Goal: Information Seeking & Learning: Learn about a topic

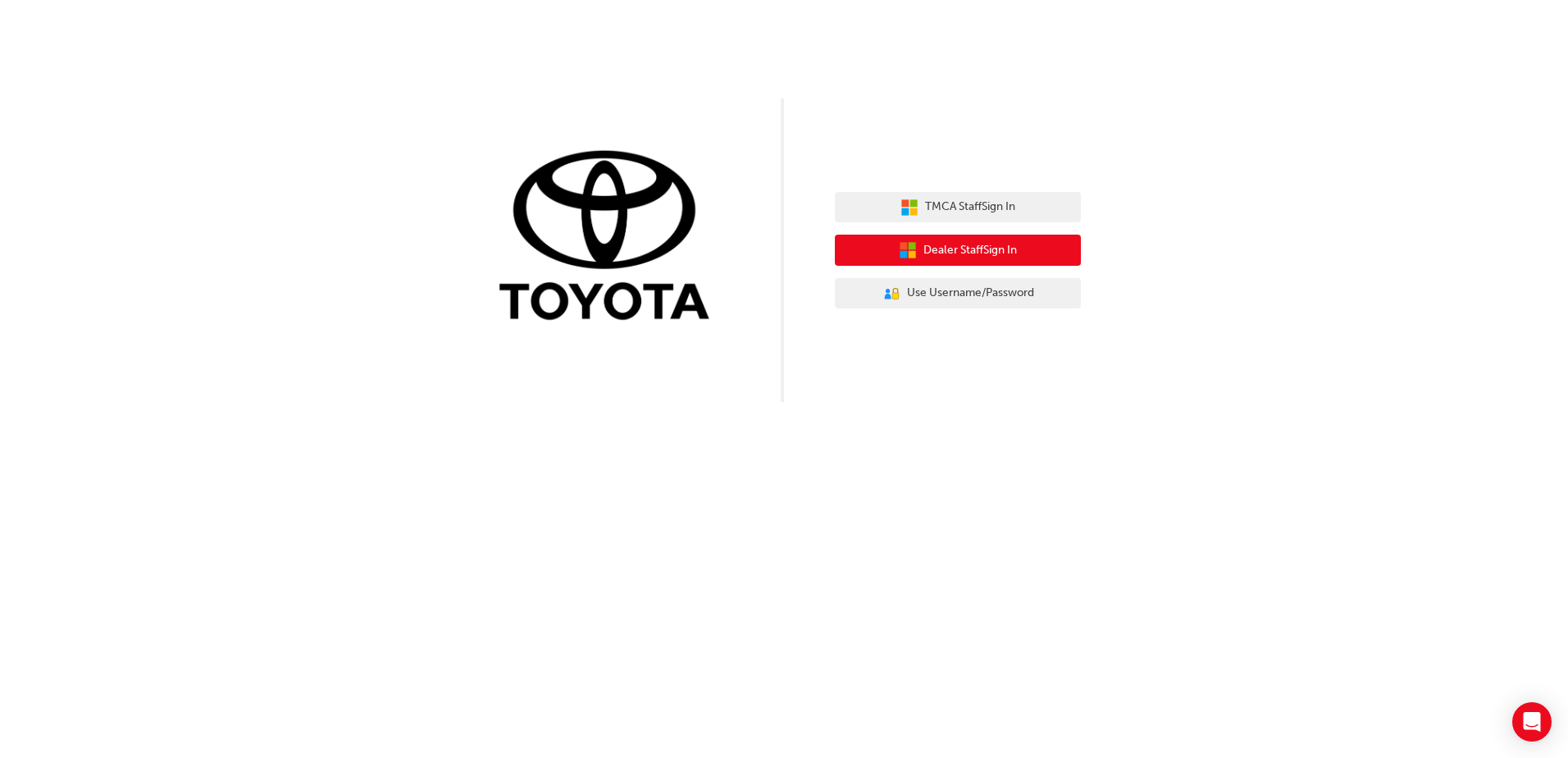
click at [981, 241] on span "Dealer Staff Sign In" at bounding box center [970, 250] width 93 height 19
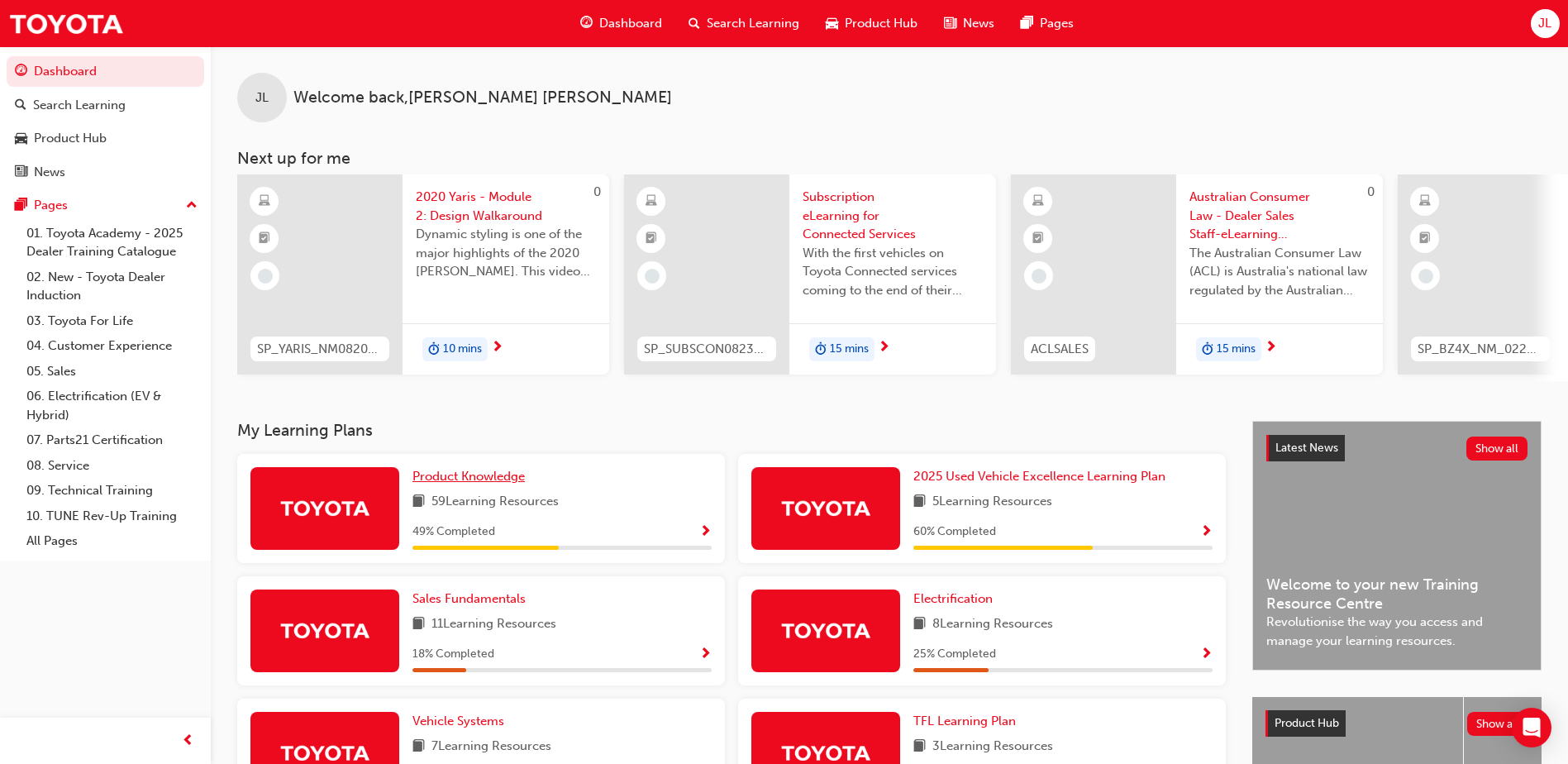
click at [495, 486] on link "Product Knowledge" at bounding box center [472, 476] width 119 height 19
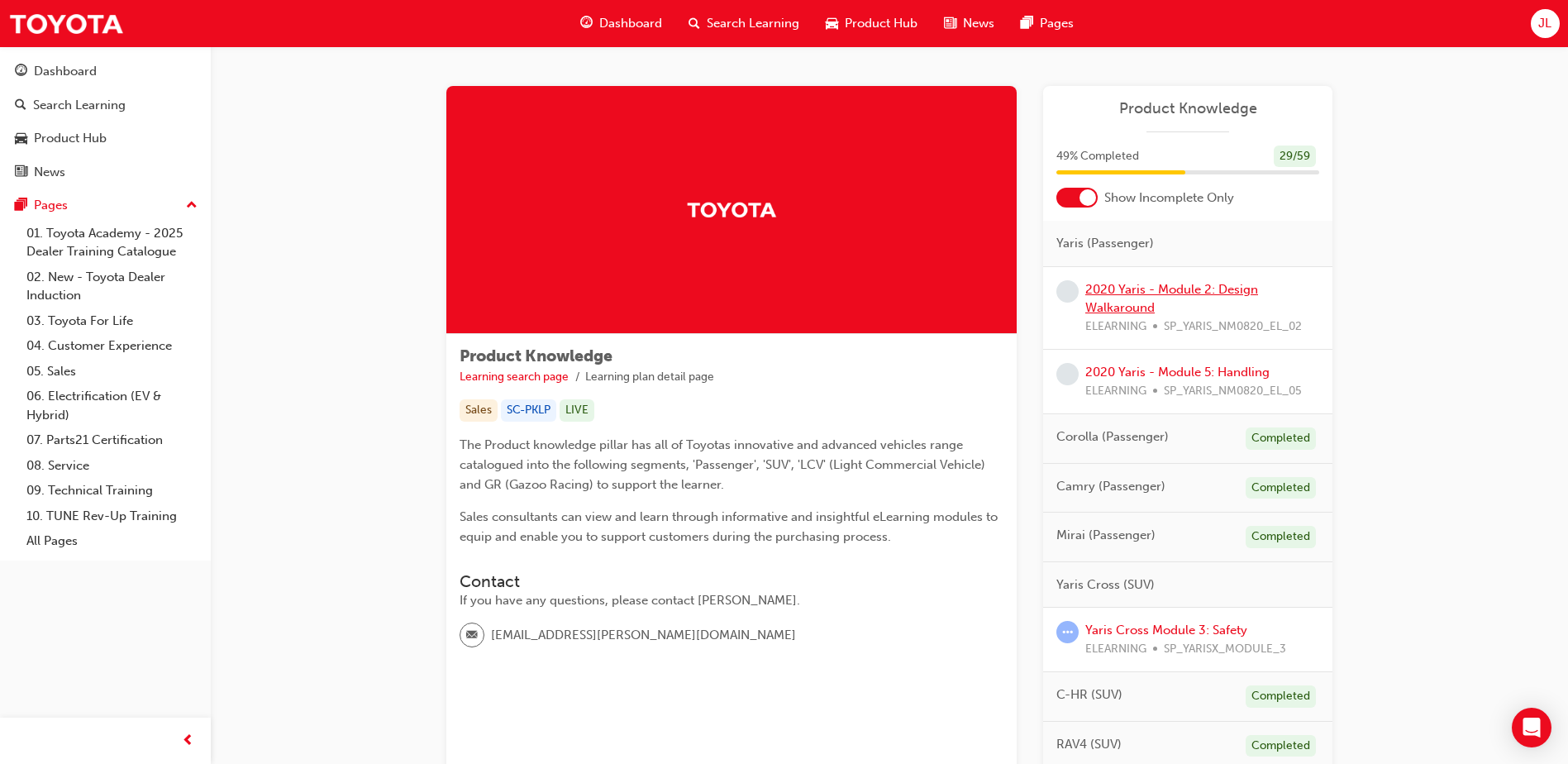
click at [1159, 295] on link "2020 Yaris - Module 2: Design Walkaround" at bounding box center [1172, 298] width 173 height 34
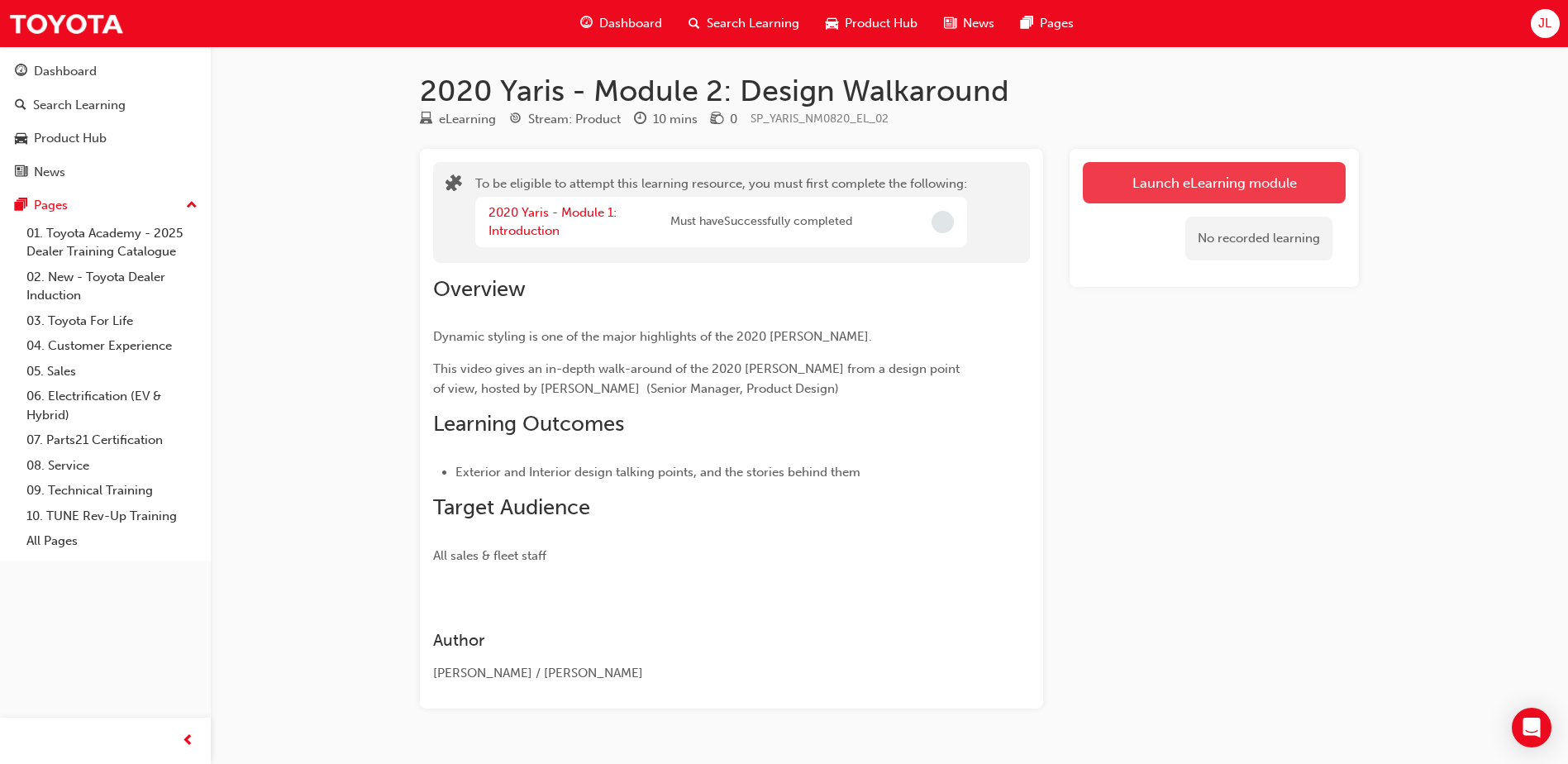
click at [1187, 197] on button "Launch eLearning module" at bounding box center [1214, 182] width 263 height 41
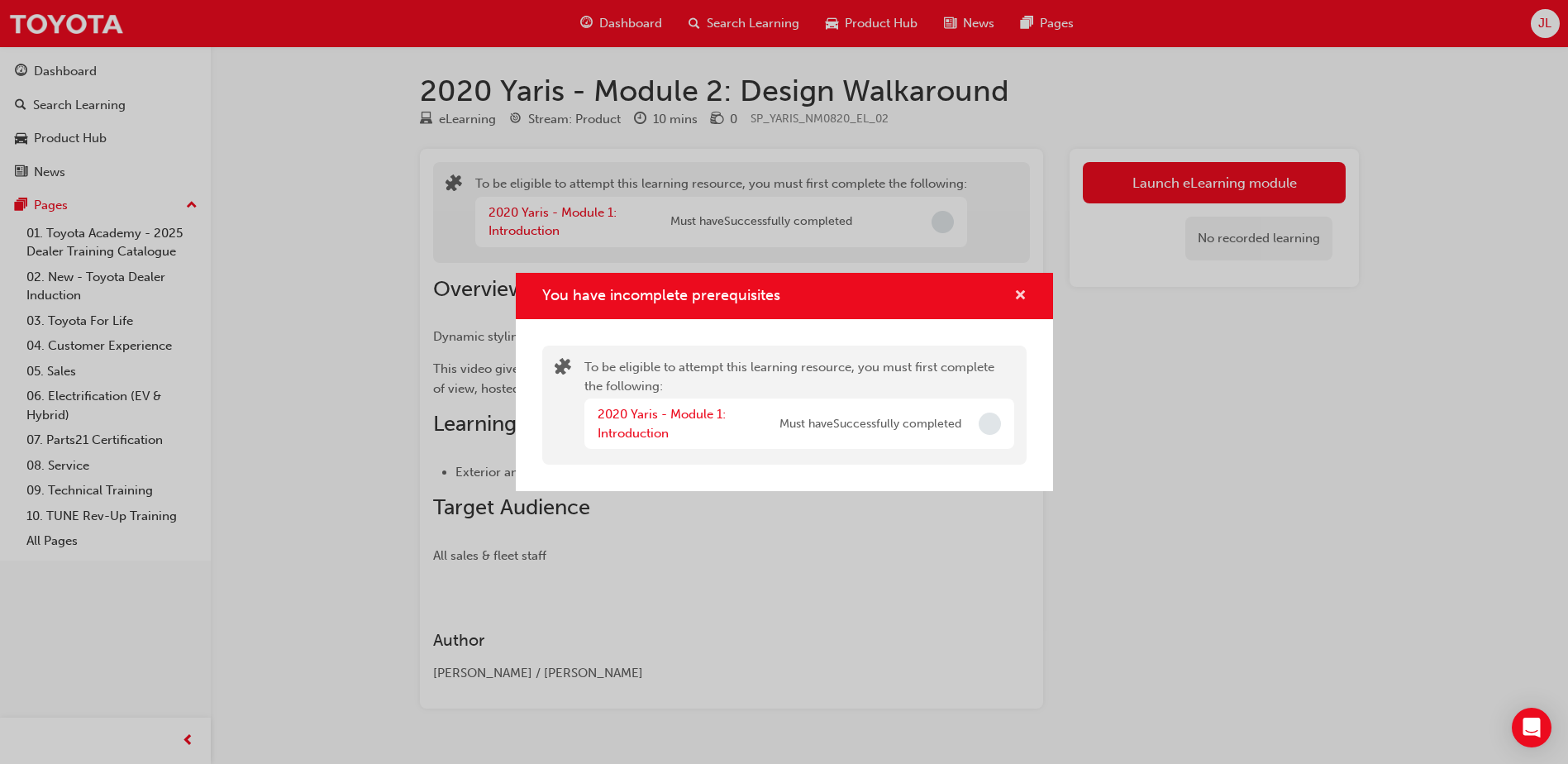
click at [1022, 290] on span "cross-icon" at bounding box center [1020, 297] width 12 height 15
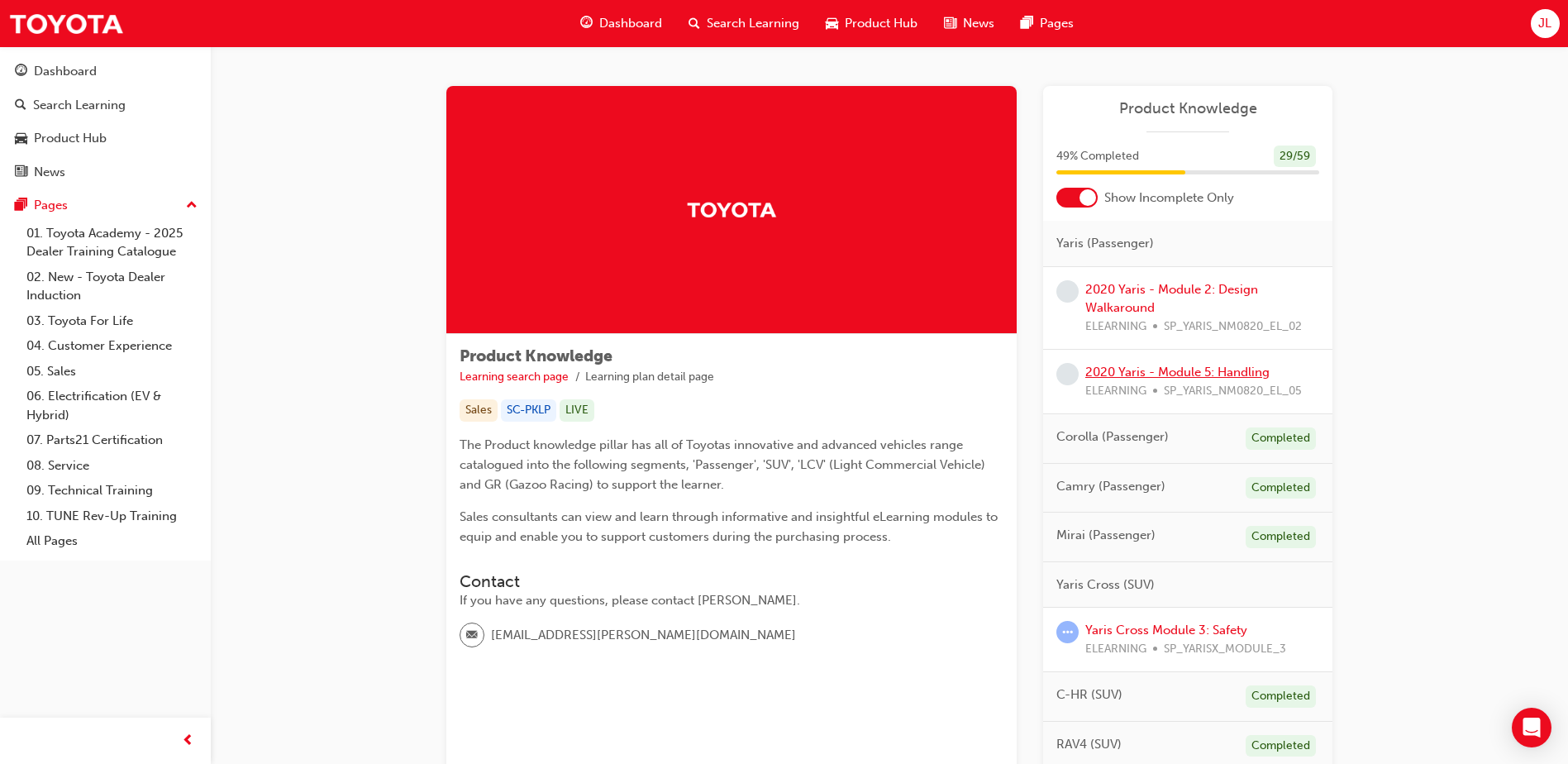
click at [1143, 365] on link "2020 Yaris - Module 5: Handling" at bounding box center [1178, 372] width 184 height 15
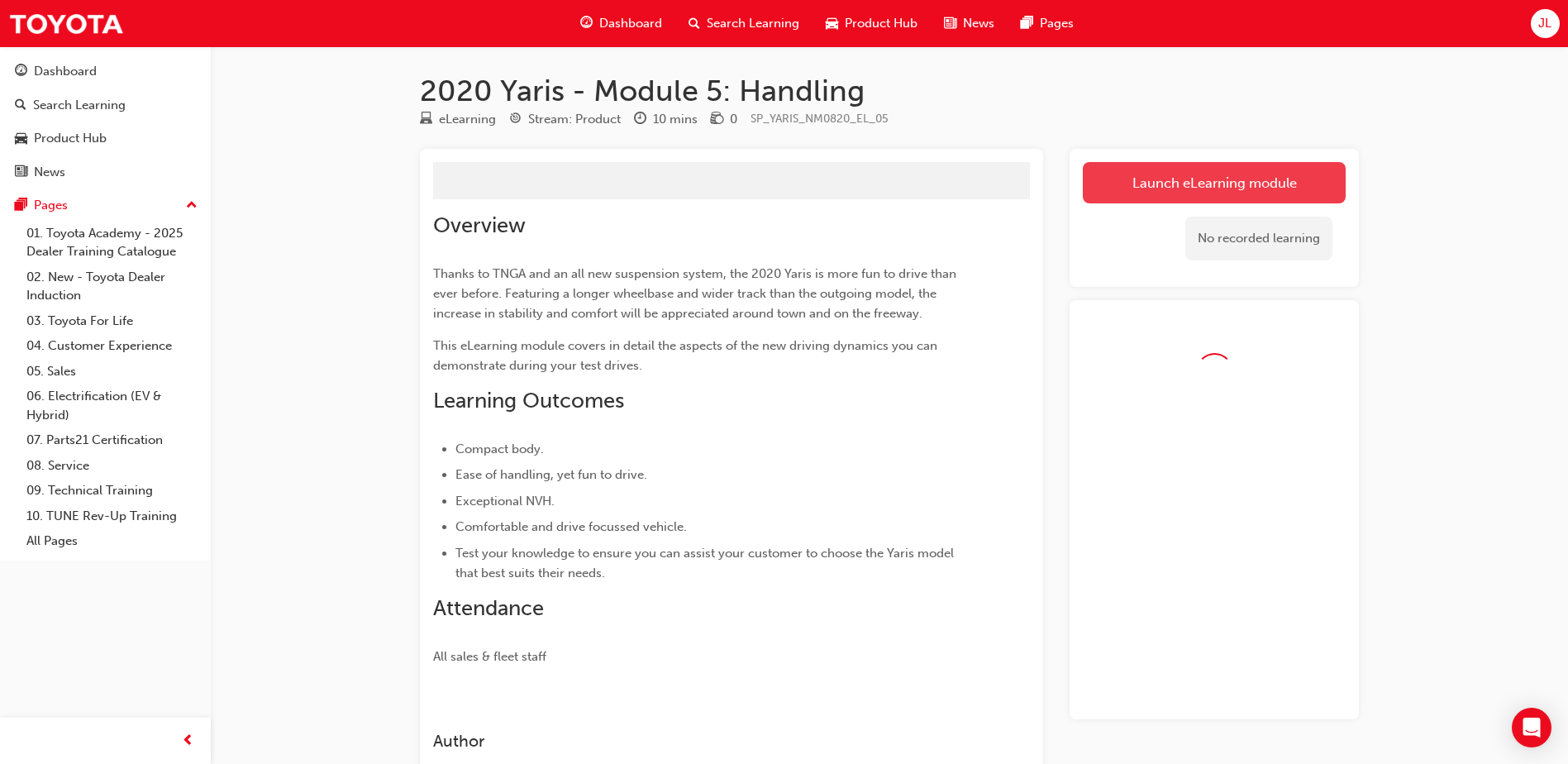
click at [1176, 193] on button "Launch eLearning module" at bounding box center [1214, 182] width 263 height 41
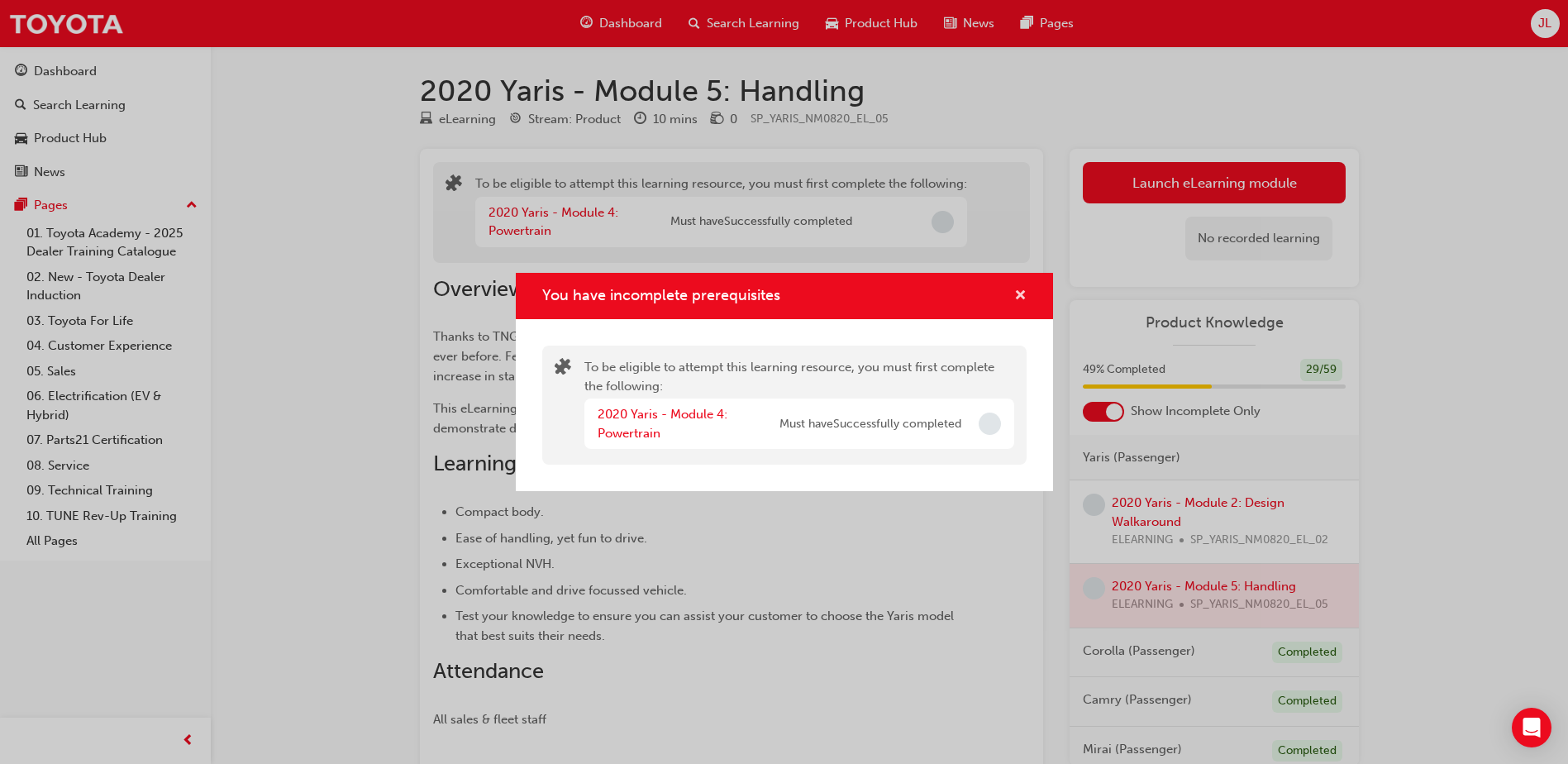
click at [1018, 290] on span "cross-icon" at bounding box center [1020, 297] width 12 height 15
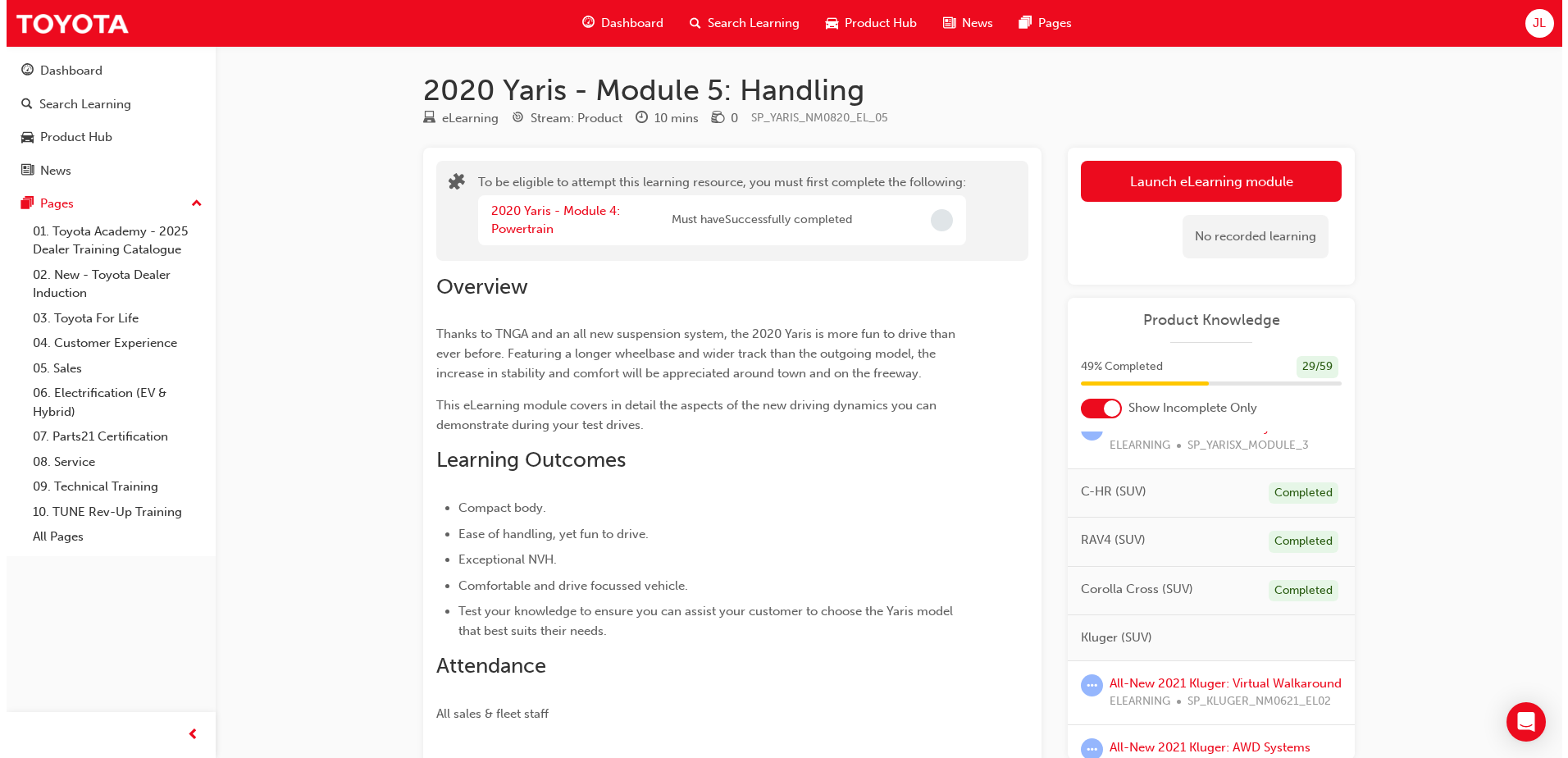
scroll to position [573, 0]
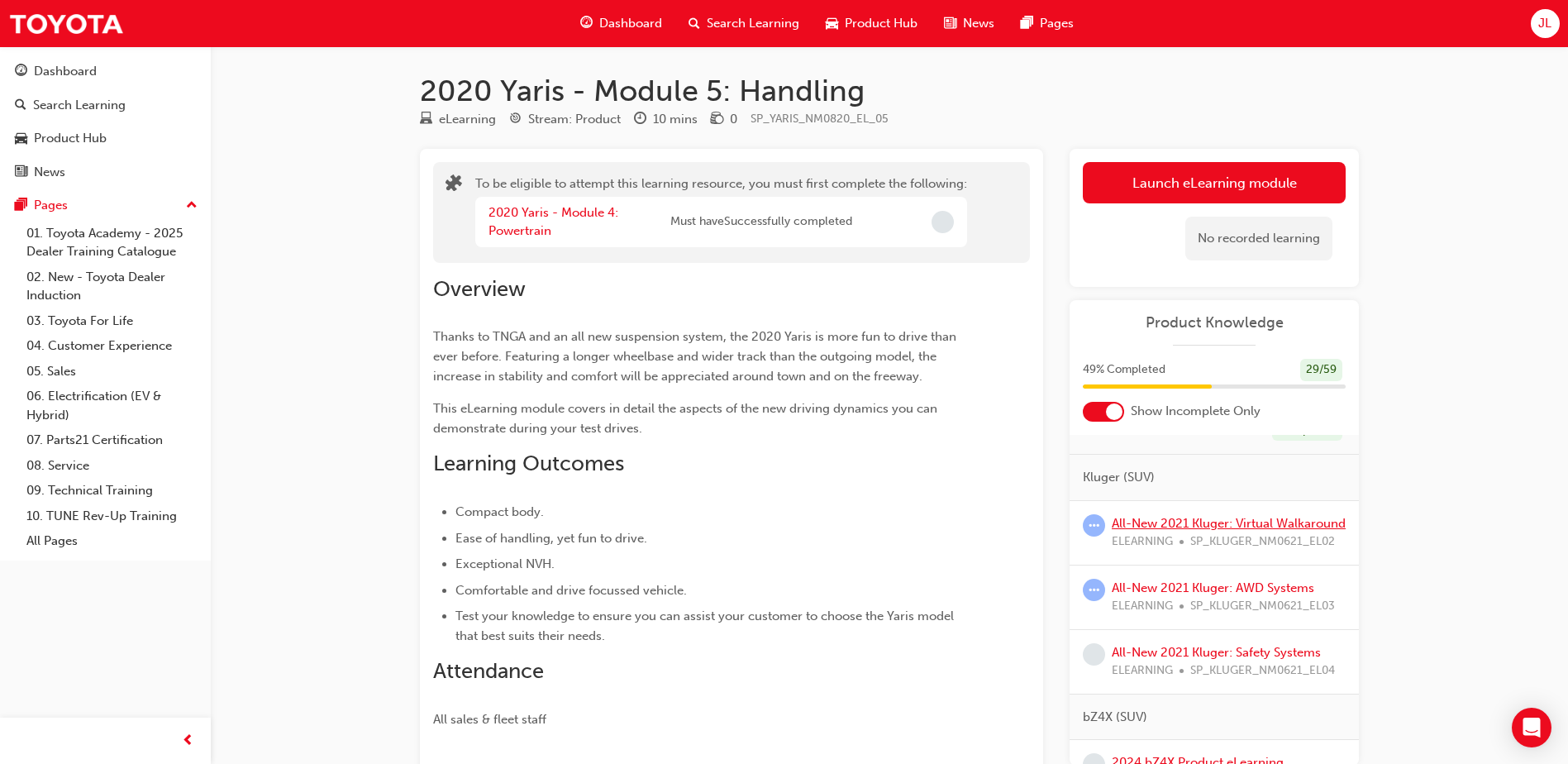
click at [1182, 530] on link "All-New 2021 Kluger: Virtual Walkaround" at bounding box center [1229, 523] width 234 height 15
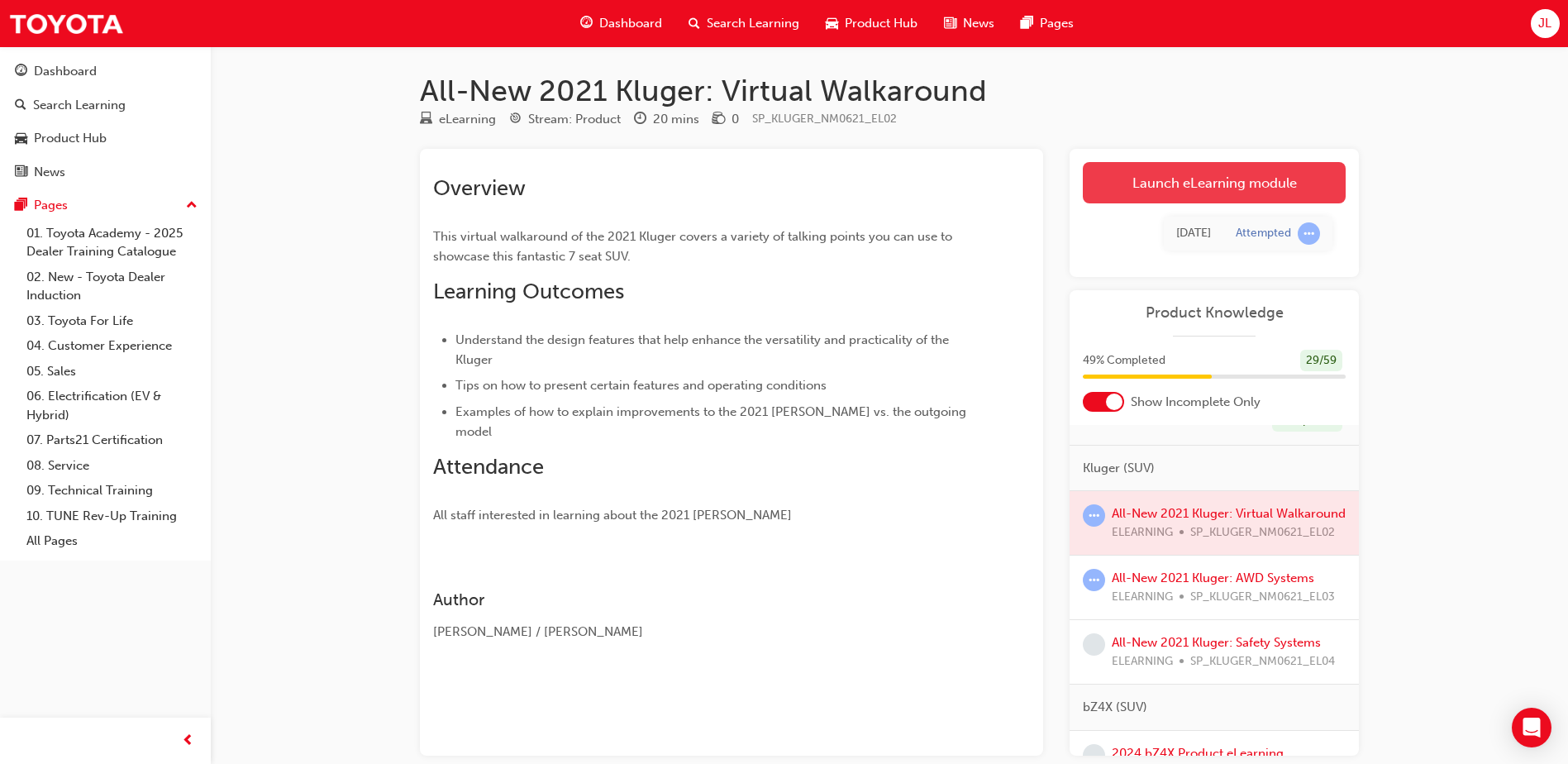
click at [1219, 187] on link "Launch eLearning module" at bounding box center [1214, 182] width 263 height 41
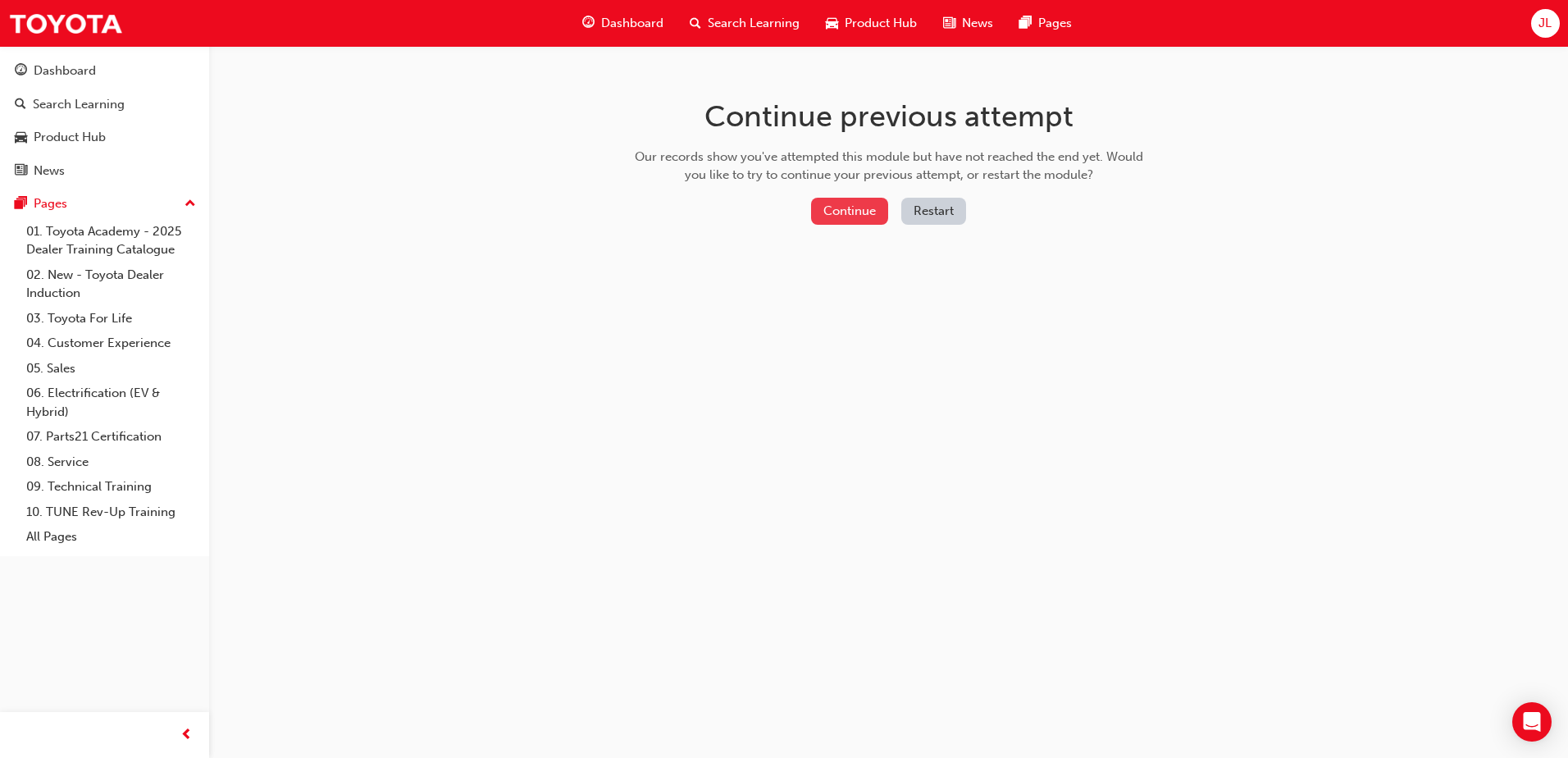
click at [858, 202] on button "Continue" at bounding box center [850, 211] width 77 height 27
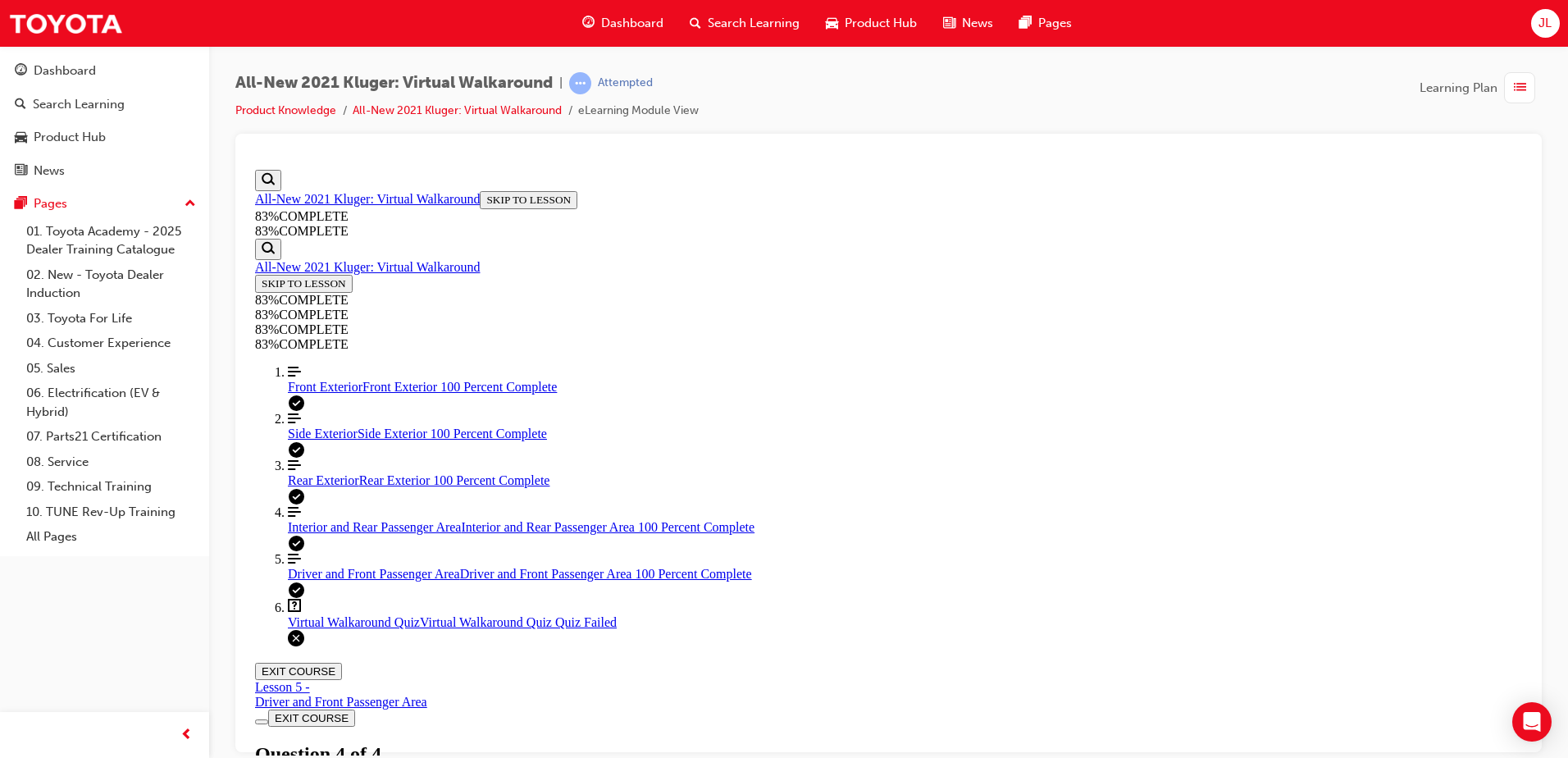
scroll to position [256, 0]
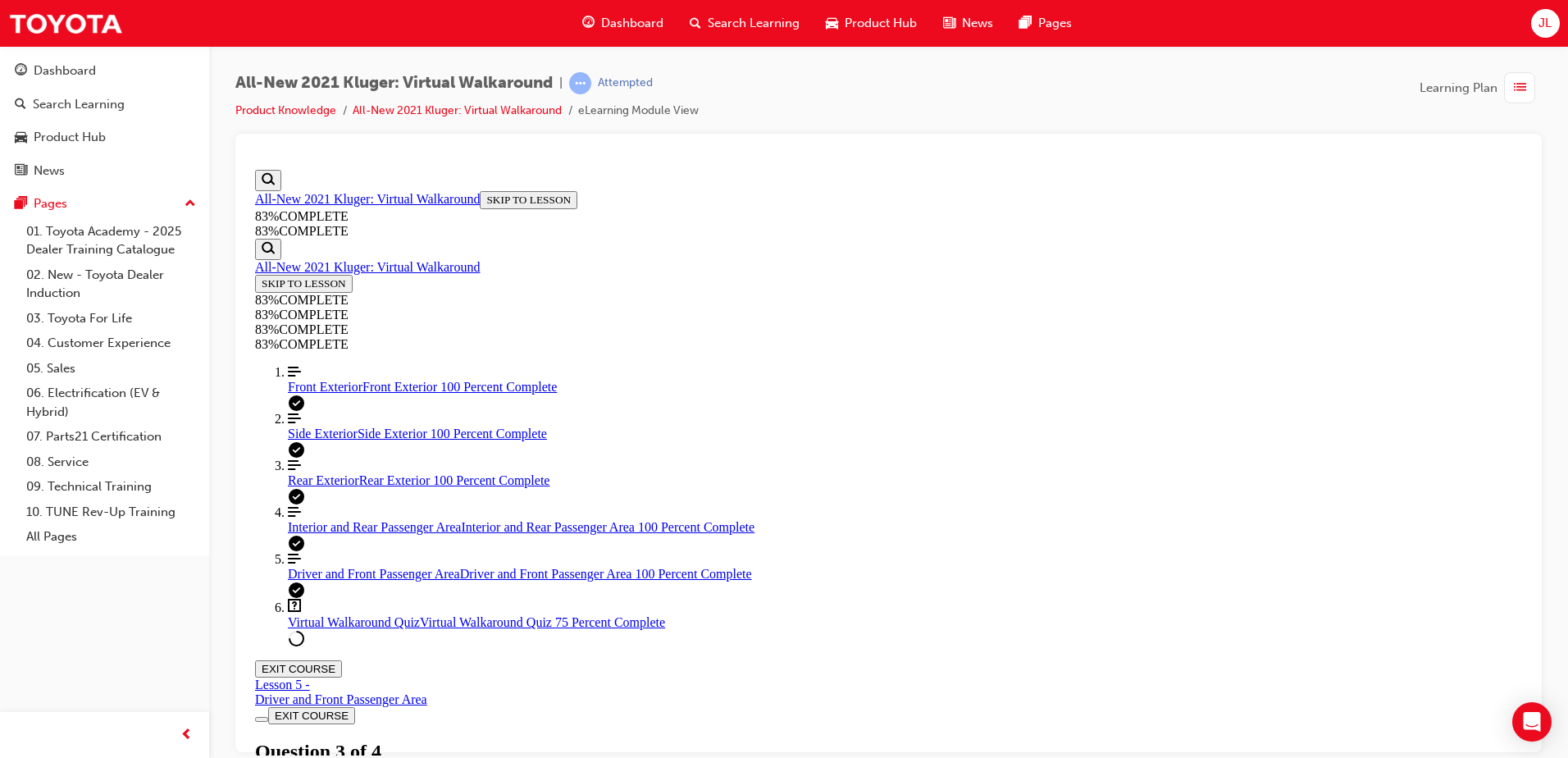
scroll to position [247, 0]
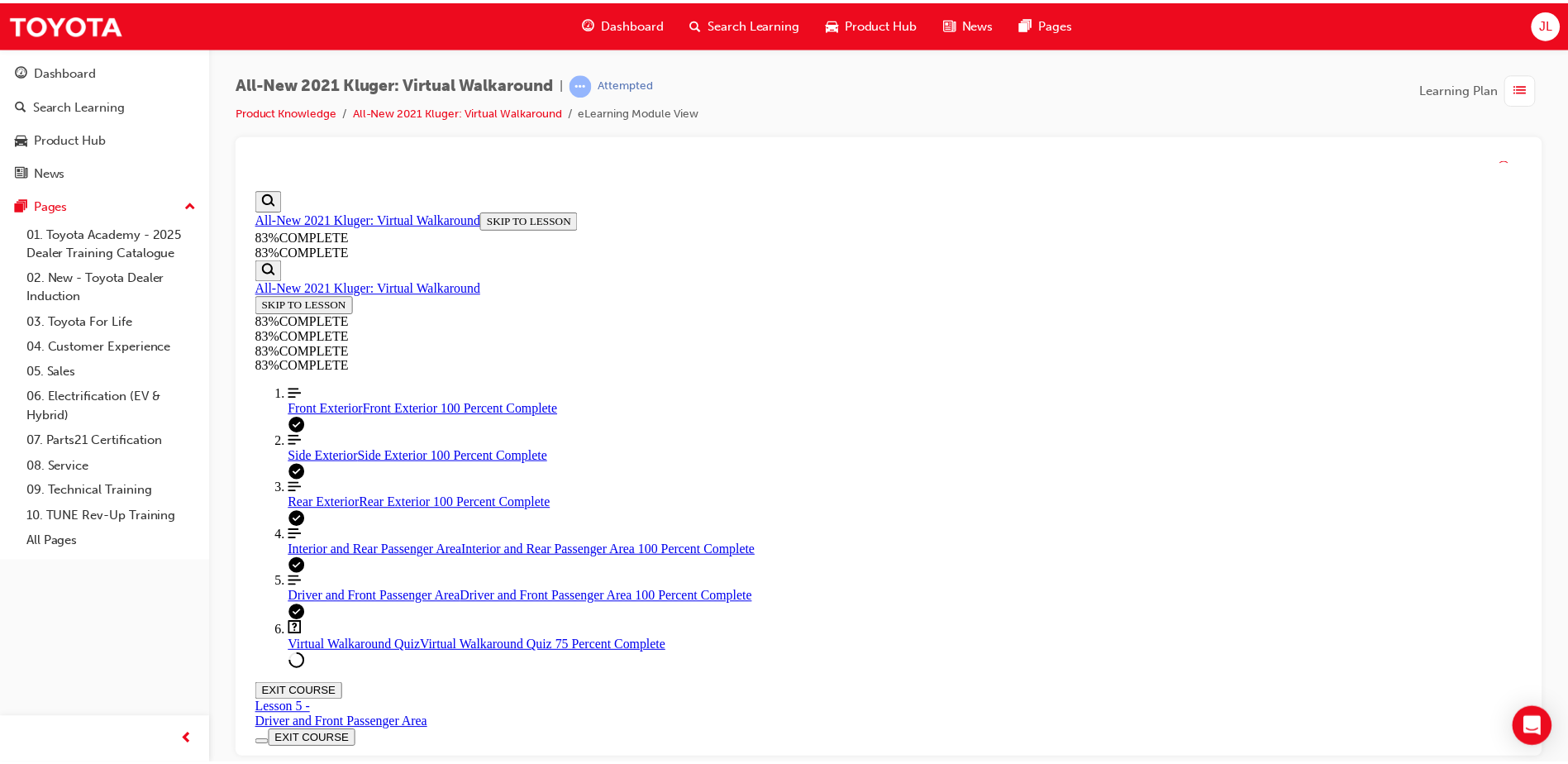
scroll to position [60, 0]
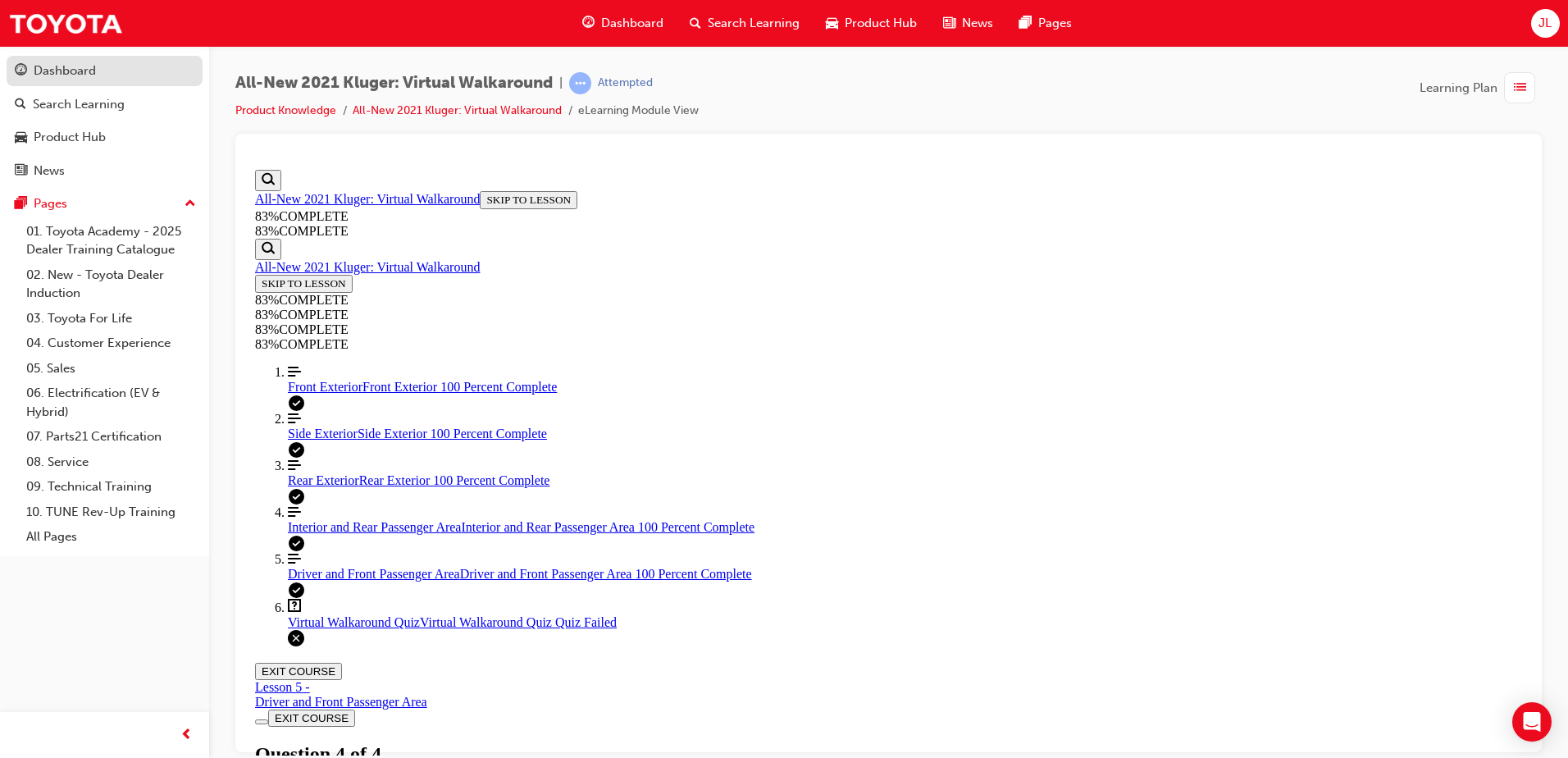
click at [74, 73] on div "Dashboard" at bounding box center [65, 71] width 63 height 19
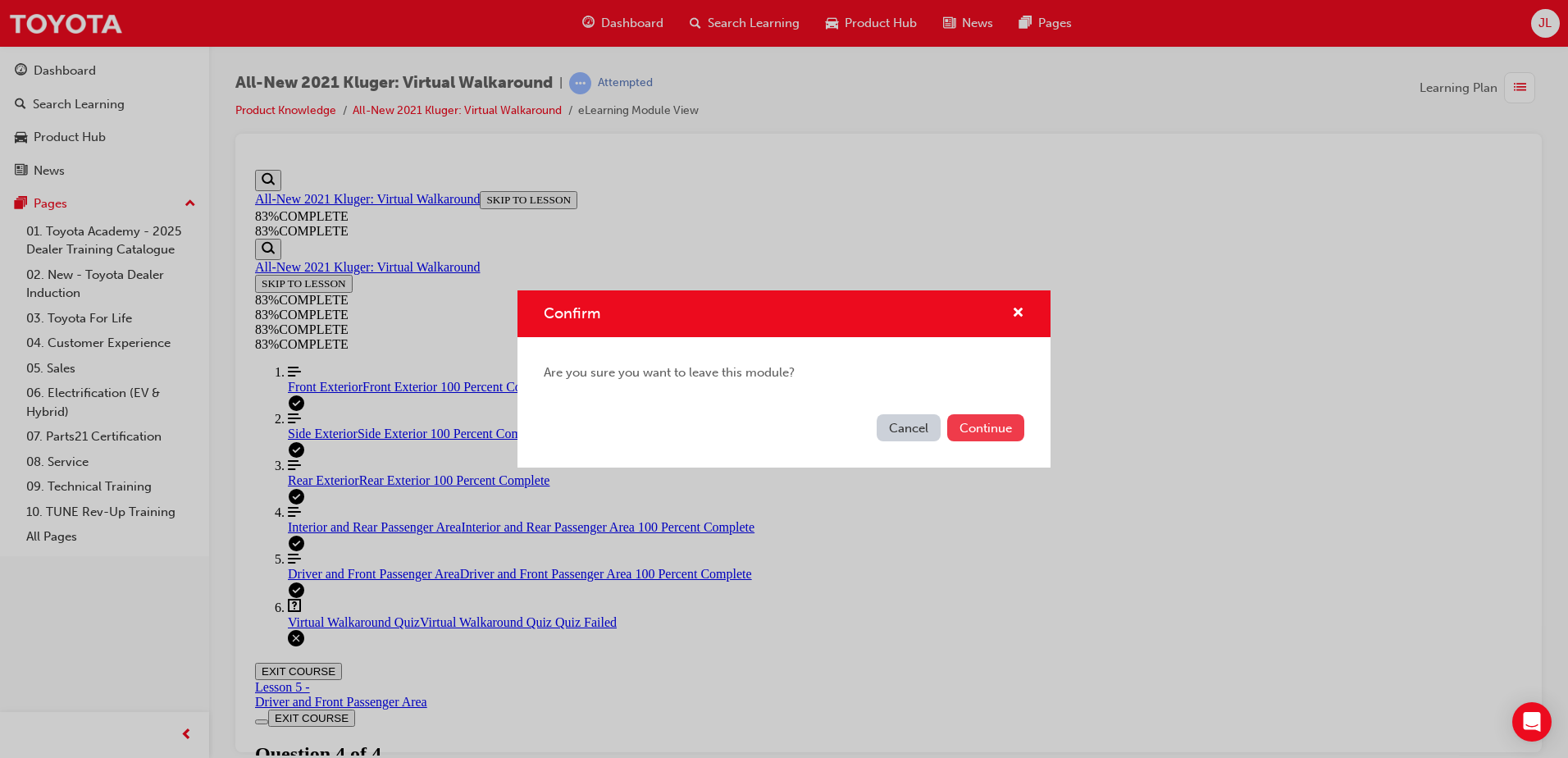
click at [990, 423] on button "Continue" at bounding box center [986, 427] width 77 height 27
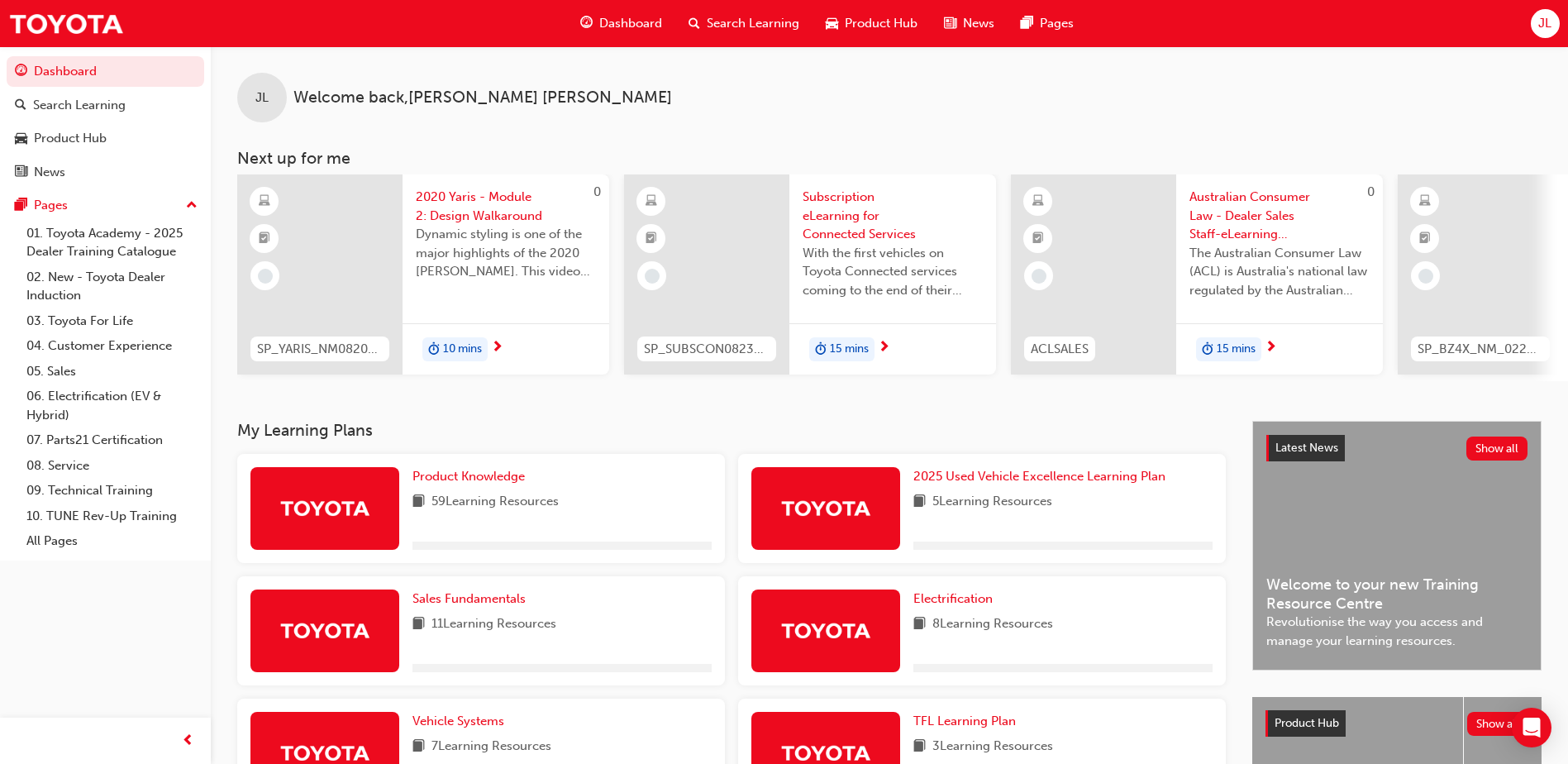
scroll to position [165, 0]
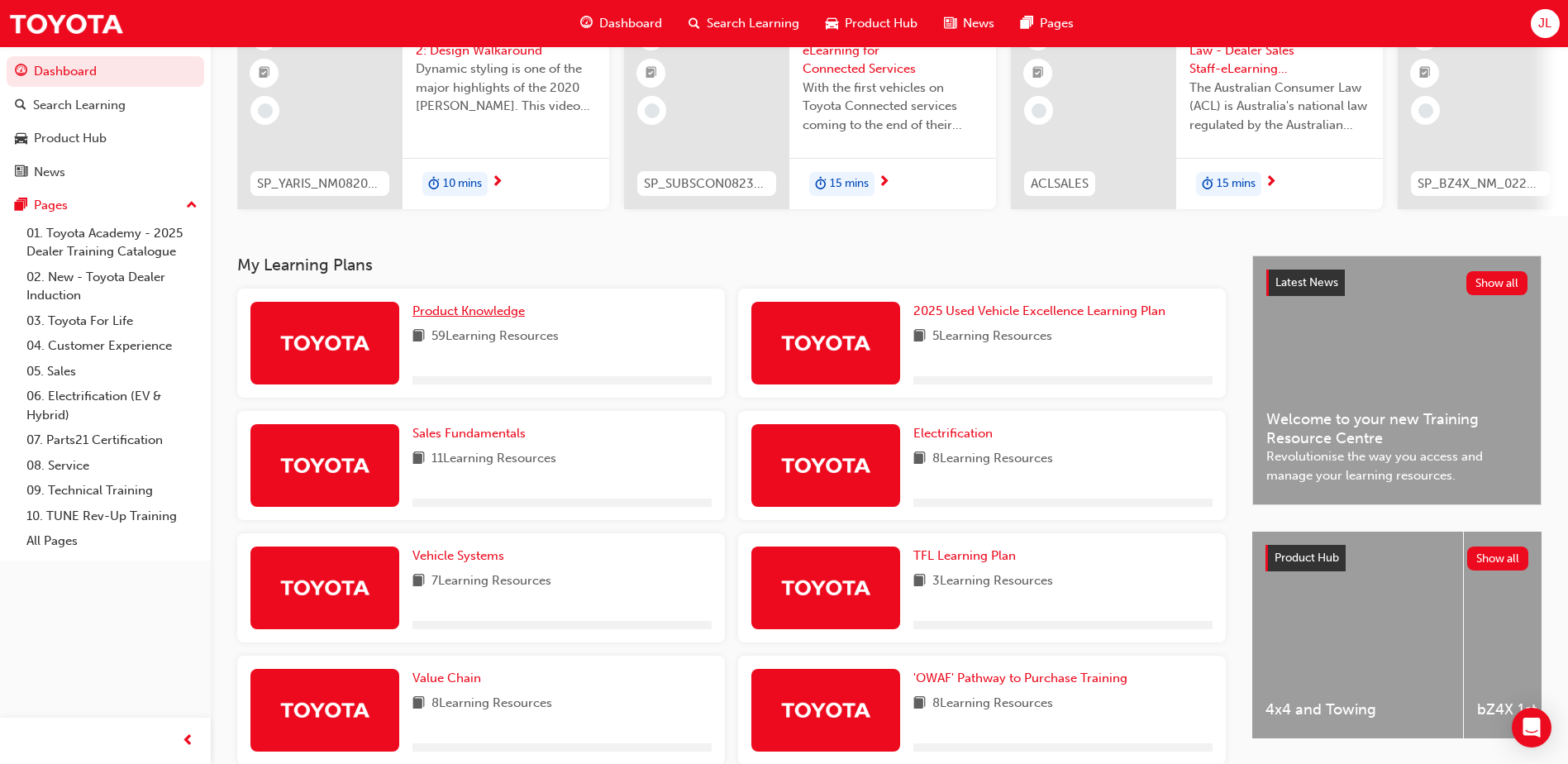
click at [475, 311] on span "Product Knowledge" at bounding box center [468, 311] width 112 height 15
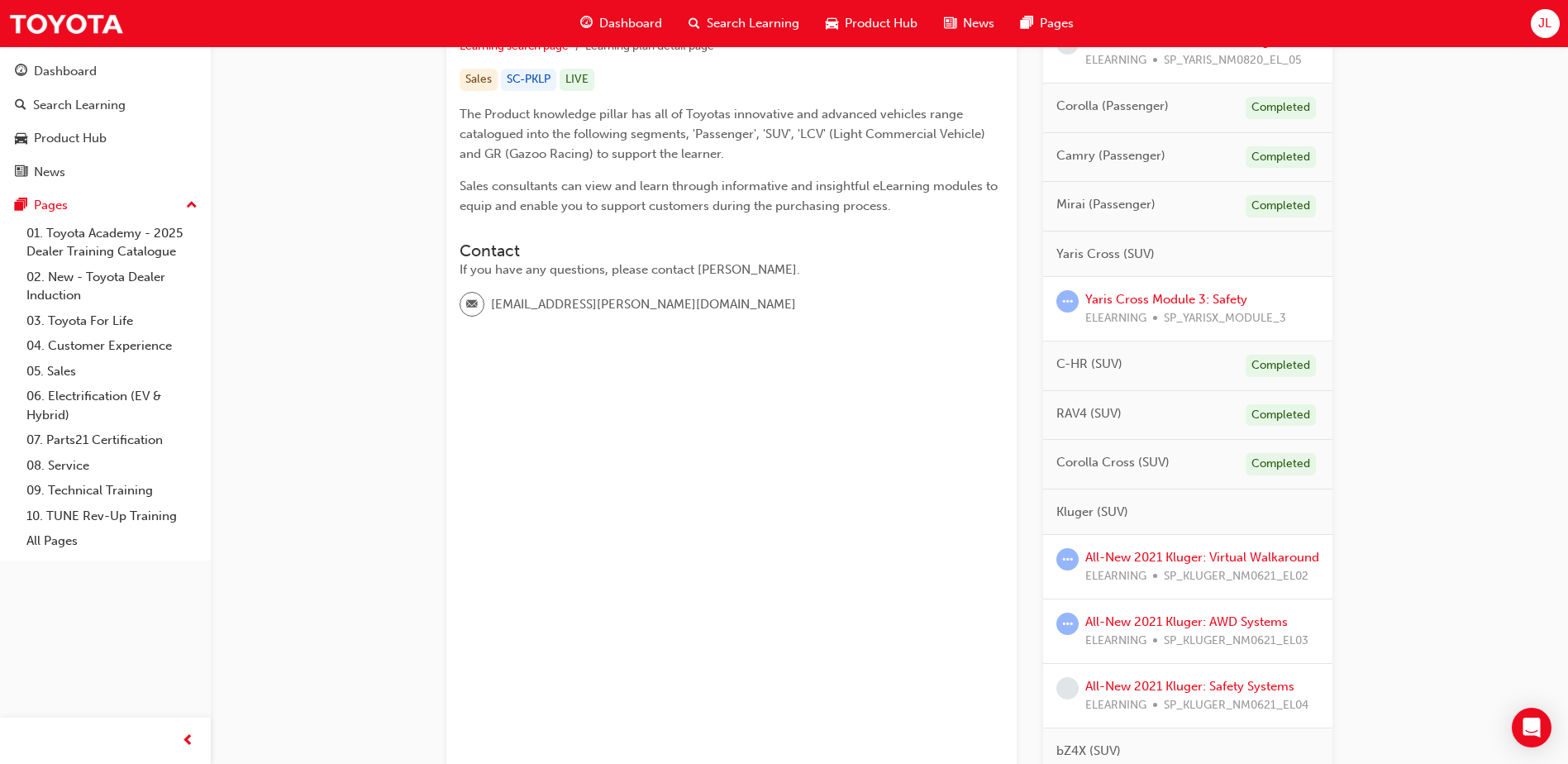
scroll to position [578, 0]
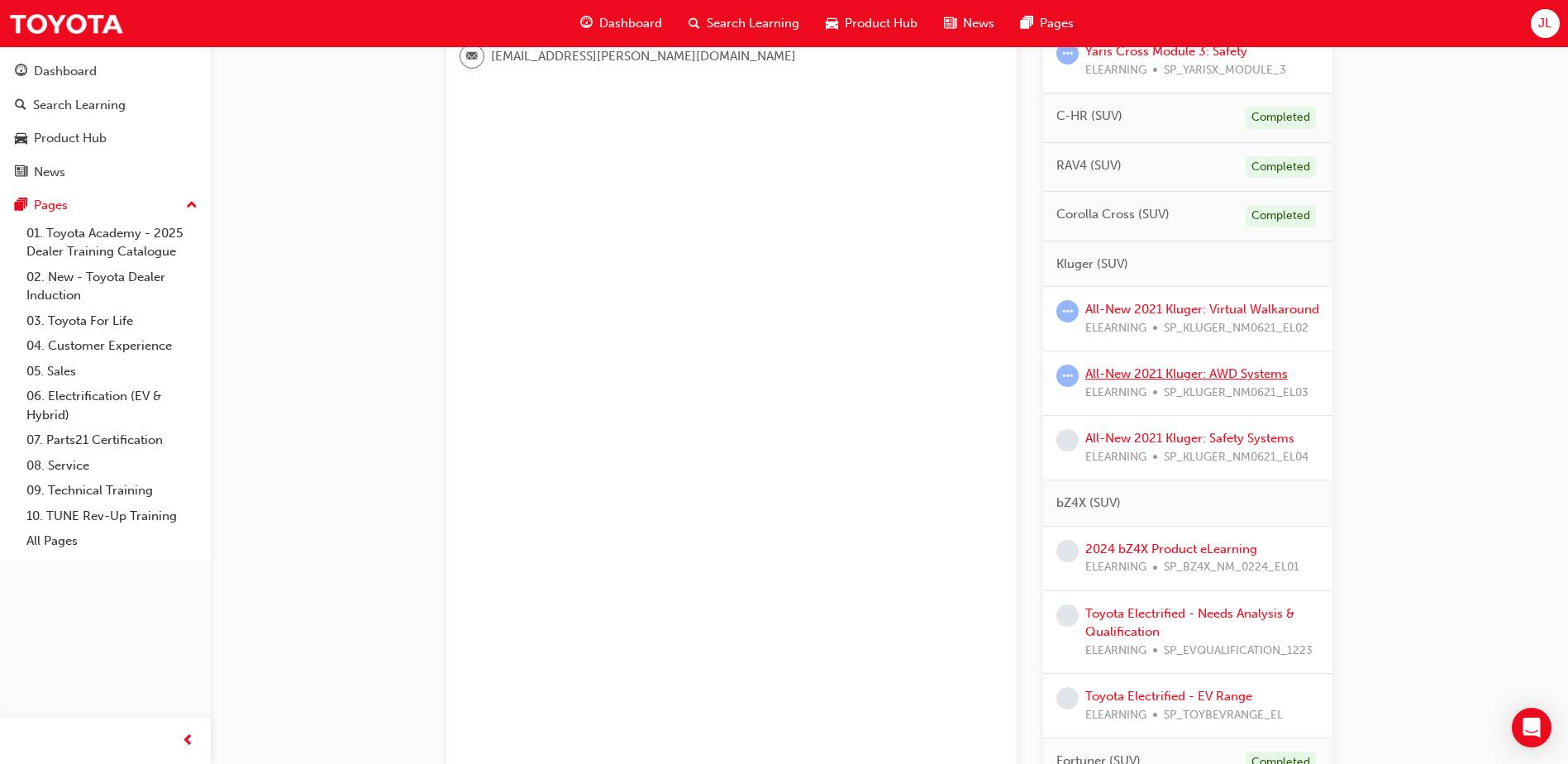
click at [1221, 381] on link "All-New 2021 Kluger: AWD Systems" at bounding box center [1186, 374] width 202 height 15
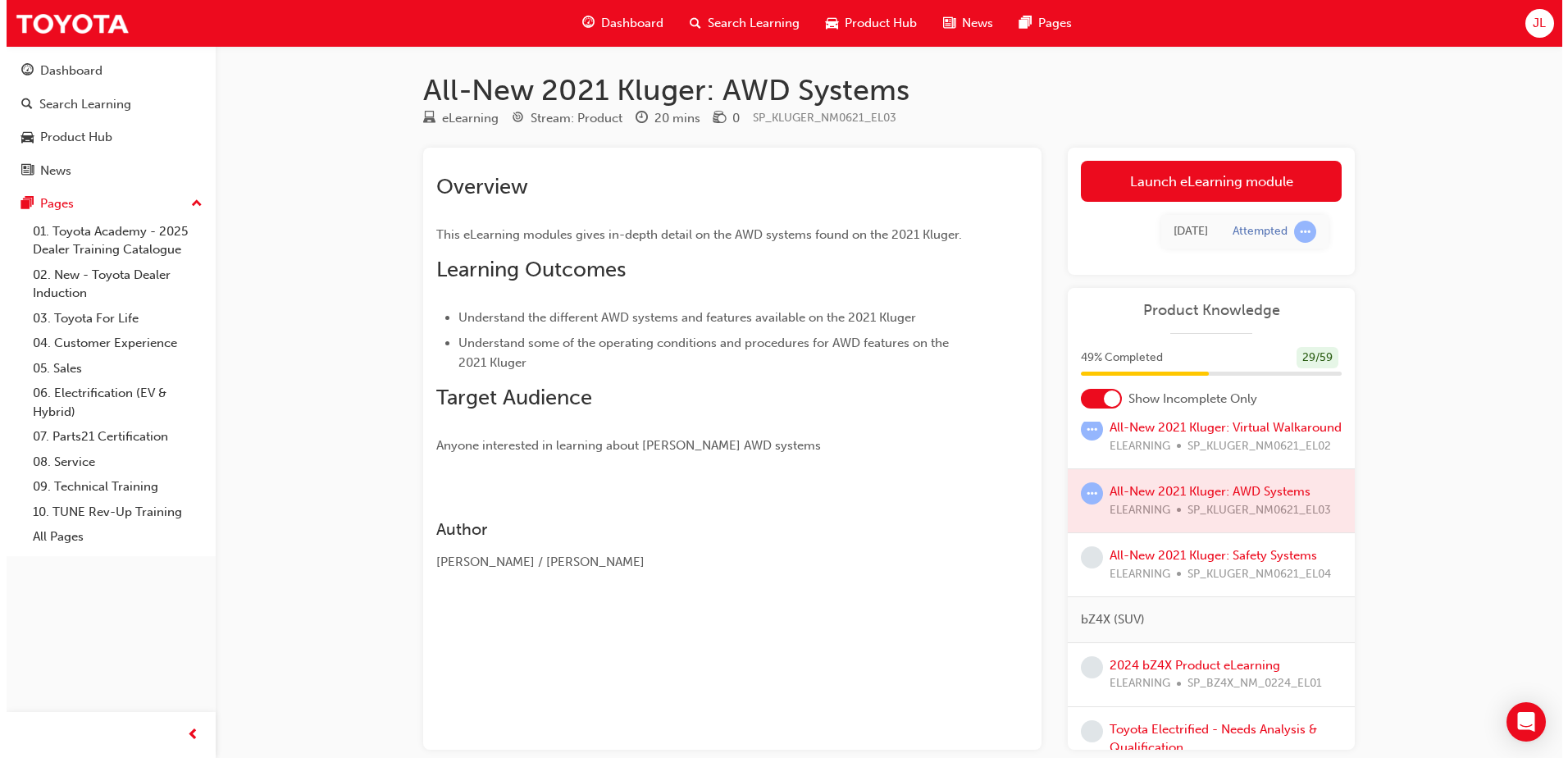
scroll to position [738, 0]
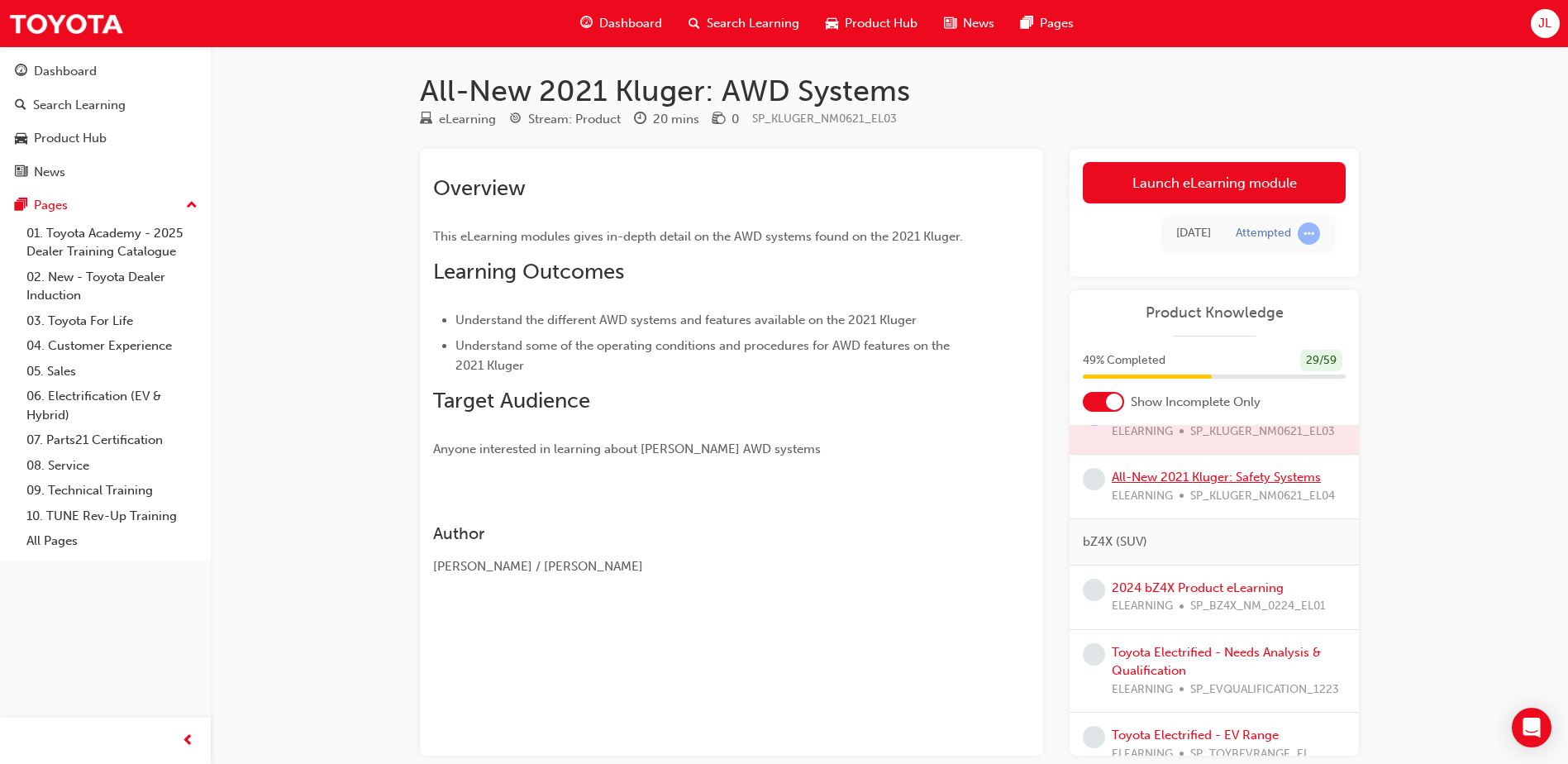
click at [1203, 484] on link "All-New 2021 Kluger: Safety Systems" at bounding box center [1217, 477] width 209 height 15
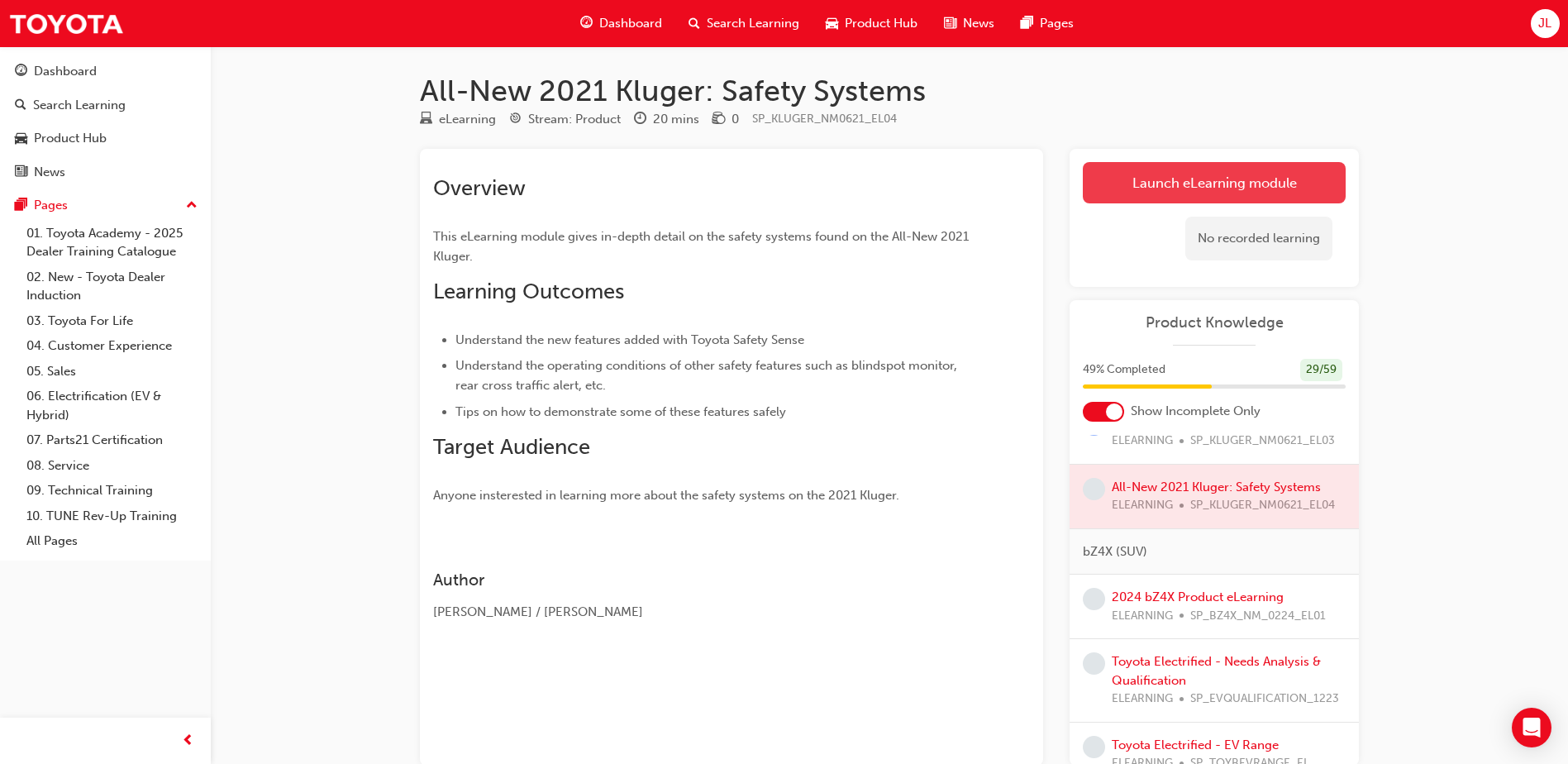
click at [1205, 176] on link "Launch eLearning module" at bounding box center [1214, 182] width 263 height 41
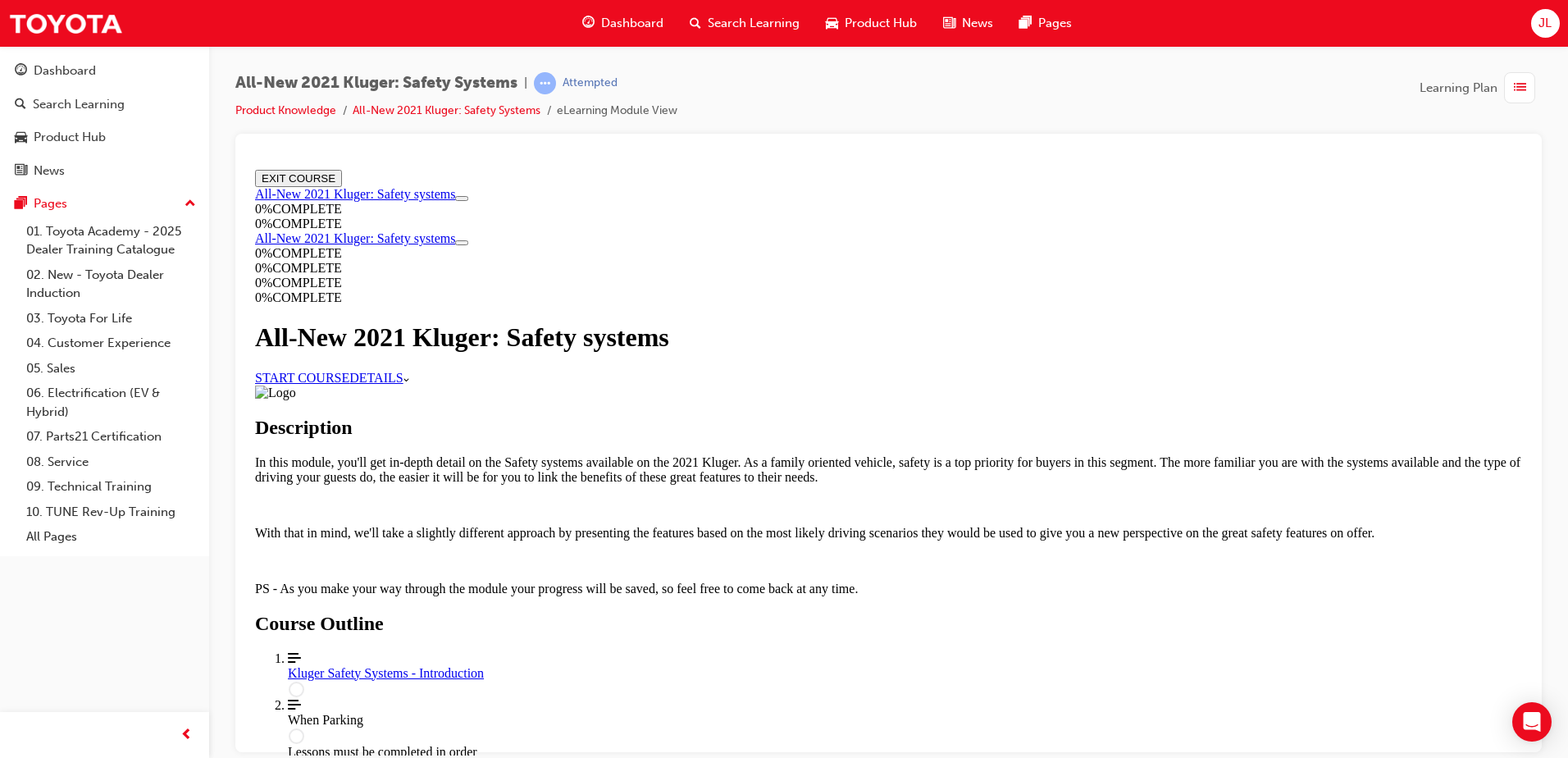
click at [349, 383] on link "START COURSE" at bounding box center [302, 377] width 94 height 14
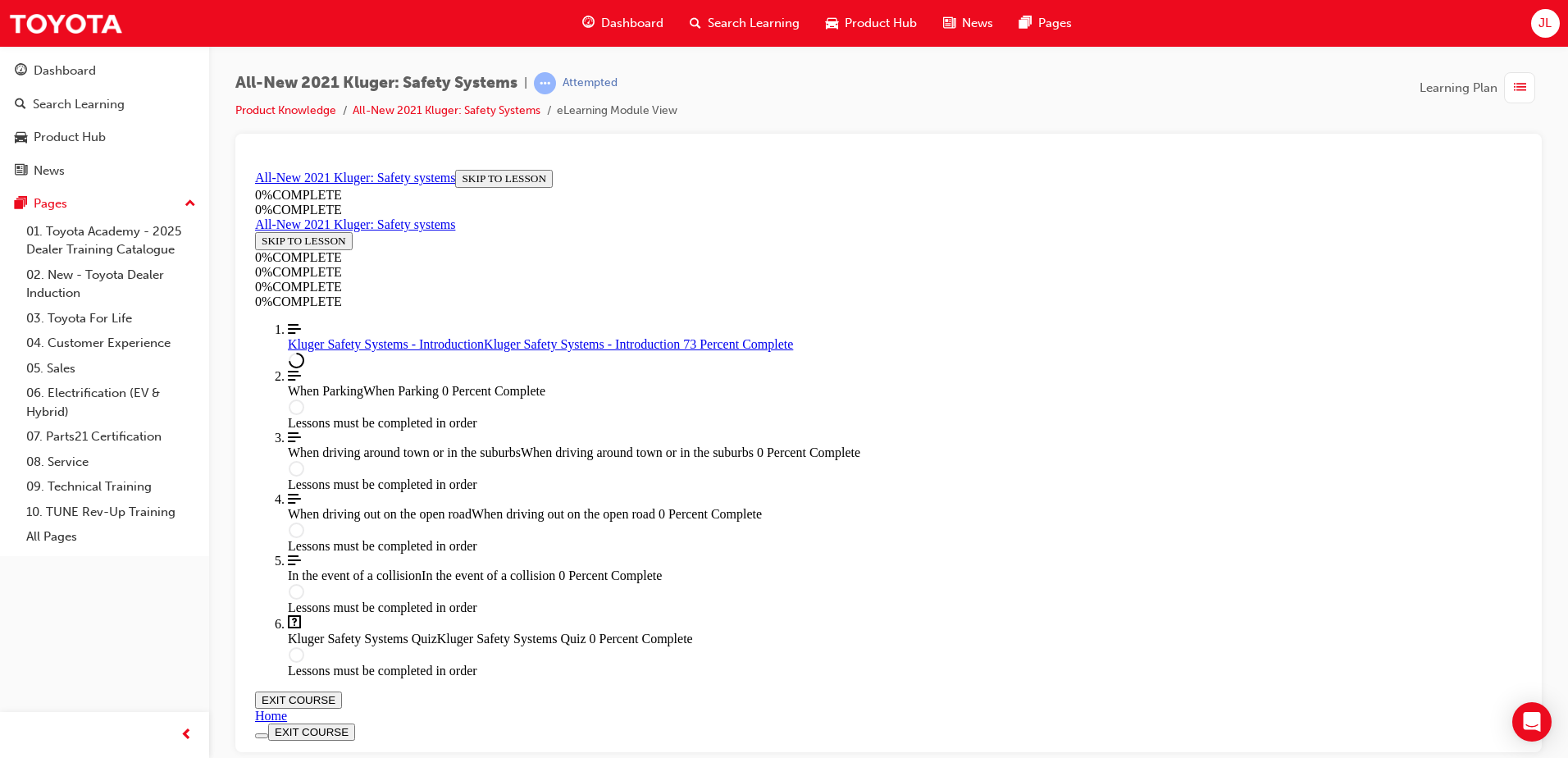
scroll to position [254, 0]
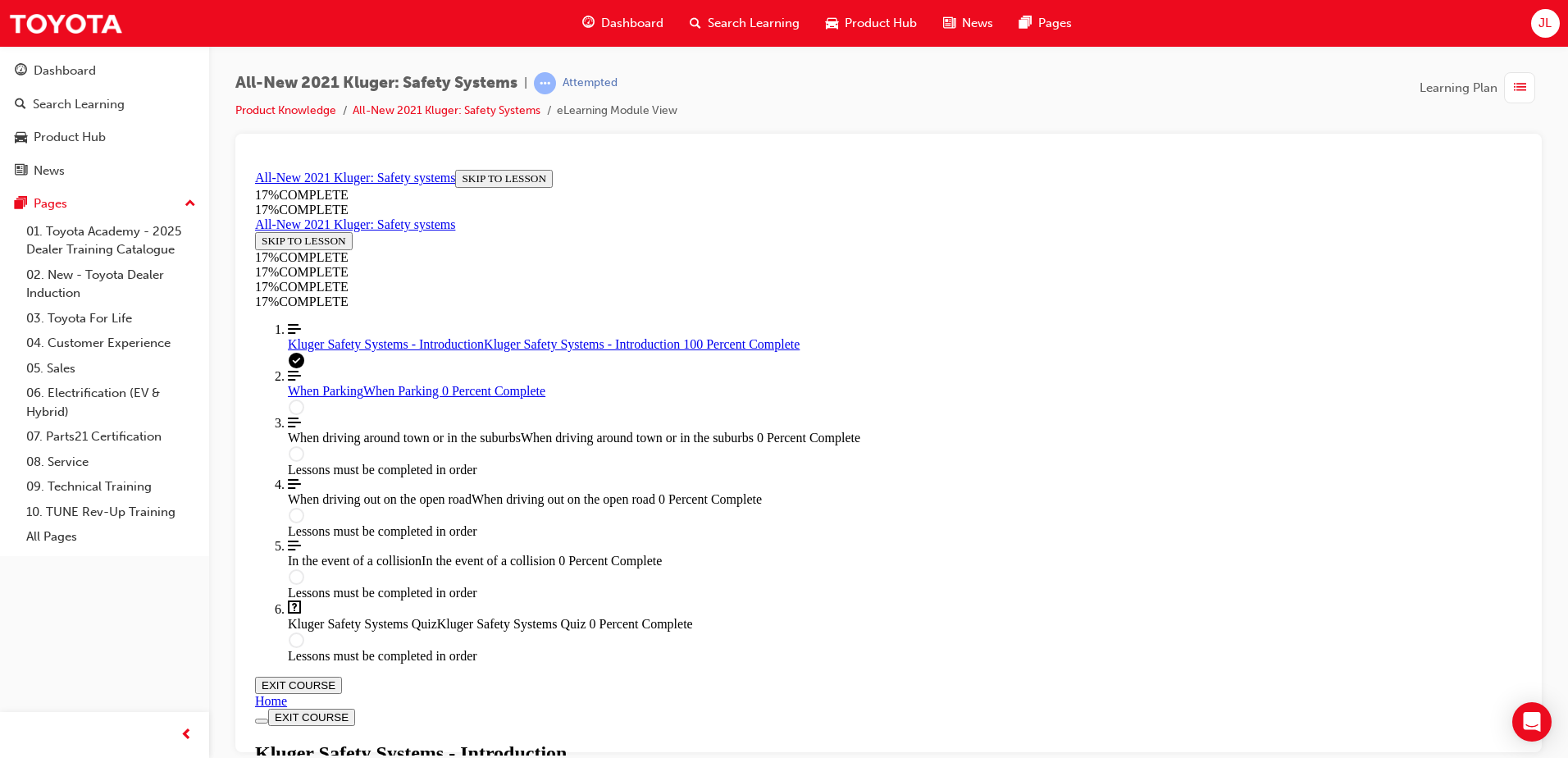
scroll to position [2338, 0]
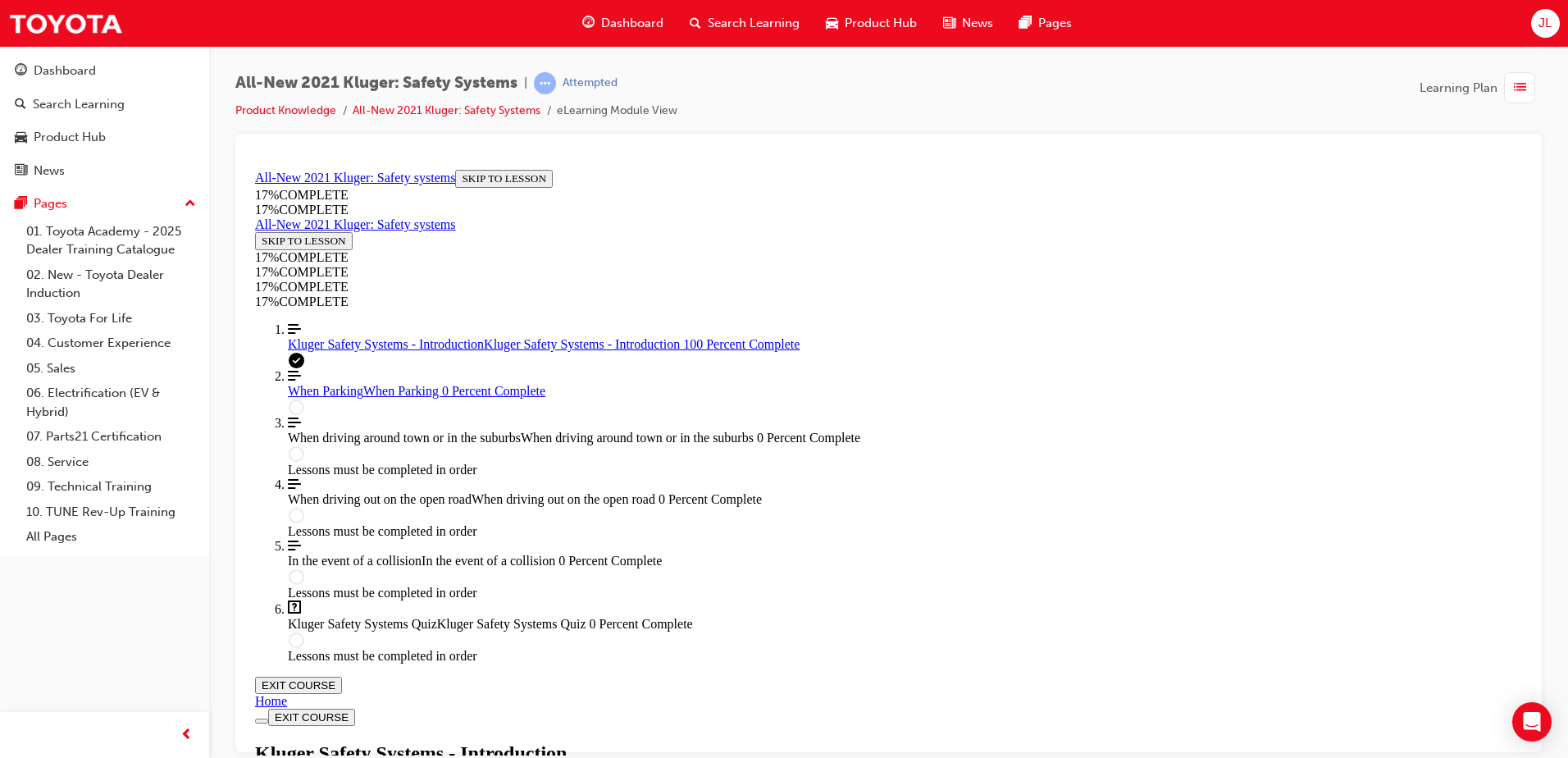
scroll to position [2431, 0]
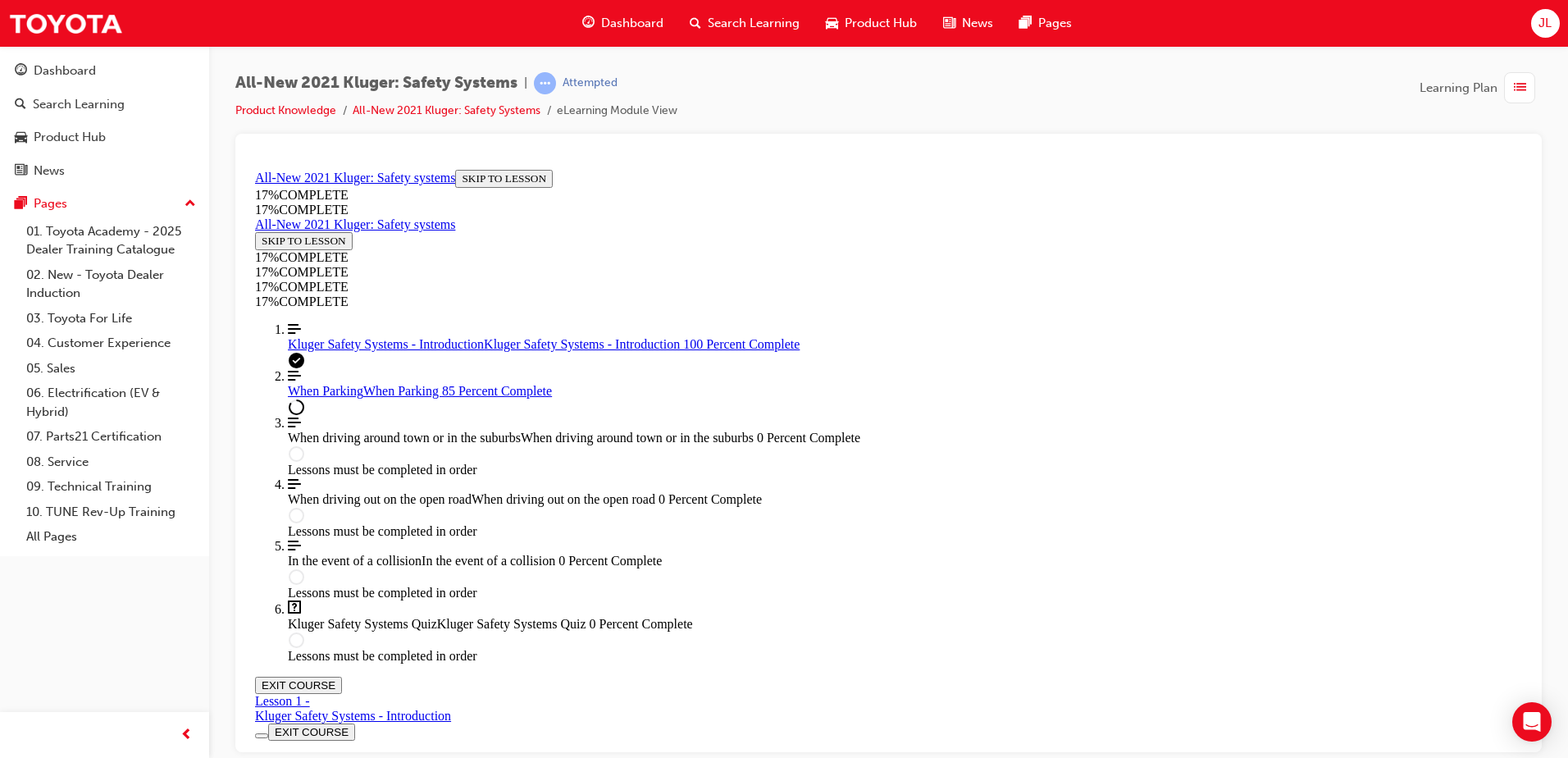
drag, startPoint x: 651, startPoint y: 634, endPoint x: 721, endPoint y: 652, distance: 72.3
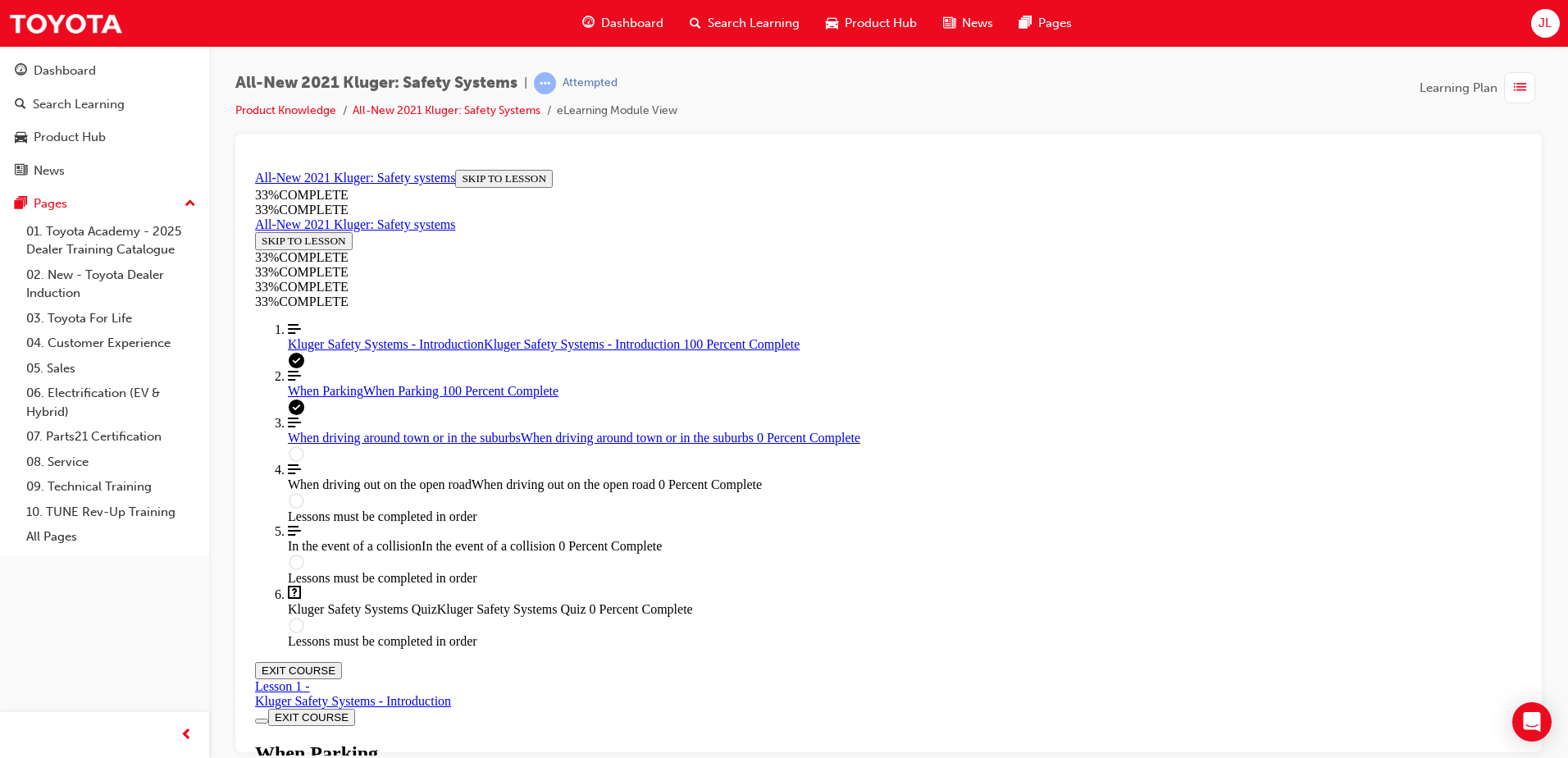
scroll to position [6014, 0]
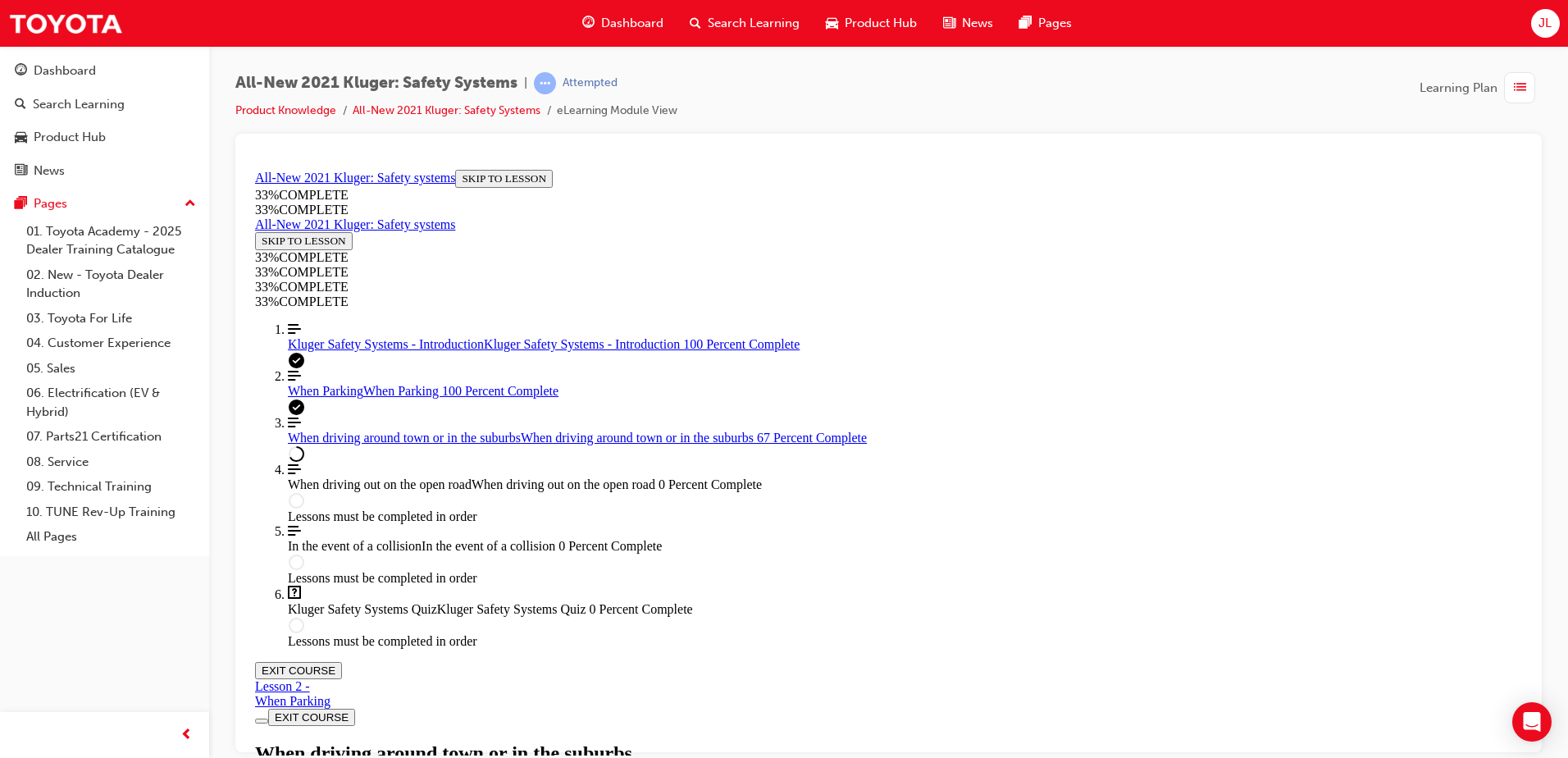
scroll to position [2968, 0]
drag, startPoint x: 882, startPoint y: 476, endPoint x: 1328, endPoint y: 483, distance: 446.1
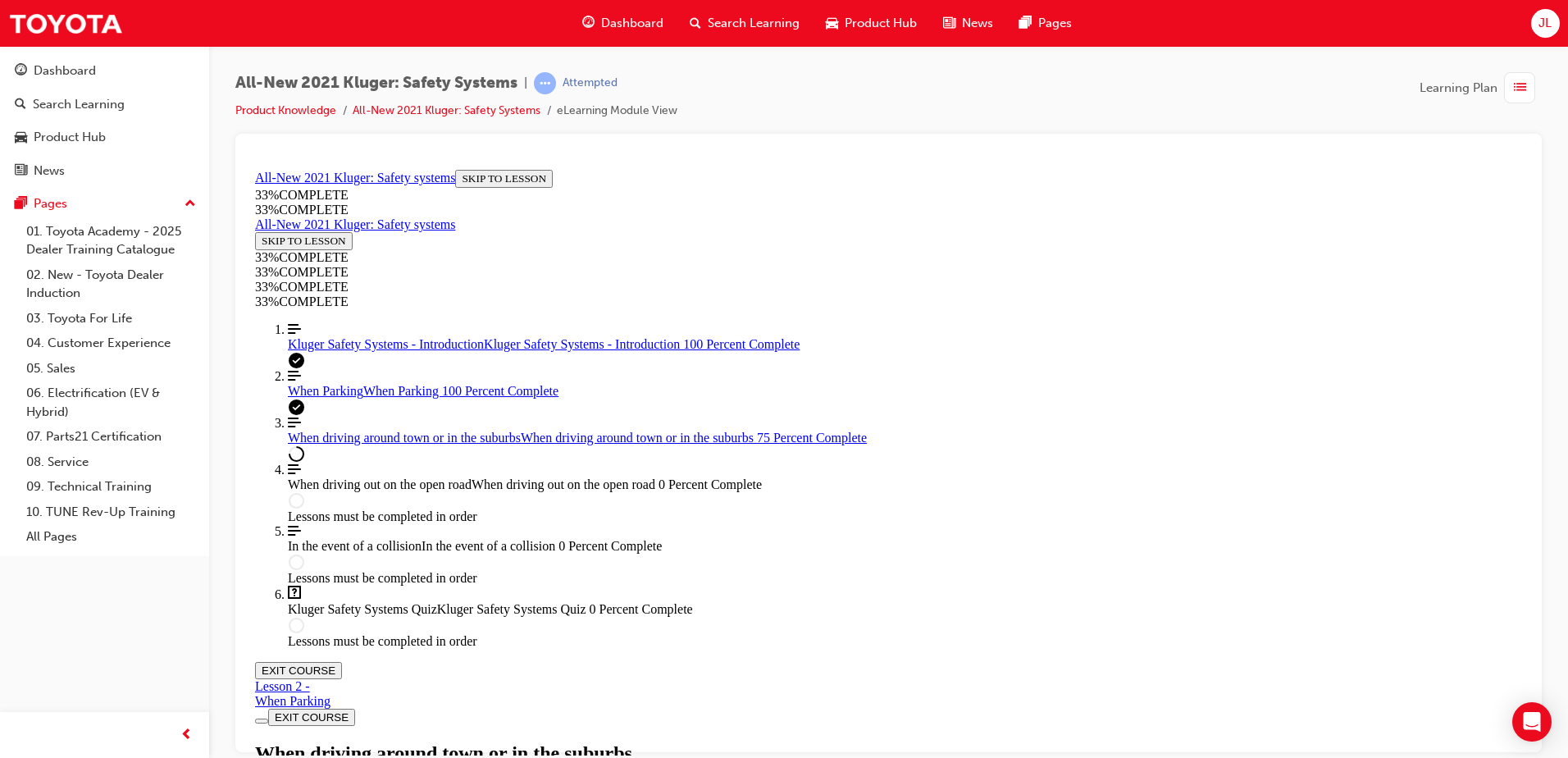
drag, startPoint x: 631, startPoint y: 690, endPoint x: 996, endPoint y: 688, distance: 365.0
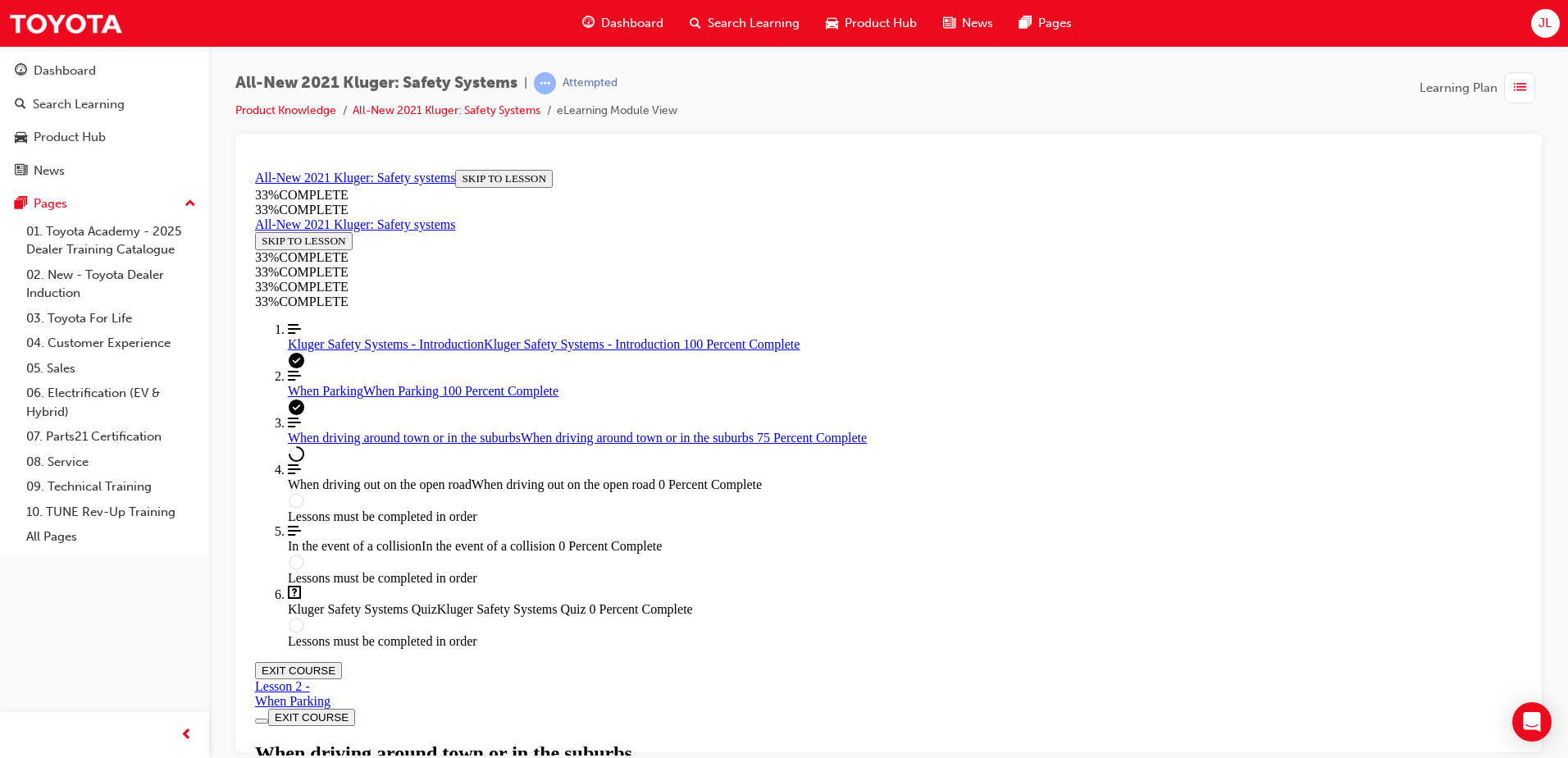
drag, startPoint x: 1205, startPoint y: 694, endPoint x: 1232, endPoint y: 702, distance: 28.2
drag, startPoint x: 1205, startPoint y: 690, endPoint x: 1228, endPoint y: 697, distance: 24.0
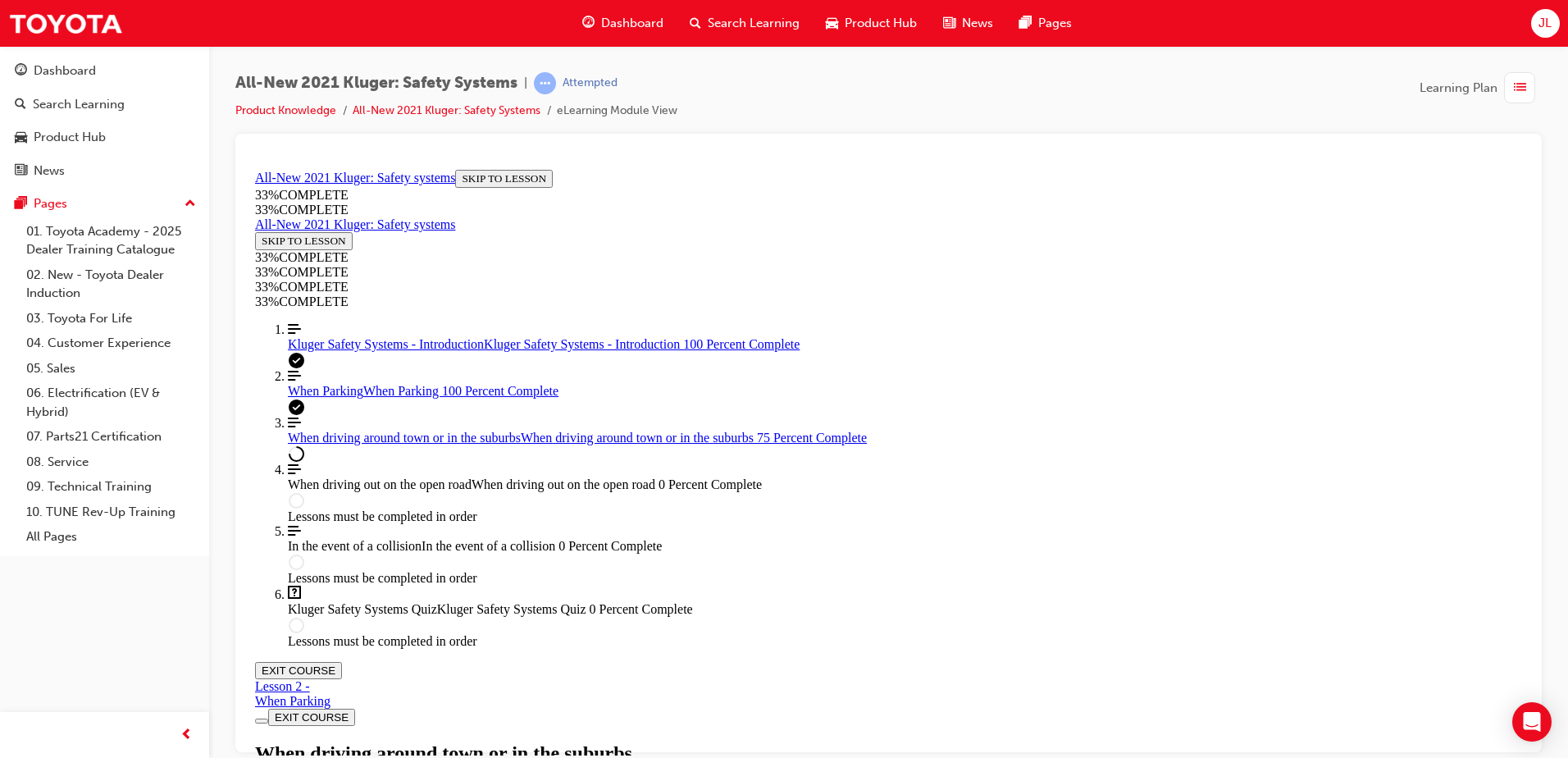
scroll to position [656, 0]
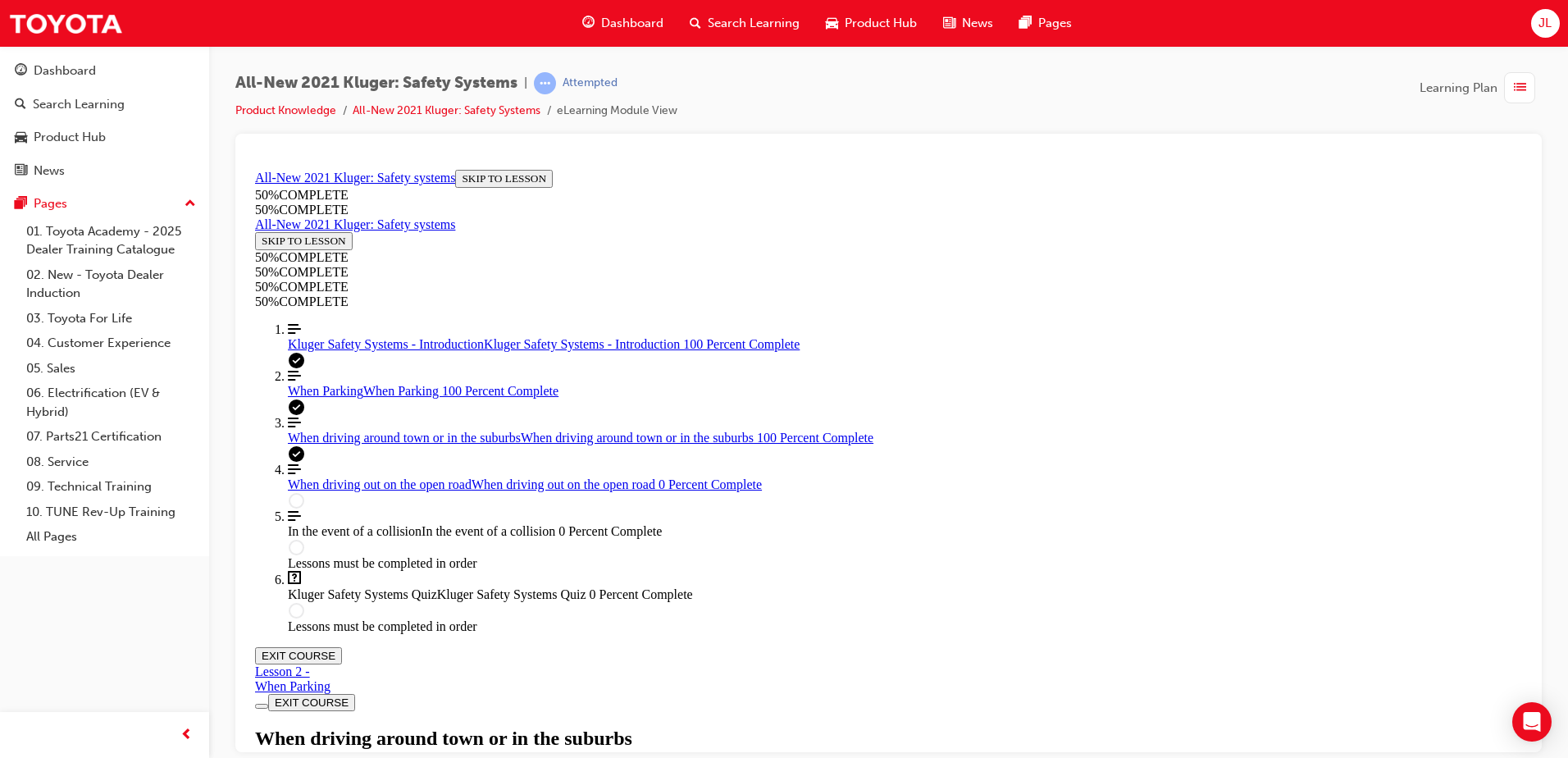
scroll to position [3476, 0]
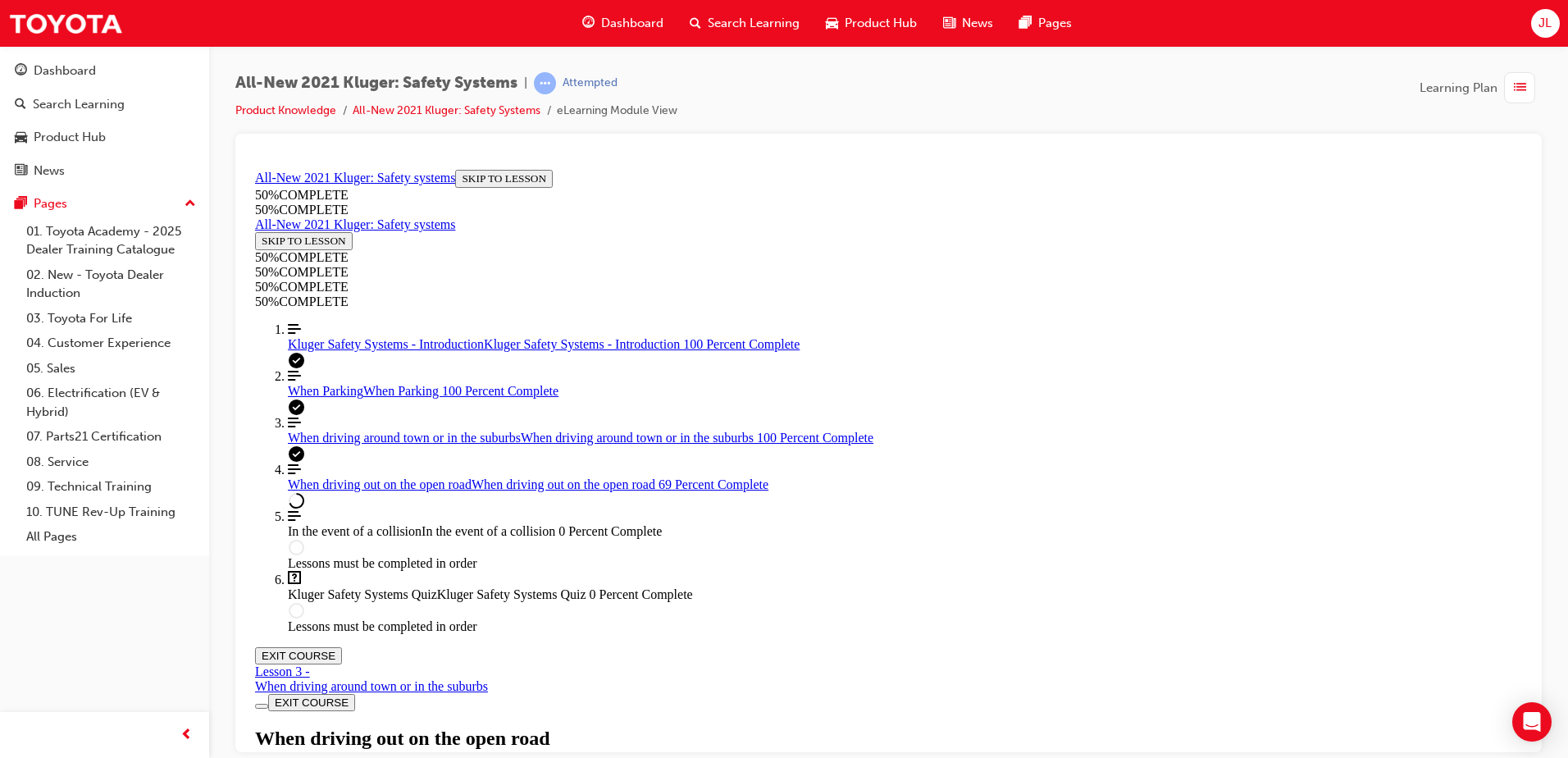
scroll to position [7333, 0]
drag, startPoint x: 638, startPoint y: 391, endPoint x: 1393, endPoint y: 394, distance: 755.0
drag, startPoint x: 1145, startPoint y: 401, endPoint x: 1303, endPoint y: 405, distance: 158.1
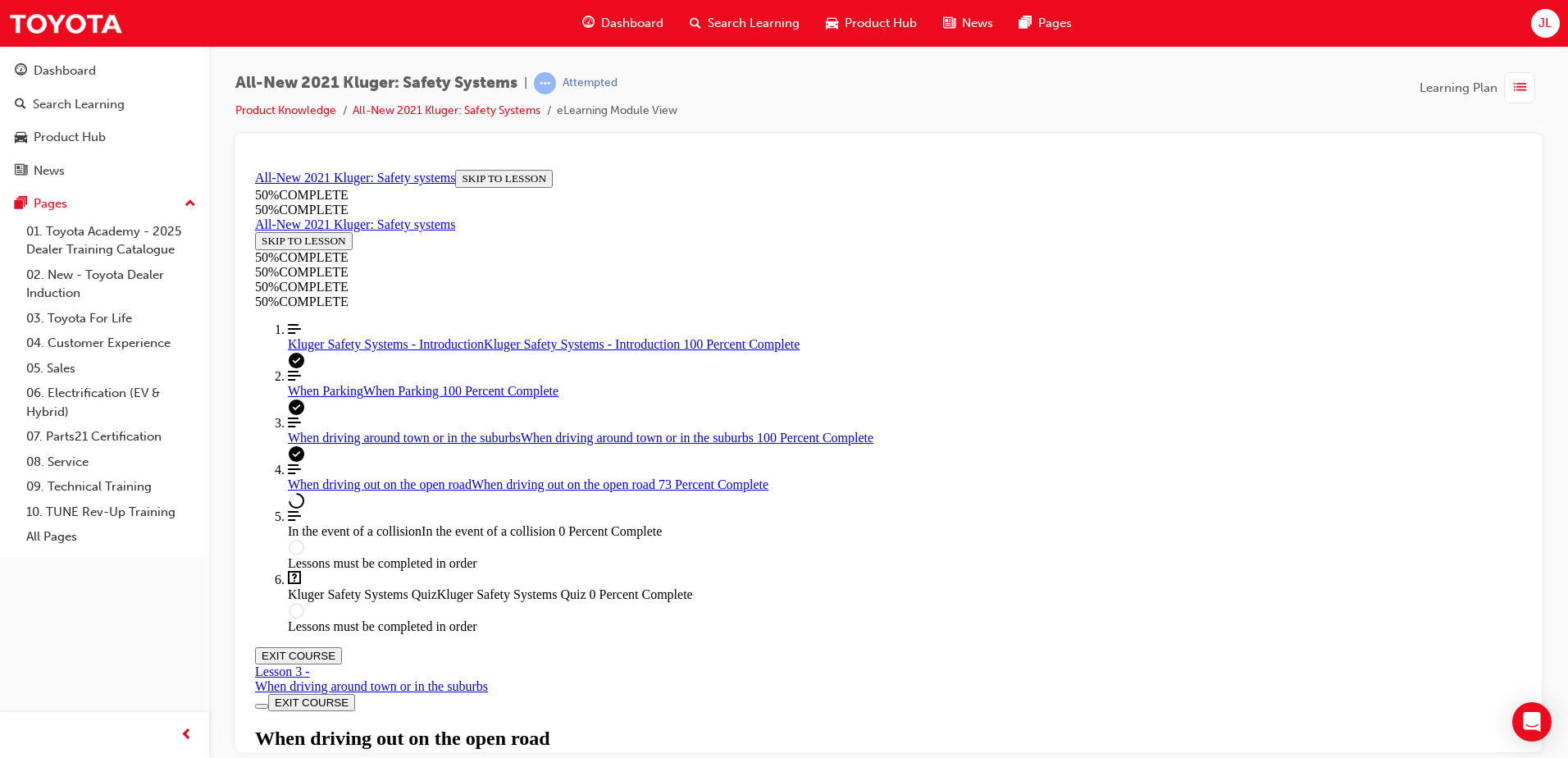
drag, startPoint x: 758, startPoint y: 632, endPoint x: 1374, endPoint y: 639, distance: 616.0
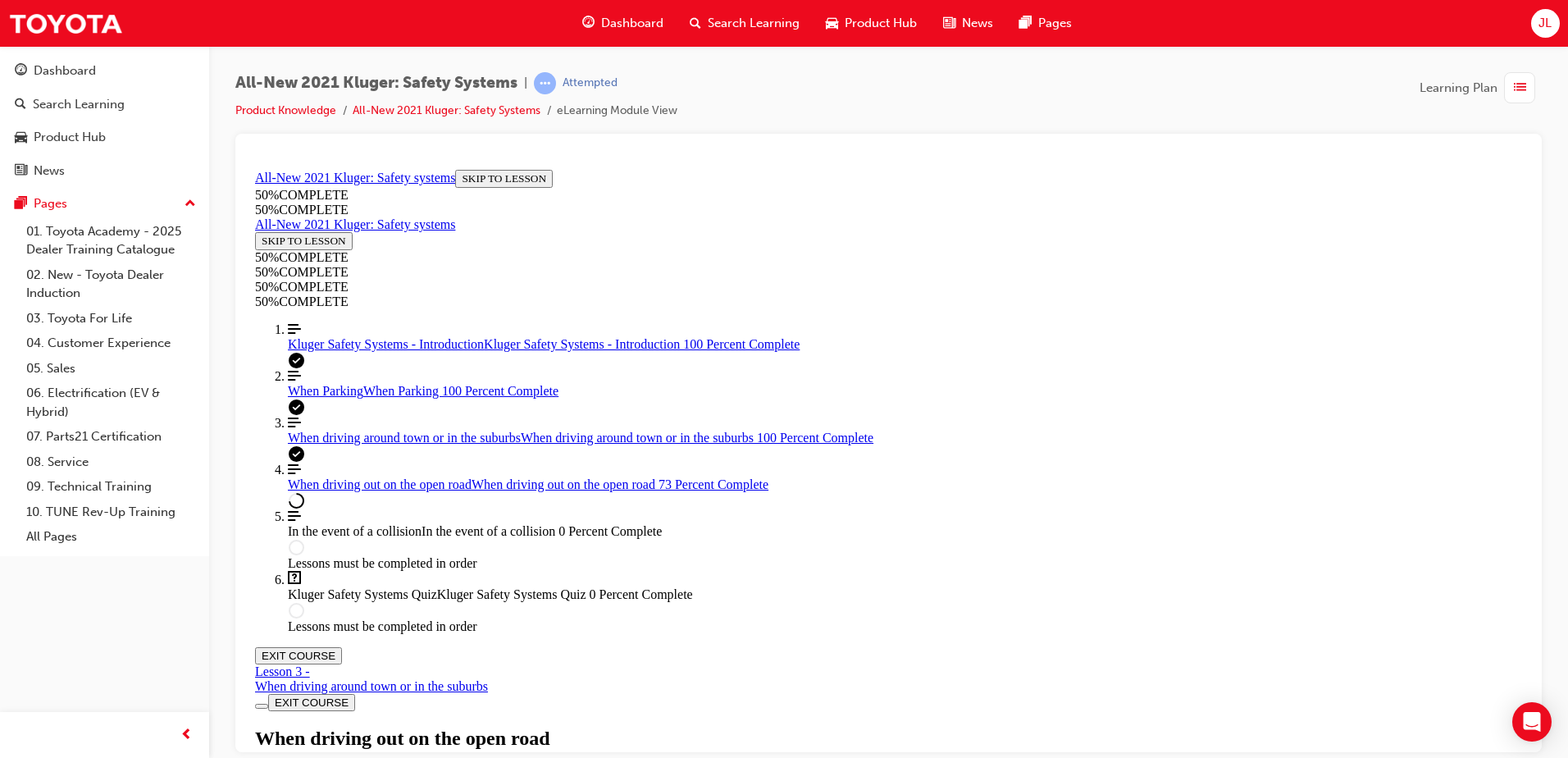
drag, startPoint x: 833, startPoint y: 652, endPoint x: 1382, endPoint y: 651, distance: 549.0
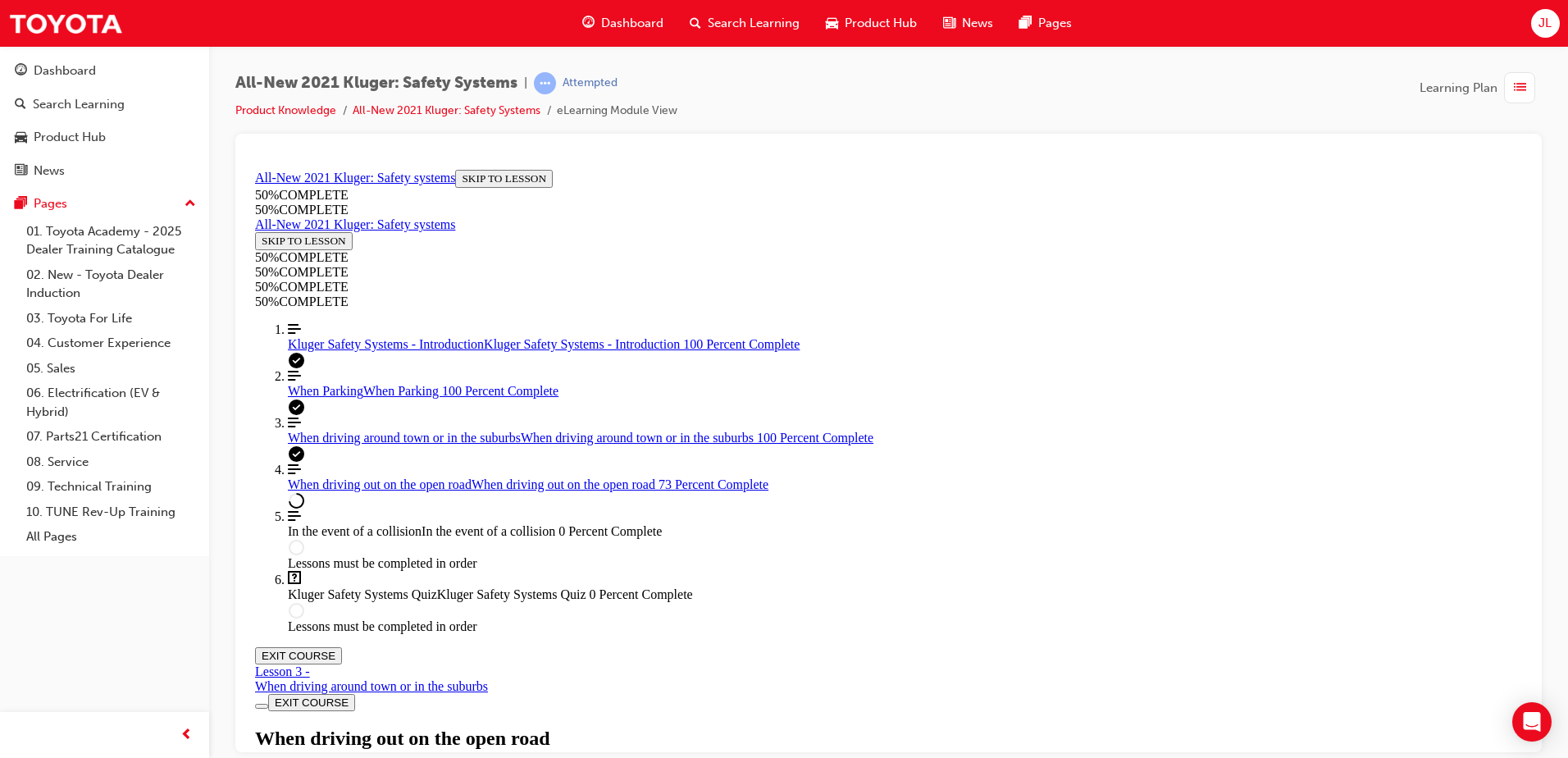
drag, startPoint x: 674, startPoint y: 639, endPoint x: 1424, endPoint y: 640, distance: 750.0
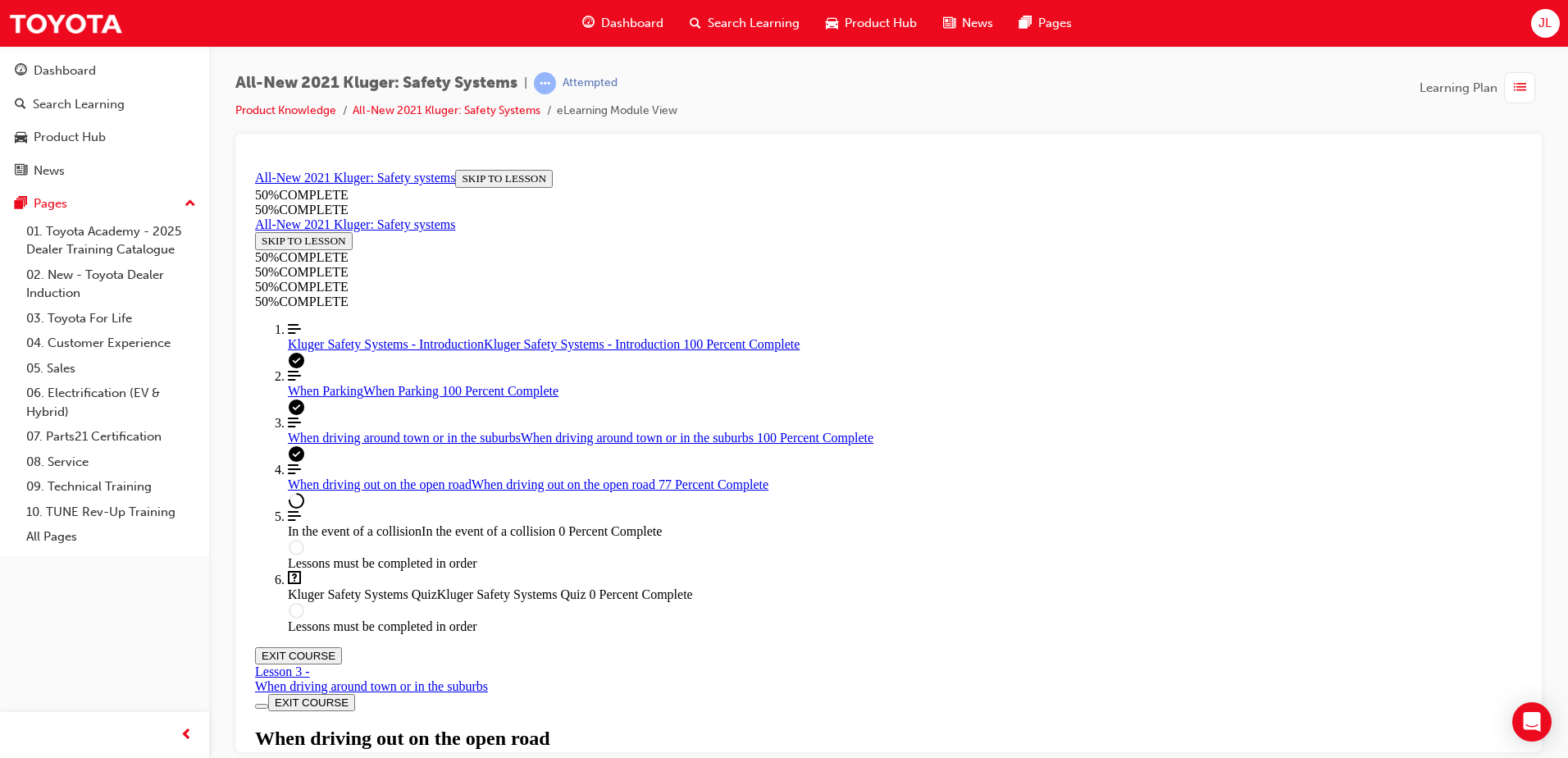
drag, startPoint x: 874, startPoint y: 631, endPoint x: 1261, endPoint y: 631, distance: 387.0
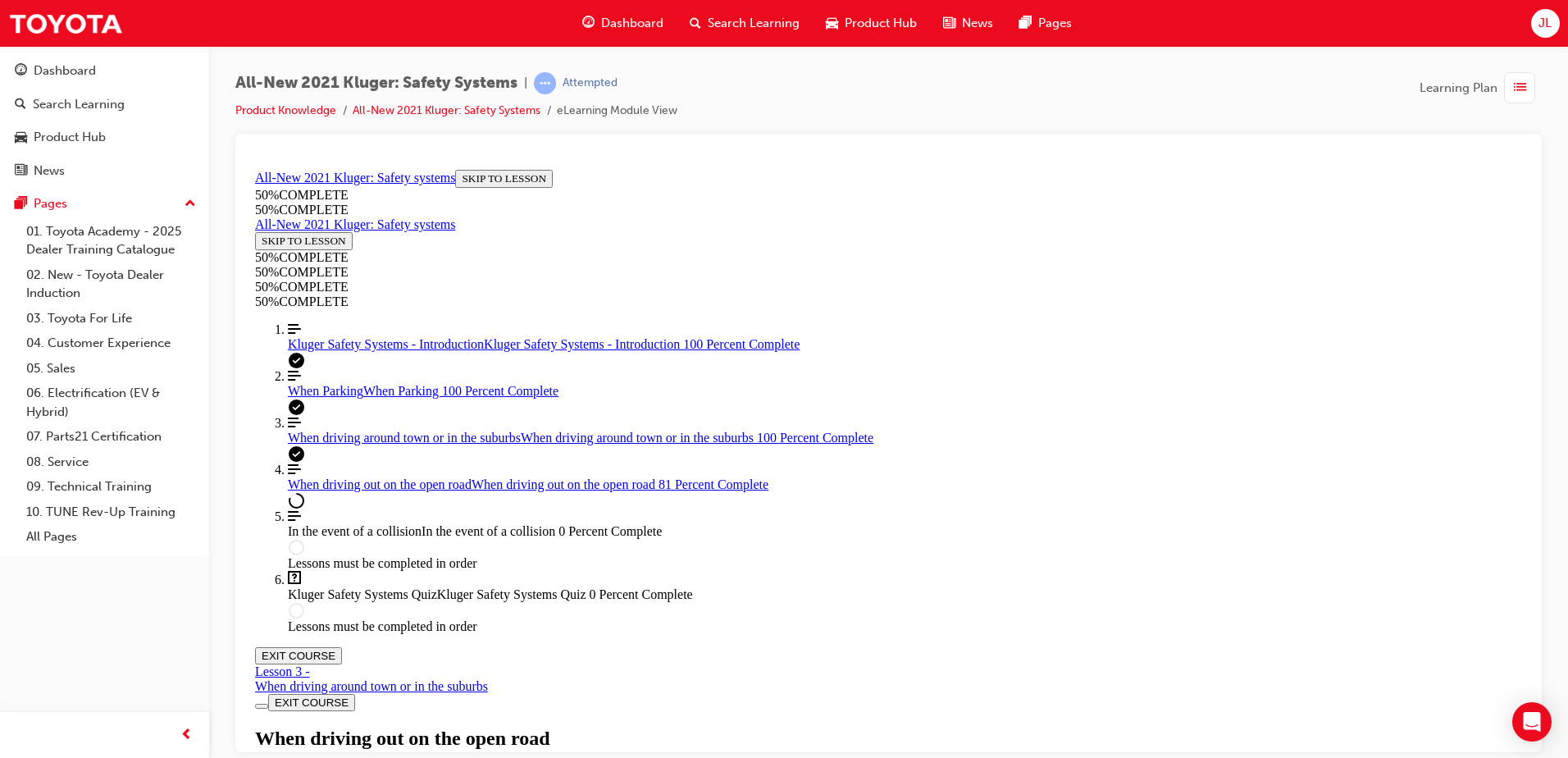
drag, startPoint x: 1139, startPoint y: 637, endPoint x: 1235, endPoint y: 639, distance: 96.0
drag, startPoint x: 625, startPoint y: 635, endPoint x: 1260, endPoint y: 655, distance: 635.3
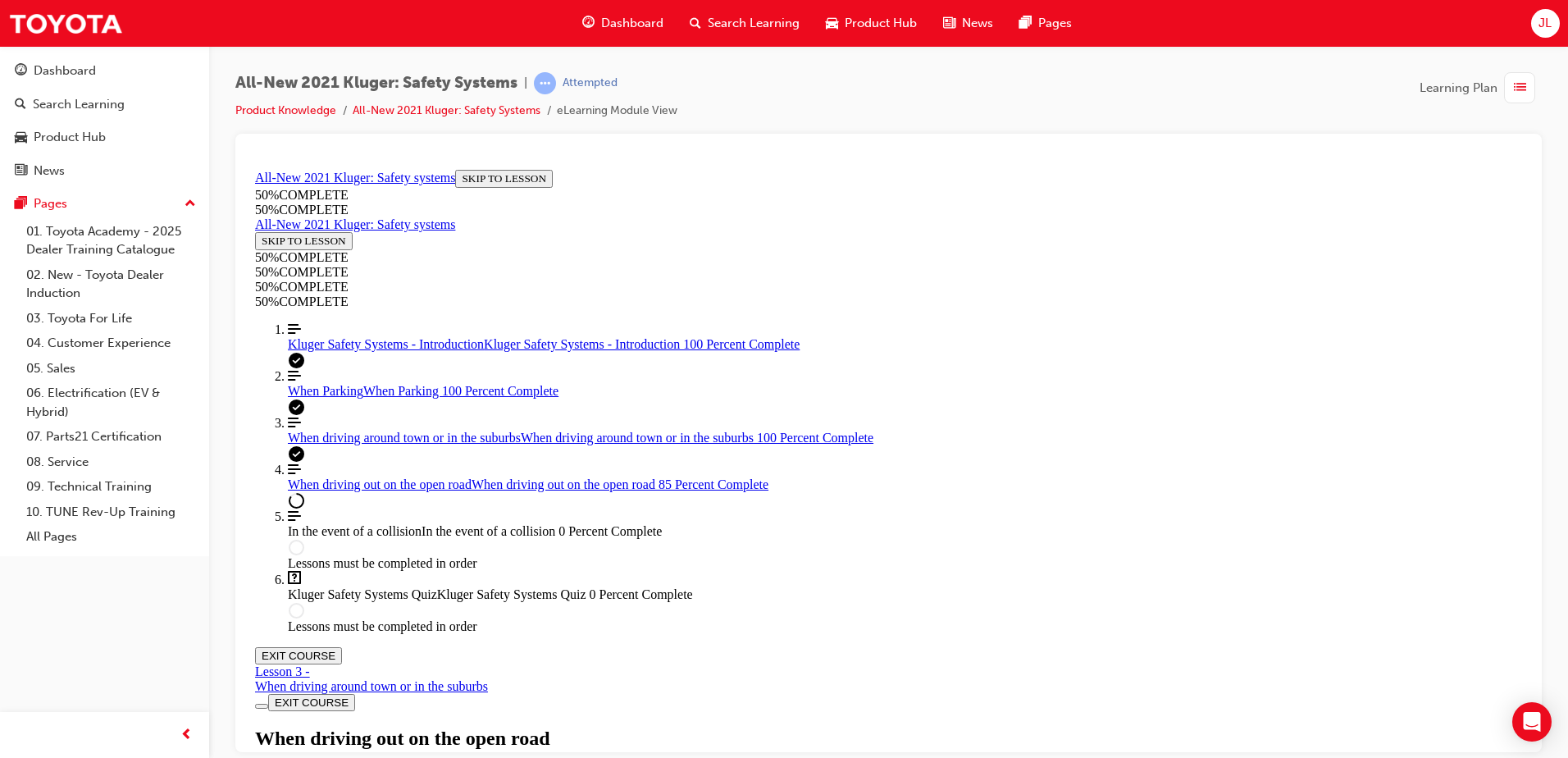
scroll to position [3752, 0]
drag, startPoint x: 755, startPoint y: 639, endPoint x: 1112, endPoint y: 639, distance: 357.0
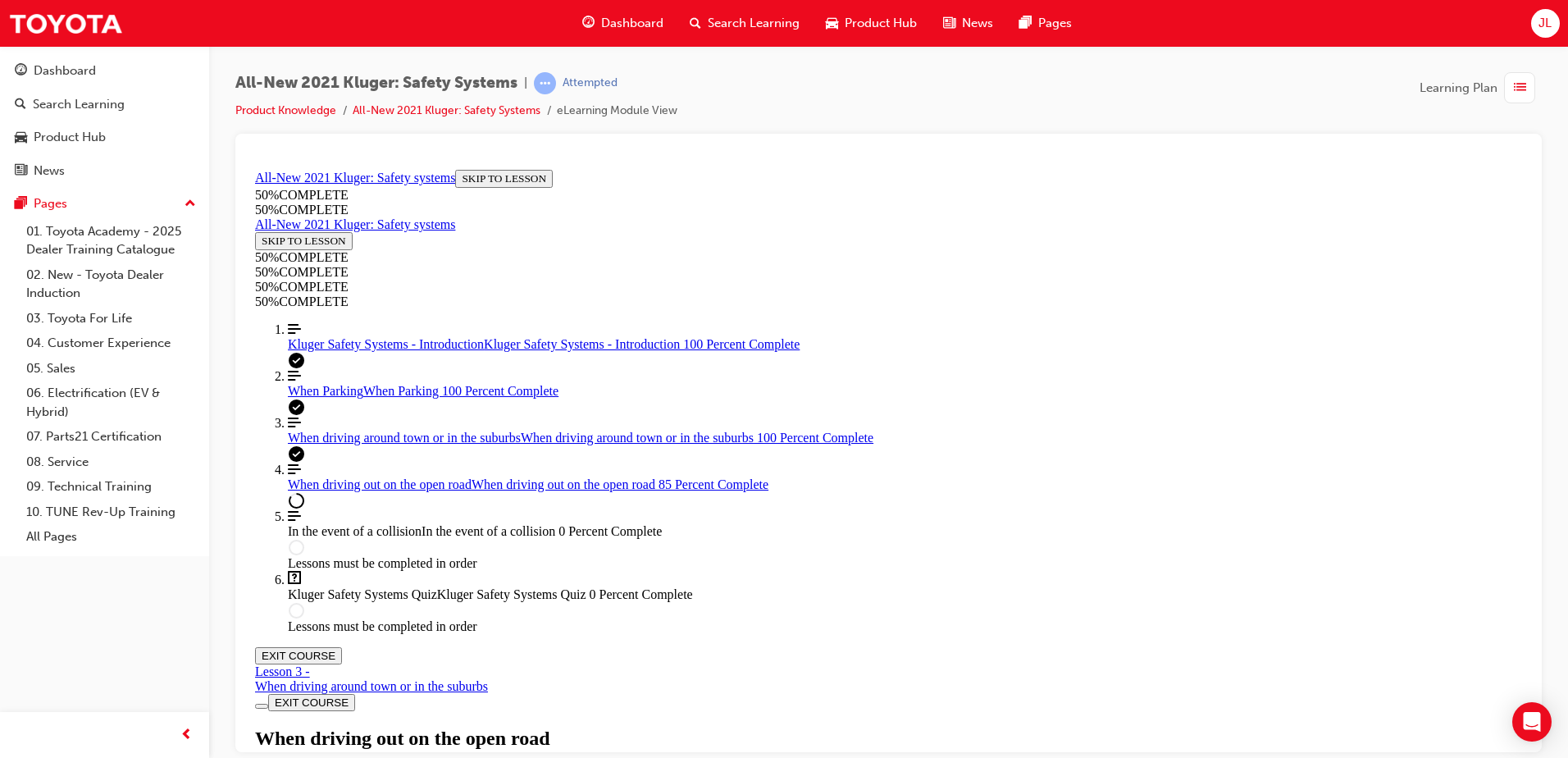
drag, startPoint x: 1186, startPoint y: 636, endPoint x: 1240, endPoint y: 638, distance: 54.0
drag, startPoint x: 1186, startPoint y: 639, endPoint x: 1228, endPoint y: 639, distance: 42.0
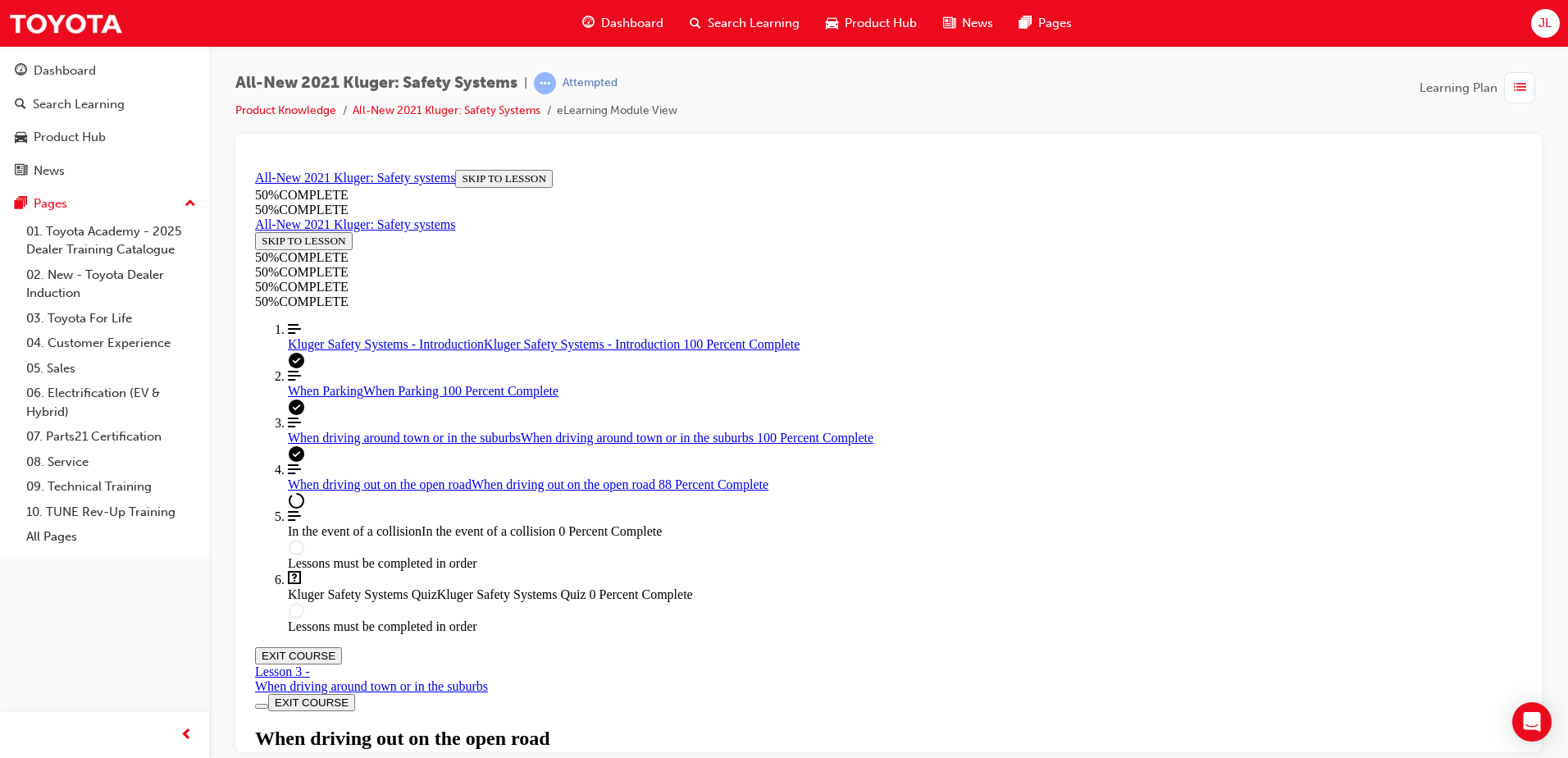
scroll to position [3096, 0]
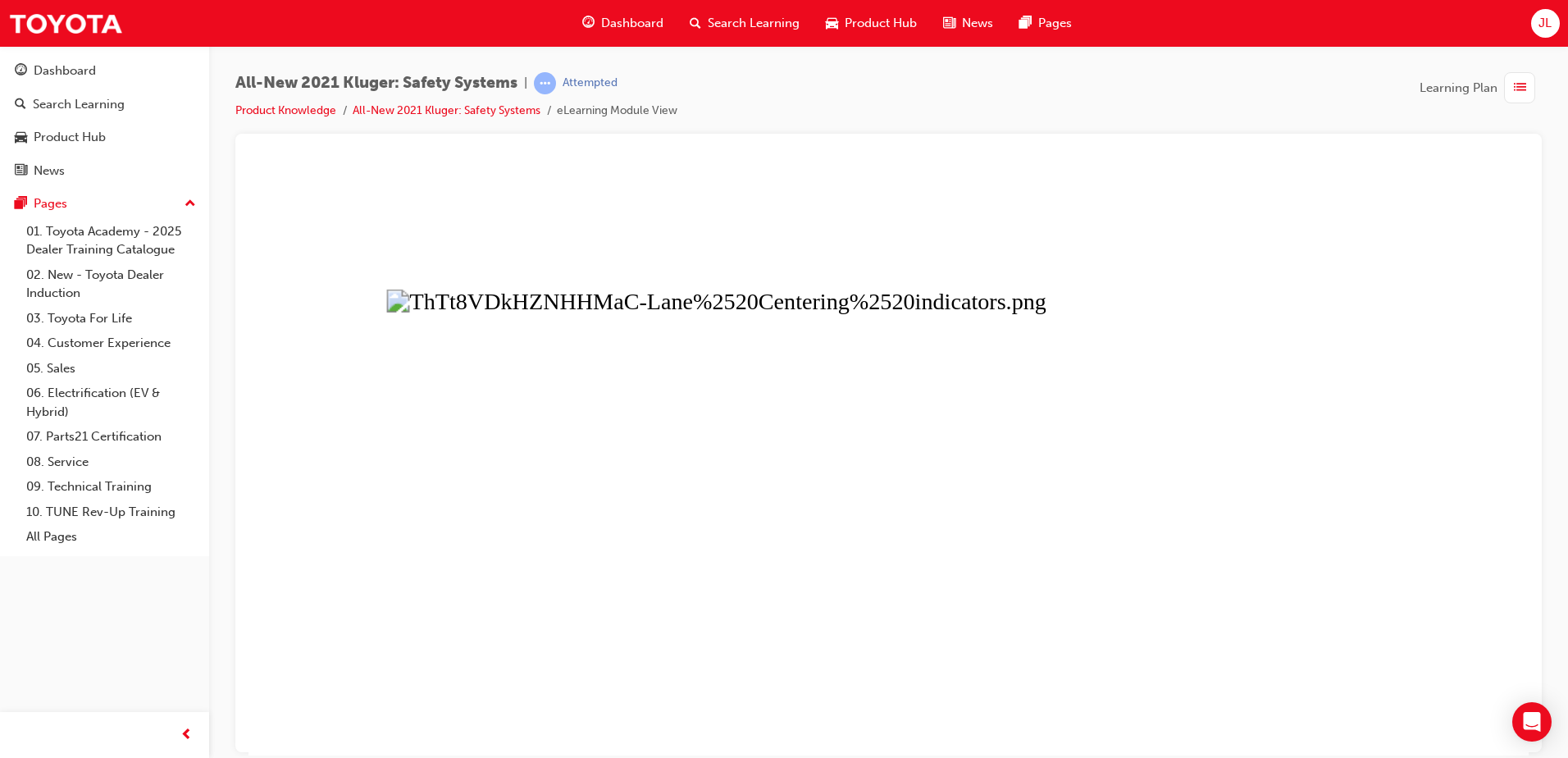
click at [1303, 281] on button "Unzoom image" at bounding box center [889, 458] width 1281 height 592
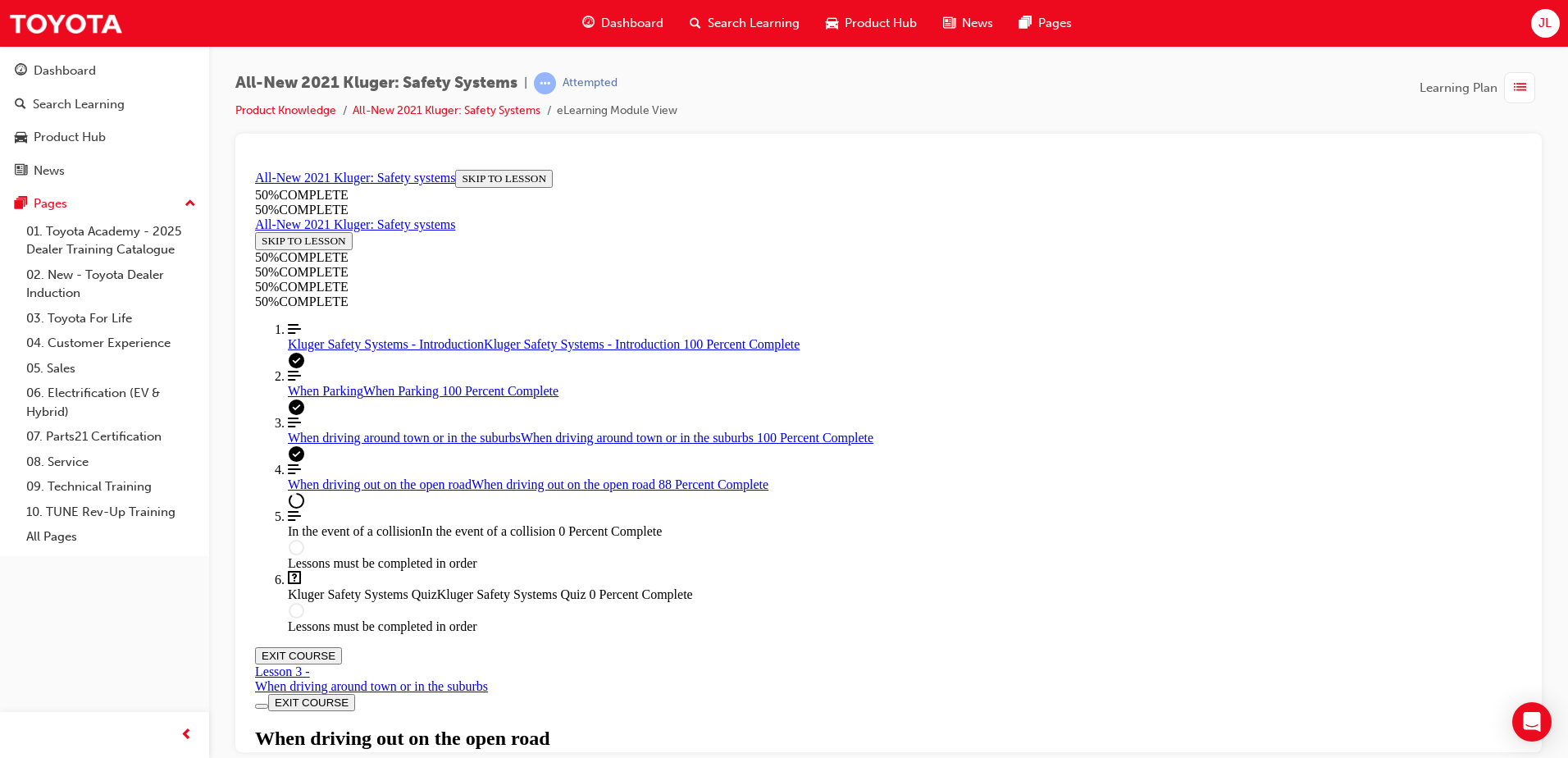
scroll to position [7906, 0]
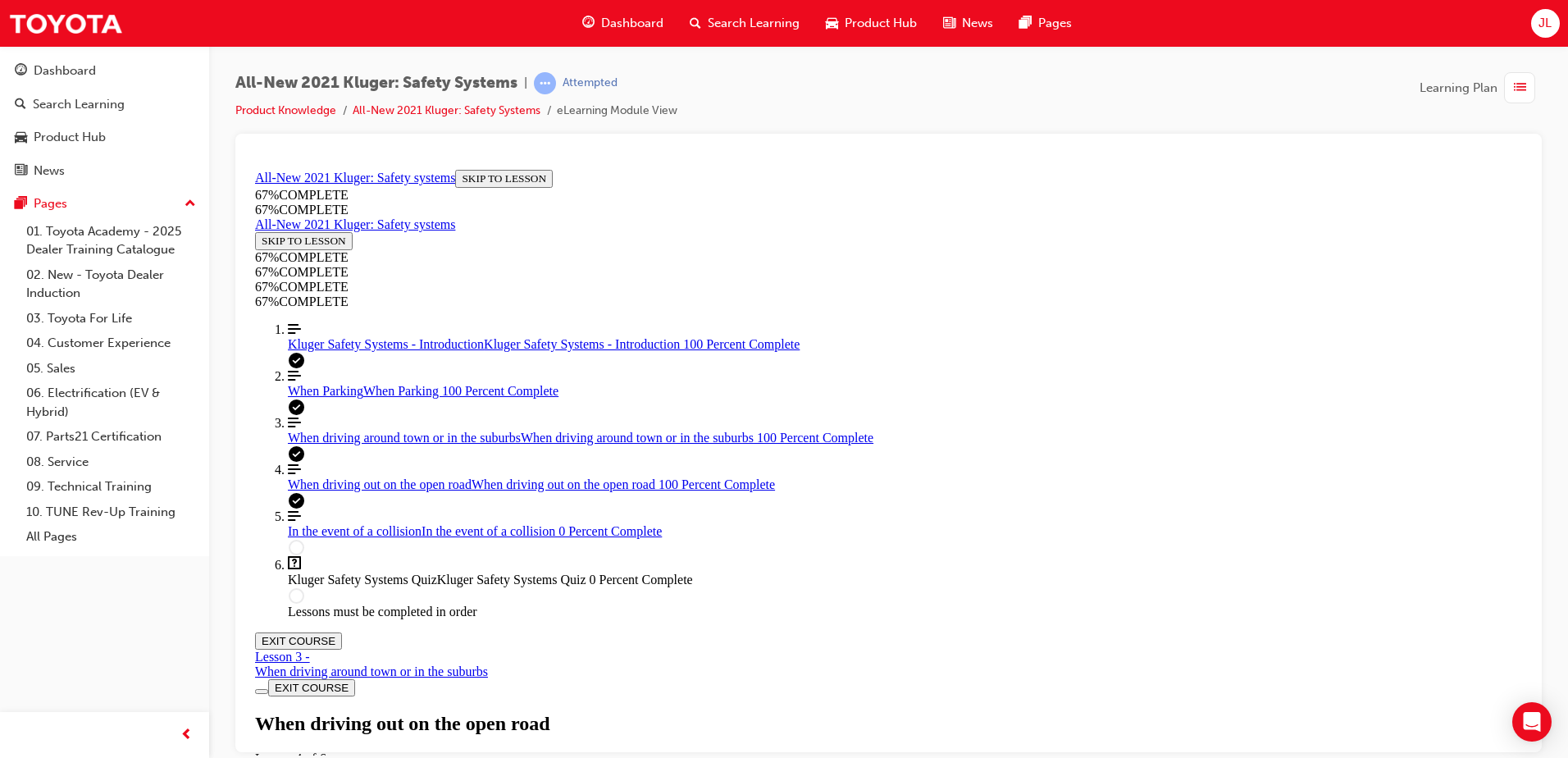
scroll to position [9795, 0]
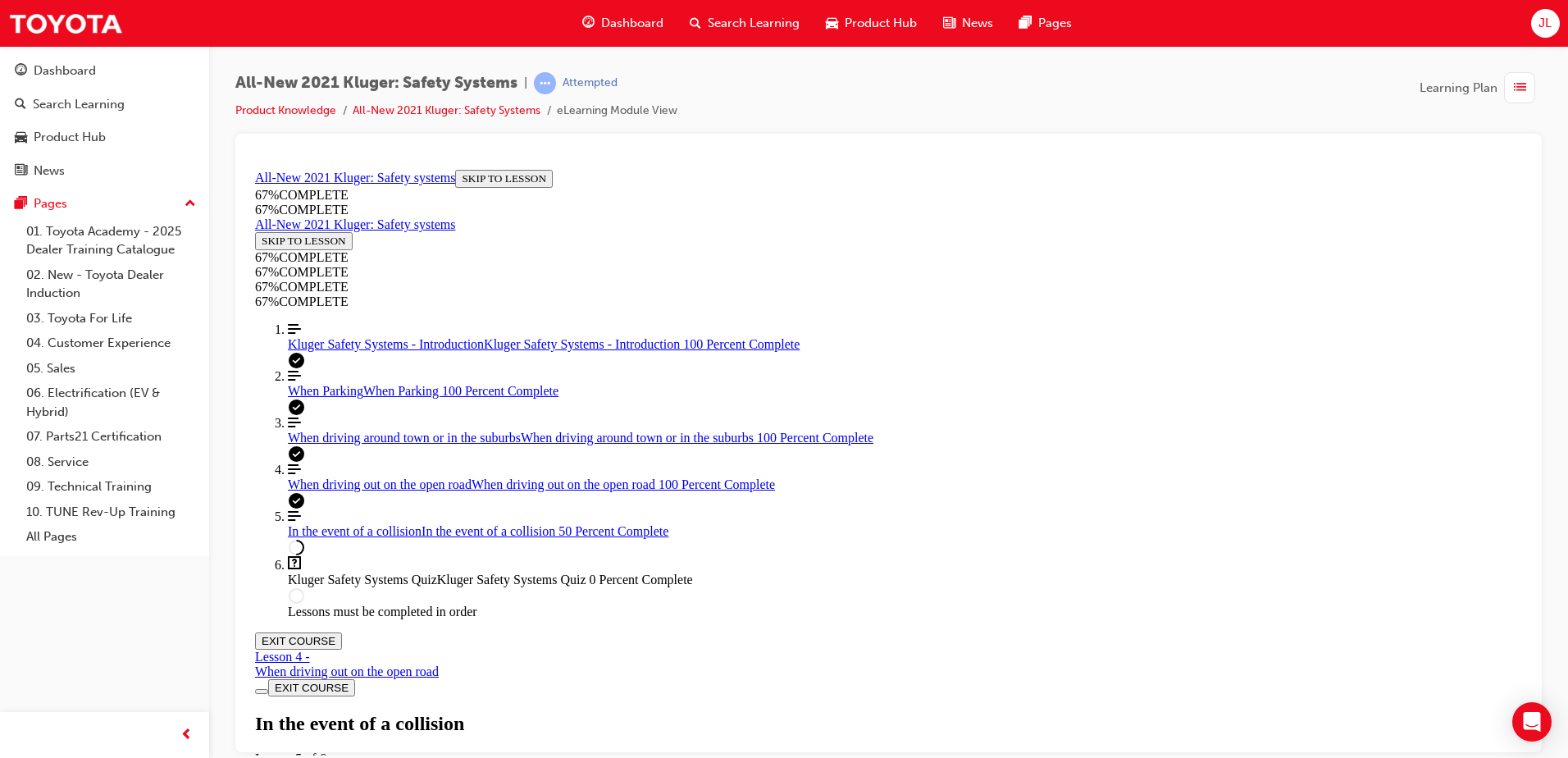
drag, startPoint x: 965, startPoint y: 628, endPoint x: 1249, endPoint y: 651, distance: 284.9
drag, startPoint x: 1169, startPoint y: 632, endPoint x: 1241, endPoint y: 636, distance: 72.1
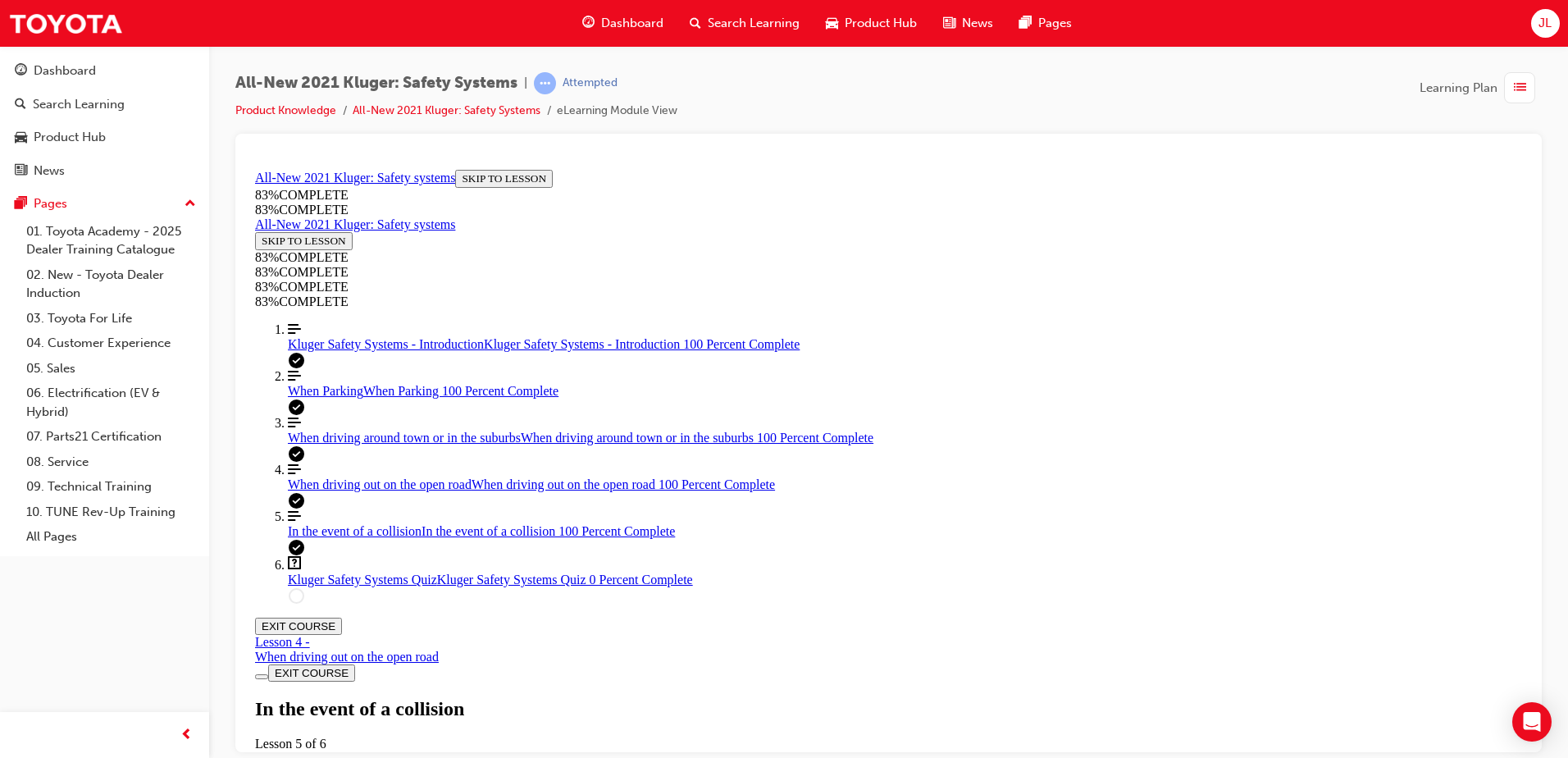
scroll to position [3881, 0]
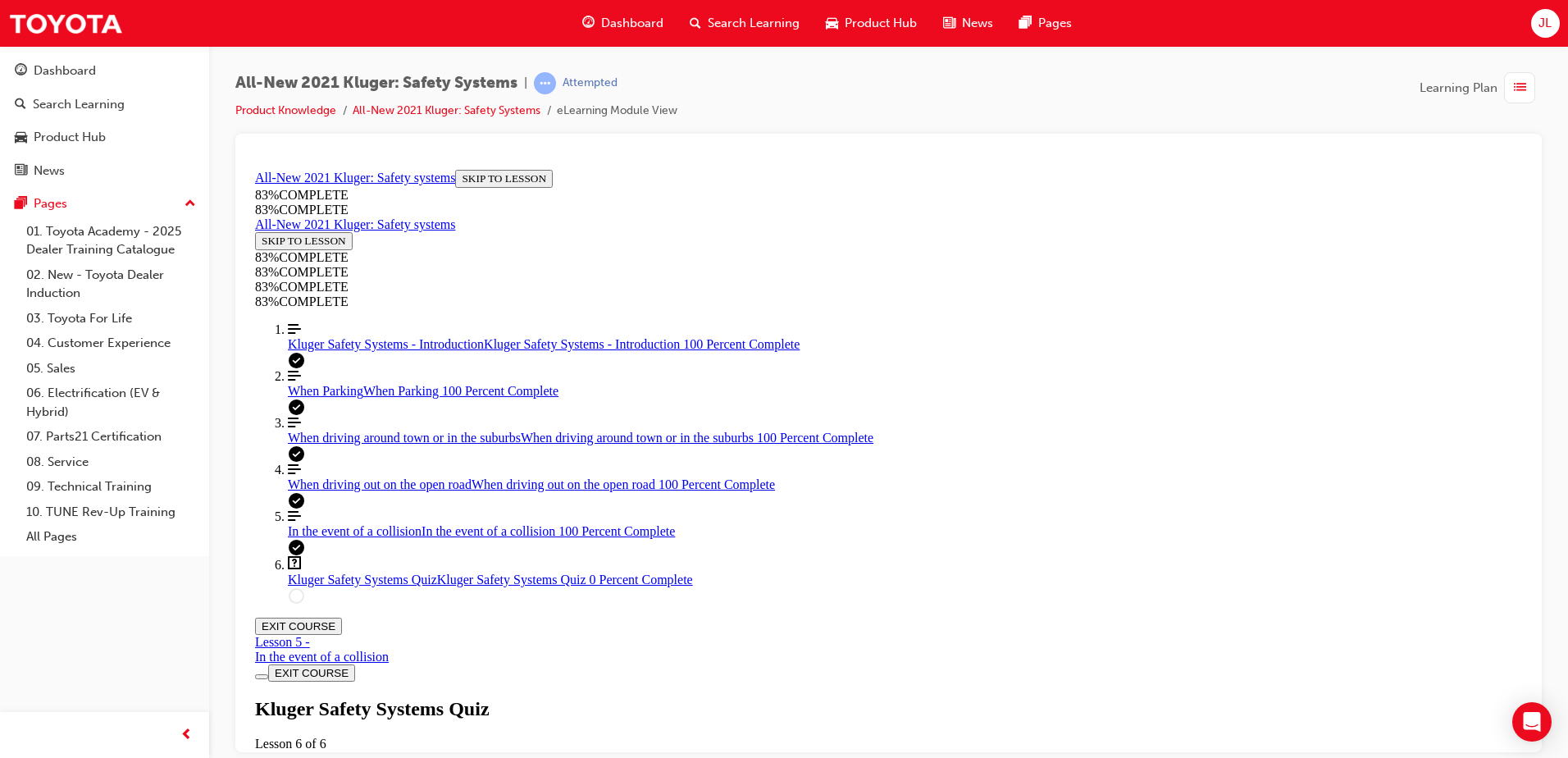
drag, startPoint x: 713, startPoint y: 404, endPoint x: 1153, endPoint y: 461, distance: 443.7
copy p "Besides automatically keeping a safe following distance between you and the veh…"
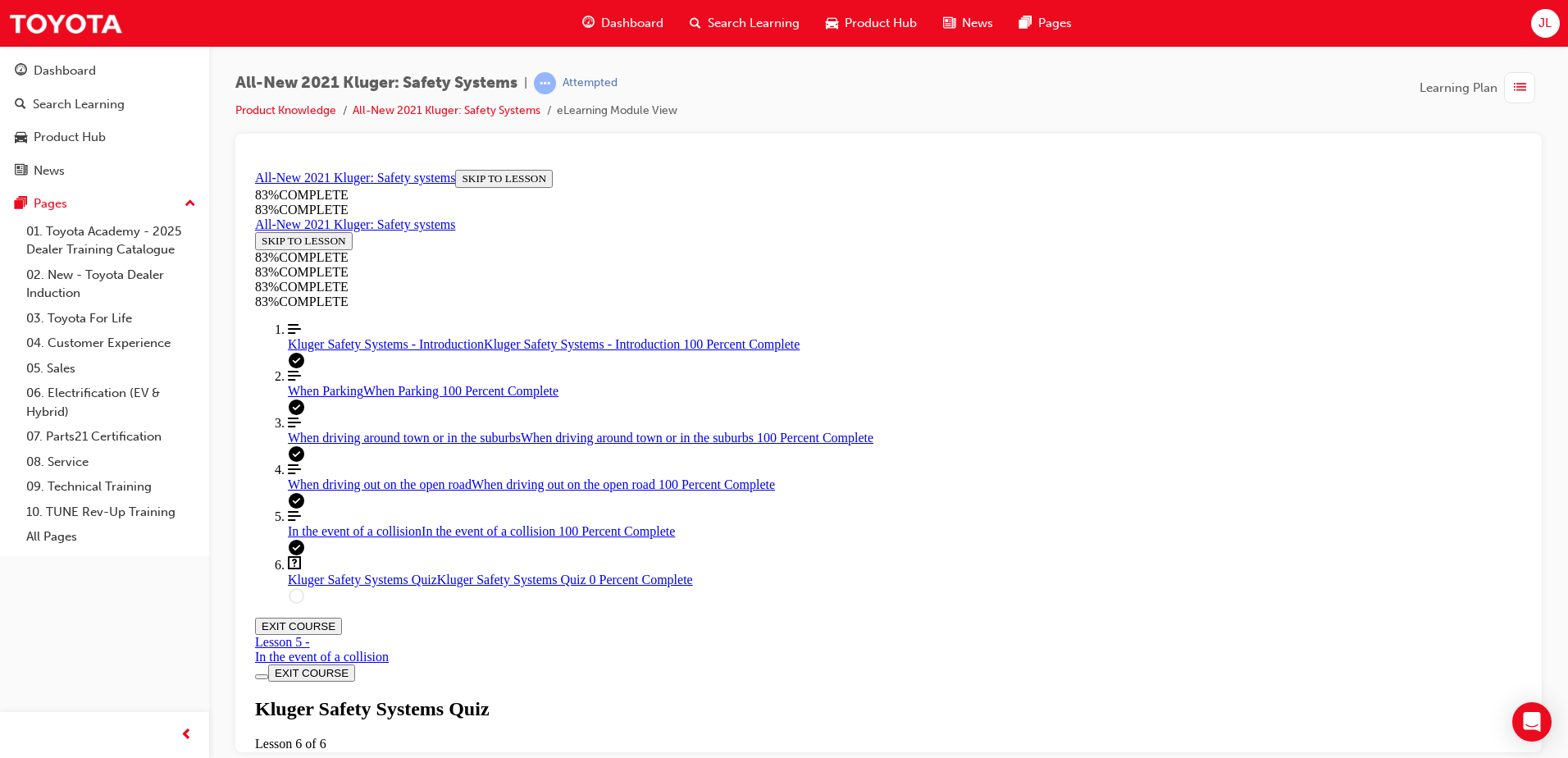
scroll to position [362, 0]
drag, startPoint x: 716, startPoint y: 459, endPoint x: 1009, endPoint y: 500, distance: 295.9
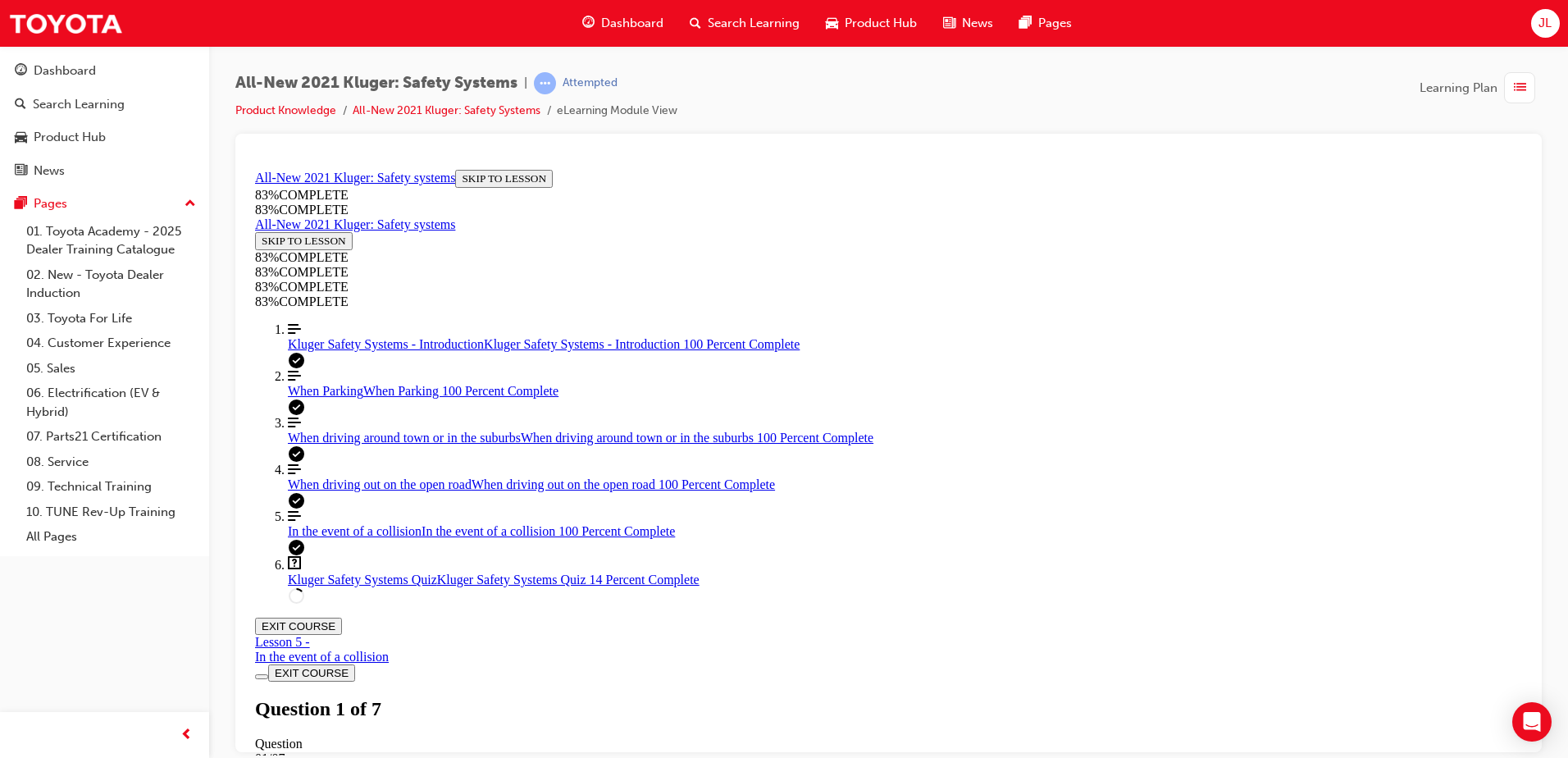
copy p "A part of the Emergency Steering Assist diagram has been hidden. What happens a…"
drag, startPoint x: 814, startPoint y: 453, endPoint x: 1153, endPoint y: 556, distance: 354.3
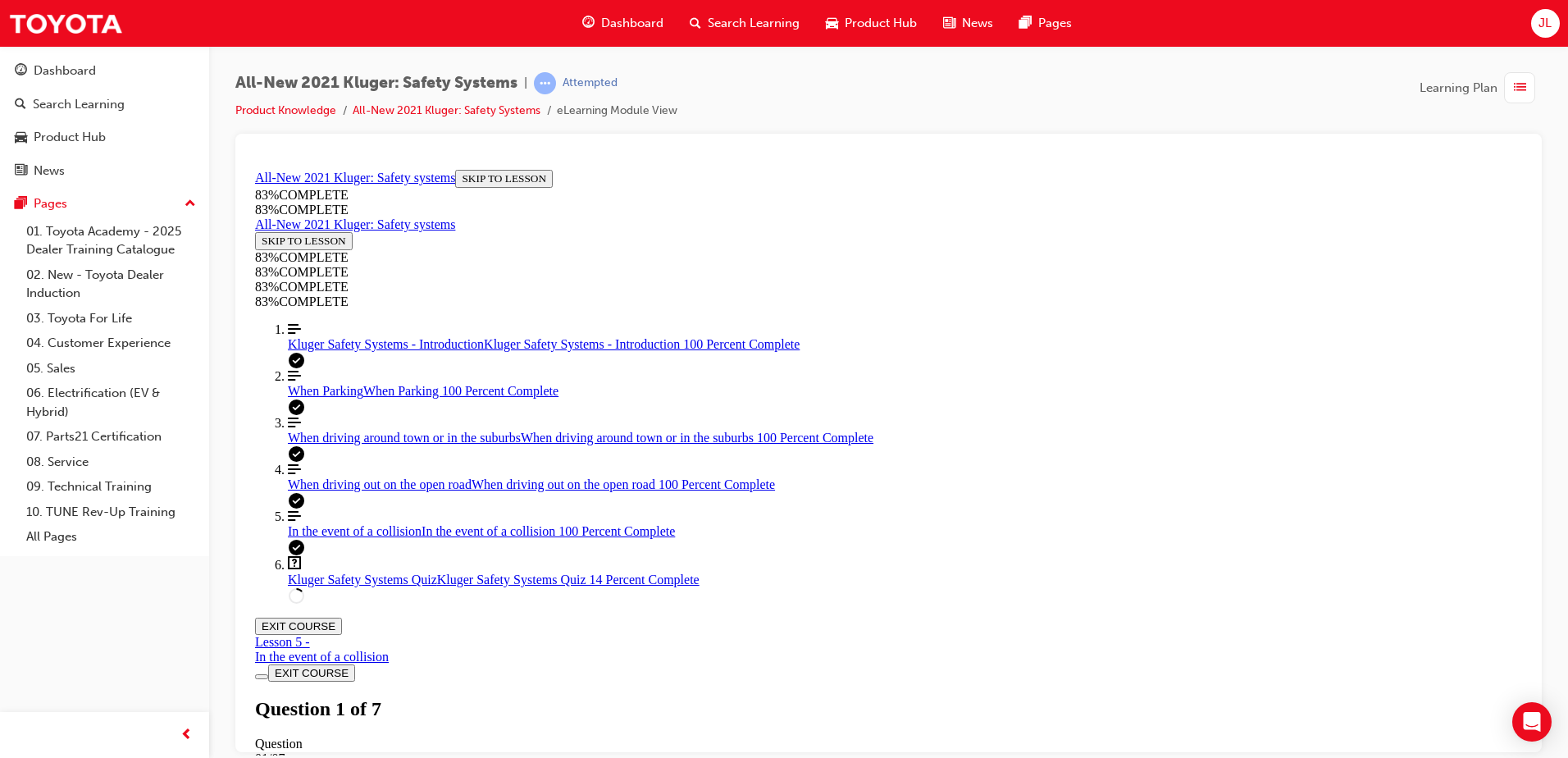
copy div "A part of the Emergency Steering Assist diagram has been hidden. What happens a…"
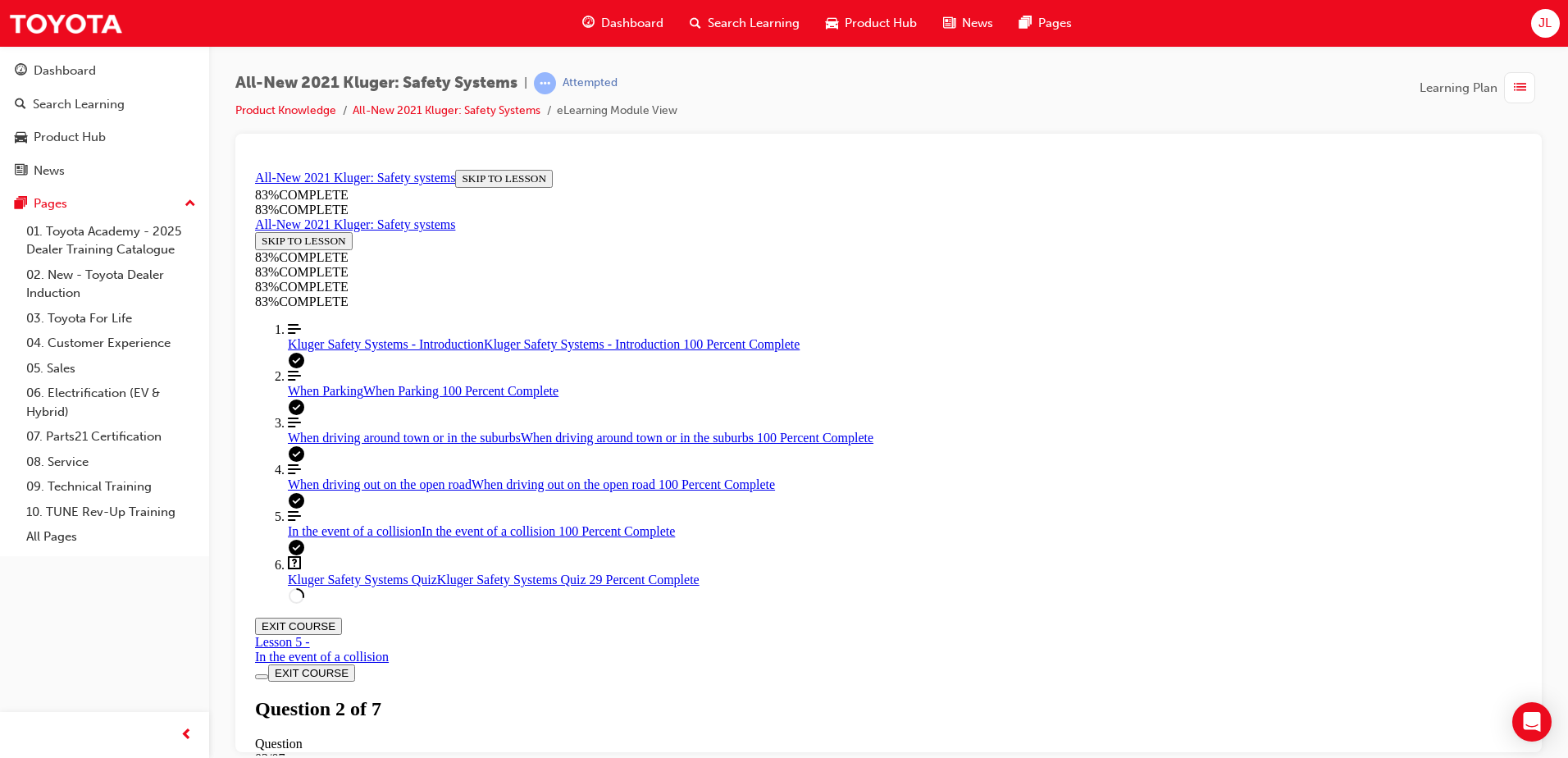
drag, startPoint x: 716, startPoint y: 241, endPoint x: 1008, endPoint y: 562, distance: 433.9
copy div "Your guest wants to know how they can disable both the lane keep steering assis…"
drag, startPoint x: 687, startPoint y: 456, endPoint x: 1025, endPoint y: 579, distance: 359.7
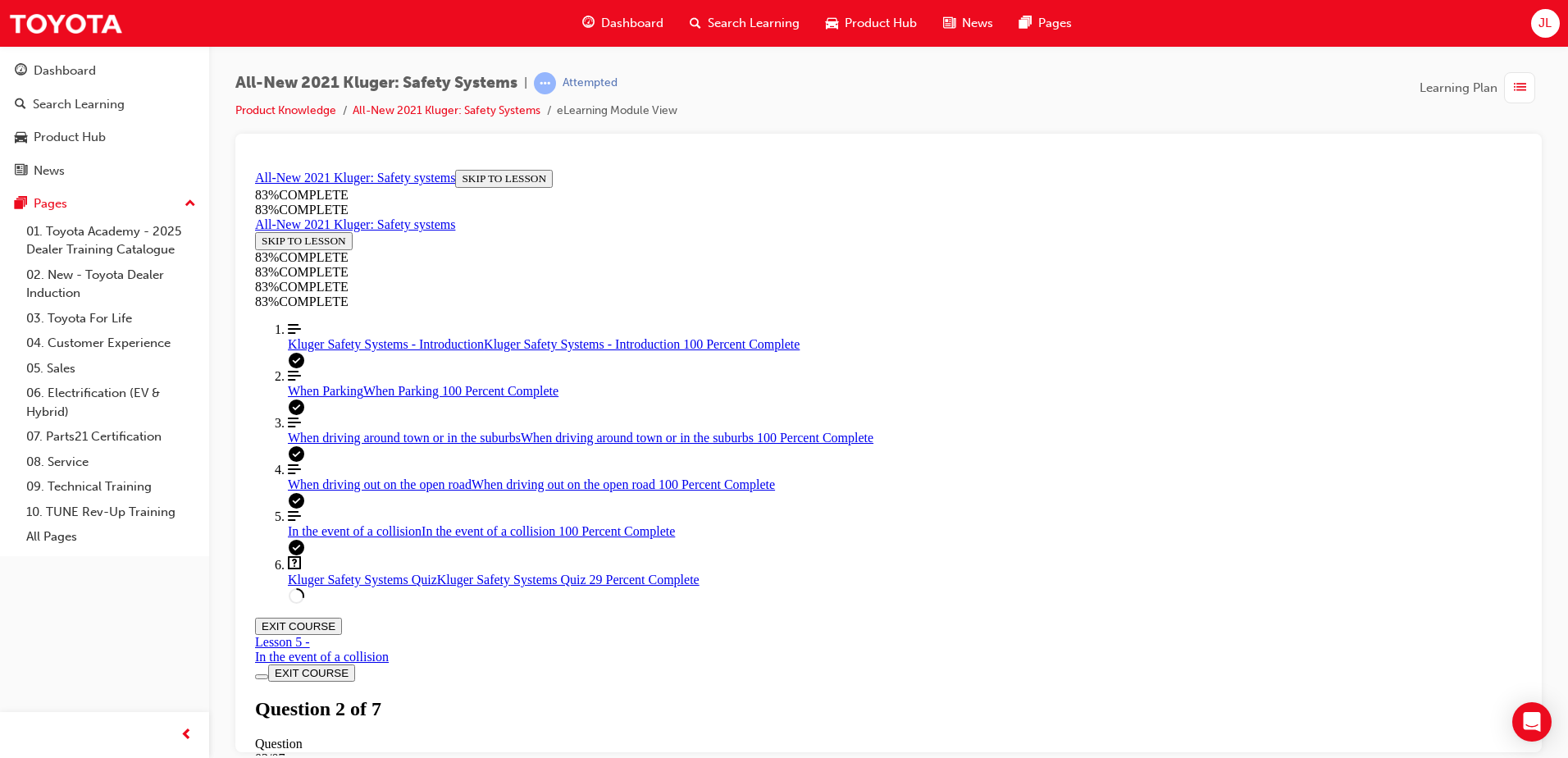
drag, startPoint x: 713, startPoint y: 214, endPoint x: 967, endPoint y: 789, distance: 628.6
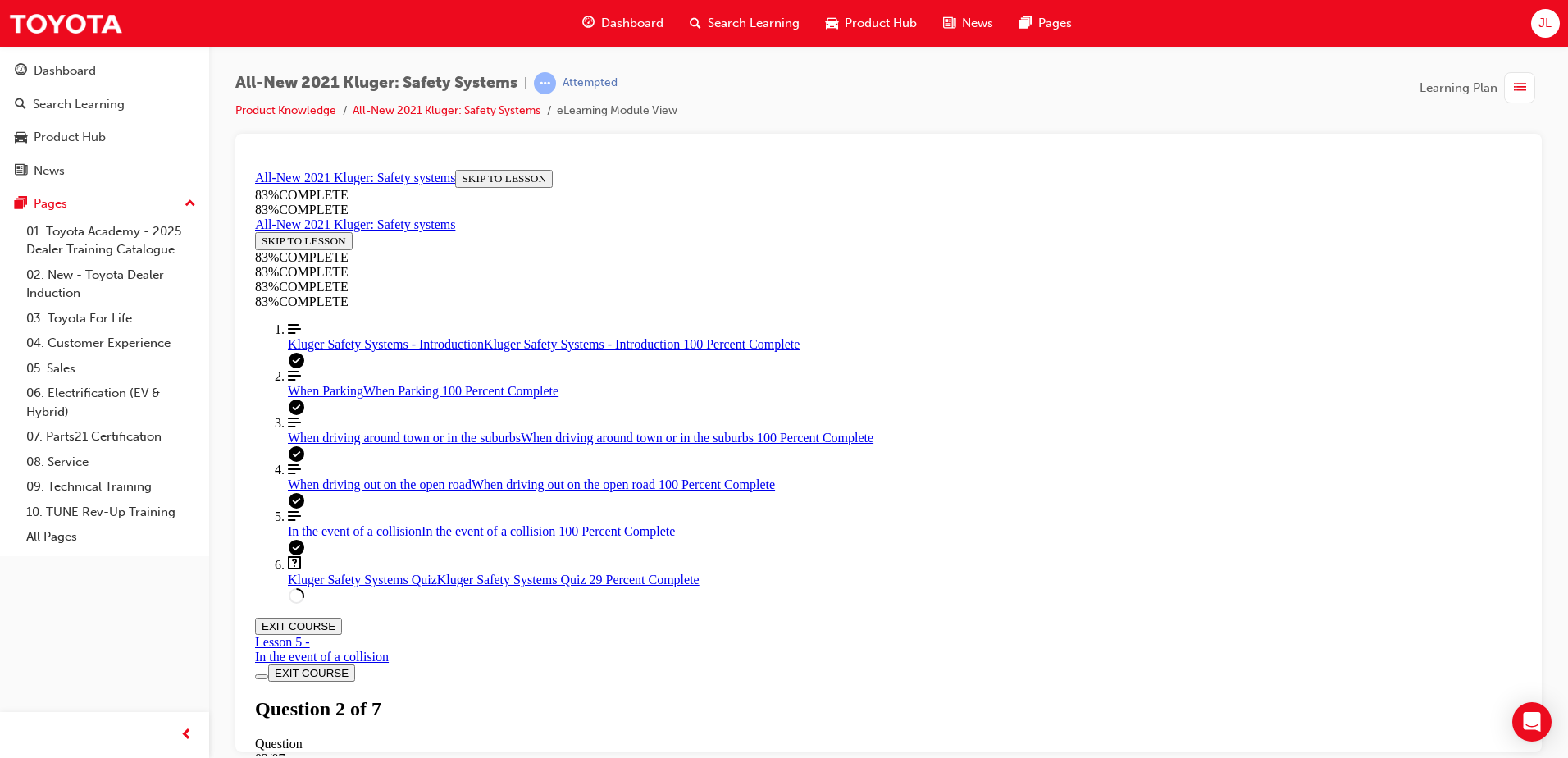
copy div "Lore ipsum dolor si amet con adip eli seddoei temp inc utla etdo magnaali enima…"
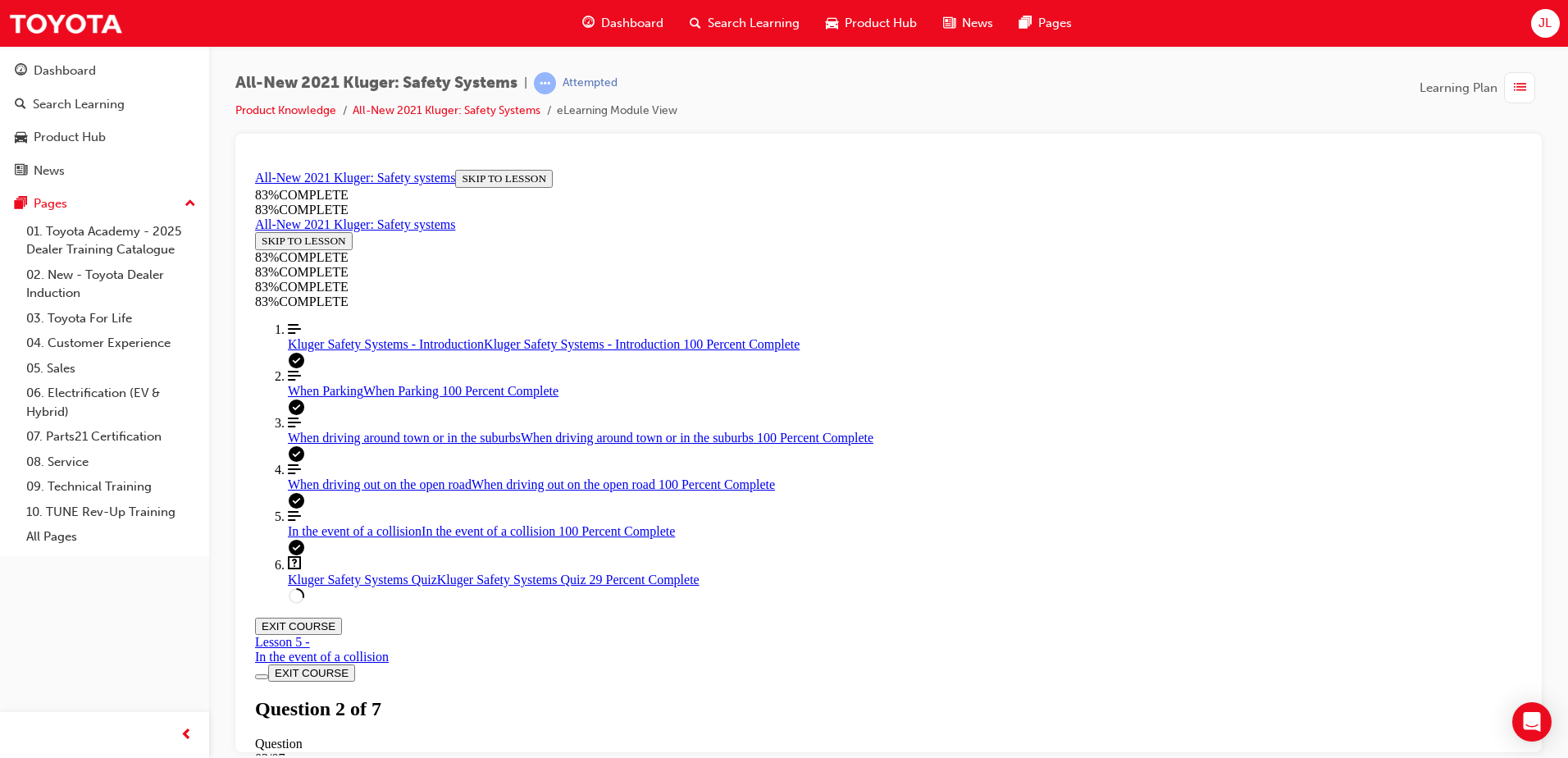
drag, startPoint x: 711, startPoint y: 318, endPoint x: 928, endPoint y: 593, distance: 350.3
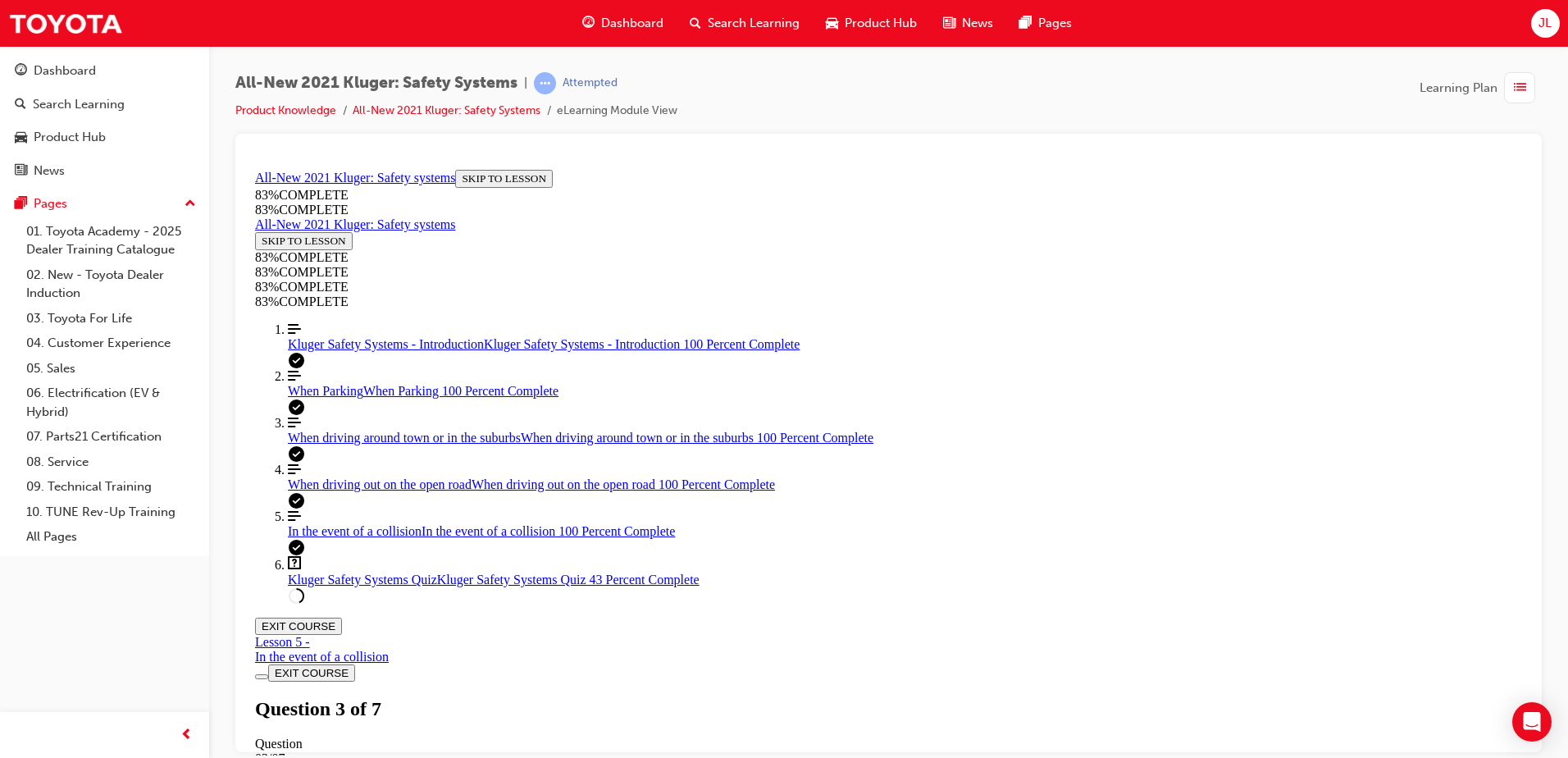
copy div "In a collision, the body of the Kluger is designed to absorb and deflect as muc…"
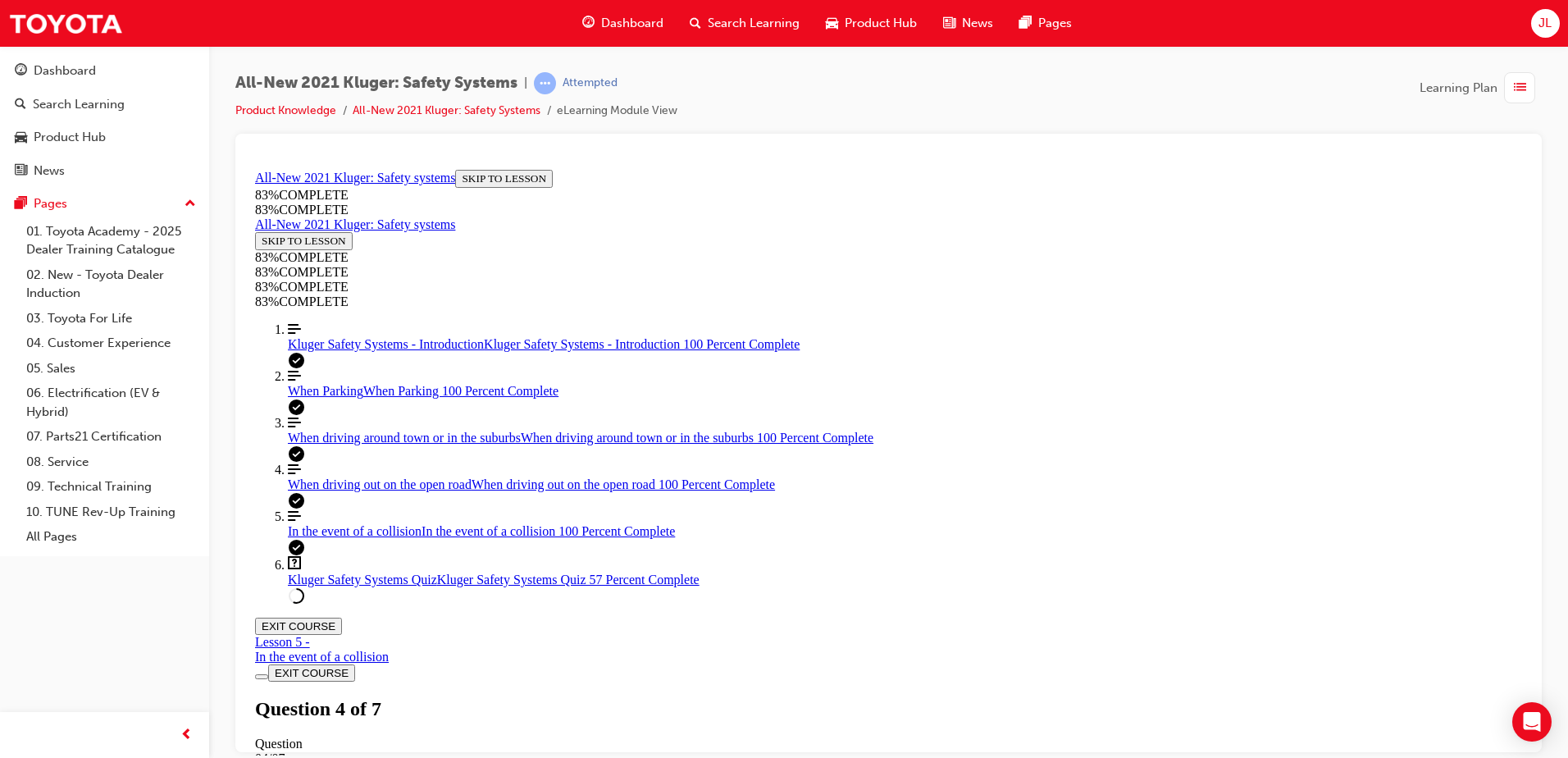
scroll to position [464, 0]
drag, startPoint x: 711, startPoint y: 317, endPoint x: 1193, endPoint y: 799, distance: 681.7
copy div "Every now and then your guest notices "dots" leading to a car icon in the MID w…"
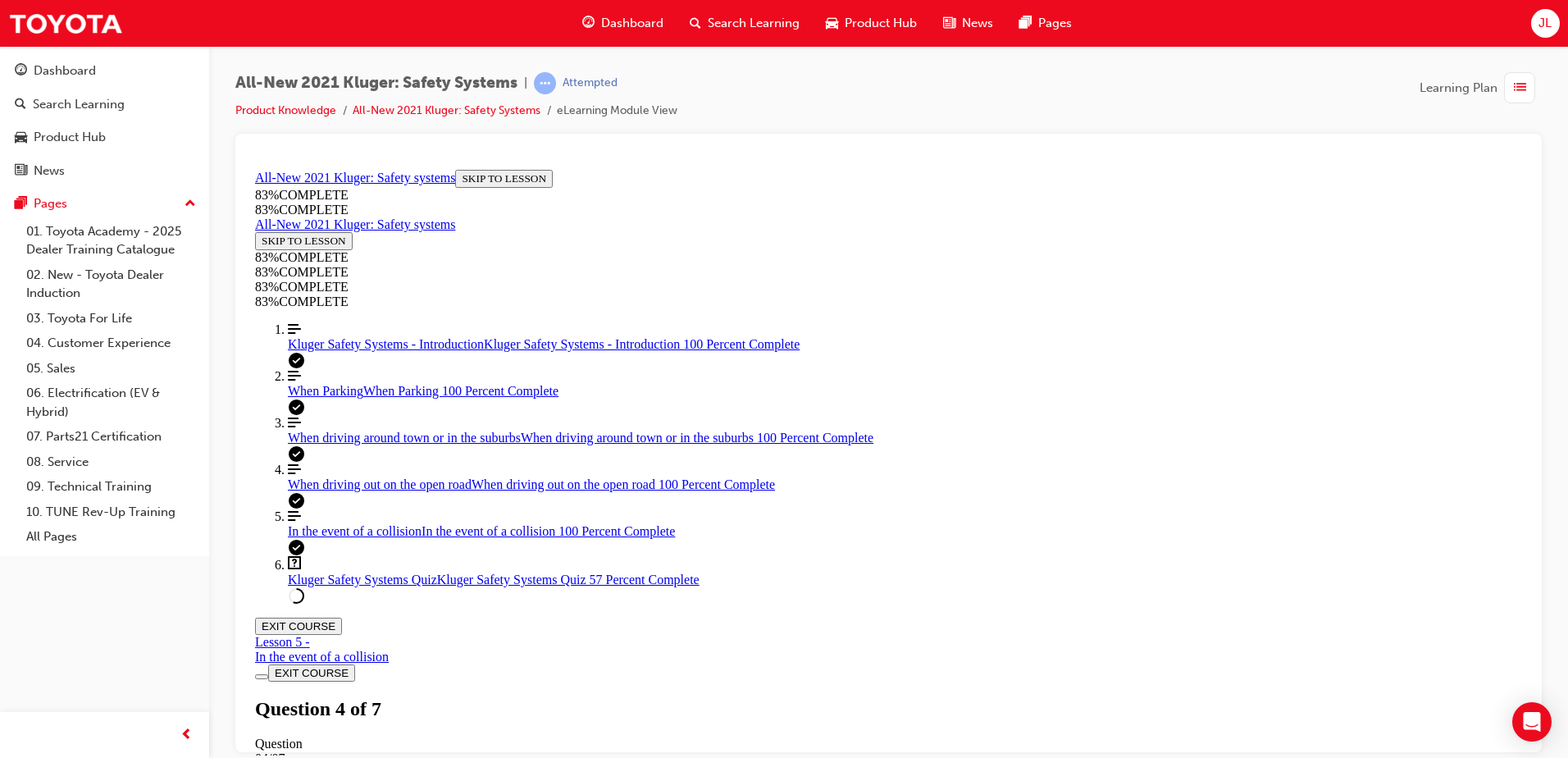
drag, startPoint x: 846, startPoint y: 439, endPoint x: 824, endPoint y: 429, distance: 24.2
drag, startPoint x: 841, startPoint y: 534, endPoint x: 887, endPoint y: 437, distance: 107.4
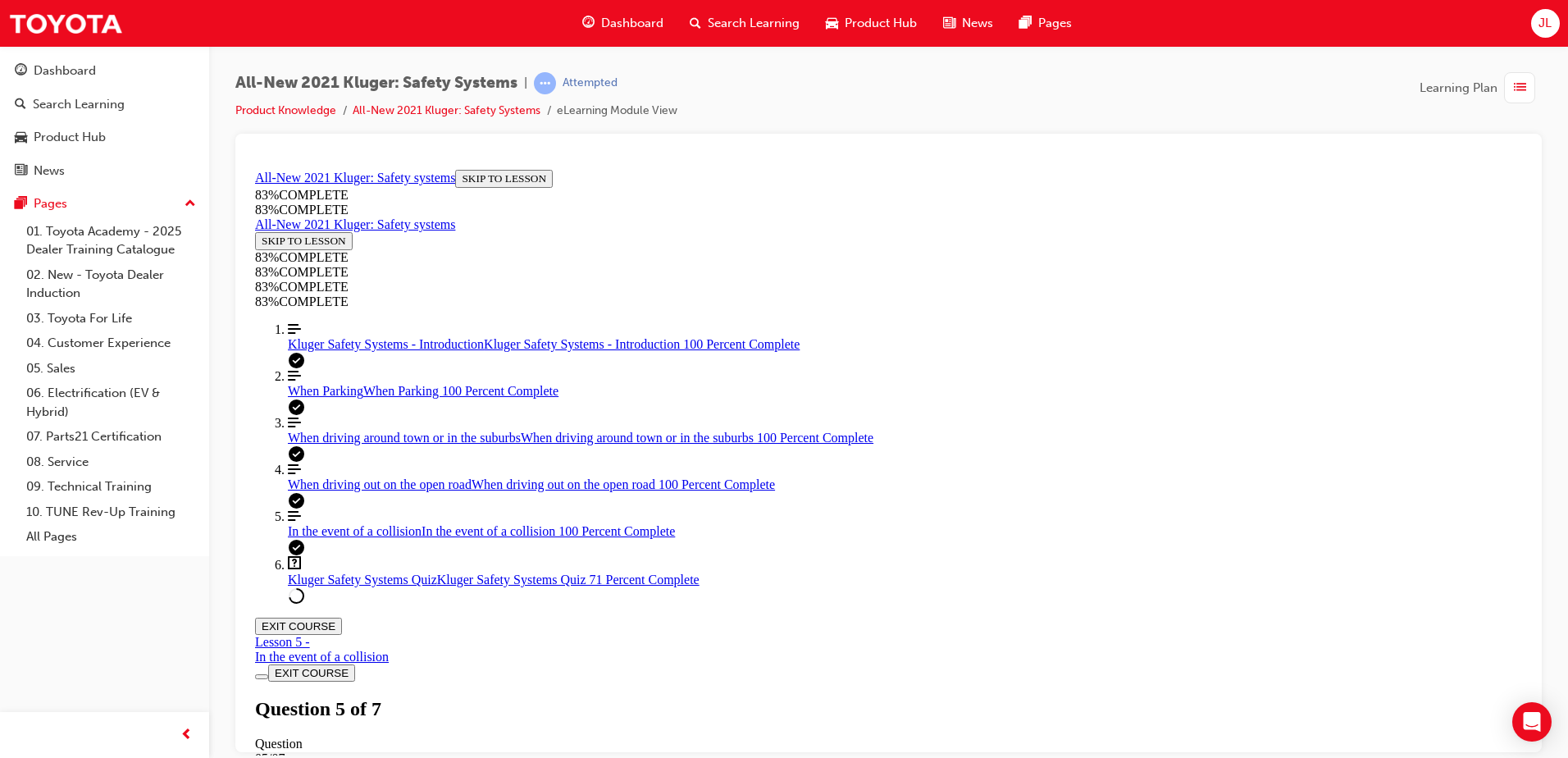
drag, startPoint x: 831, startPoint y: 623, endPoint x: 873, endPoint y: 533, distance: 99.3
drag, startPoint x: 828, startPoint y: 624, endPoint x: 871, endPoint y: 620, distance: 43.2
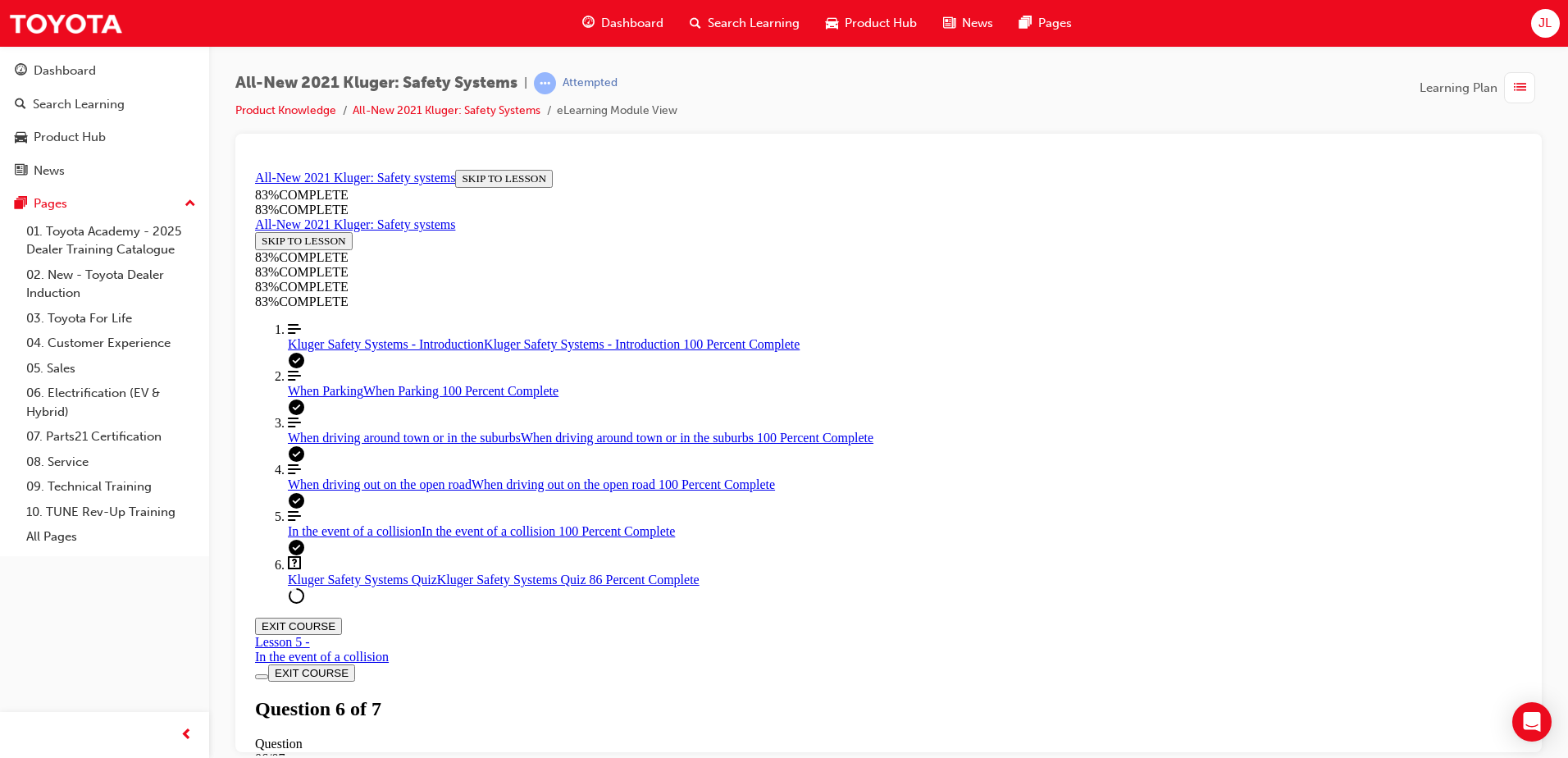
drag, startPoint x: 721, startPoint y: 251, endPoint x: 1270, endPoint y: 659, distance: 684.0
copy div "Your guest mentions seeing something on TV where the car stopped on it's own af…"
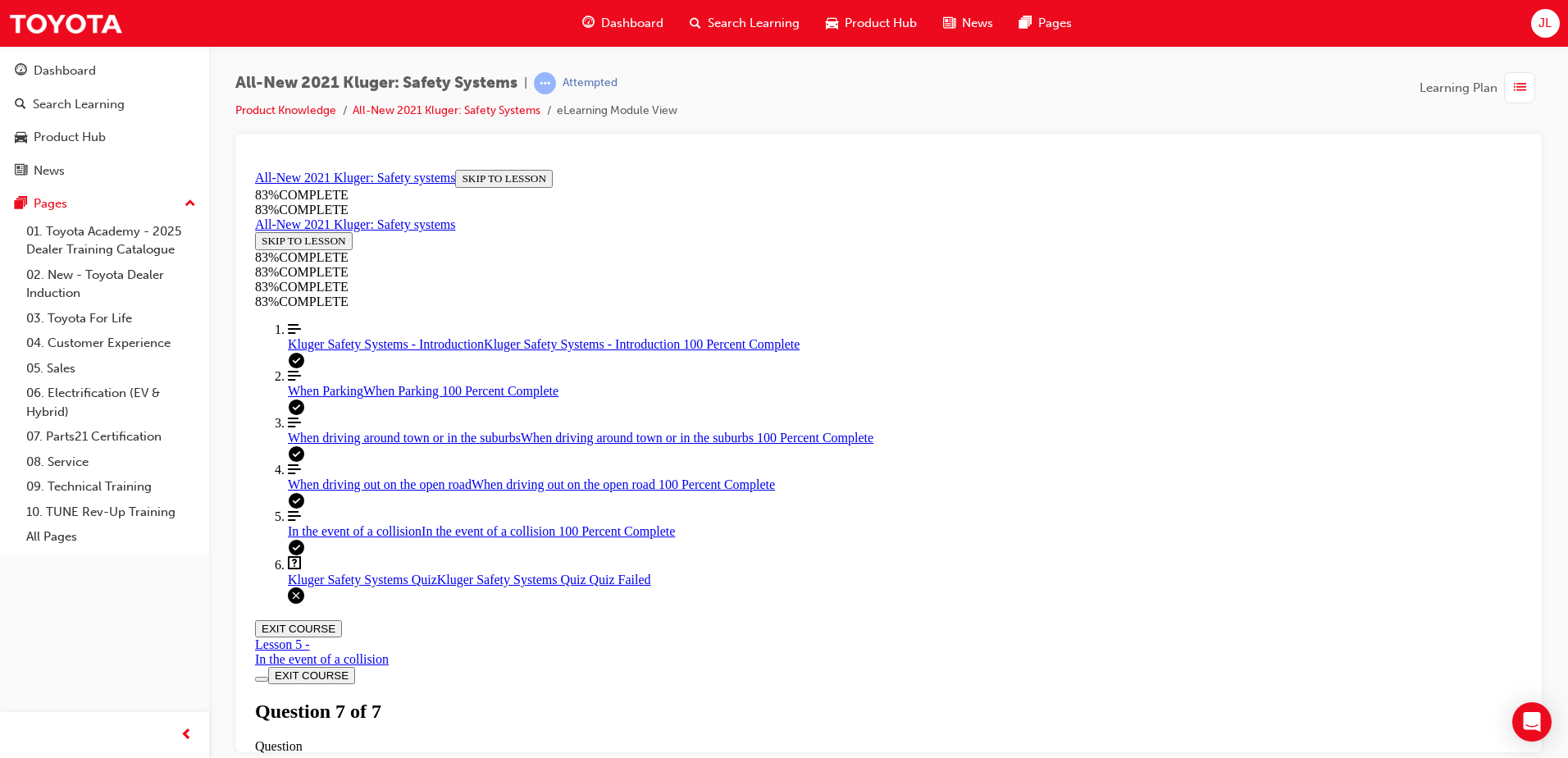
scroll to position [256, 0]
drag, startPoint x: 711, startPoint y: 241, endPoint x: 1103, endPoint y: 615, distance: 541.8
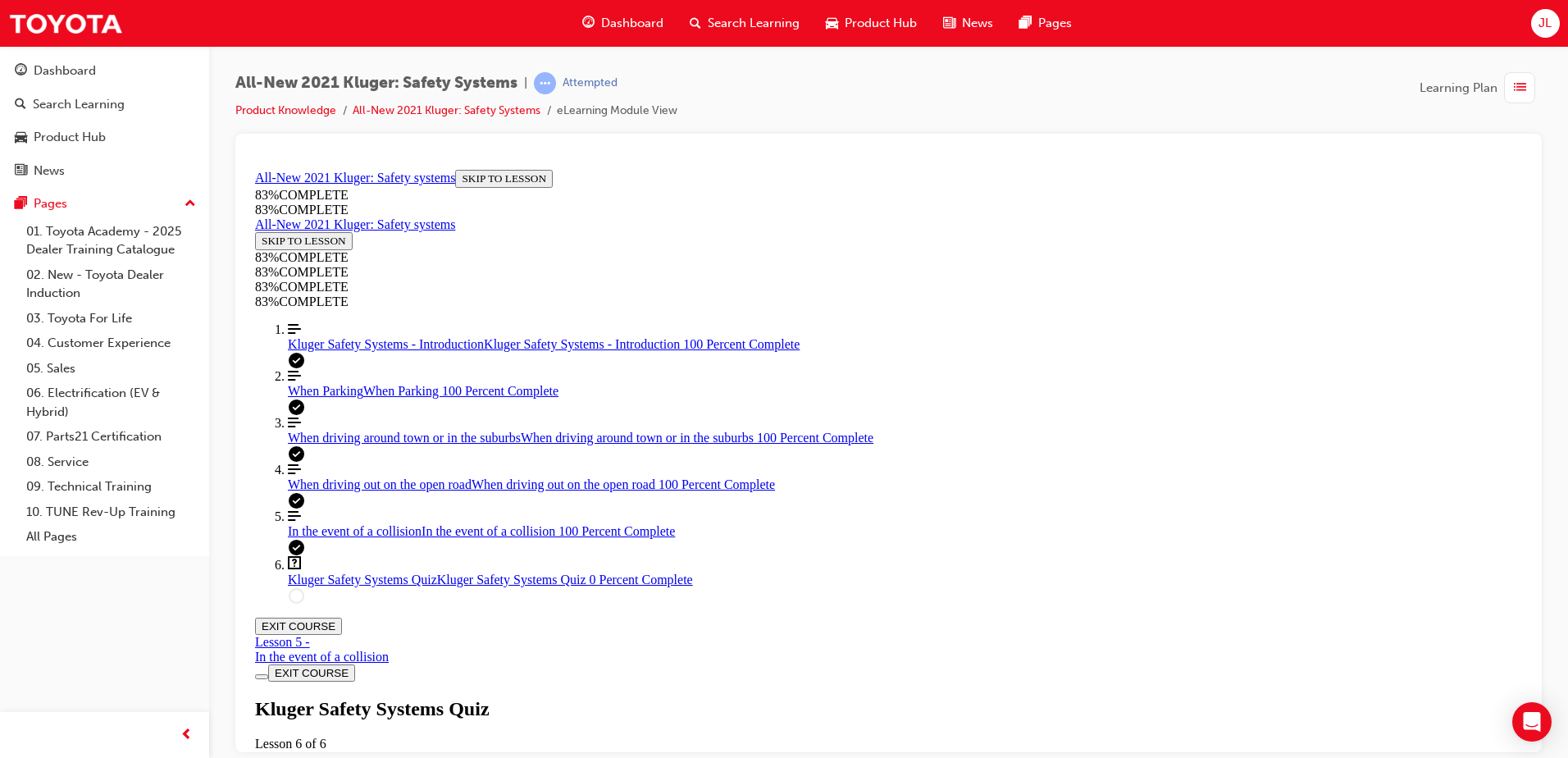
copy div "Your guest mentions seeing something on TV where the car stopped on it's own af…"
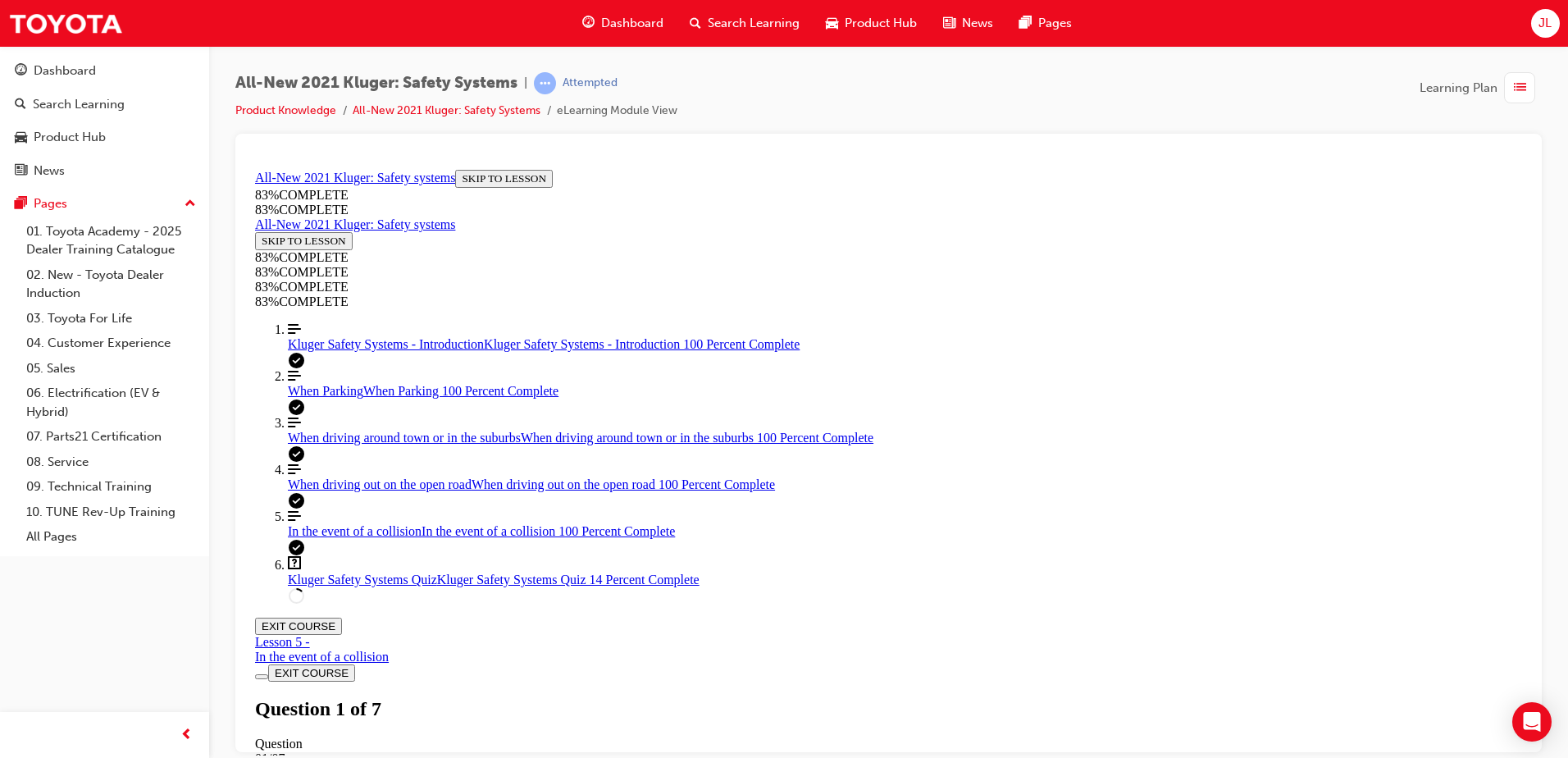
scroll to position [470, 0]
drag, startPoint x: 703, startPoint y: 398, endPoint x: 1299, endPoint y: 562, distance: 618.2
copy div "A part of the Emergency Steering Assist diagram has been hidden. What happens a…"
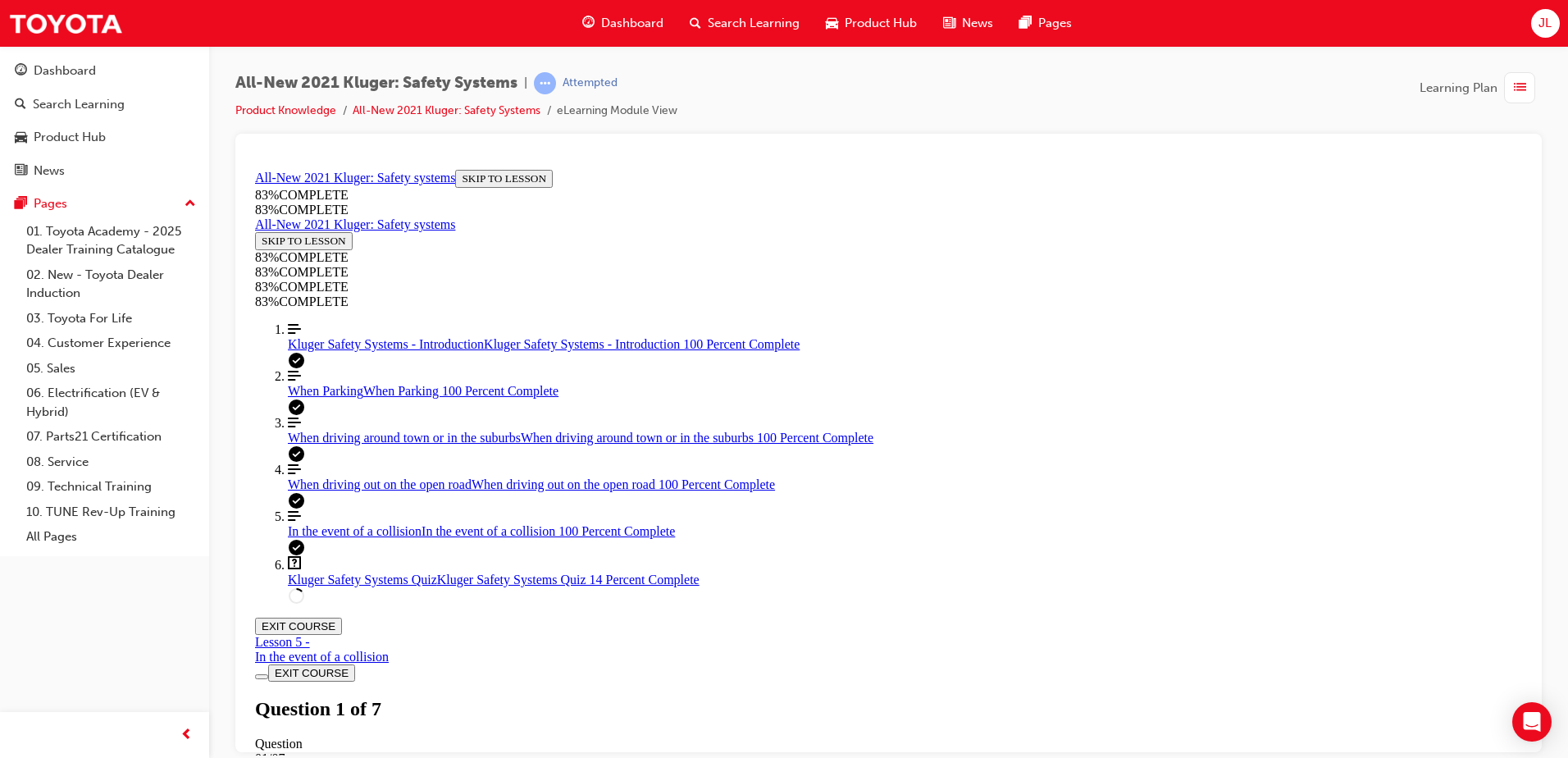
drag, startPoint x: 712, startPoint y: 384, endPoint x: 1067, endPoint y: 603, distance: 417.1
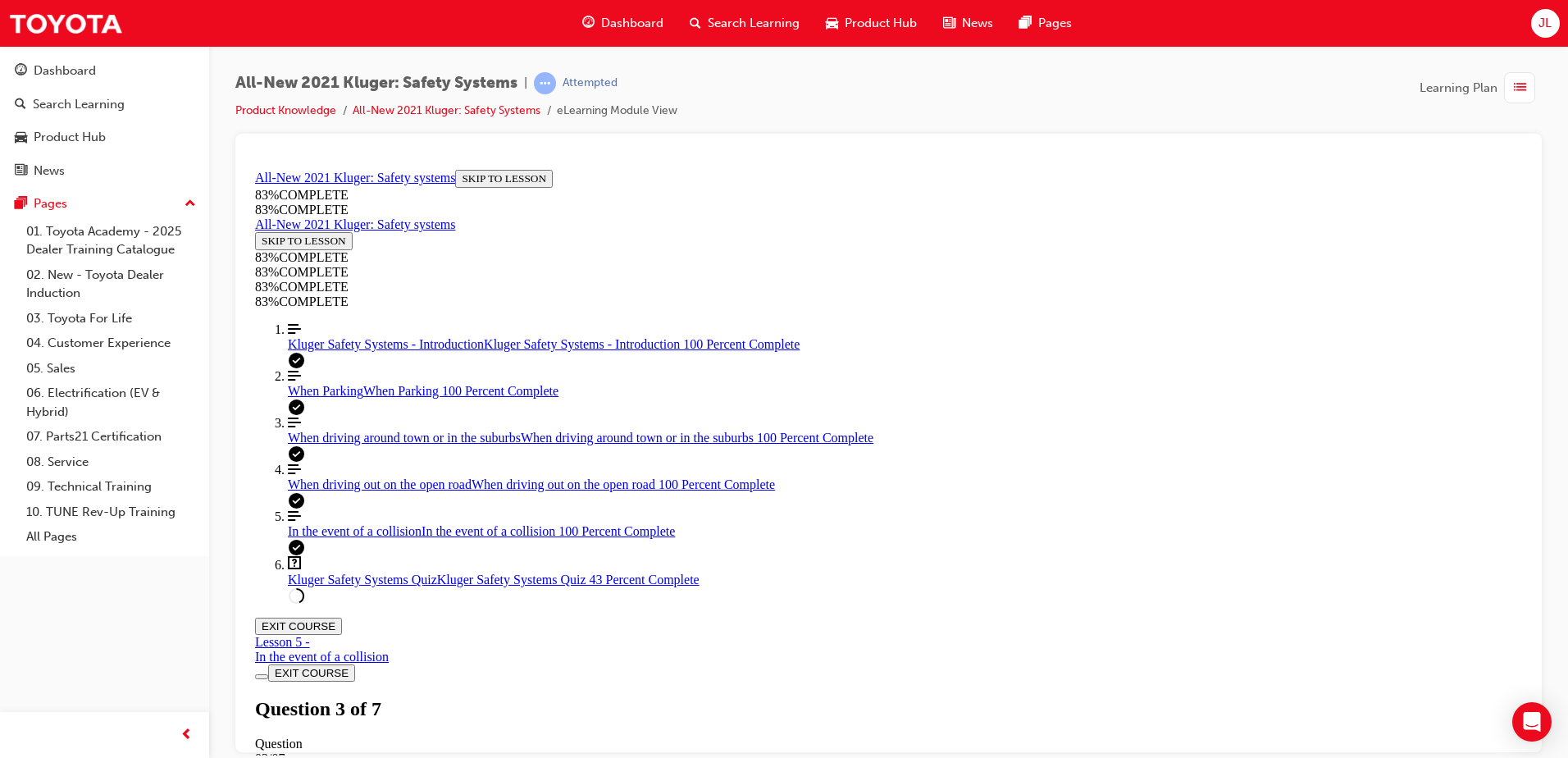
drag, startPoint x: 704, startPoint y: 402, endPoint x: 1018, endPoint y: 641, distance: 394.6
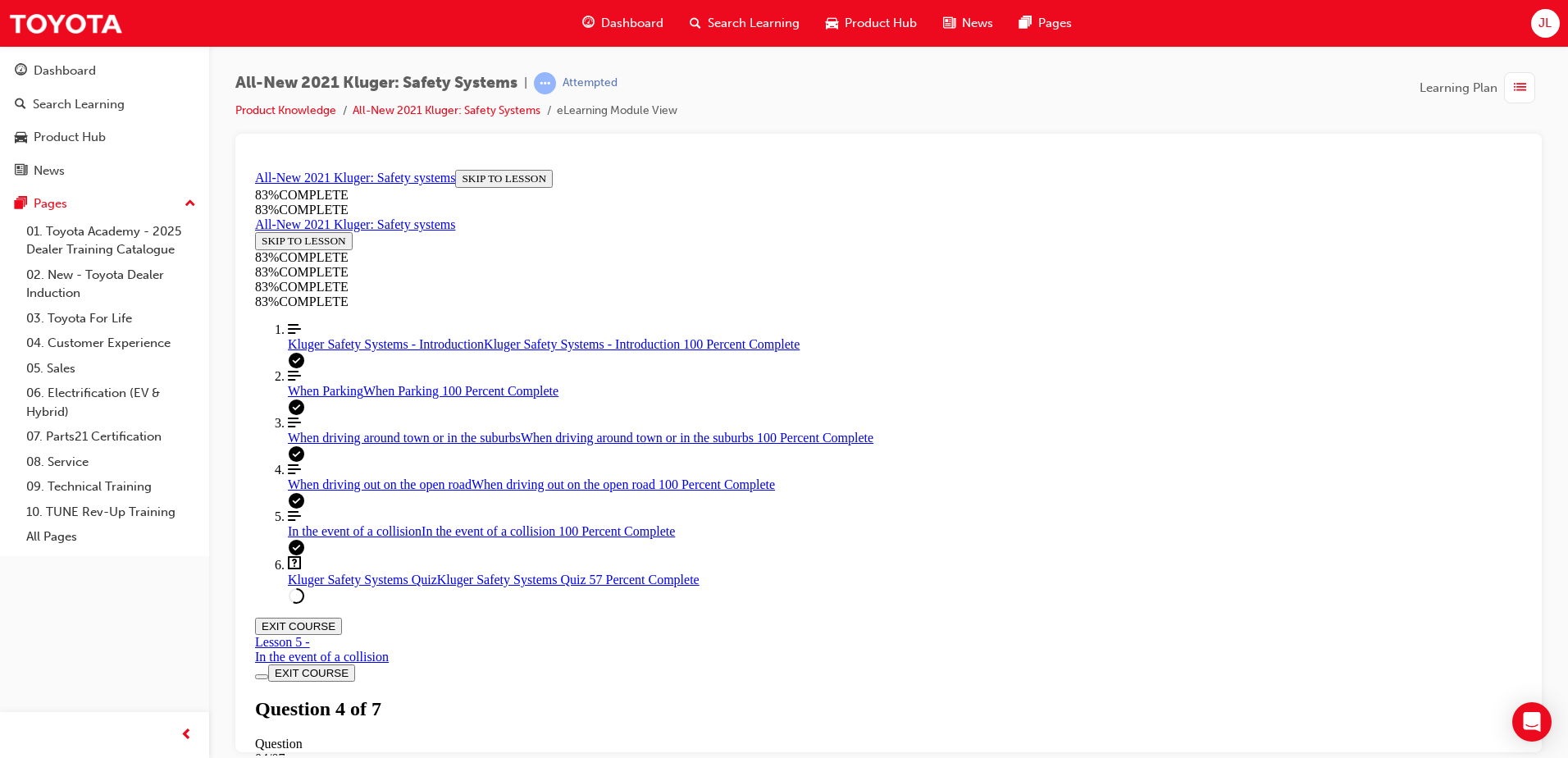
scroll to position [360, 0]
drag, startPoint x: 705, startPoint y: 393, endPoint x: 895, endPoint y: 564, distance: 255.6
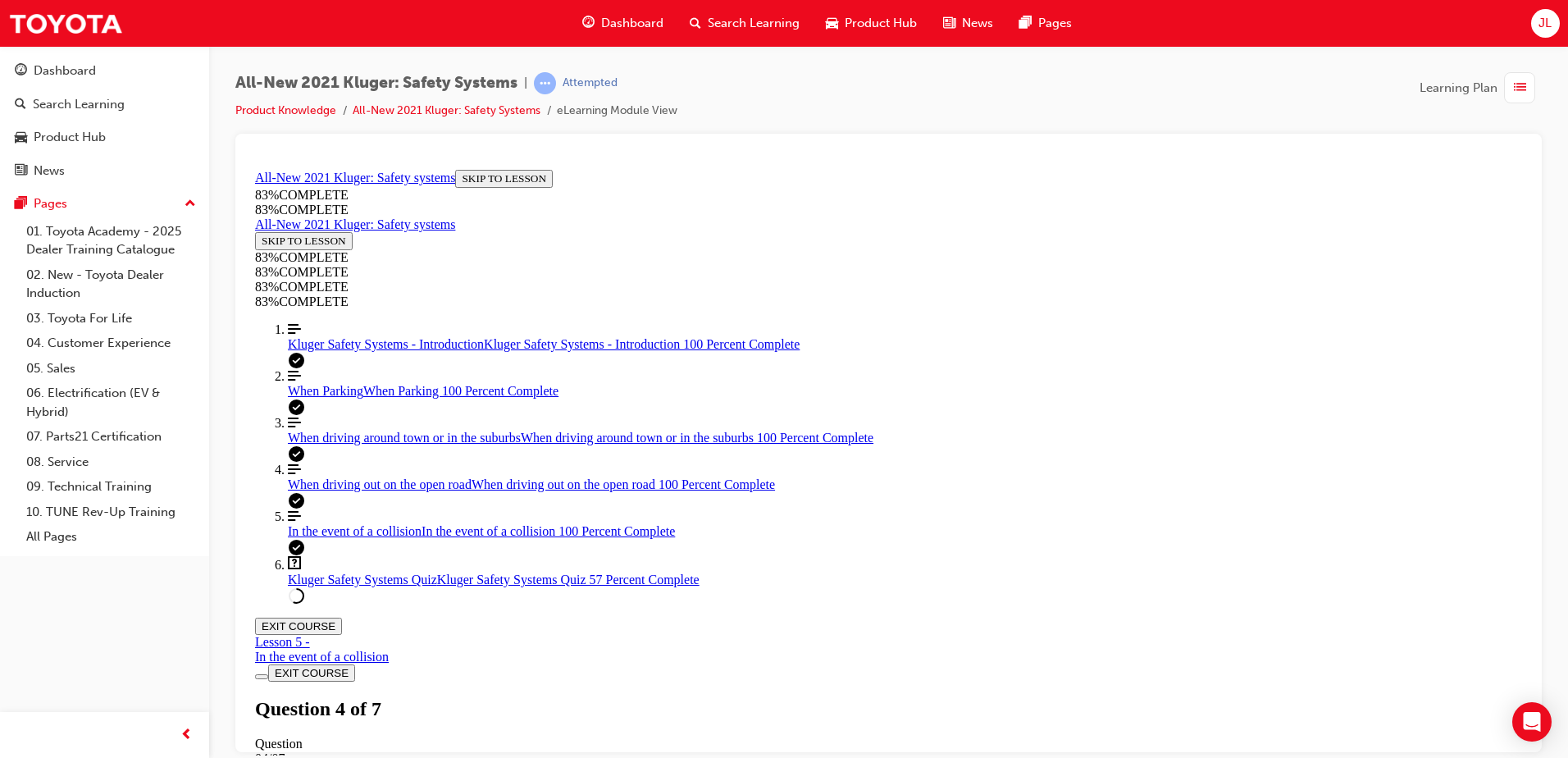
scroll to position [360, 0]
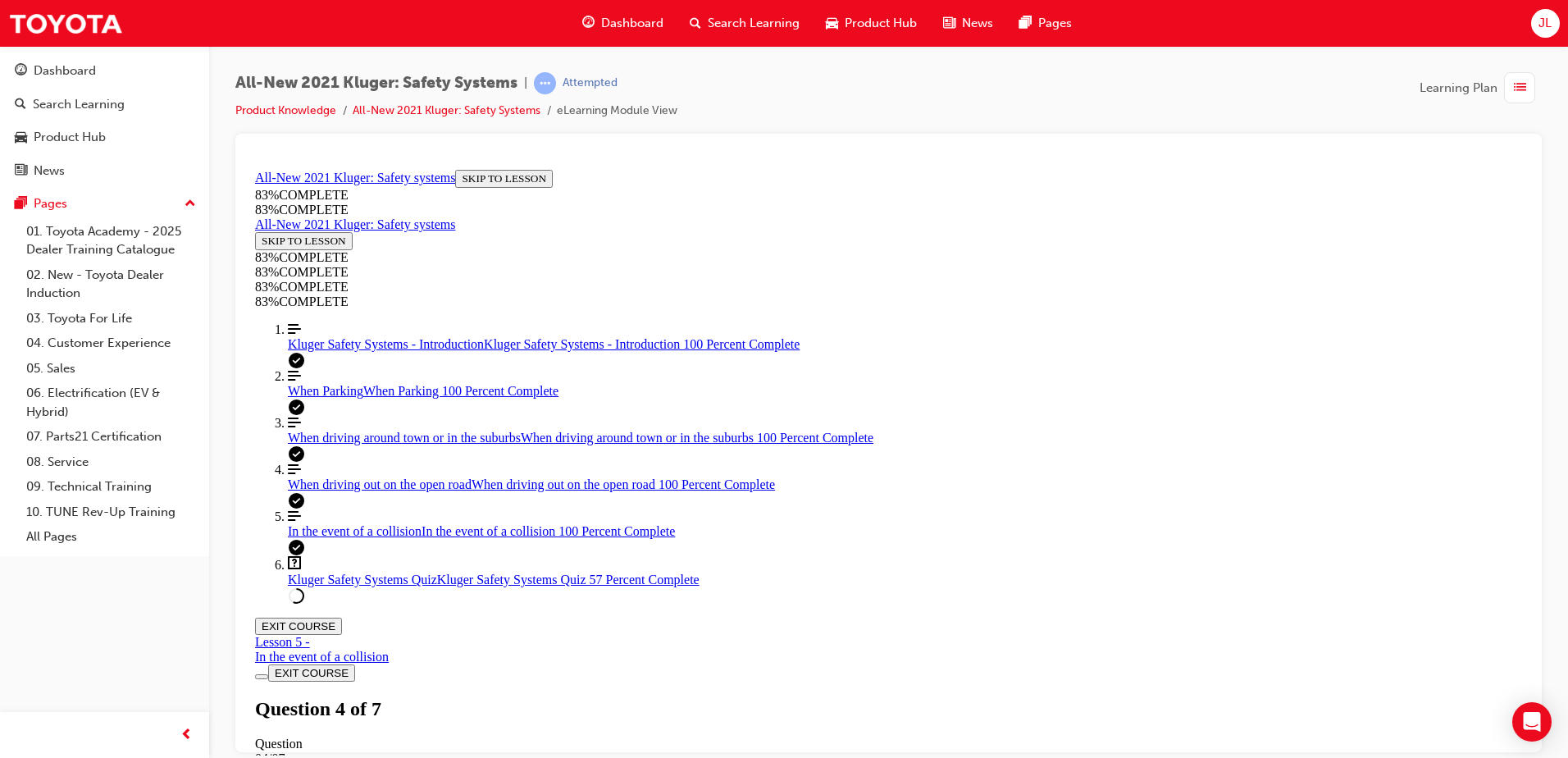
drag, startPoint x: 718, startPoint y: 302, endPoint x: 1288, endPoint y: 616, distance: 650.8
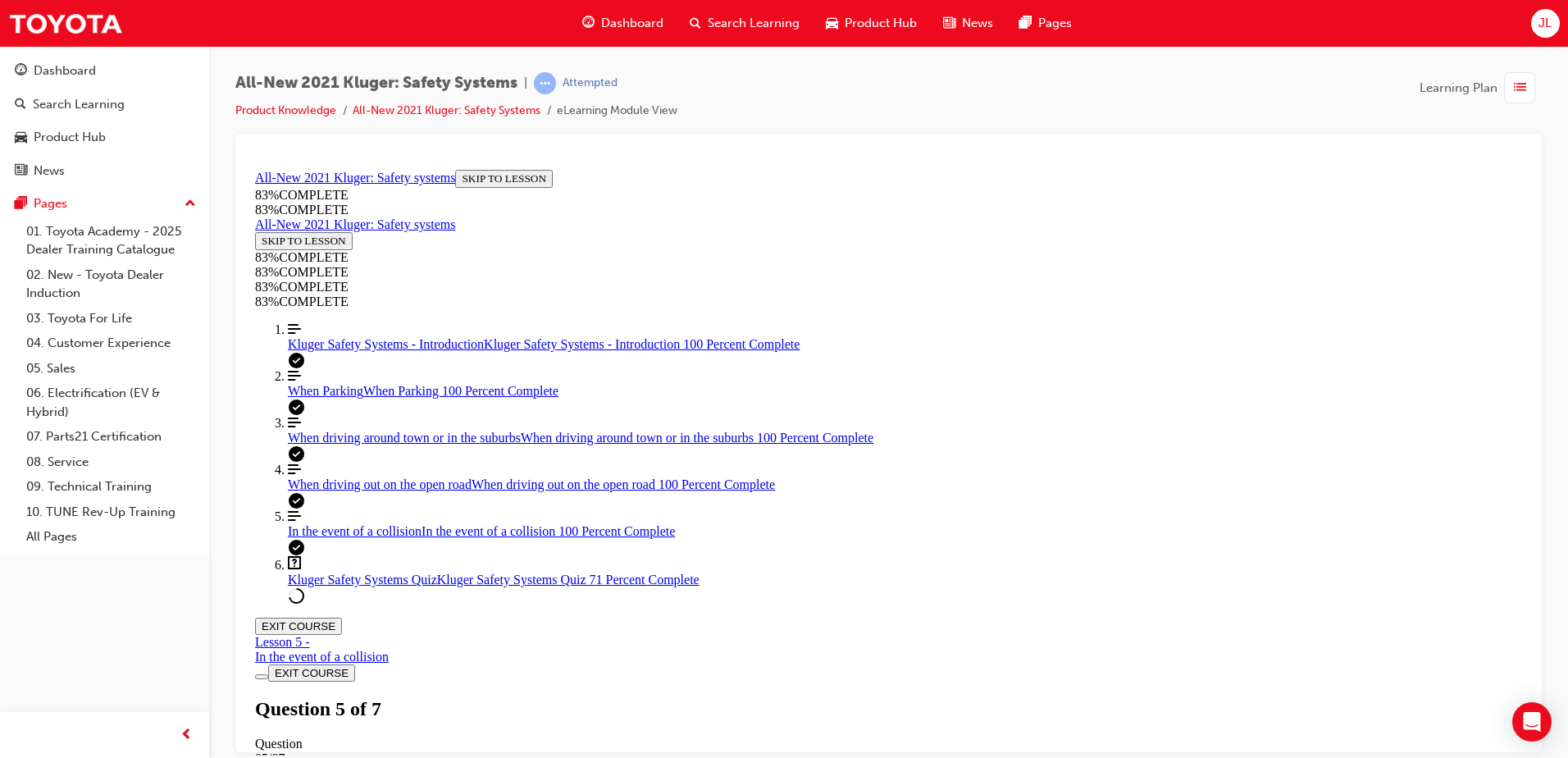
drag, startPoint x: 835, startPoint y: 449, endPoint x: 877, endPoint y: 443, distance: 42.4
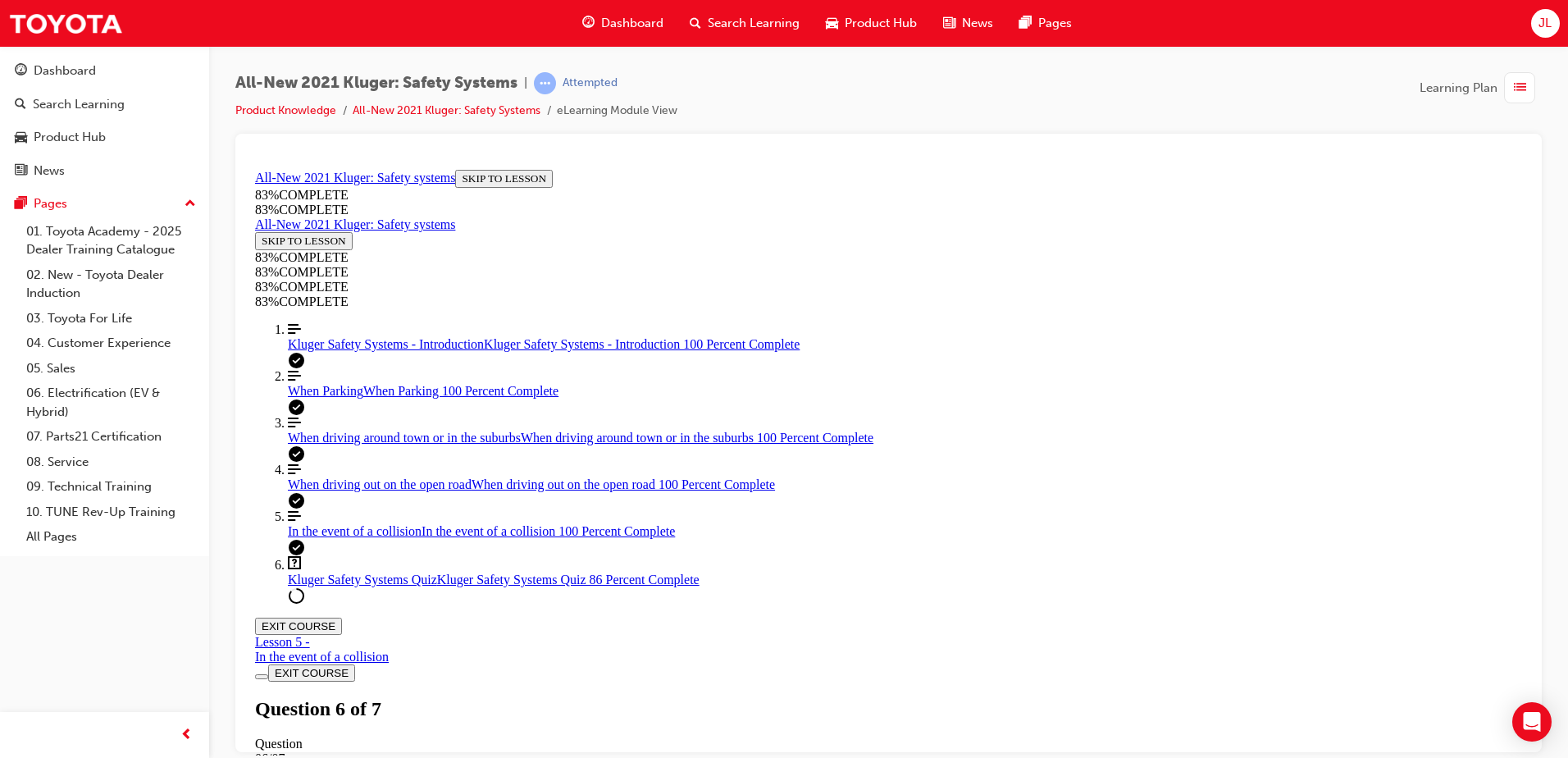
drag, startPoint x: 859, startPoint y: 637, endPoint x: 900, endPoint y: 536, distance: 109.0
drag, startPoint x: 861, startPoint y: 618, endPoint x: 909, endPoint y: 620, distance: 48.0
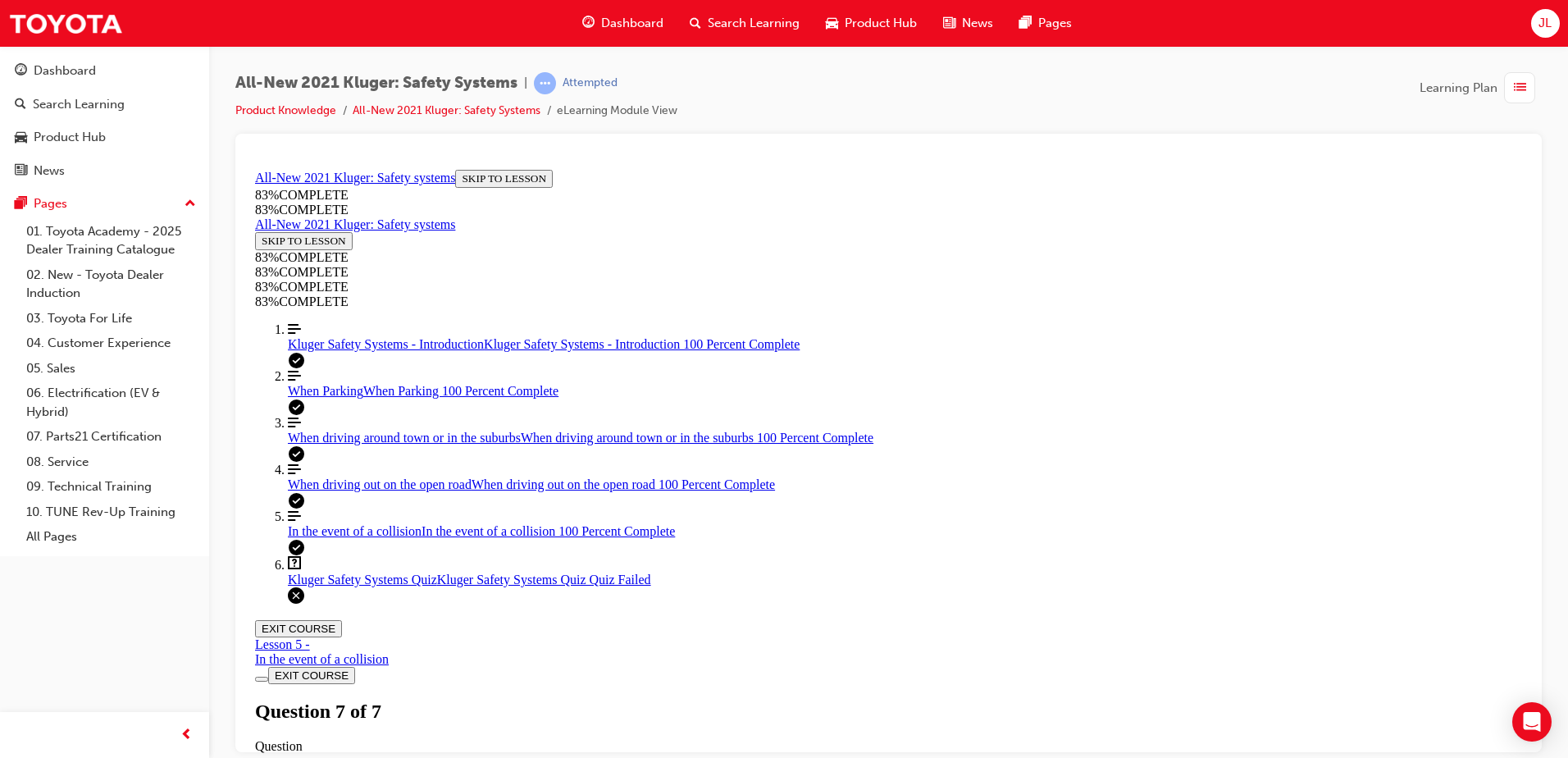
click at [782, 697] on div "Kluger Safety Systems Quiz Lesson 6 of 6 Now that you've gone through the Kluge…" at bounding box center [889, 753] width 1267 height 112
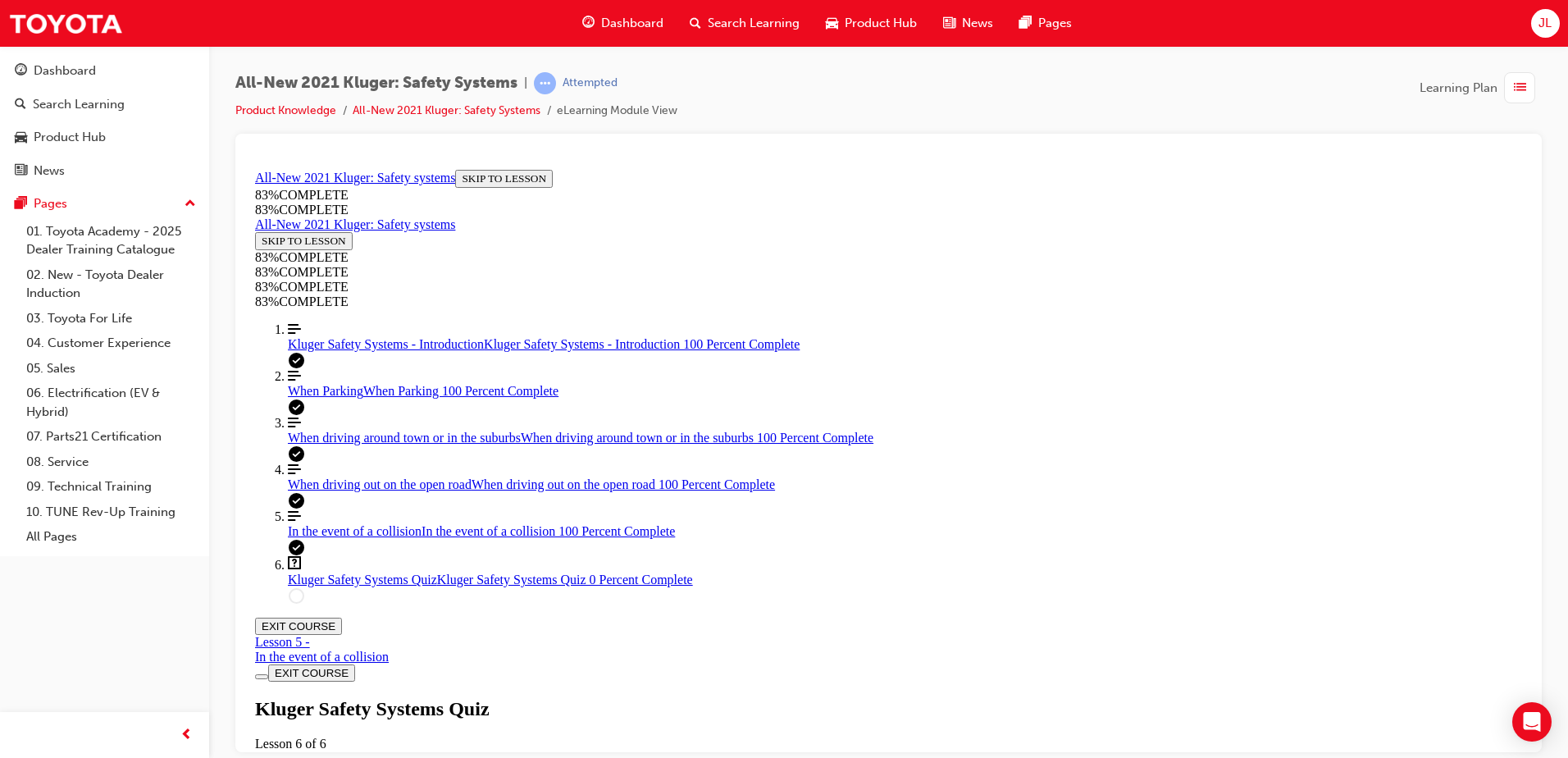
drag, startPoint x: 714, startPoint y: 236, endPoint x: 1247, endPoint y: 592, distance: 641.0
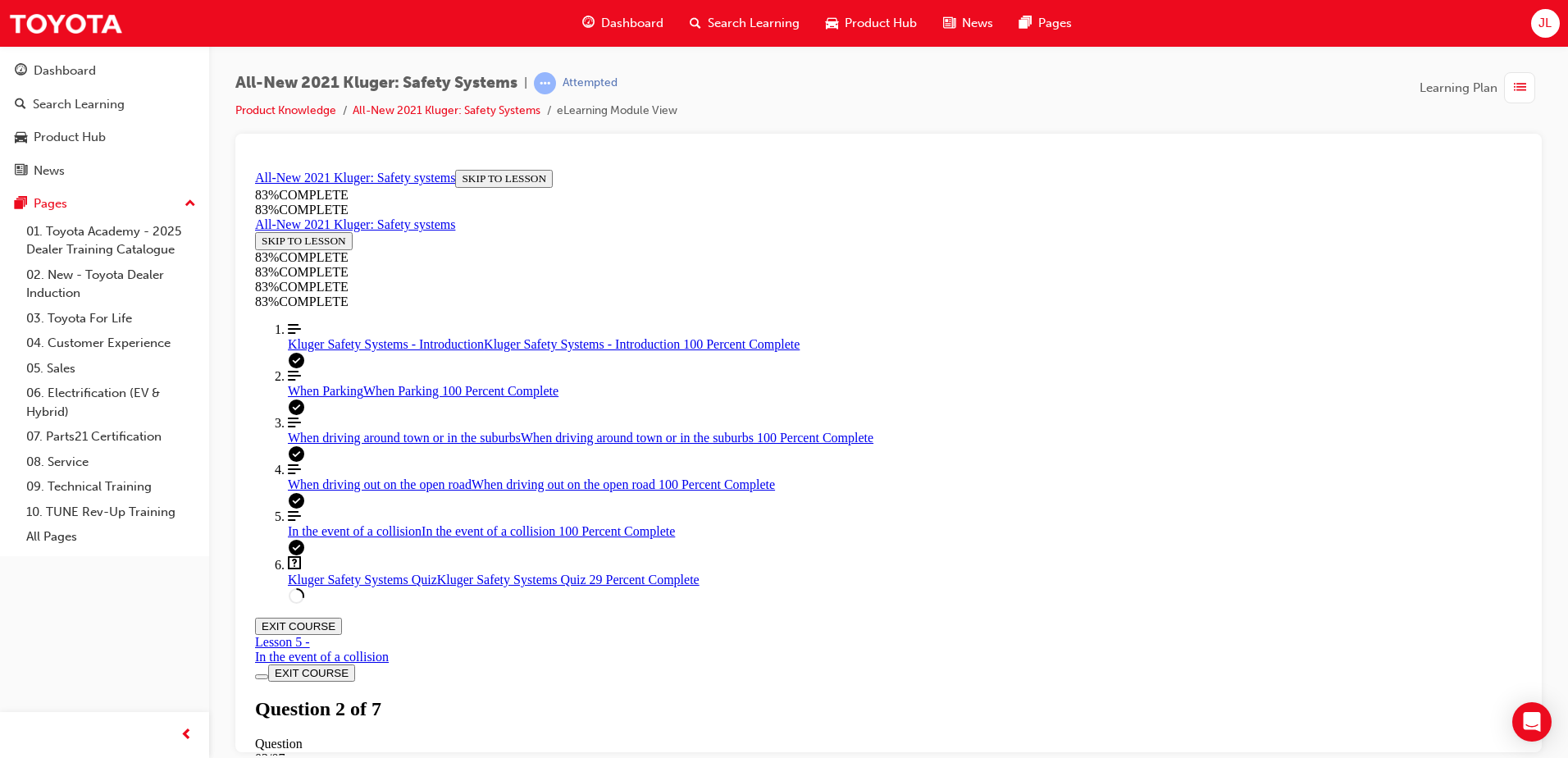
scroll to position [555, 0]
drag, startPoint x: 714, startPoint y: 411, endPoint x: 1120, endPoint y: 597, distance: 446.6
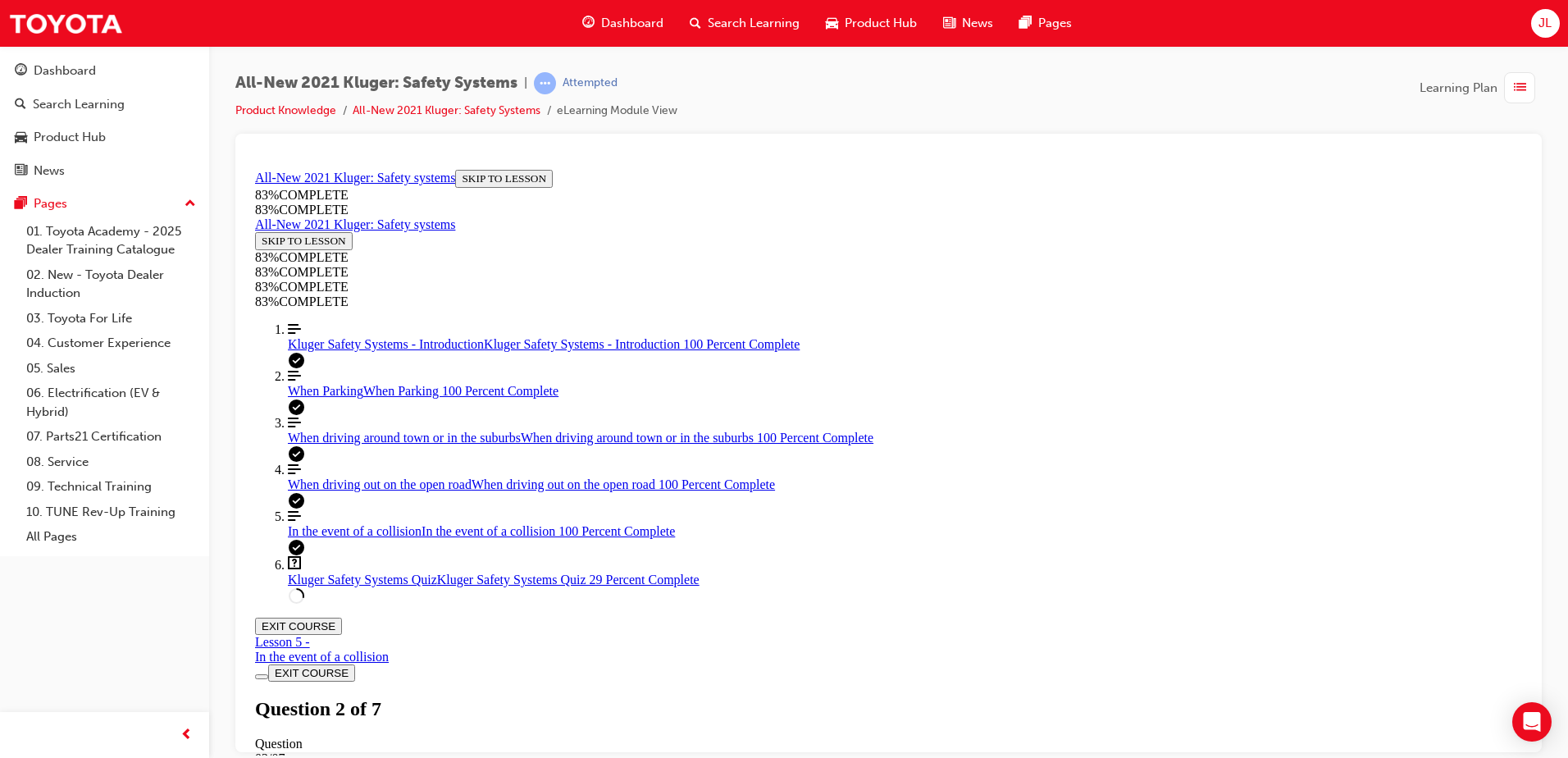
drag, startPoint x: 886, startPoint y: 473, endPoint x: 932, endPoint y: 469, distance: 46.2
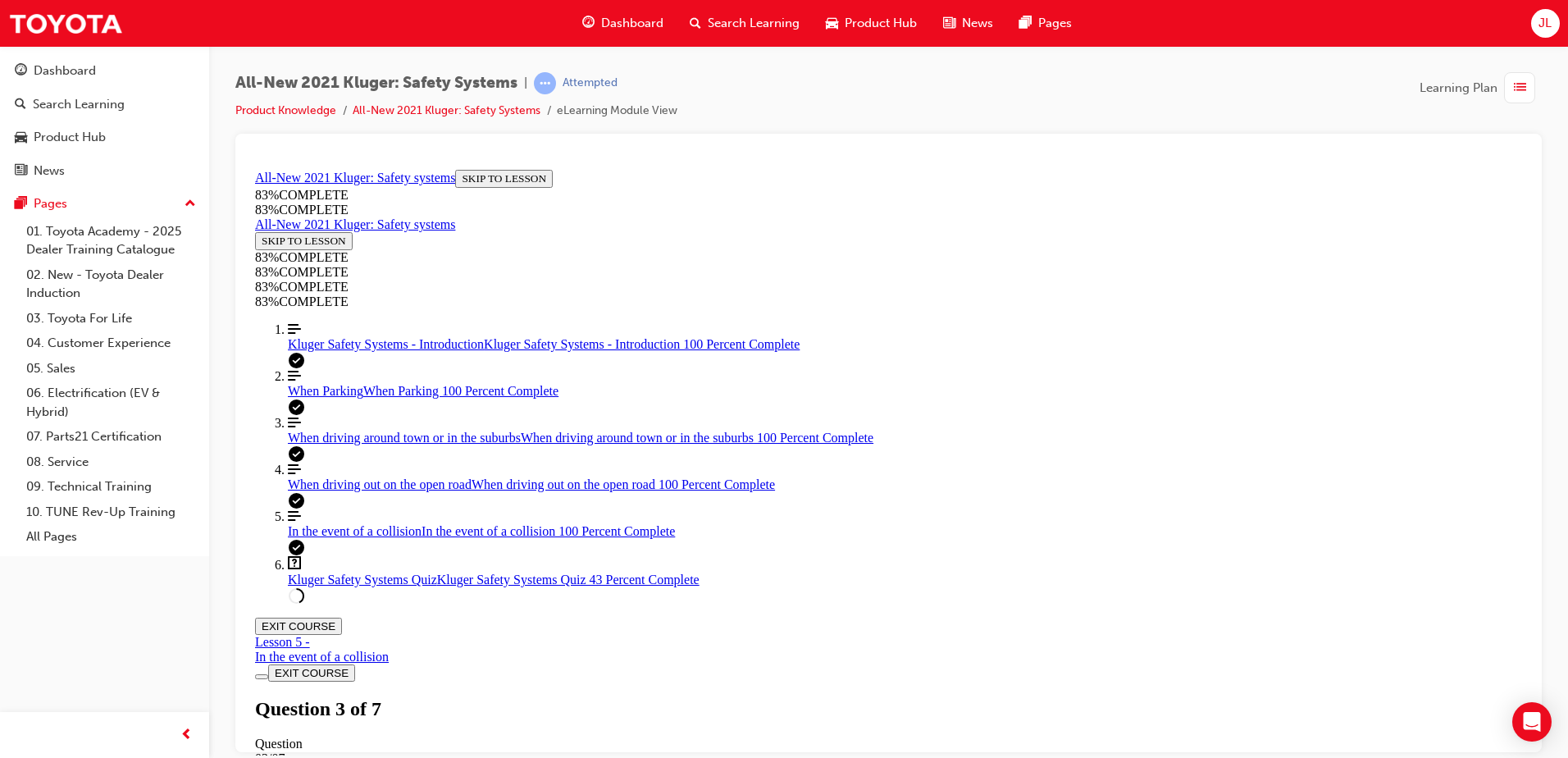
drag, startPoint x: 923, startPoint y: 563, endPoint x: 965, endPoint y: 362, distance: 205.3
drag, startPoint x: 848, startPoint y: 573, endPoint x: 893, endPoint y: 570, distance: 45.1
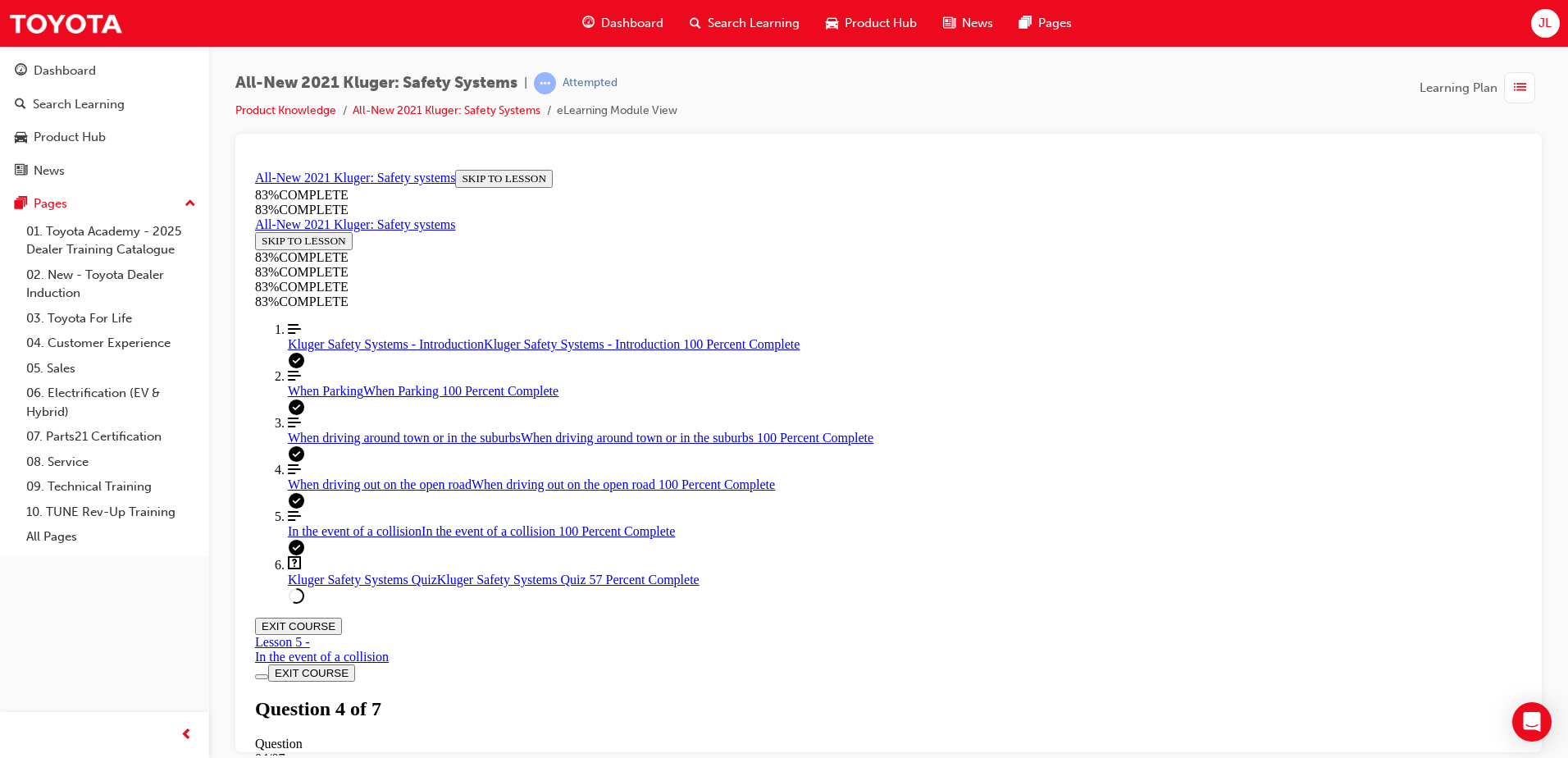
drag, startPoint x: 721, startPoint y: 327, endPoint x: 980, endPoint y: 562, distance: 349.7
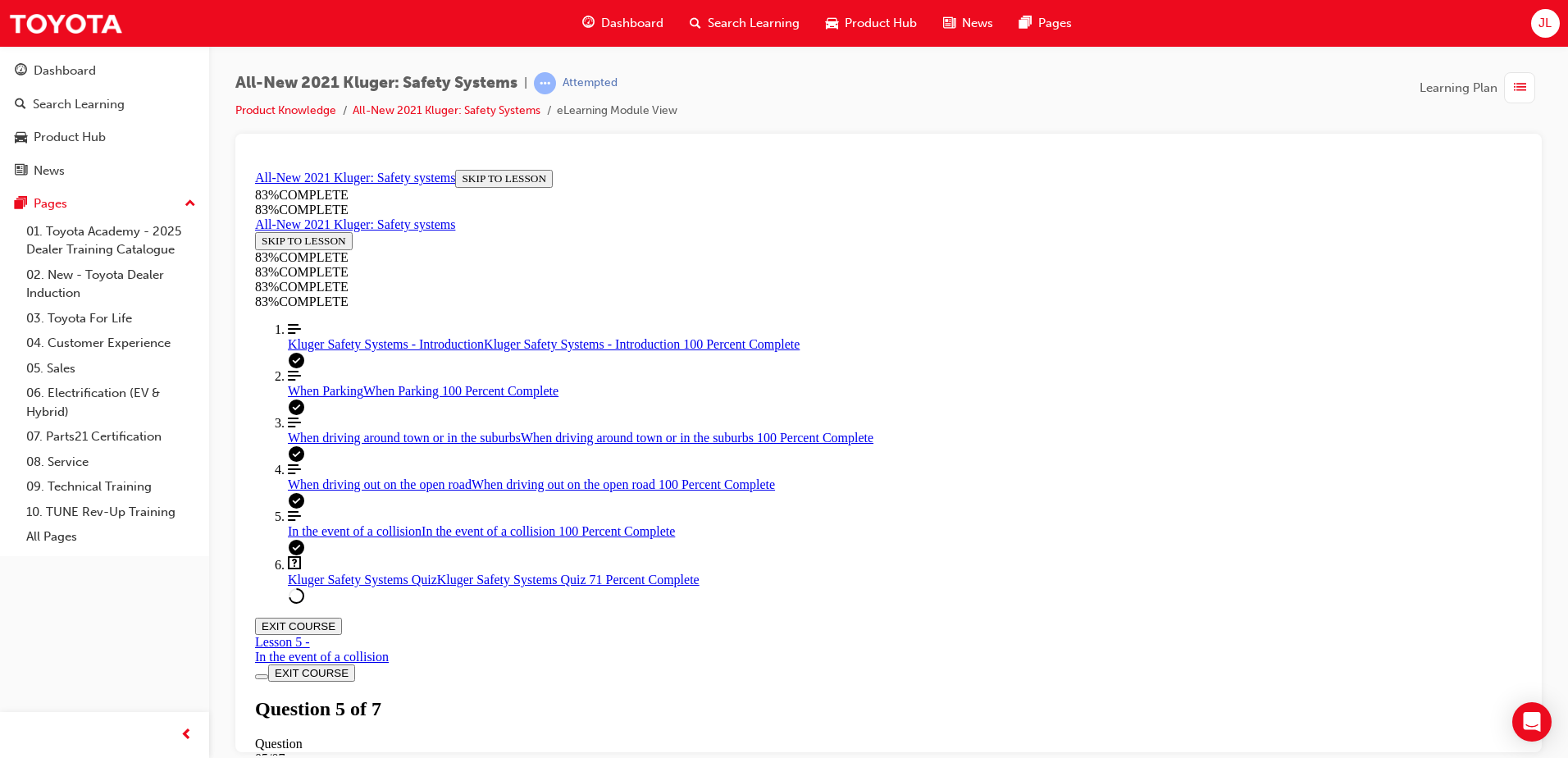
drag, startPoint x: 713, startPoint y: 398, endPoint x: 1217, endPoint y: 612, distance: 547.6
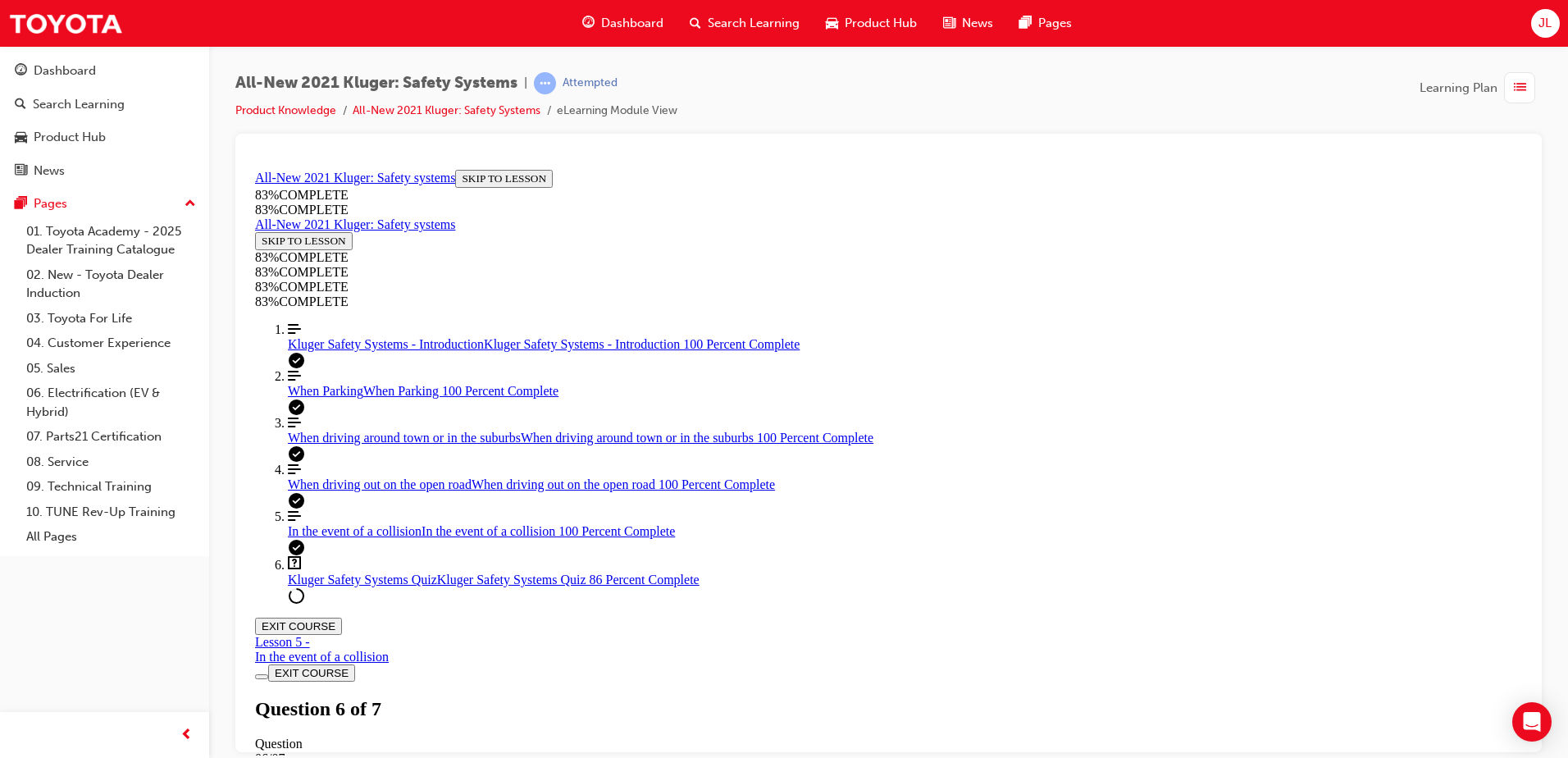
click at [342, 616] on button "EXIT COURSE" at bounding box center [298, 625] width 87 height 17
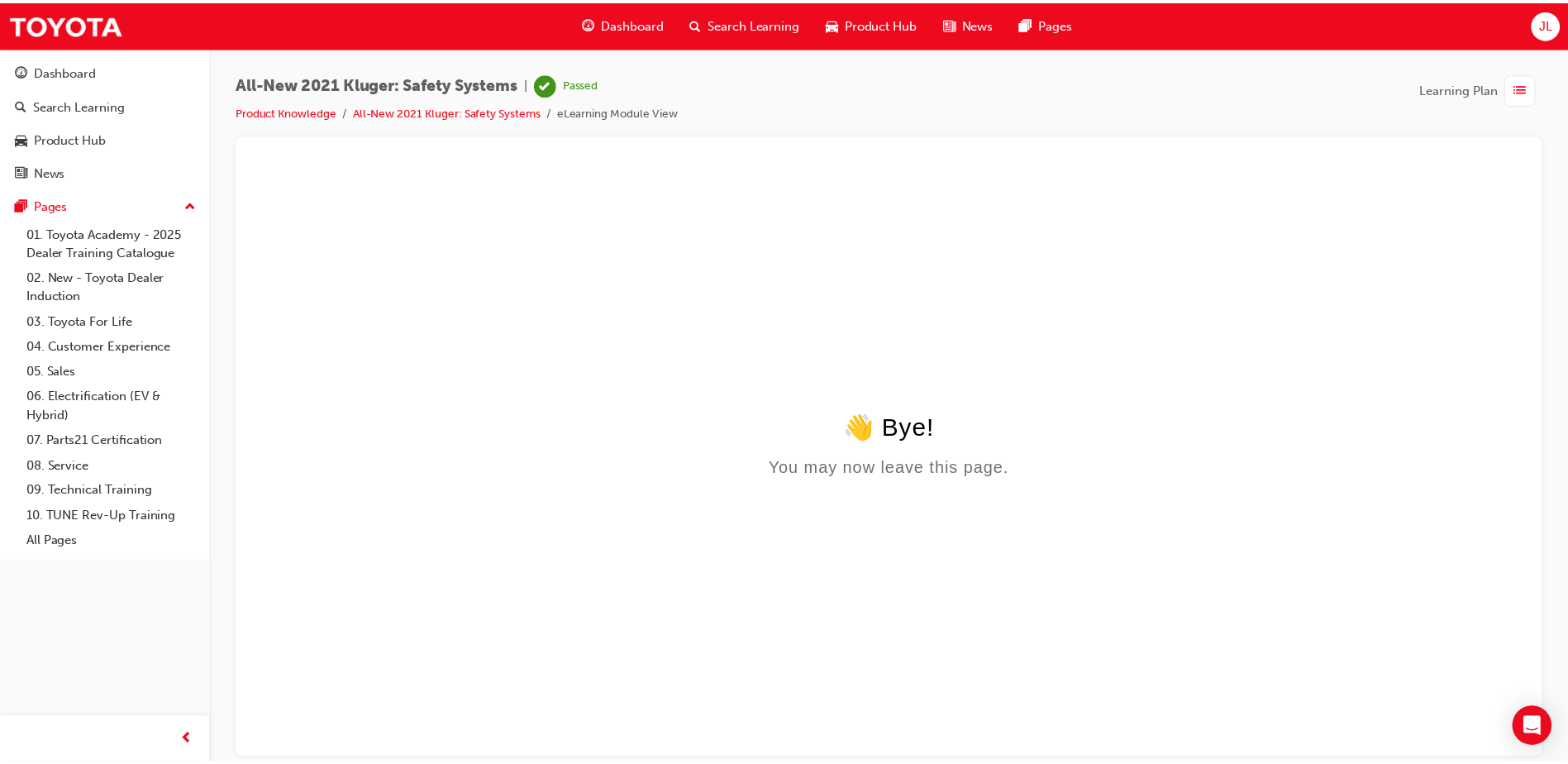
scroll to position [0, 0]
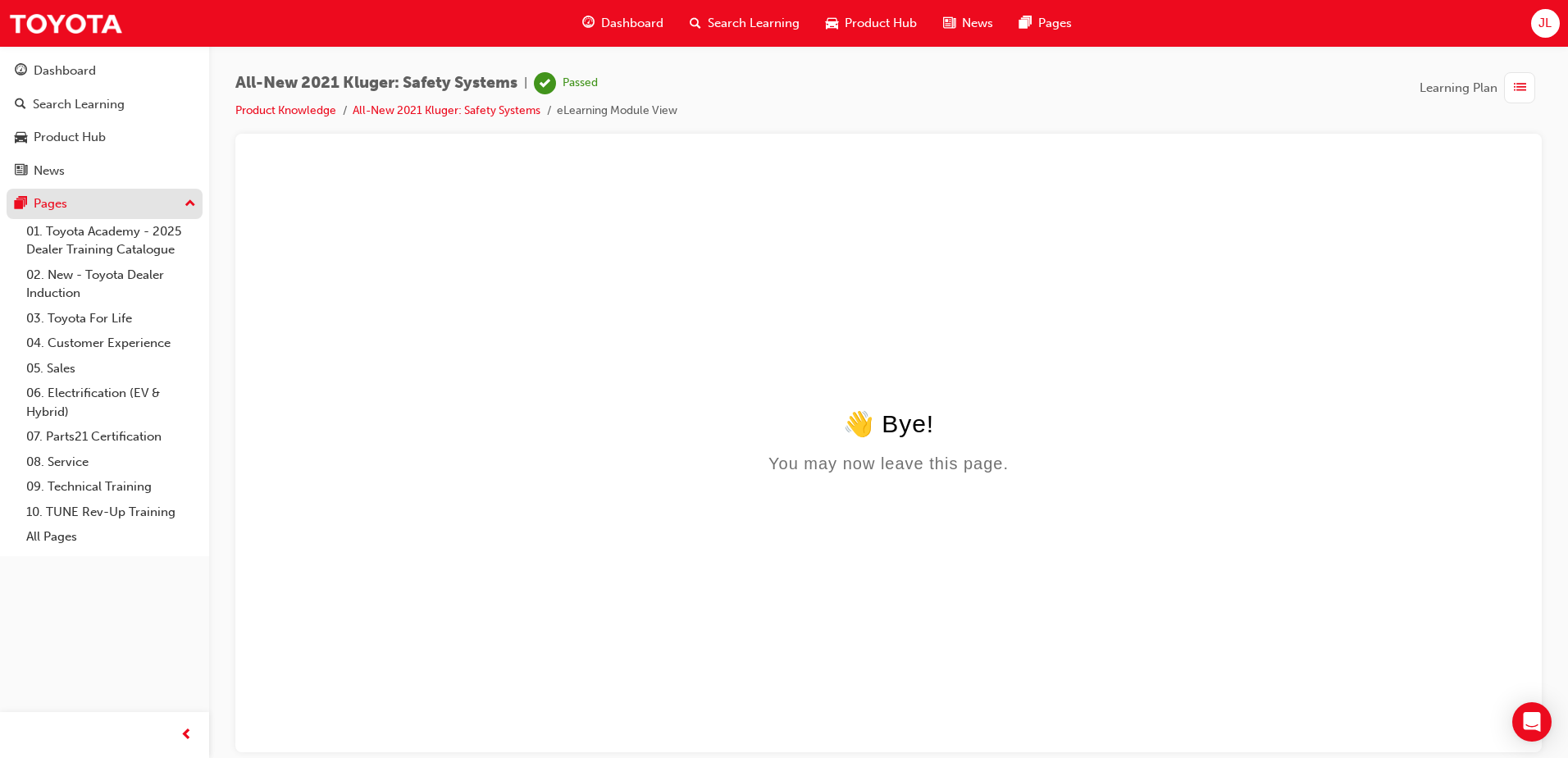
click at [39, 204] on div "Pages" at bounding box center [49, 204] width 33 height 19
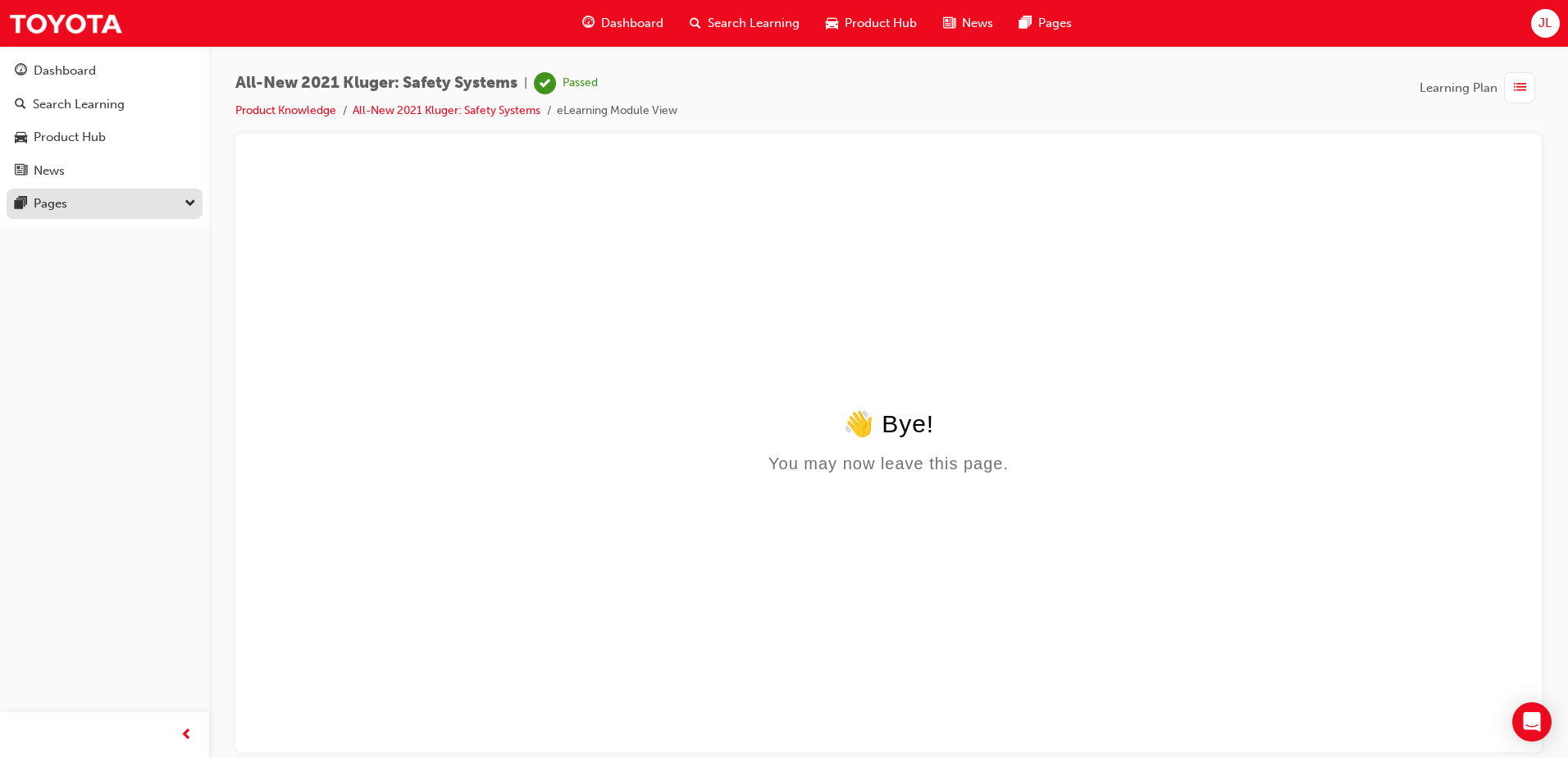
click at [46, 198] on div "Pages" at bounding box center [49, 204] width 33 height 19
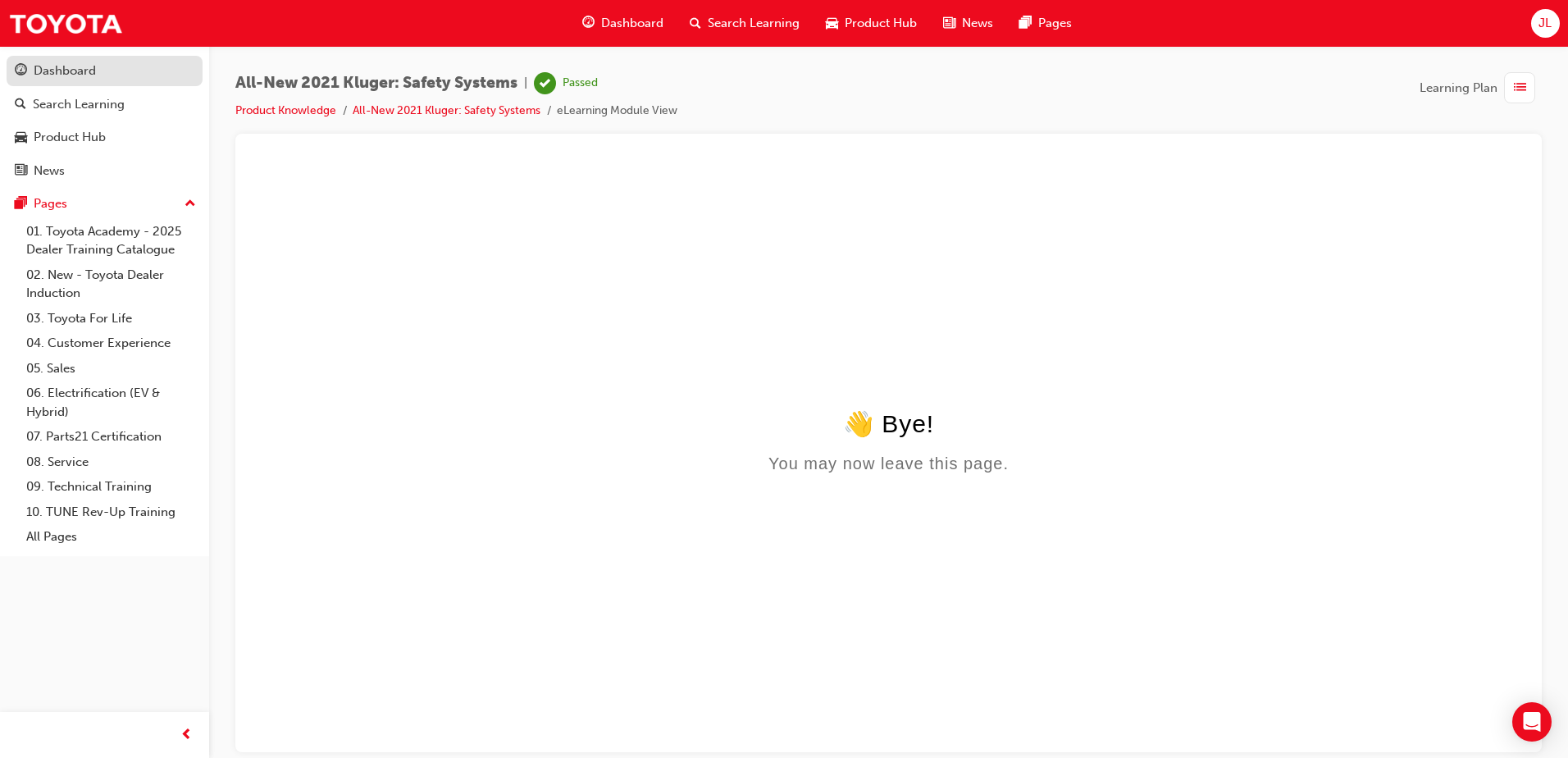
click at [108, 63] on div "Dashboard" at bounding box center [105, 71] width 180 height 21
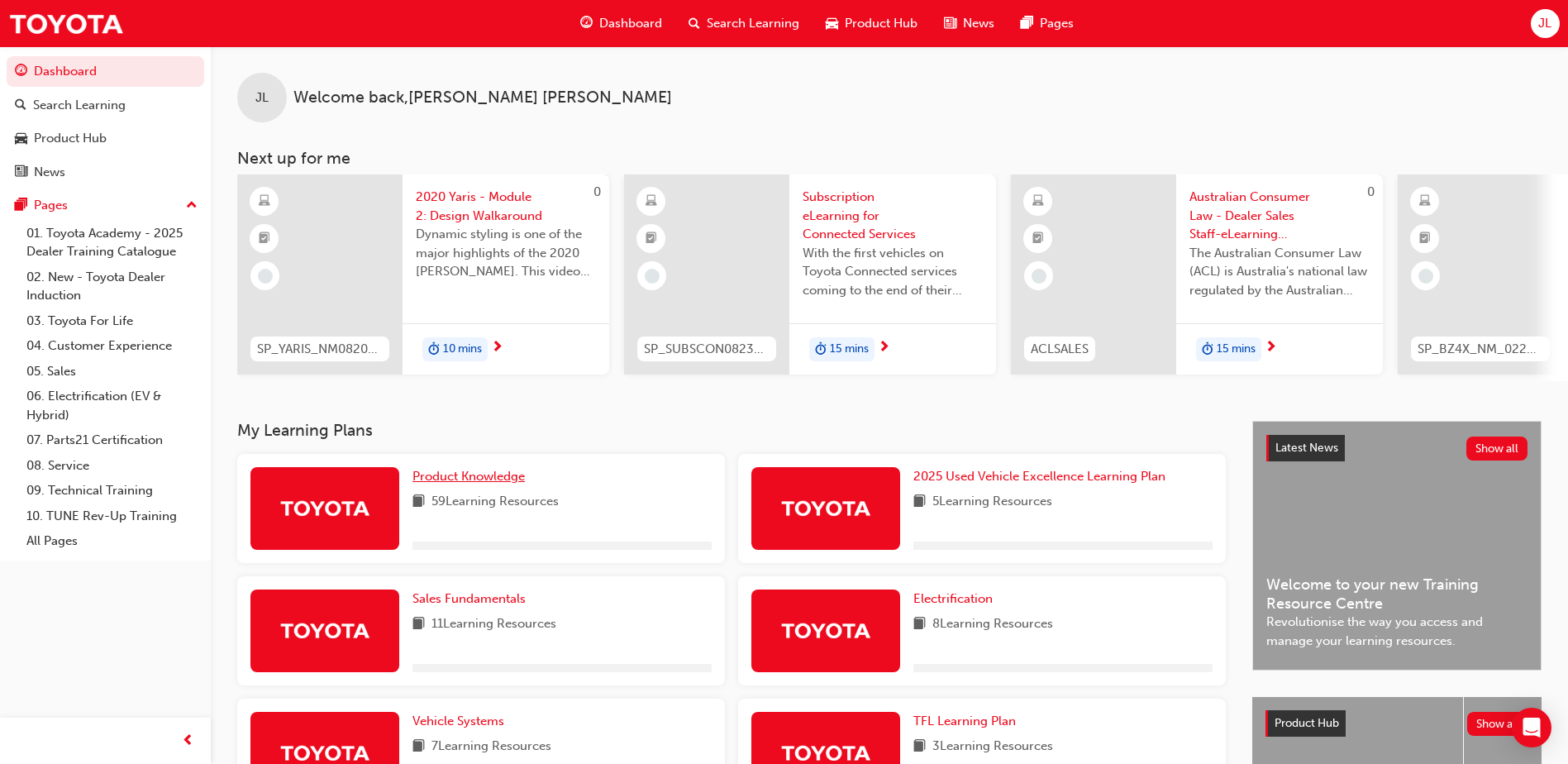
click at [473, 483] on span "Product Knowledge" at bounding box center [468, 476] width 112 height 15
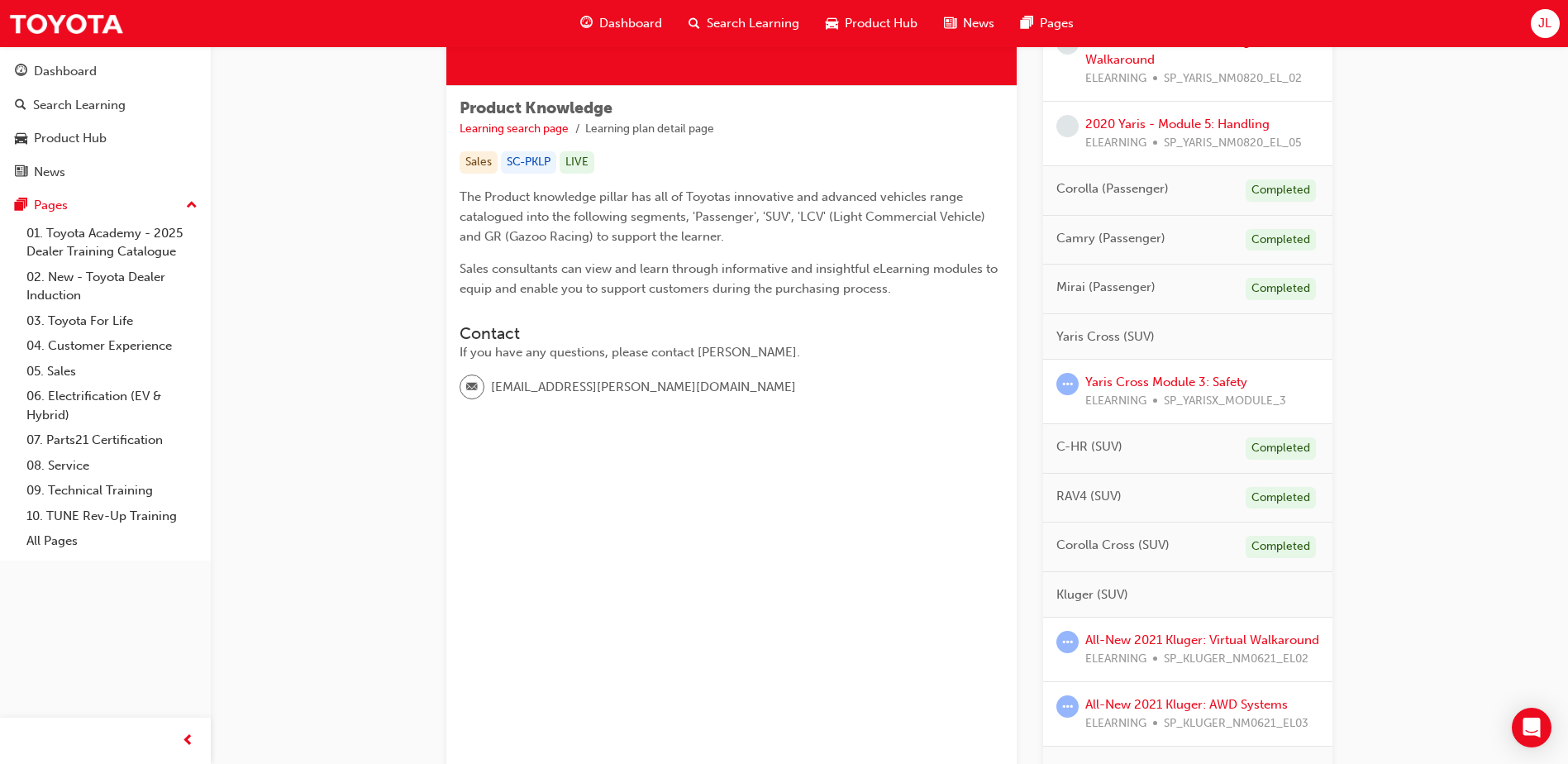
scroll to position [413, 0]
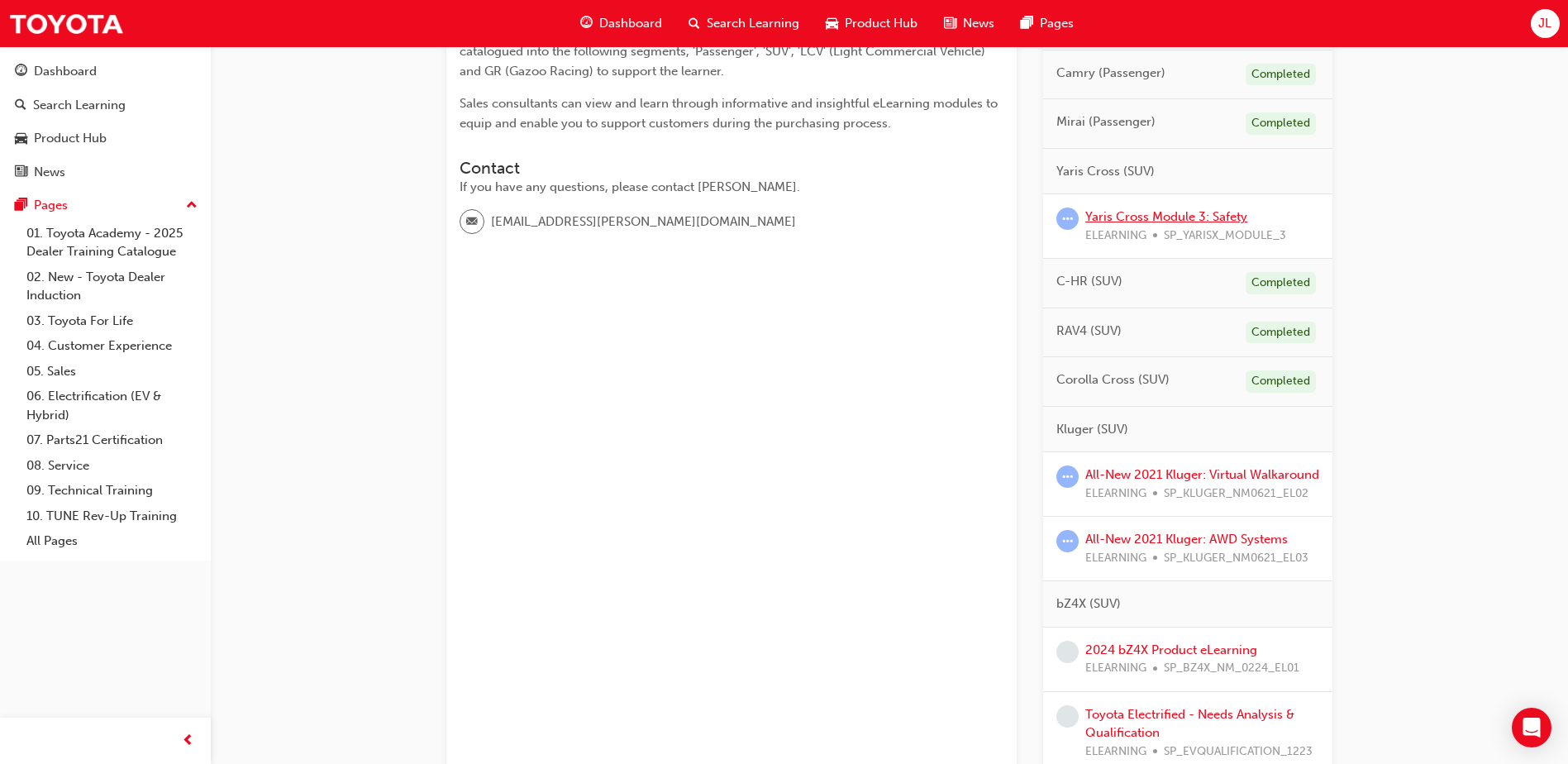
click at [1165, 211] on link "Yaris Cross Module 3: Safety" at bounding box center [1166, 217] width 162 height 15
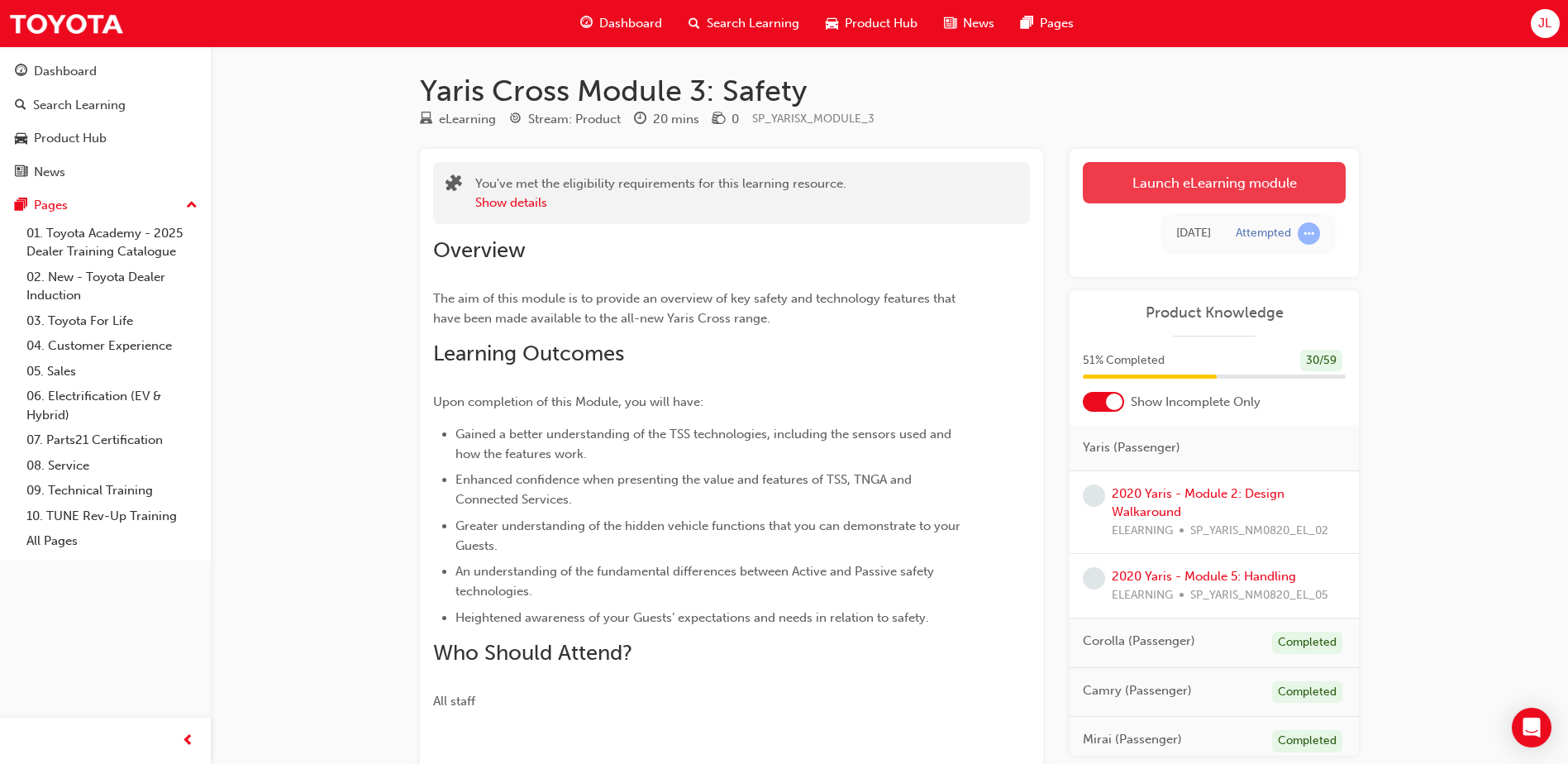
click at [1204, 186] on link "Launch eLearning module" at bounding box center [1214, 182] width 263 height 41
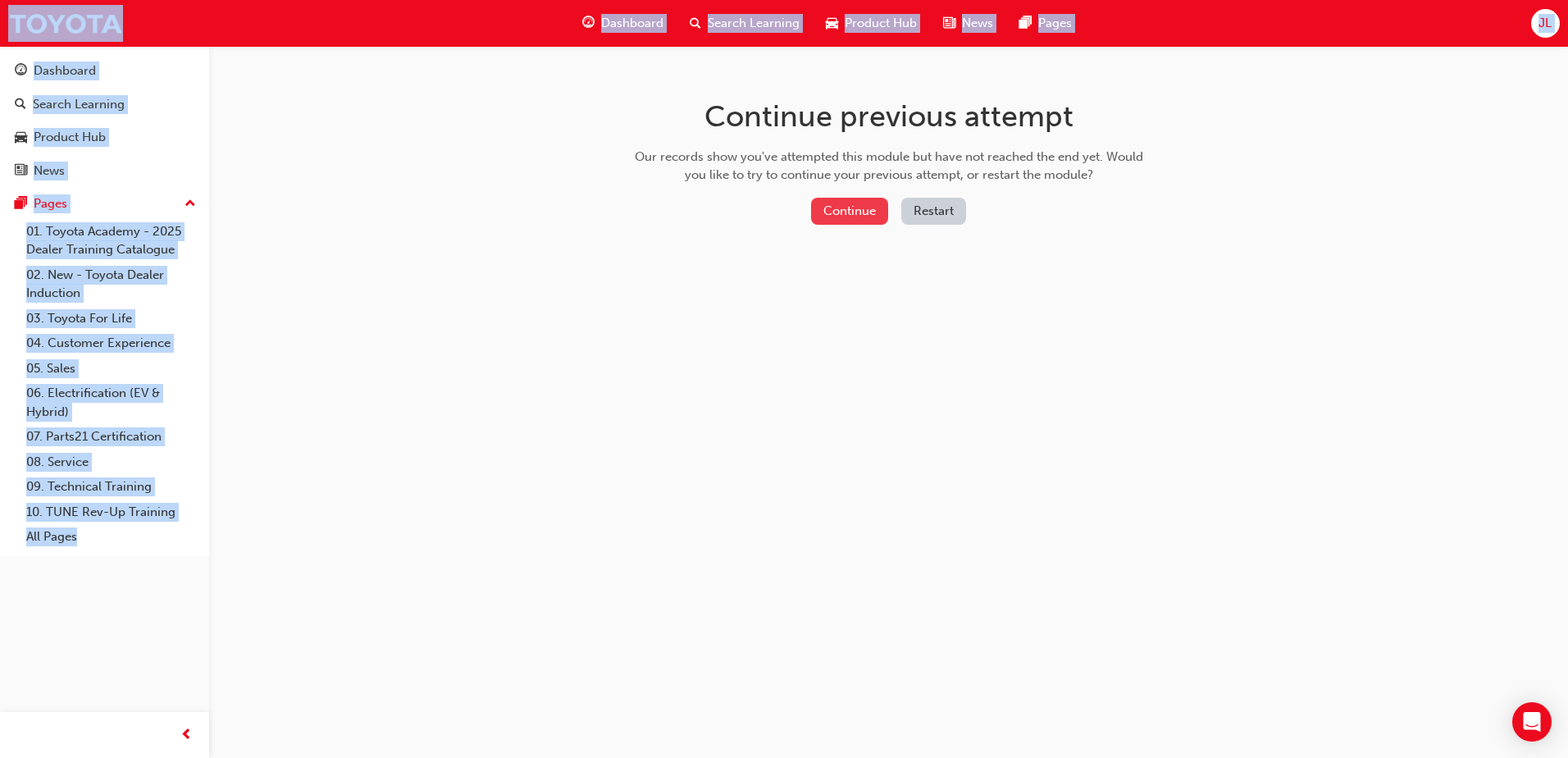
click at [829, 212] on button "Continue" at bounding box center [850, 211] width 77 height 27
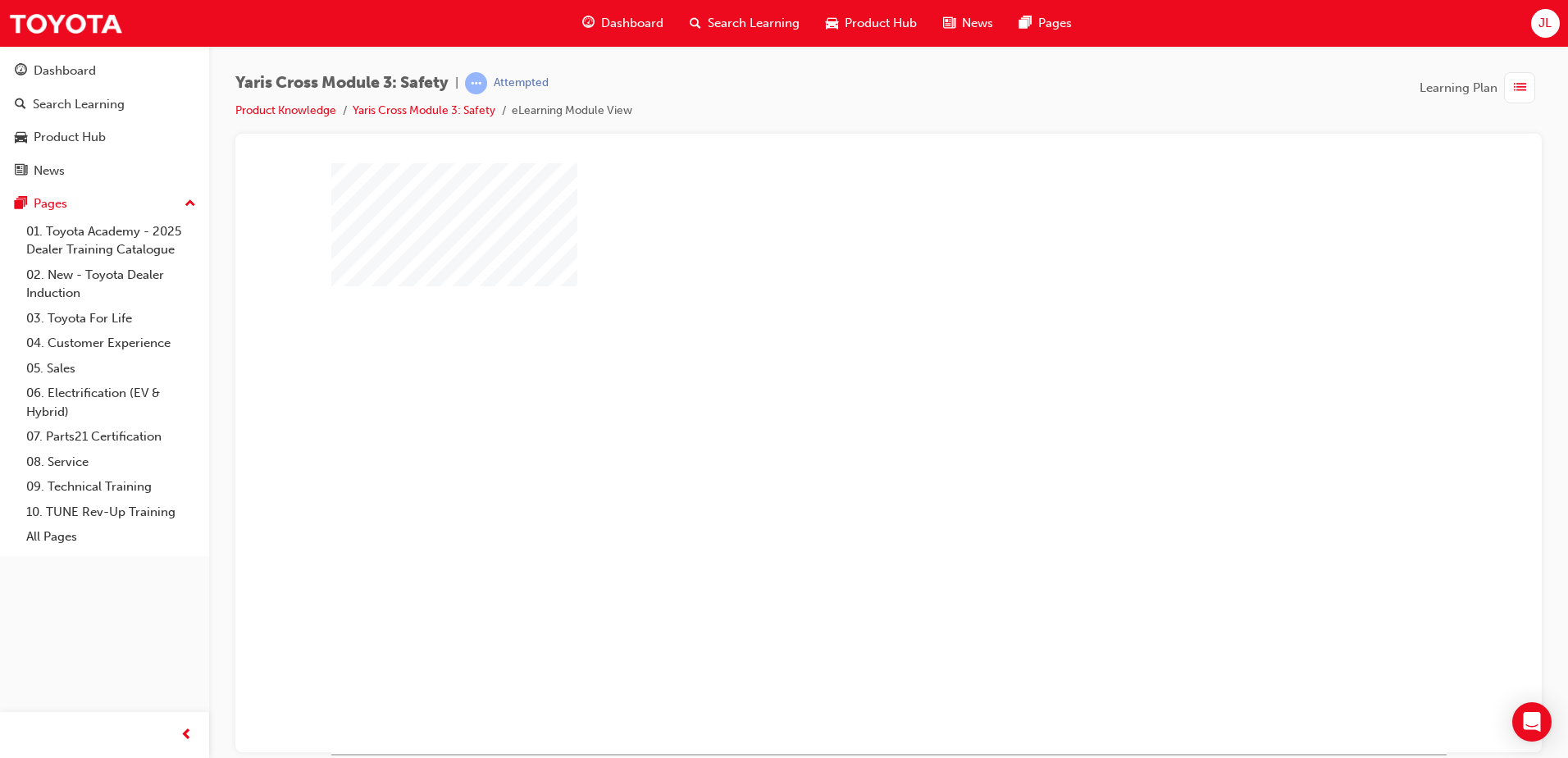
click at [775, 336] on div at bounding box center [889, 457] width 1115 height 591
click at [842, 410] on div "play" at bounding box center [842, 410] width 0 height 0
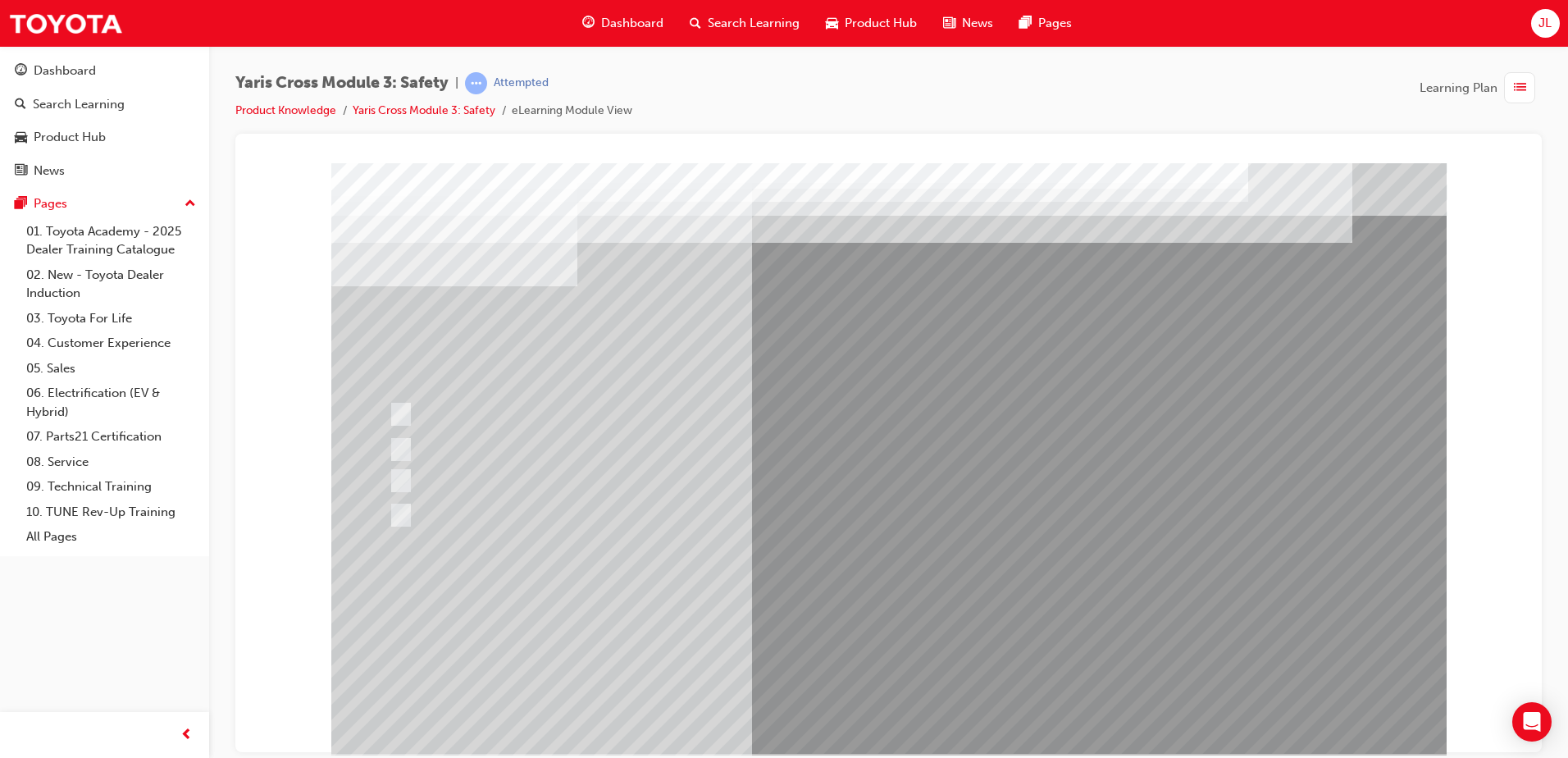
drag, startPoint x: 405, startPoint y: 302, endPoint x: 694, endPoint y: 567, distance: 392.1
click at [694, 567] on div at bounding box center [889, 457] width 1115 height 591
drag, startPoint x: 698, startPoint y: 561, endPoint x: 382, endPoint y: 289, distance: 416.9
click at [382, 289] on div at bounding box center [889, 457] width 1115 height 591
drag, startPoint x: 389, startPoint y: 279, endPoint x: 378, endPoint y: 288, distance: 14.2
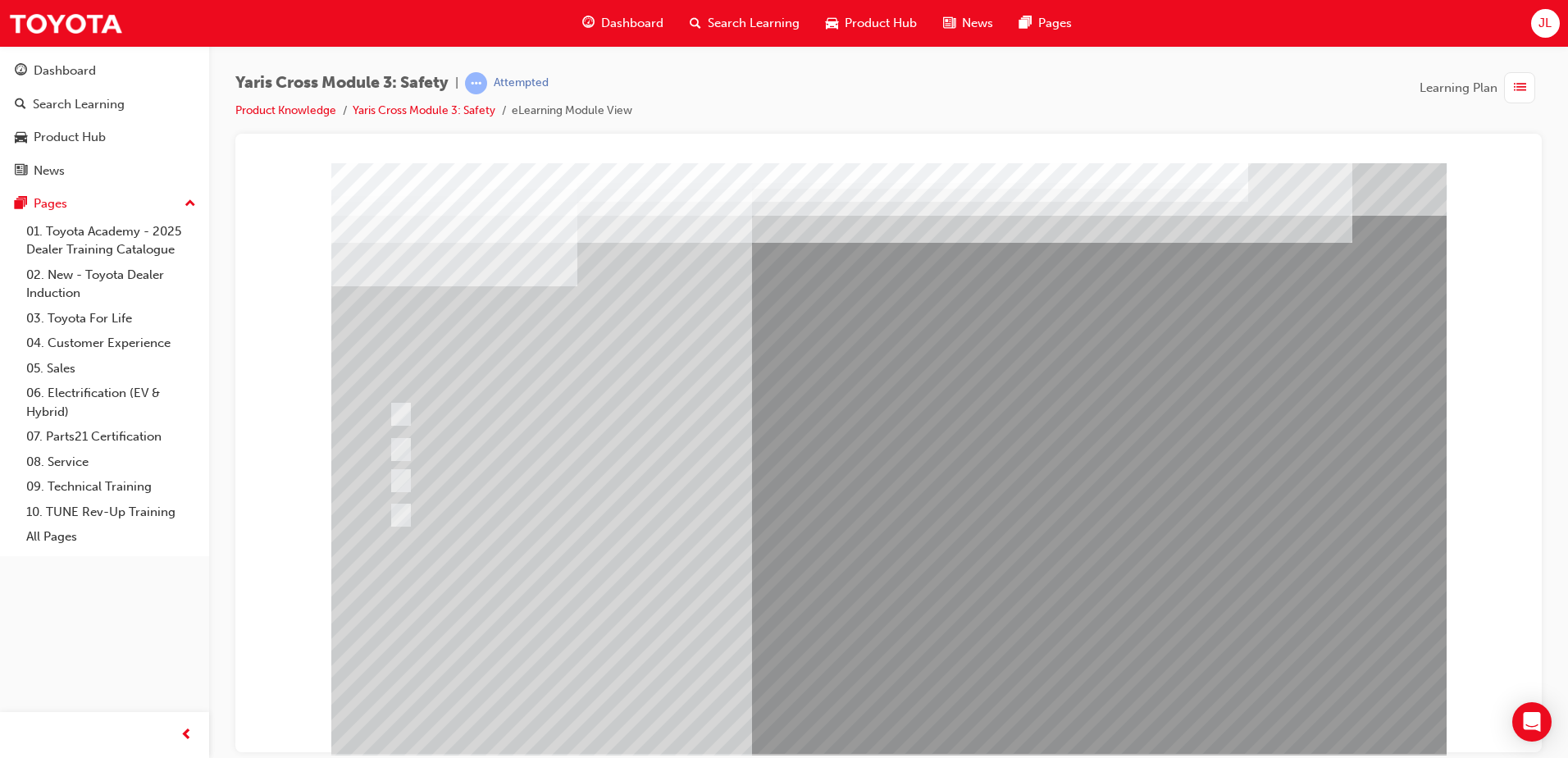
drag, startPoint x: 372, startPoint y: 293, endPoint x: 735, endPoint y: 559, distance: 450.0
click at [735, 559] on div at bounding box center [889, 457] width 1115 height 591
drag, startPoint x: 1149, startPoint y: 307, endPoint x: 491, endPoint y: 533, distance: 695.7
click at [248, 169] on html "Loading..." at bounding box center [889, 165] width 1281 height 7
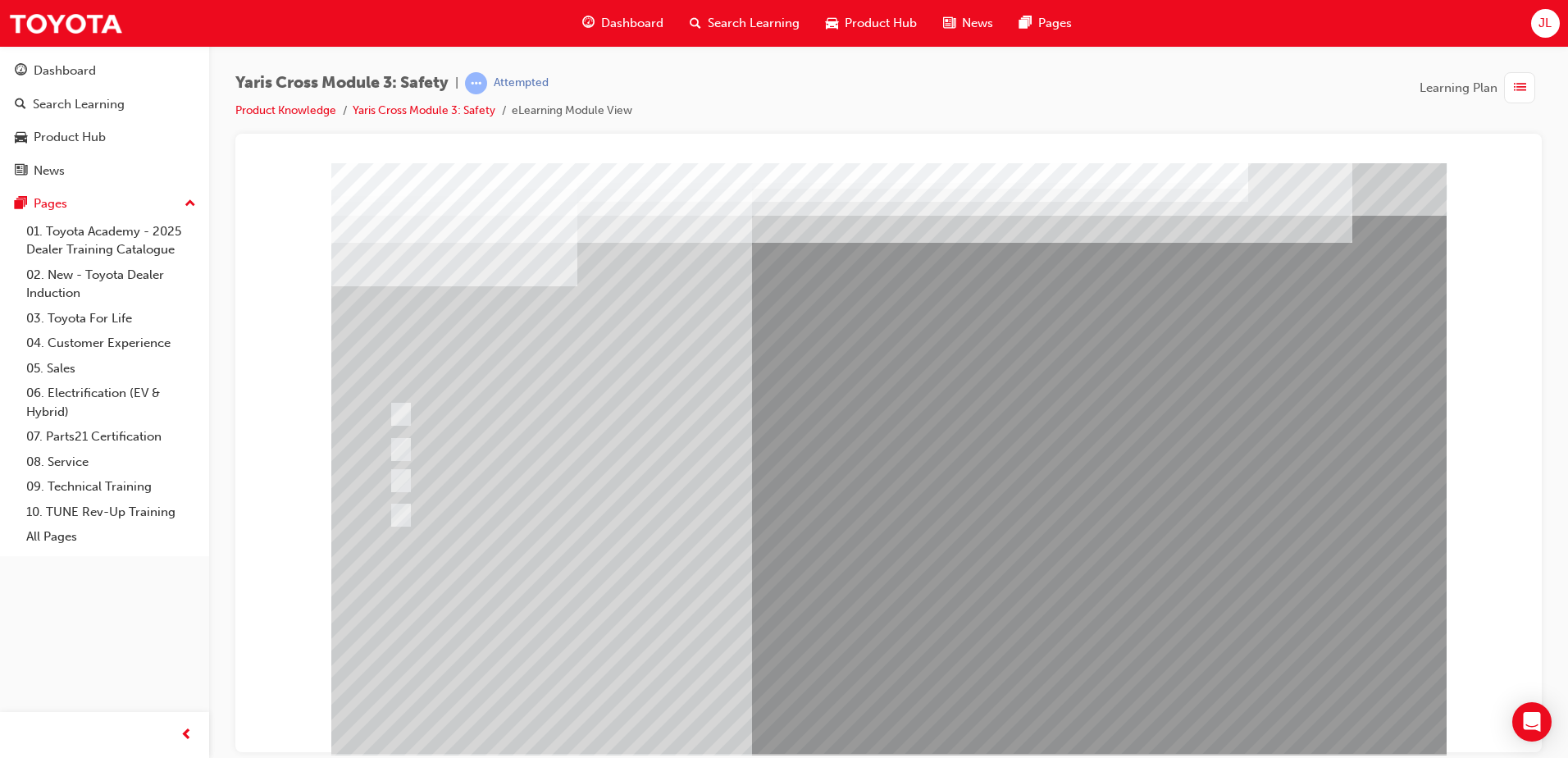
drag, startPoint x: 594, startPoint y: 590, endPoint x: 523, endPoint y: 312, distance: 286.9
click at [523, 312] on div at bounding box center [889, 457] width 1115 height 591
drag, startPoint x: 394, startPoint y: 271, endPoint x: 496, endPoint y: 710, distance: 450.7
click at [496, 710] on div at bounding box center [889, 457] width 1115 height 591
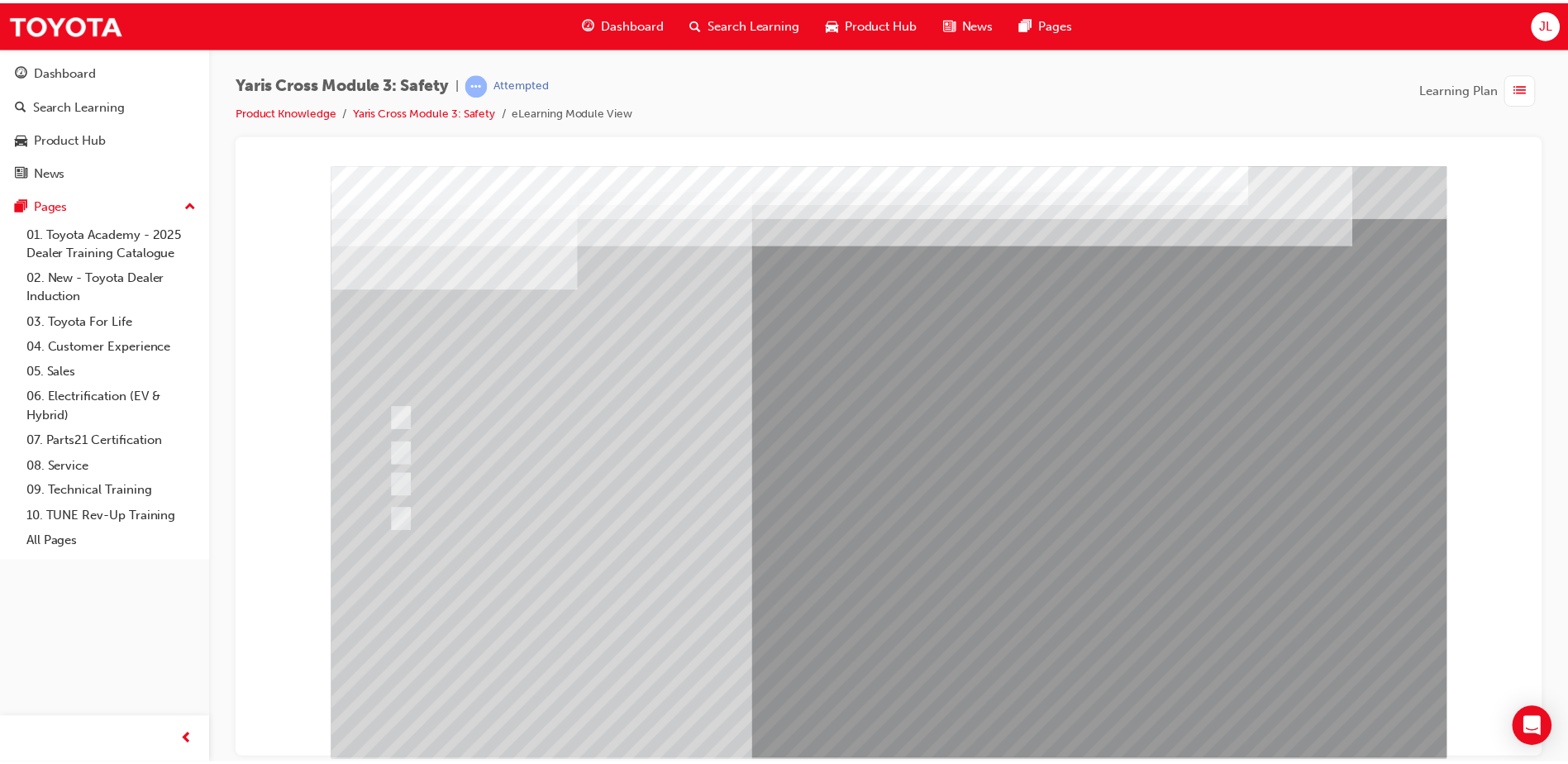
scroll to position [23, 0]
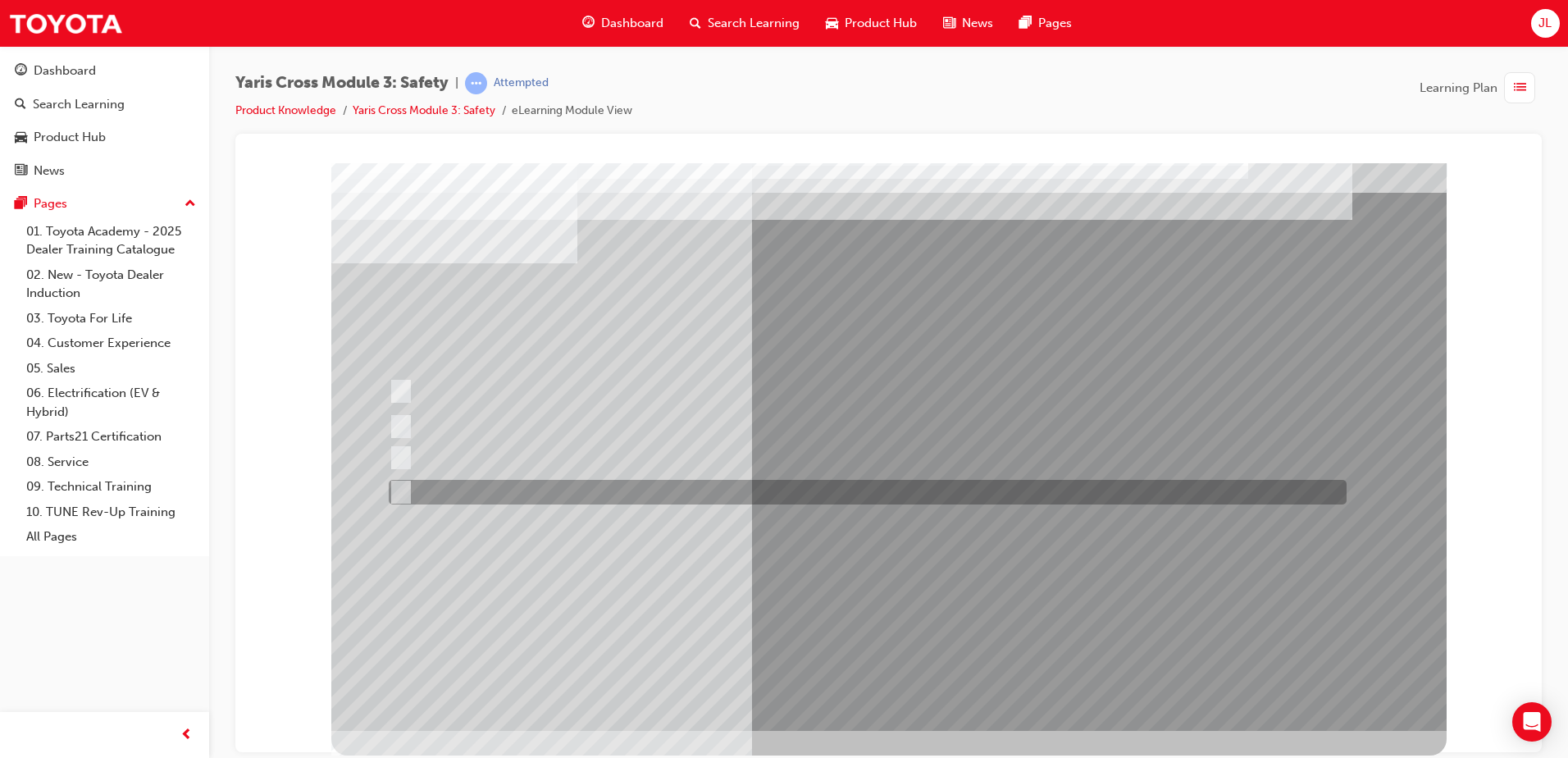
drag, startPoint x: 277, startPoint y: 521, endPoint x: 778, endPoint y: 485, distance: 502.3
click at [778, 146] on div at bounding box center [889, 146] width 1267 height 0
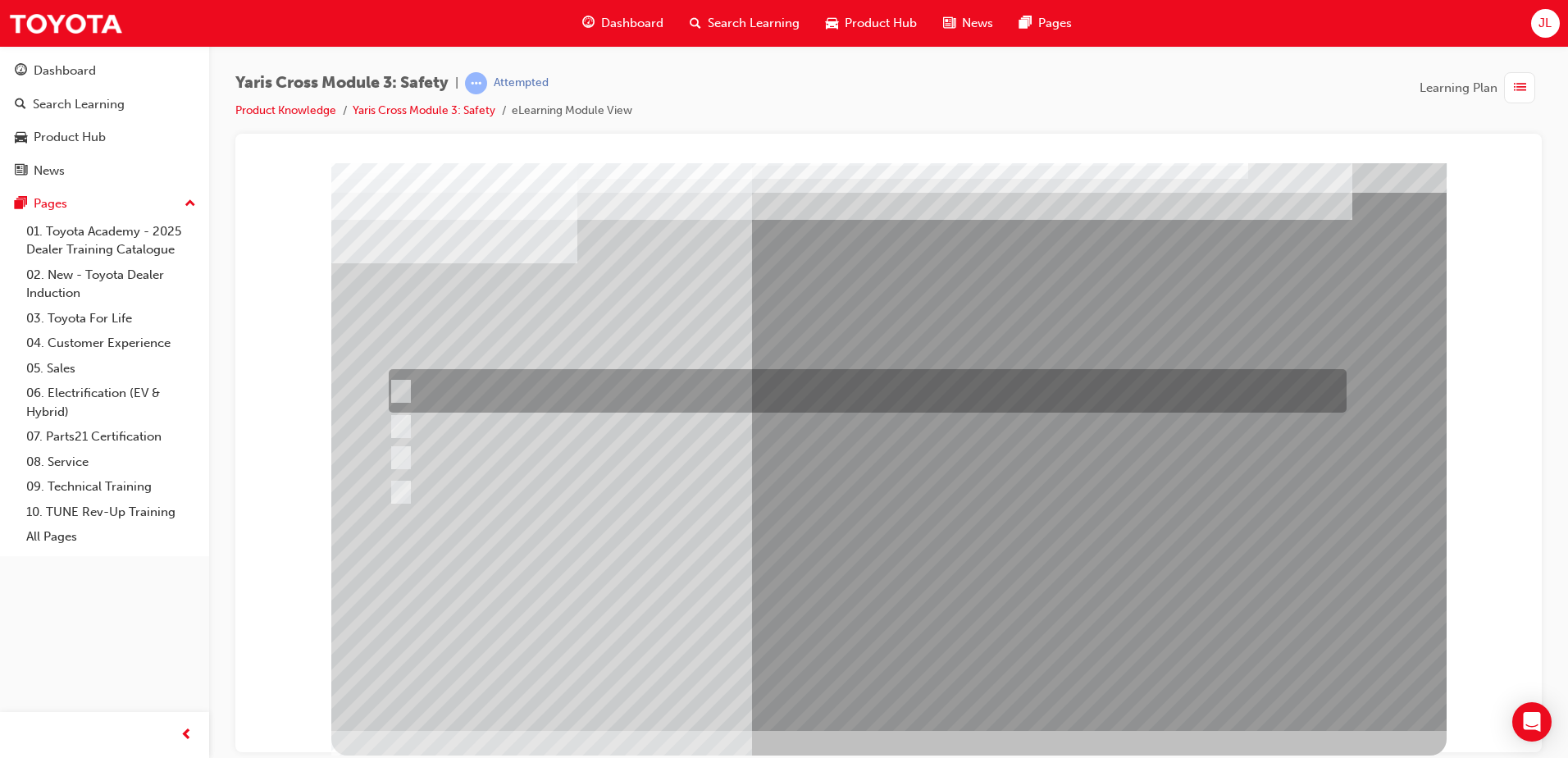
drag, startPoint x: 306, startPoint y: 576, endPoint x: 937, endPoint y: 371, distance: 663.5
click at [939, 146] on div at bounding box center [889, 146] width 1267 height 0
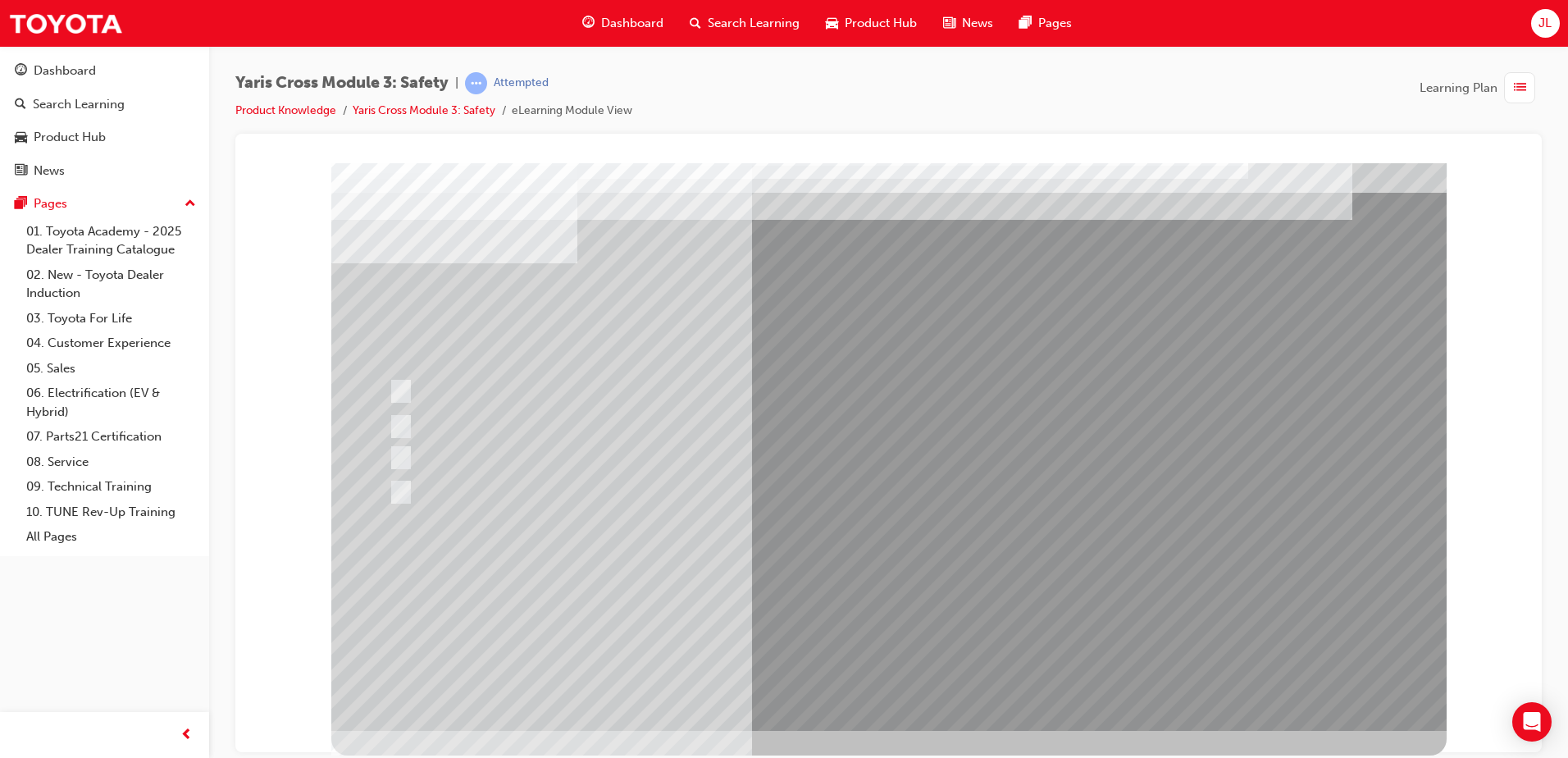
drag, startPoint x: 401, startPoint y: 278, endPoint x: 582, endPoint y: 604, distance: 372.9
click at [582, 604] on div at bounding box center [889, 435] width 1115 height 591
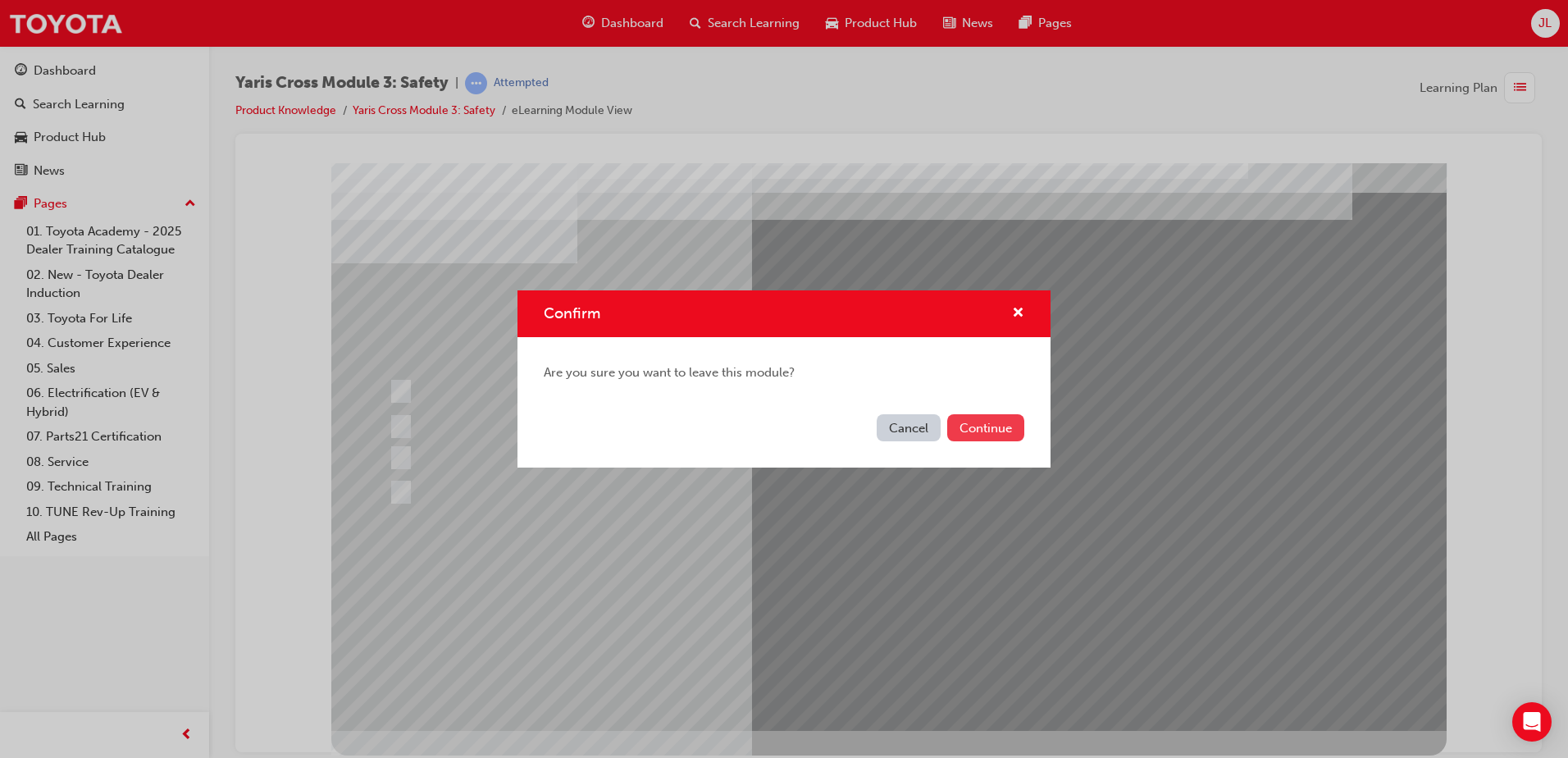
click at [961, 421] on button "Continue" at bounding box center [986, 427] width 77 height 27
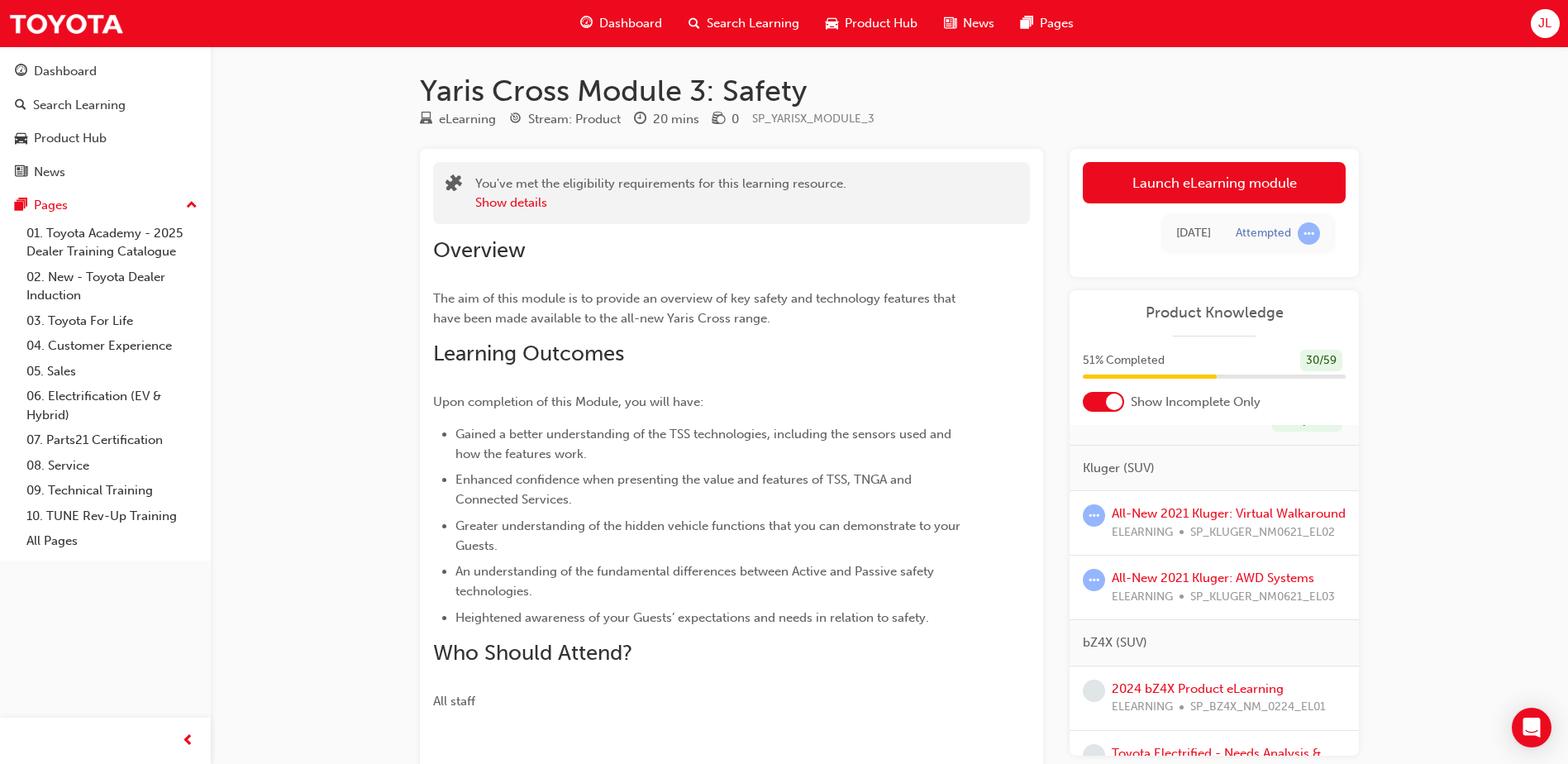
scroll to position [661, 0]
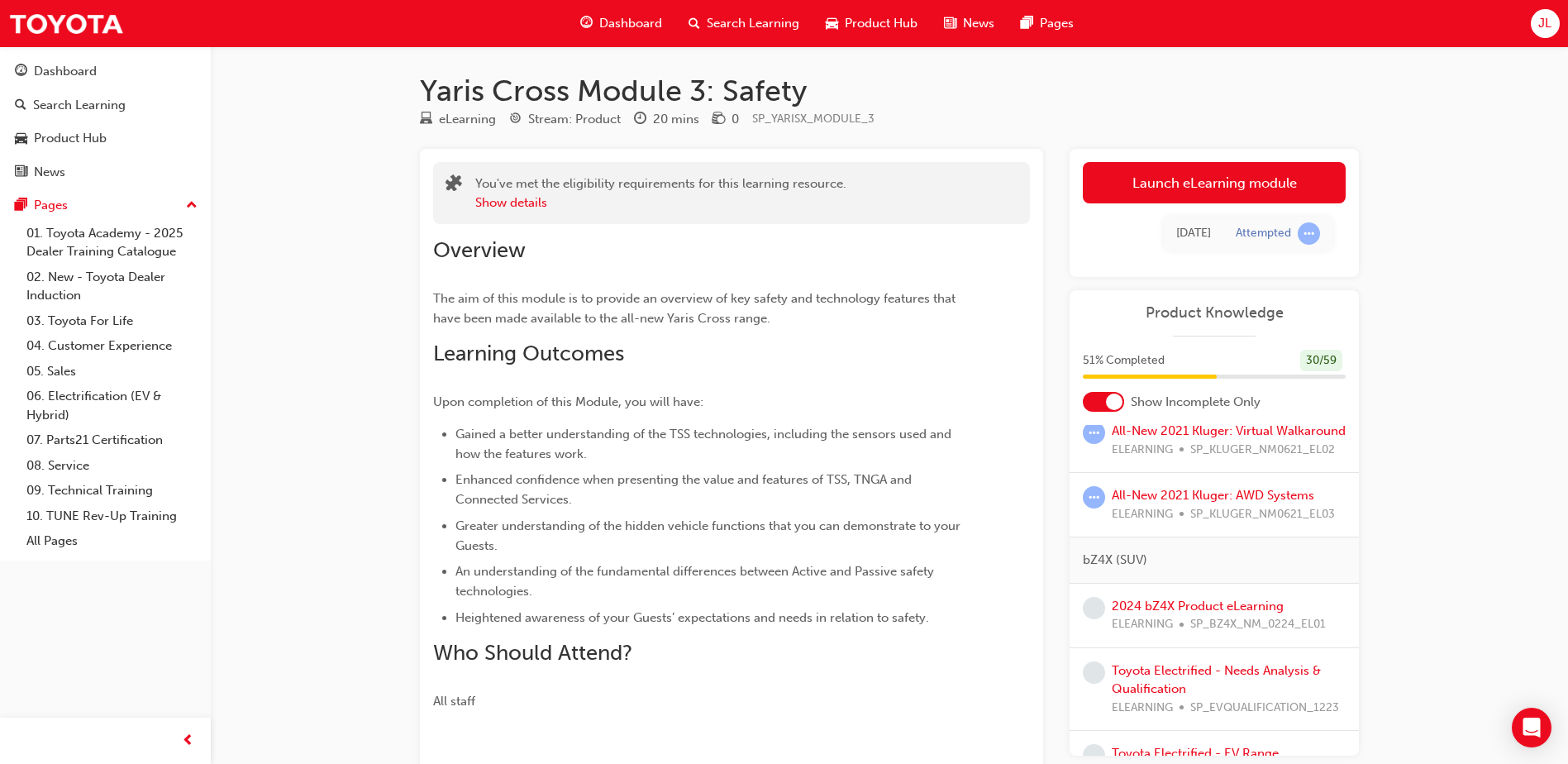
click at [1165, 524] on span "ELEARNING" at bounding box center [1143, 515] width 61 height 19
click at [1518, 563] on div "Yaris Cross Module 3: Safety eLearning Stream: Product 20 mins 0 SP_YARISX_MODU…" at bounding box center [784, 474] width 1568 height 948
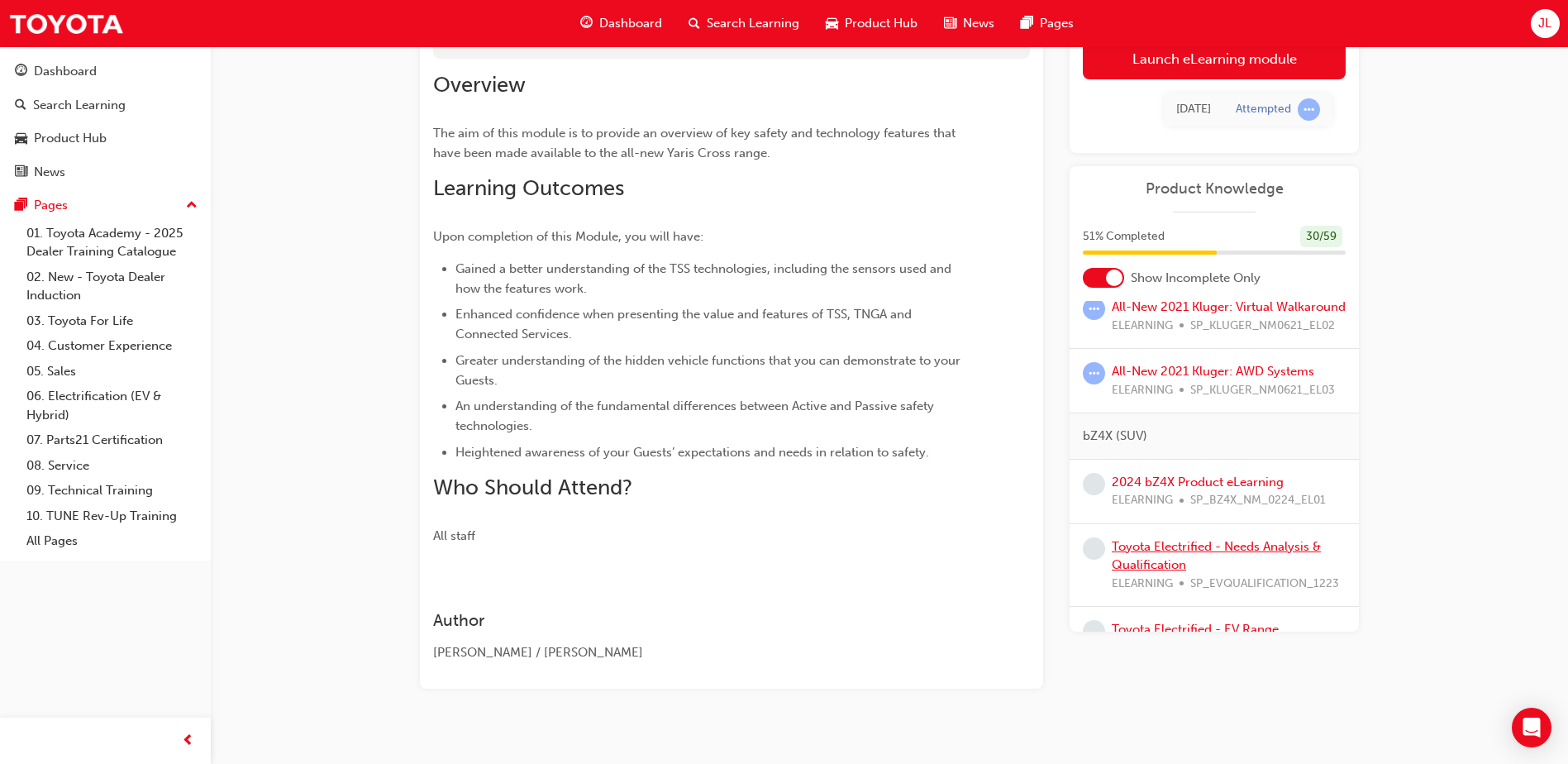
click at [1186, 567] on link "Toyota Electrified - Needs Analysis & Qualification" at bounding box center [1217, 555] width 209 height 34
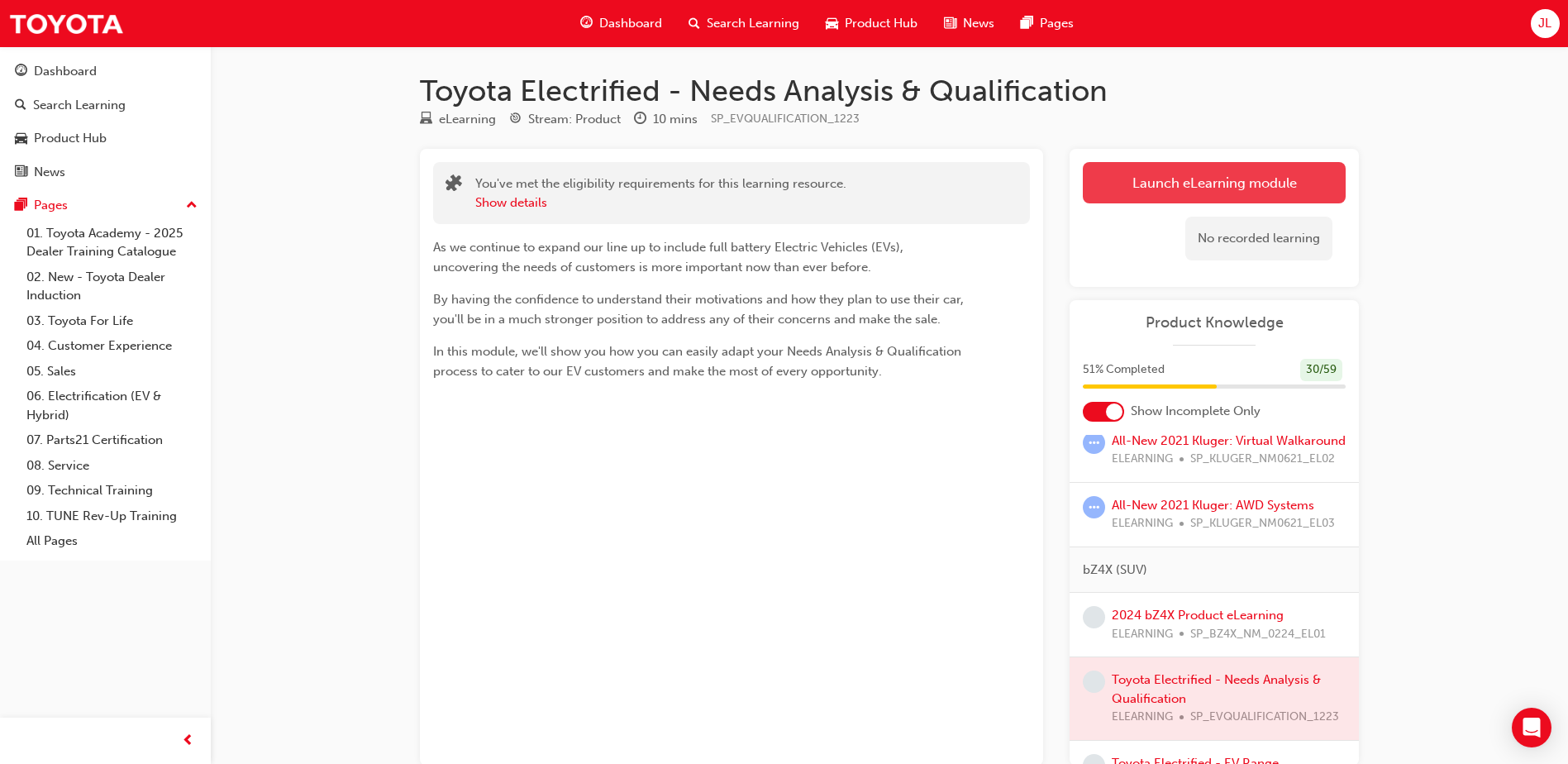
click at [1193, 197] on link "Launch eLearning module" at bounding box center [1214, 182] width 263 height 41
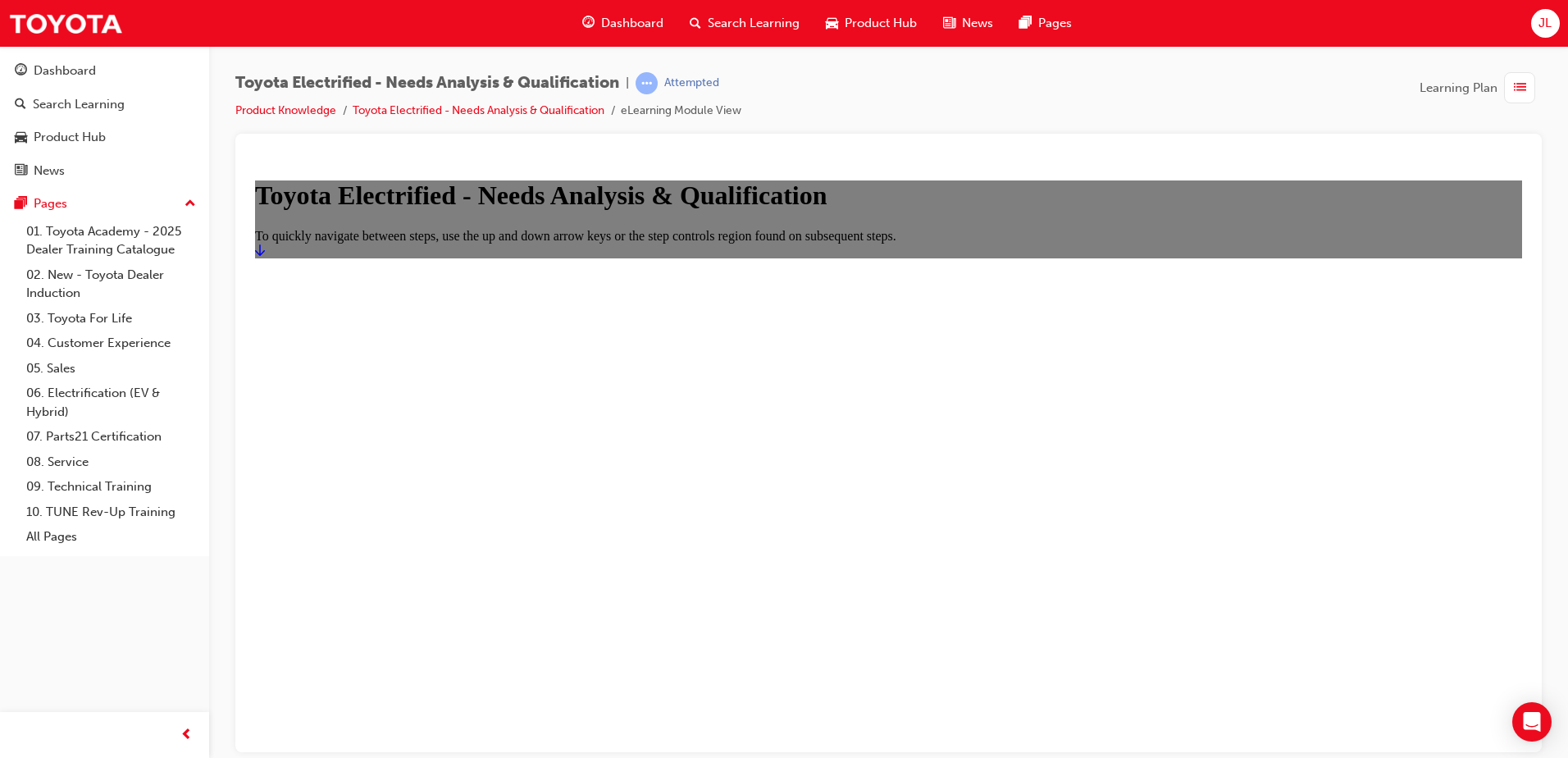
click at [265, 257] on link "Start" at bounding box center [260, 249] width 10 height 14
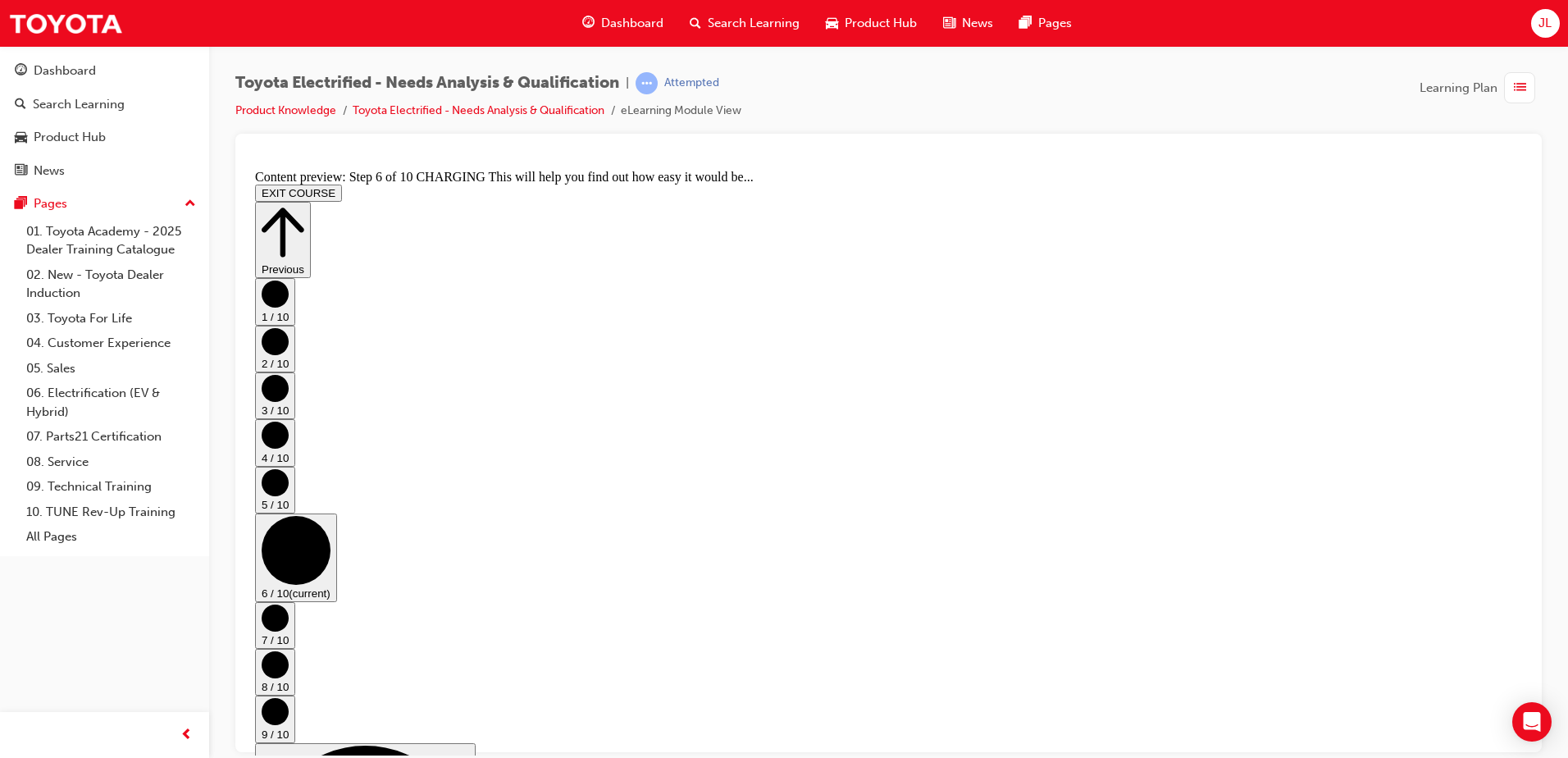
scroll to position [51, 0]
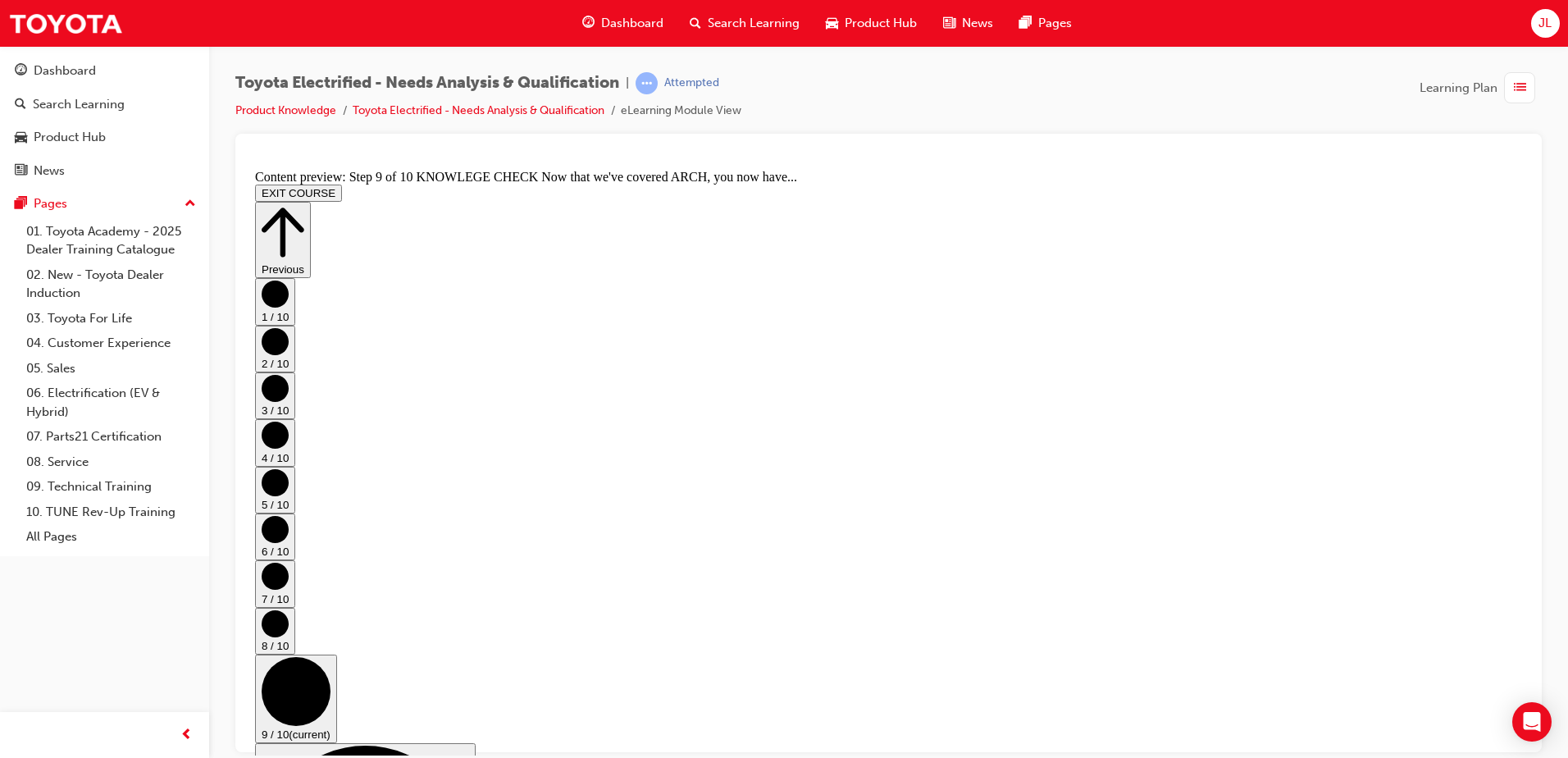
scroll to position [305, 0]
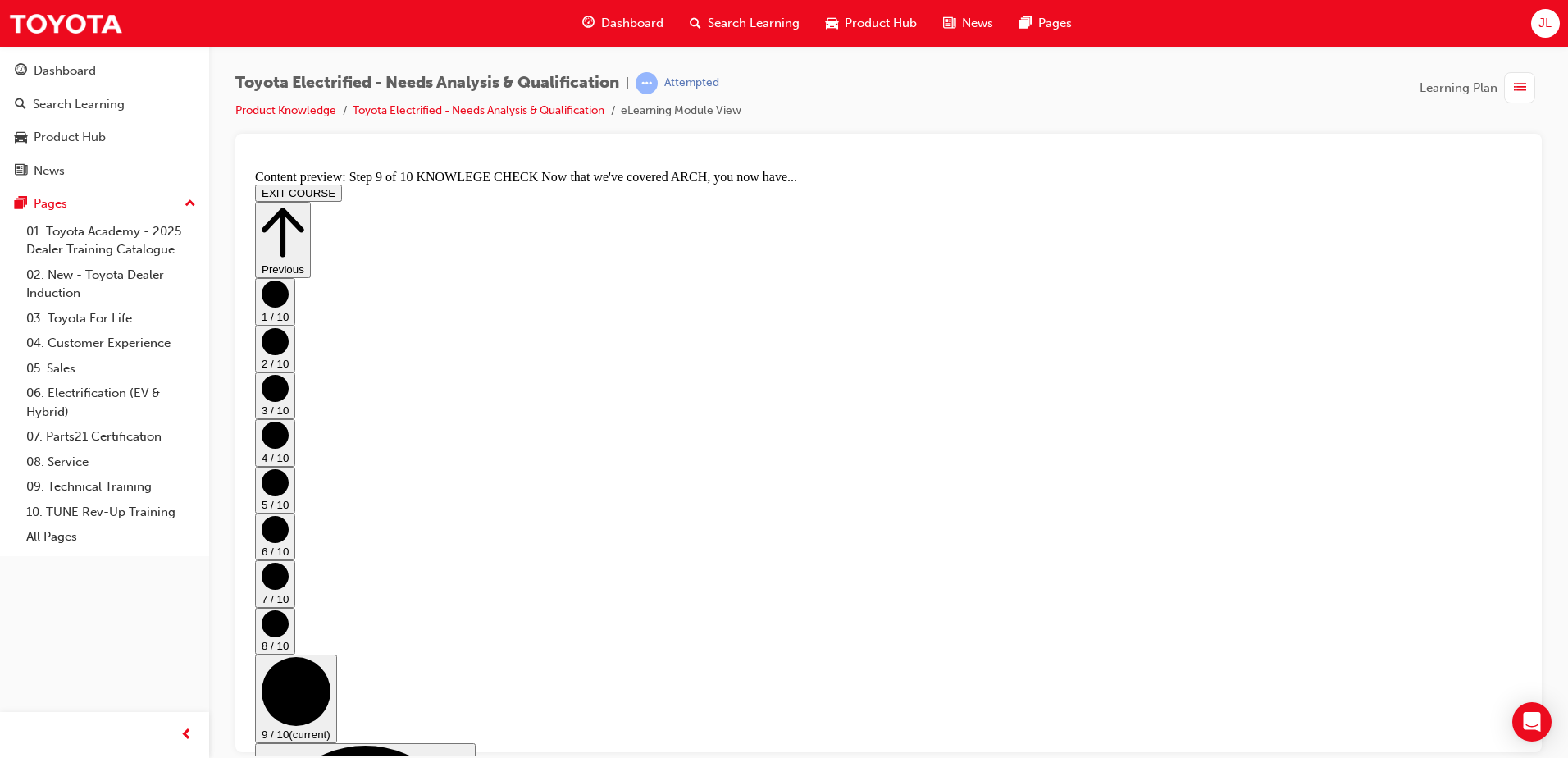
scroll to position [212, 0]
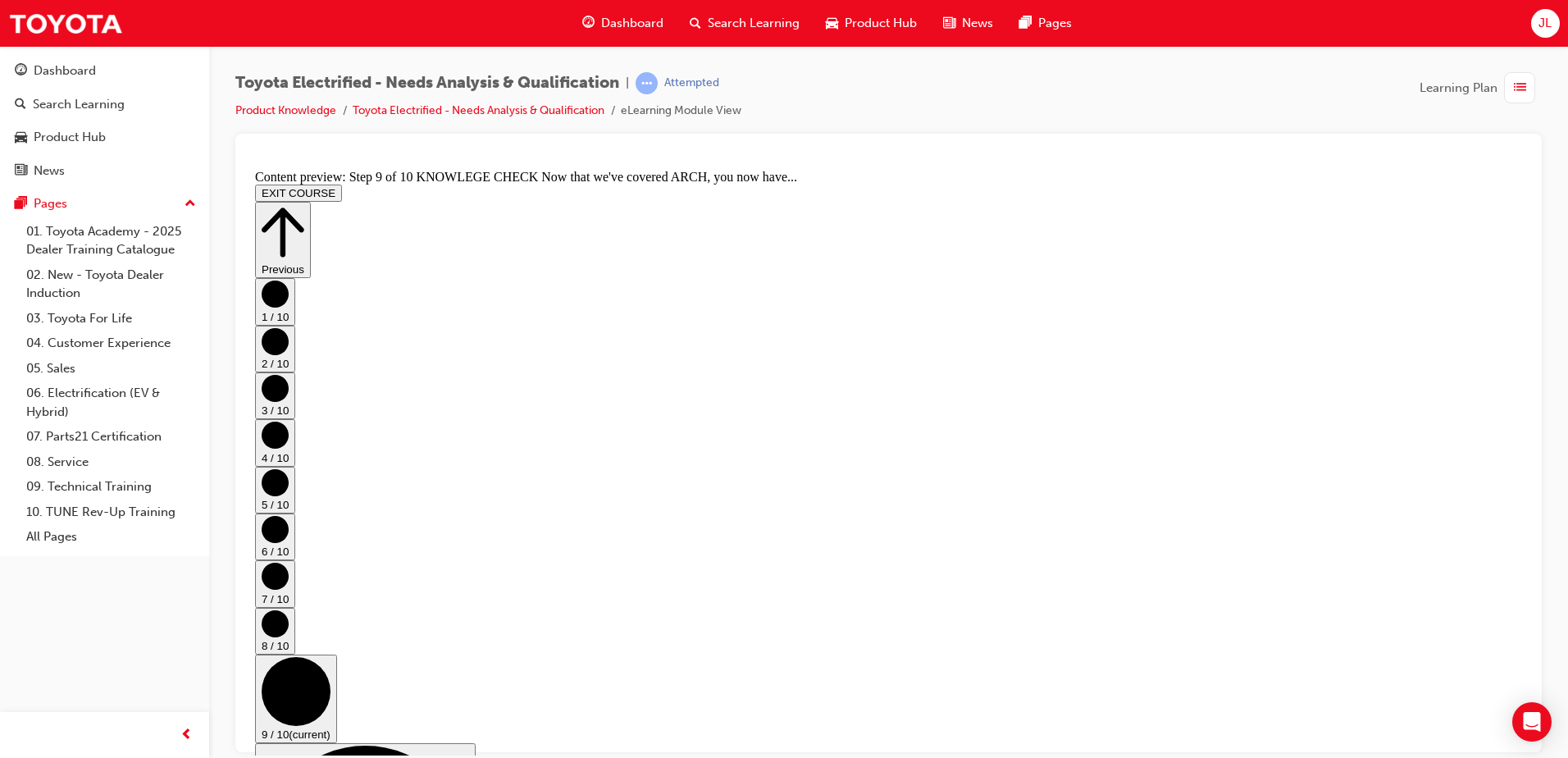
scroll to position [212, 0]
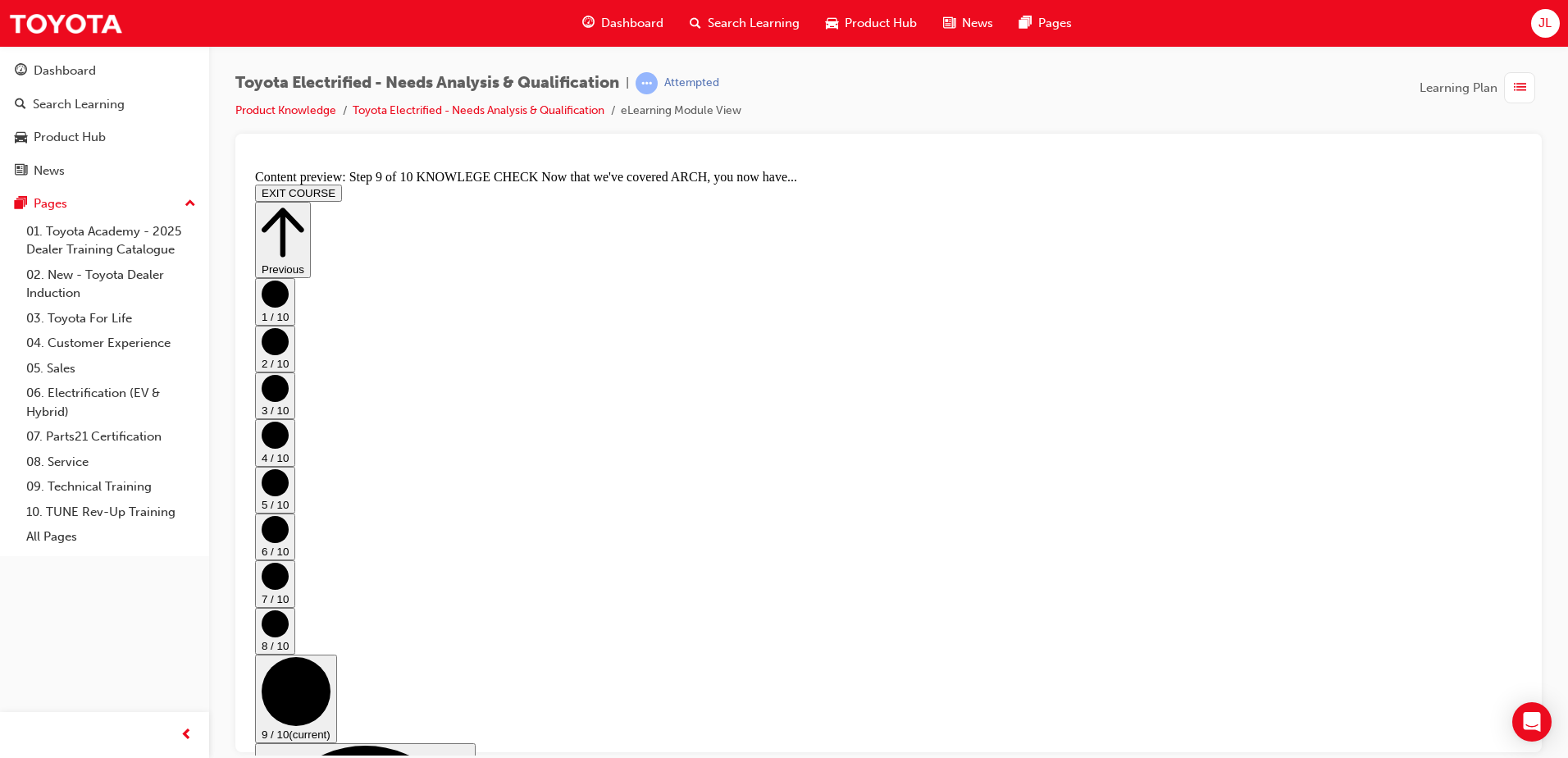
scroll to position [0, 0]
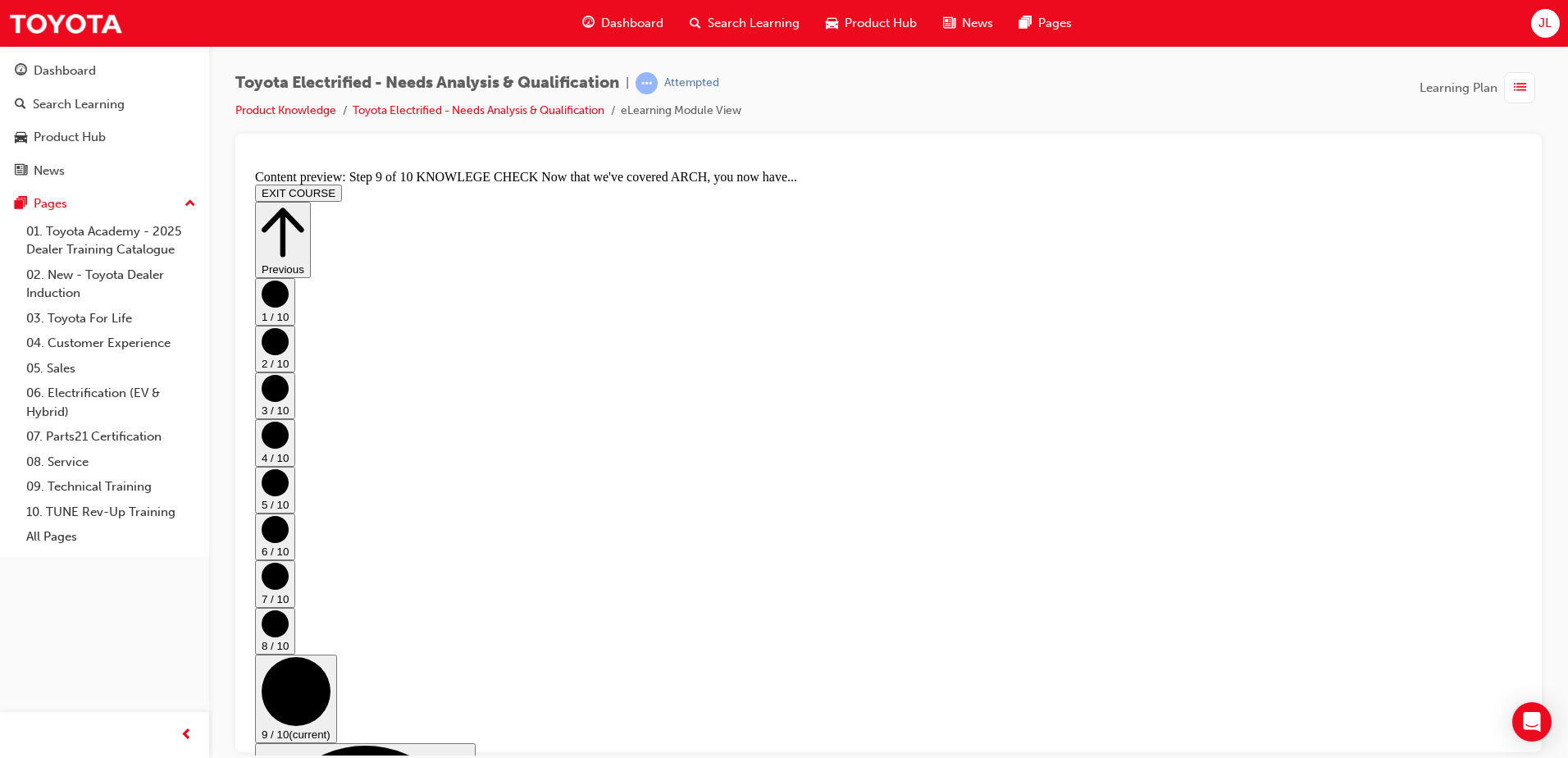
scroll to position [305, 0]
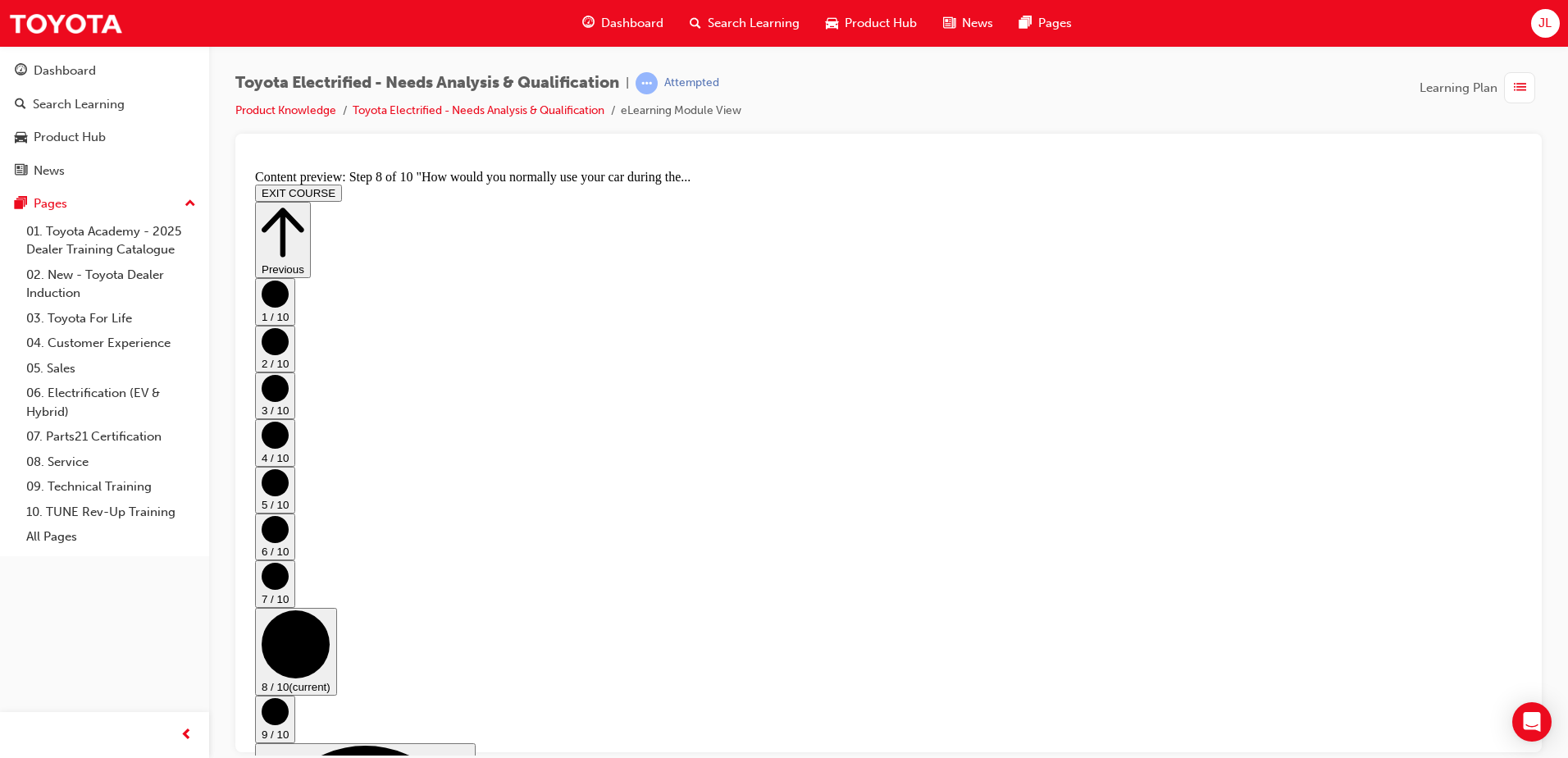
scroll to position [423, 0]
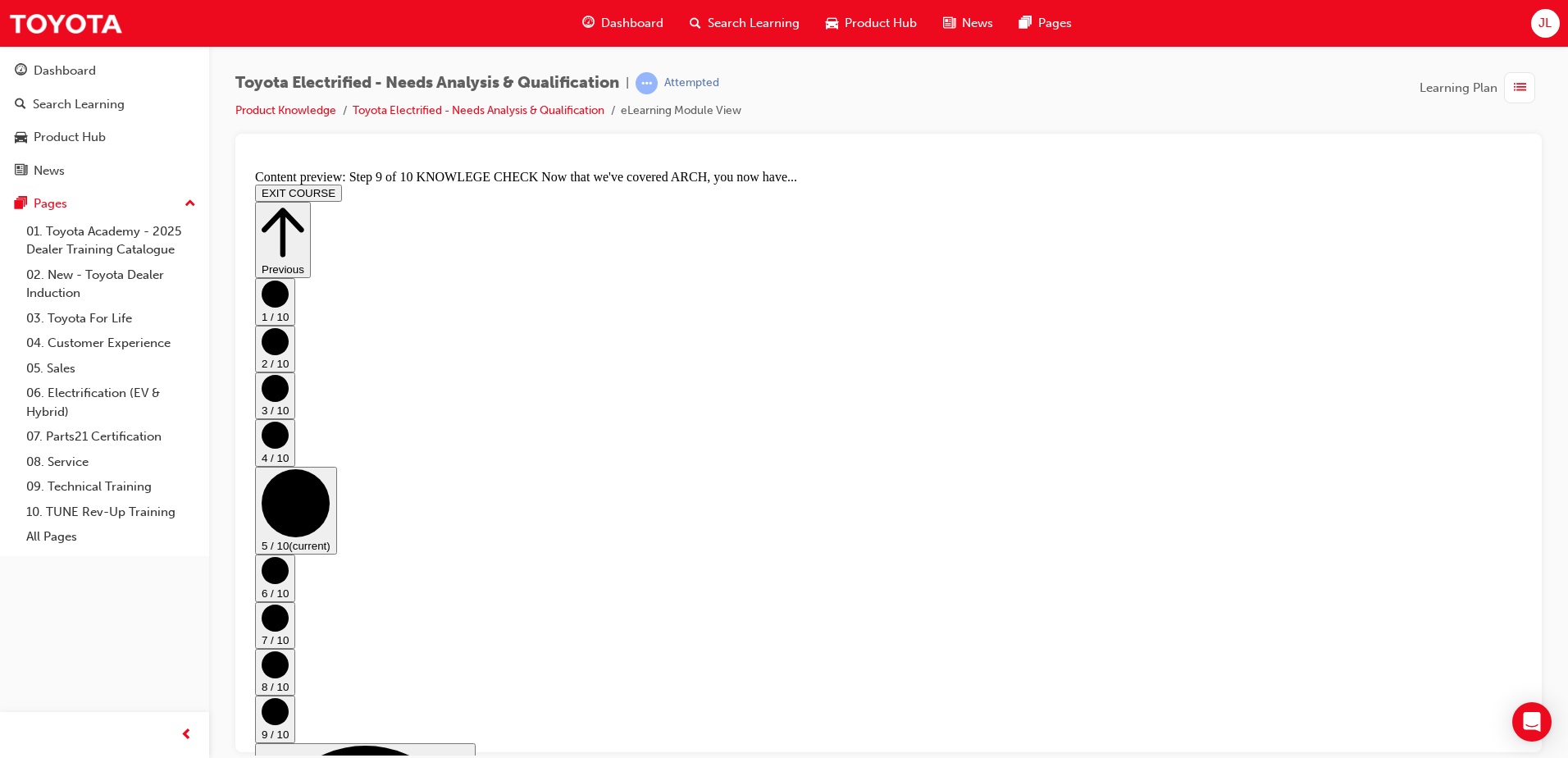
scroll to position [51, 0]
click at [304, 204] on icon "Step controls" at bounding box center [283, 231] width 43 height 56
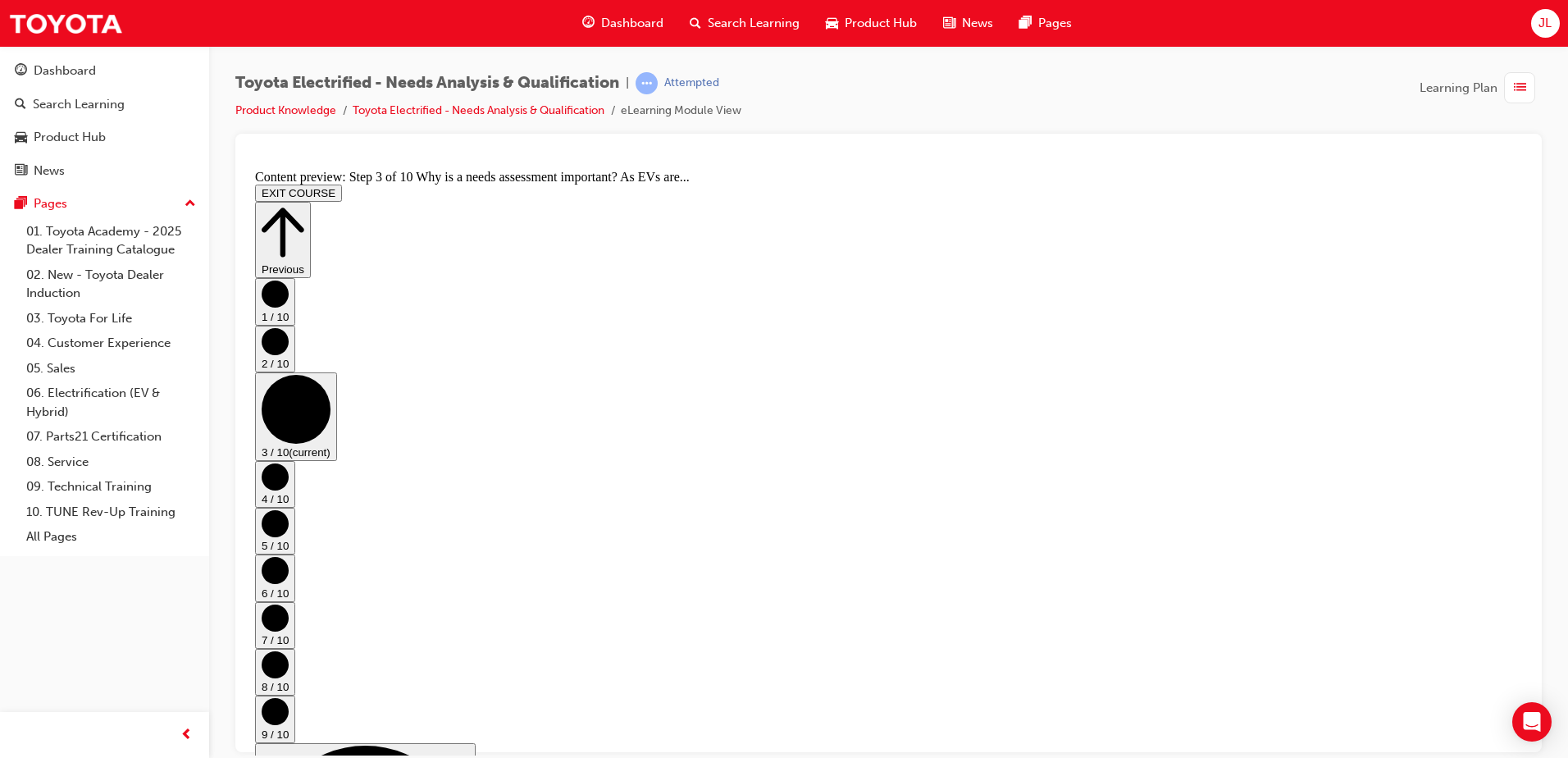
click at [304, 204] on icon "Step controls" at bounding box center [283, 231] width 43 height 56
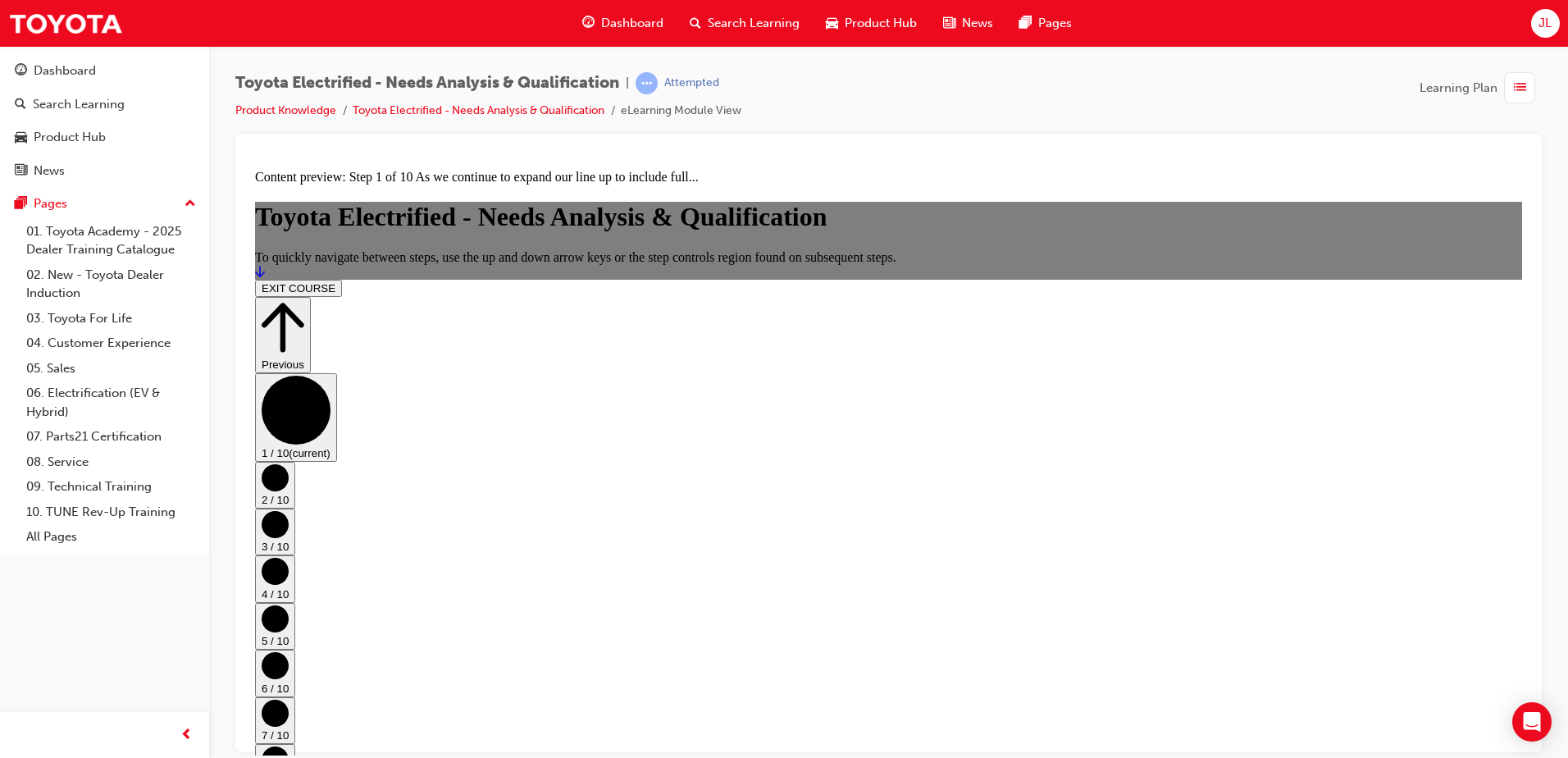
click at [304, 299] on icon "Step controls" at bounding box center [283, 326] width 43 height 56
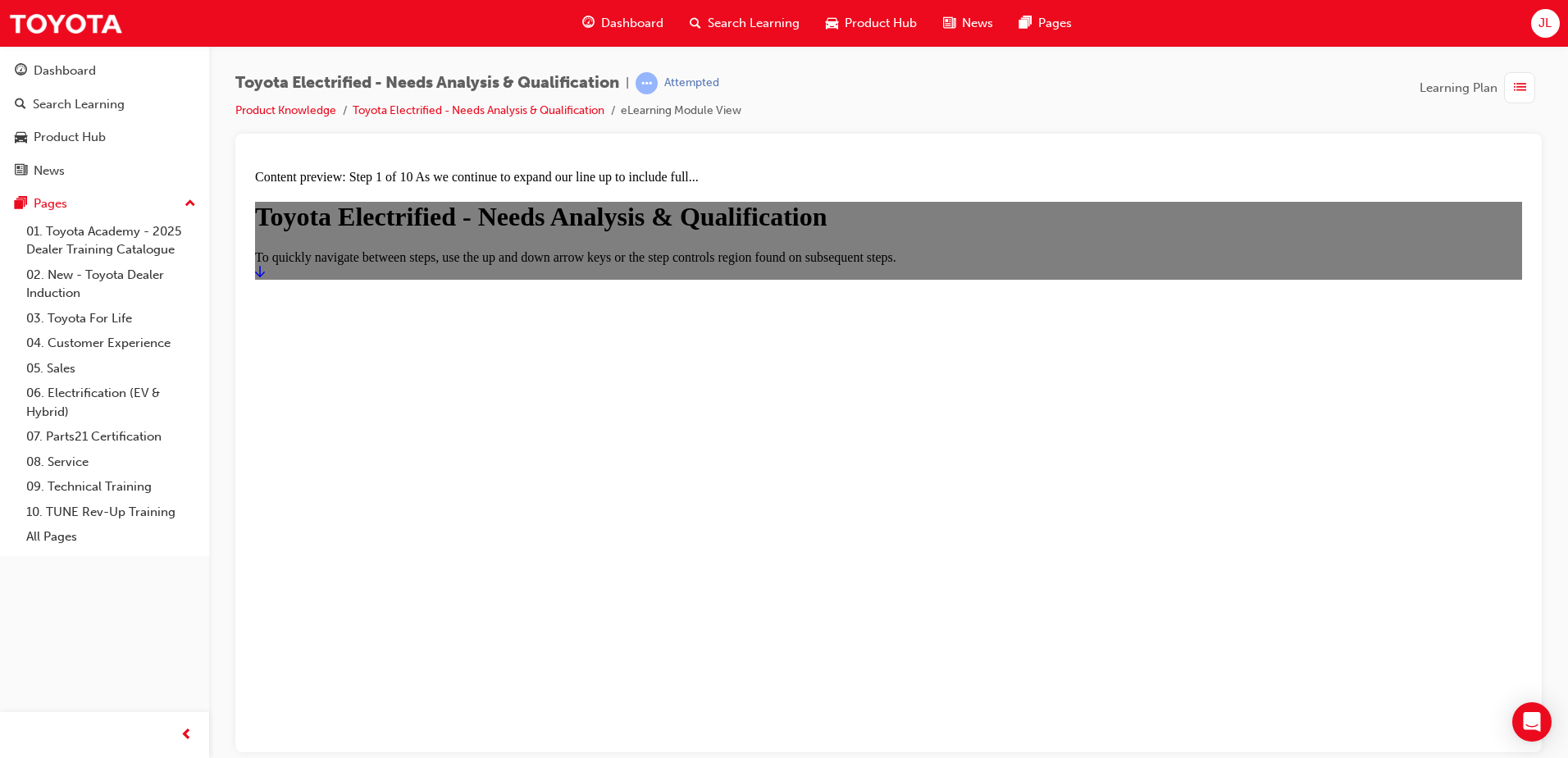
click at [265, 277] on icon "Start" at bounding box center [260, 271] width 10 height 13
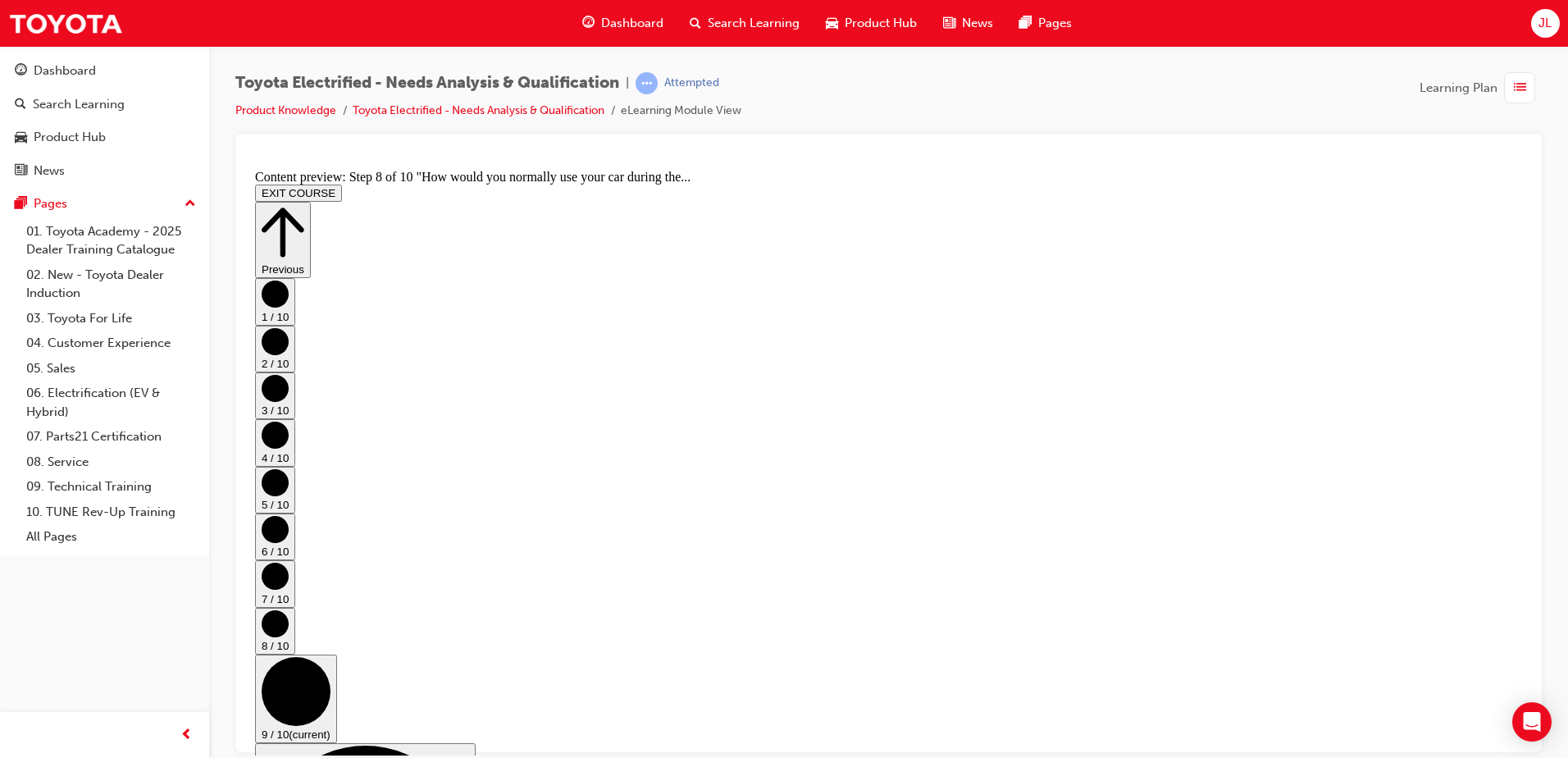
scroll to position [305, 0]
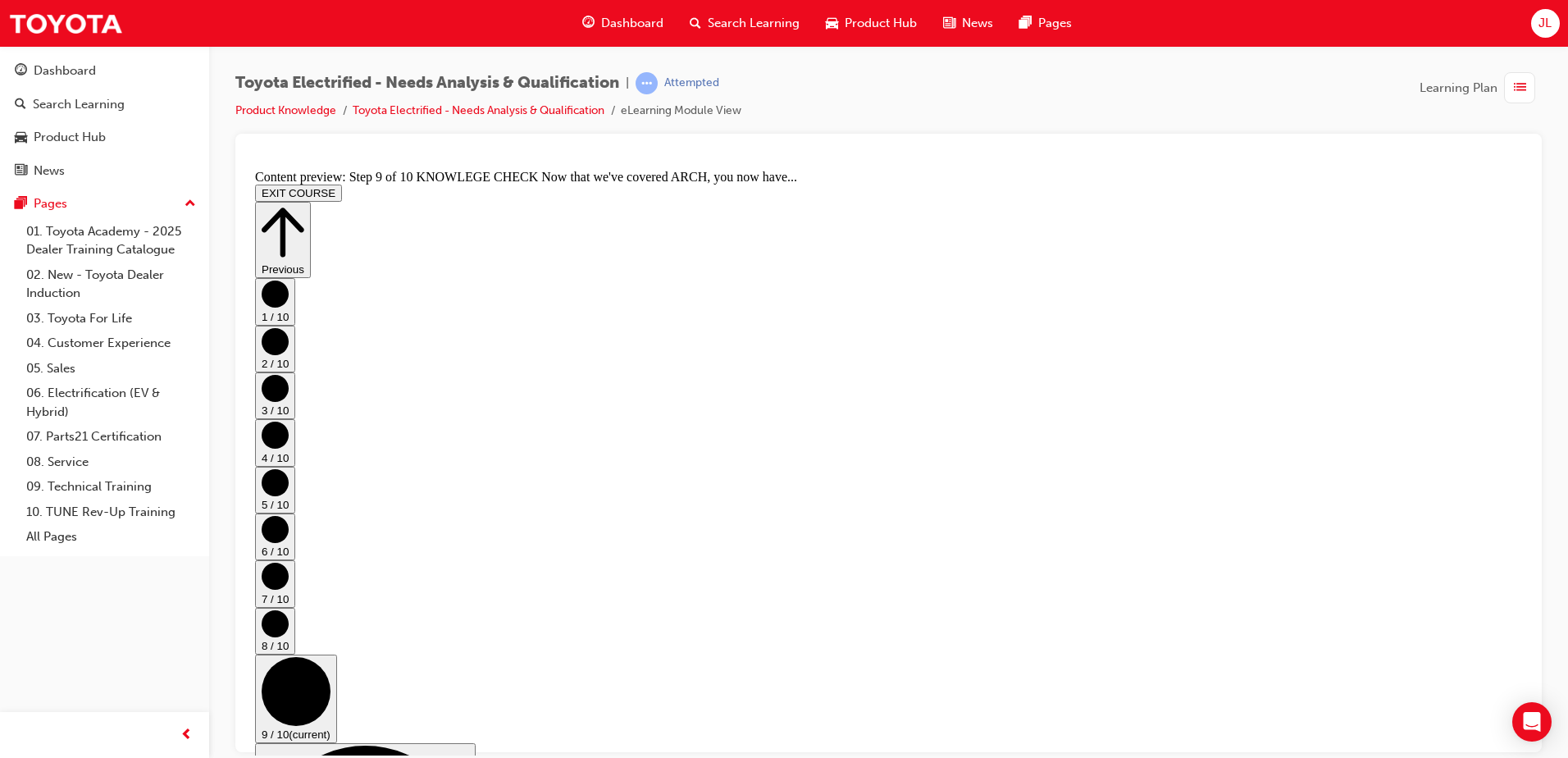
scroll to position [212, 0]
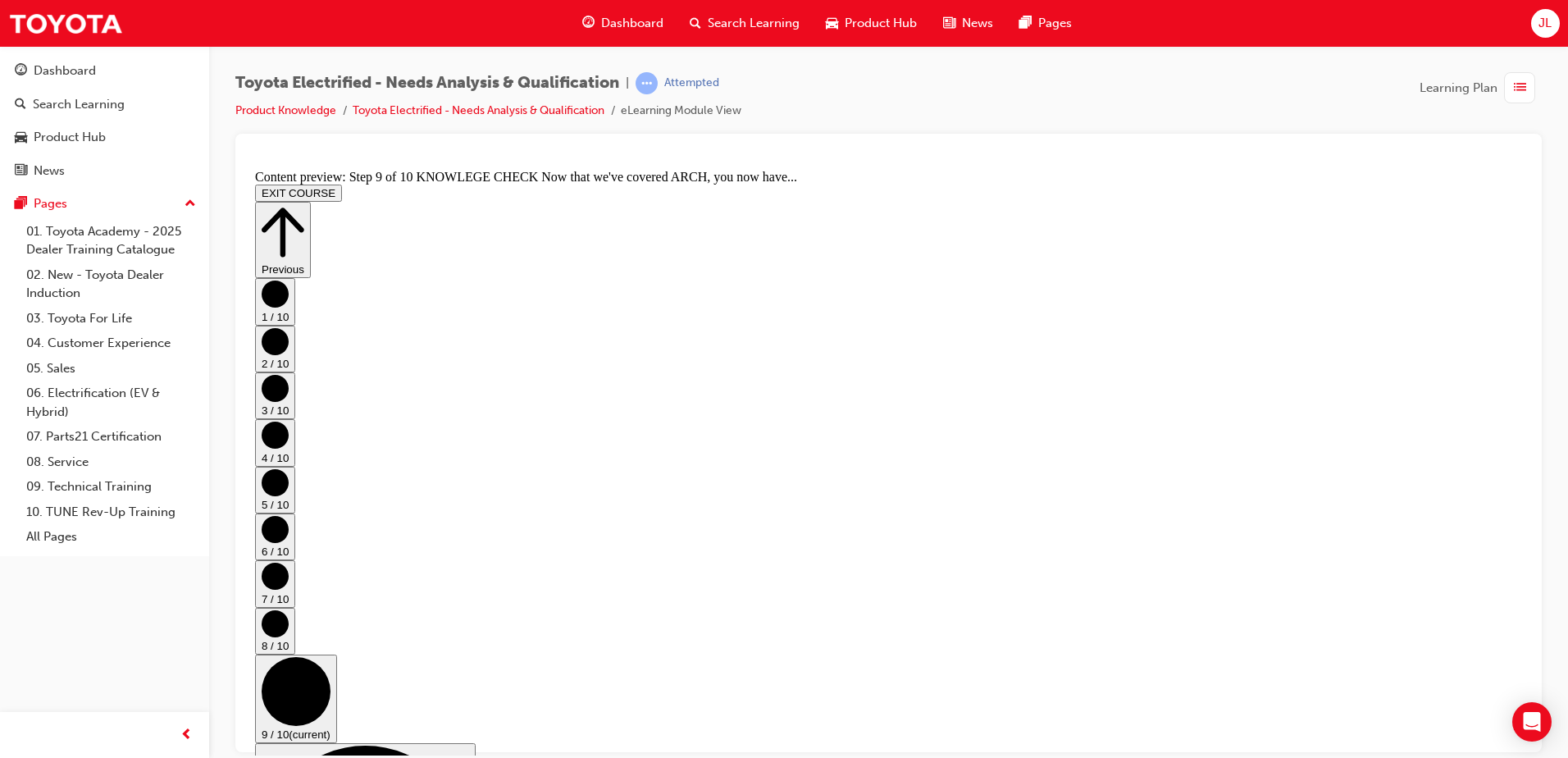
click at [304, 206] on icon "Step controls" at bounding box center [283, 231] width 43 height 56
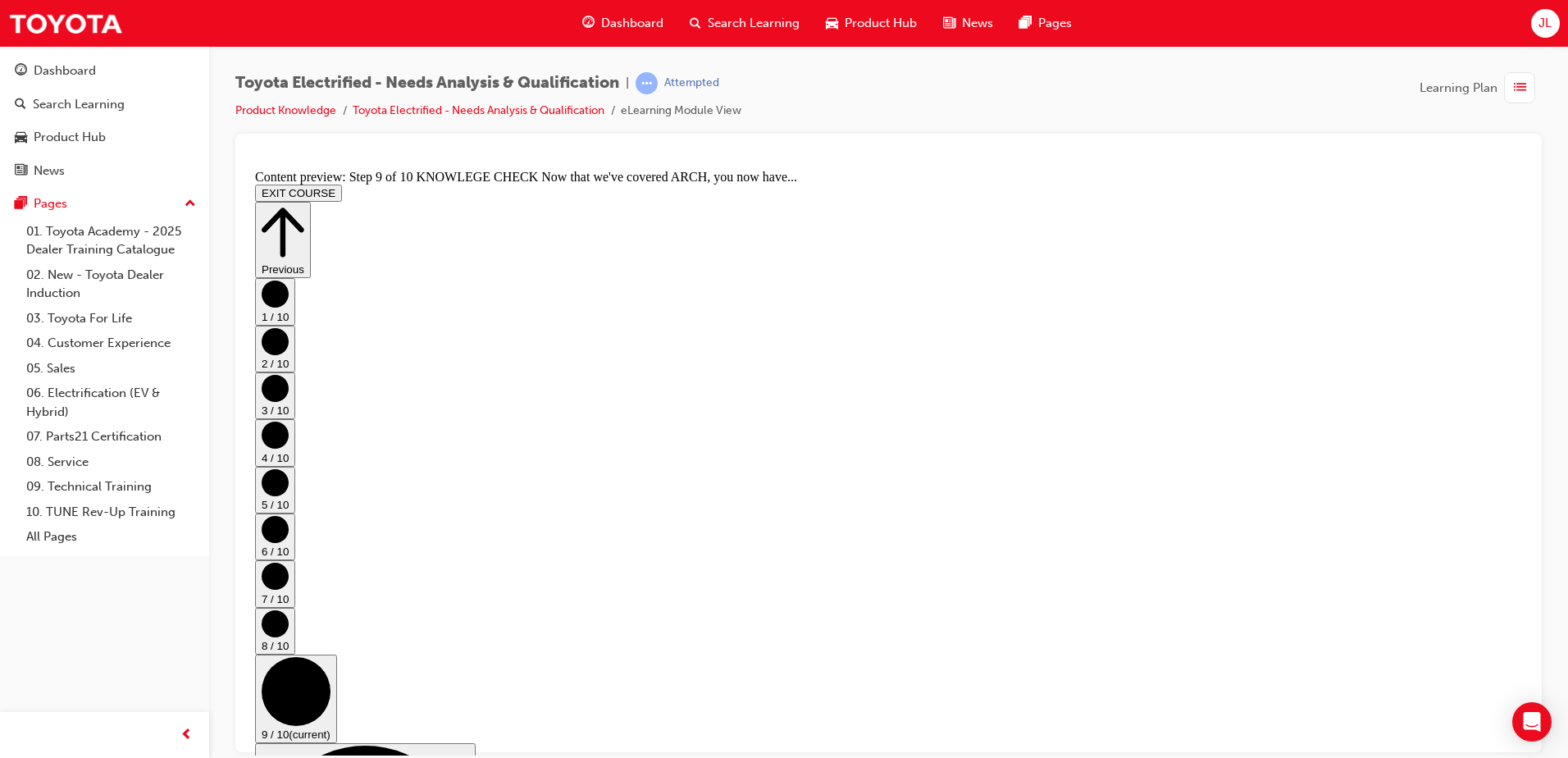
click at [304, 204] on icon "Step controls" at bounding box center [283, 231] width 43 height 56
click at [311, 205] on button "Previous" at bounding box center [283, 239] width 56 height 76
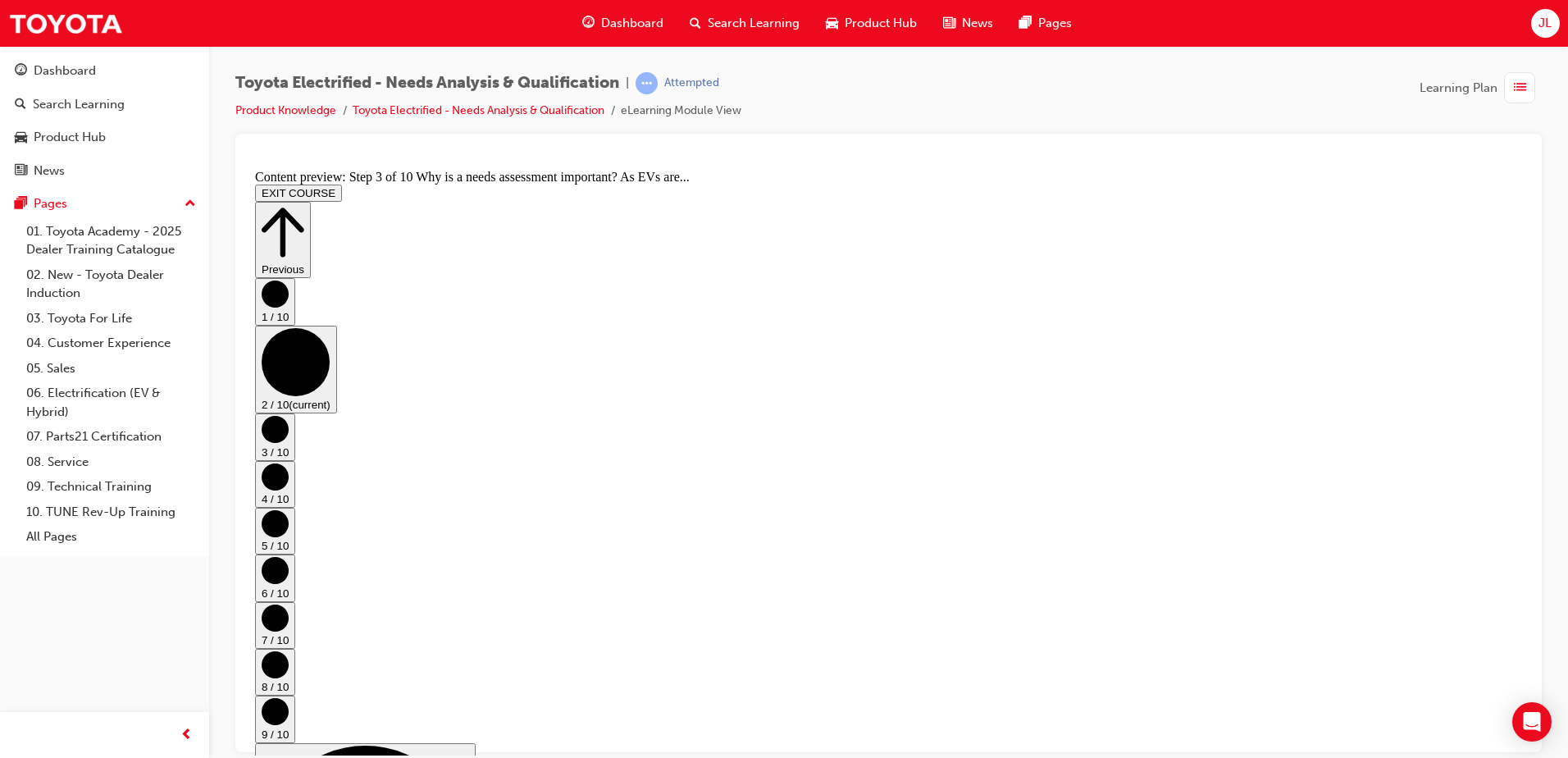
scroll to position [0, 0]
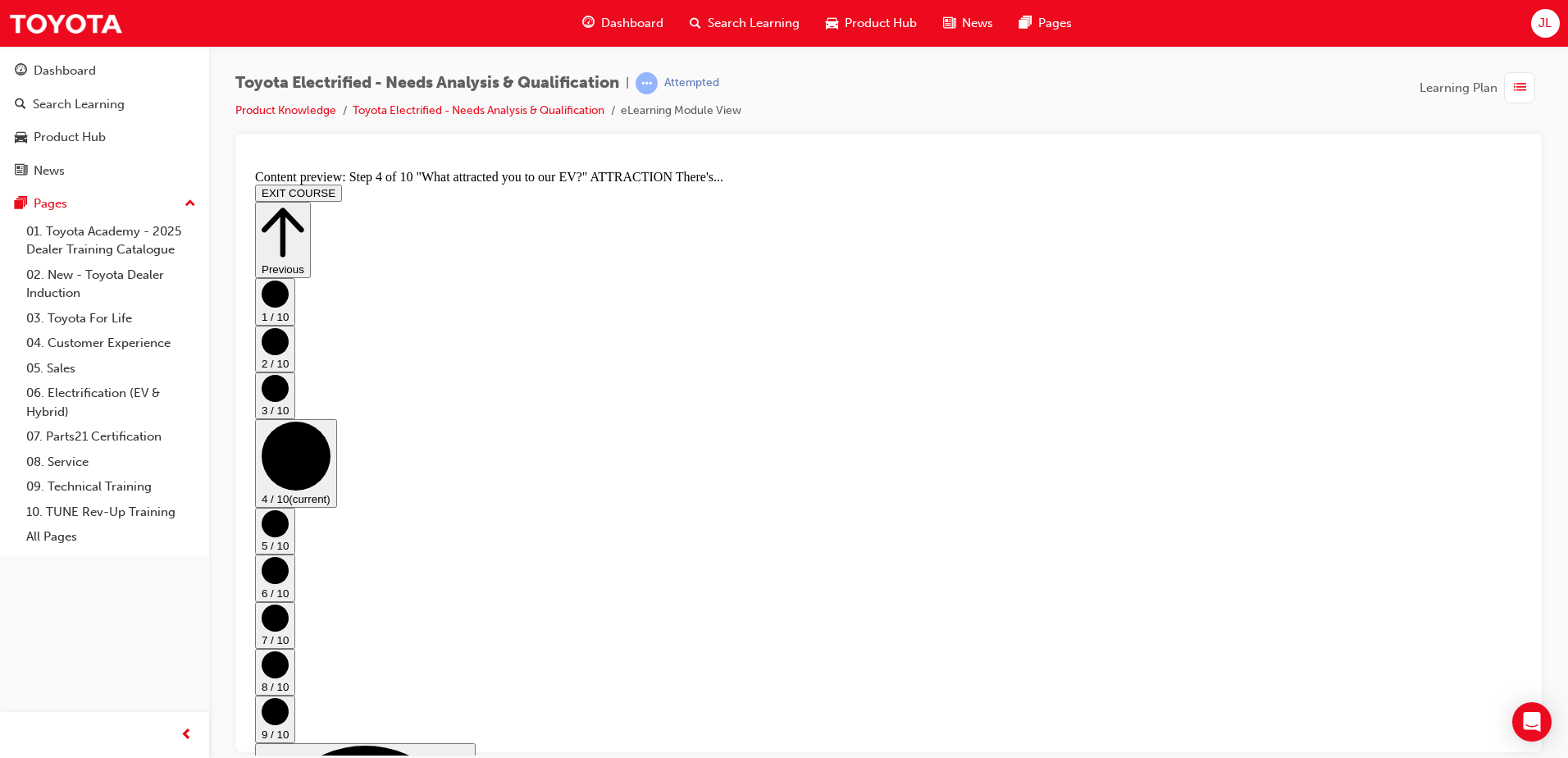
scroll to position [0, 0]
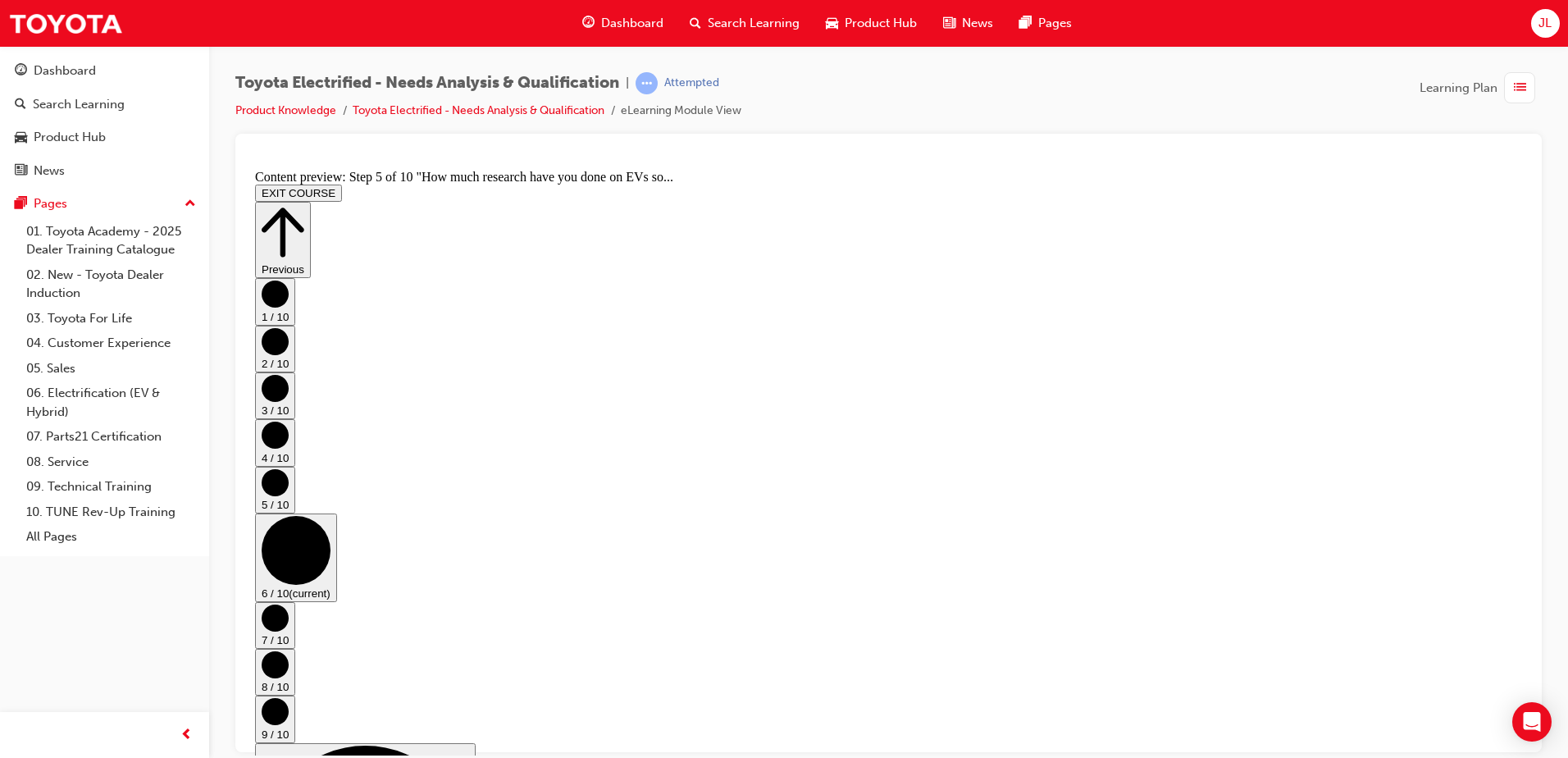
scroll to position [0, 0]
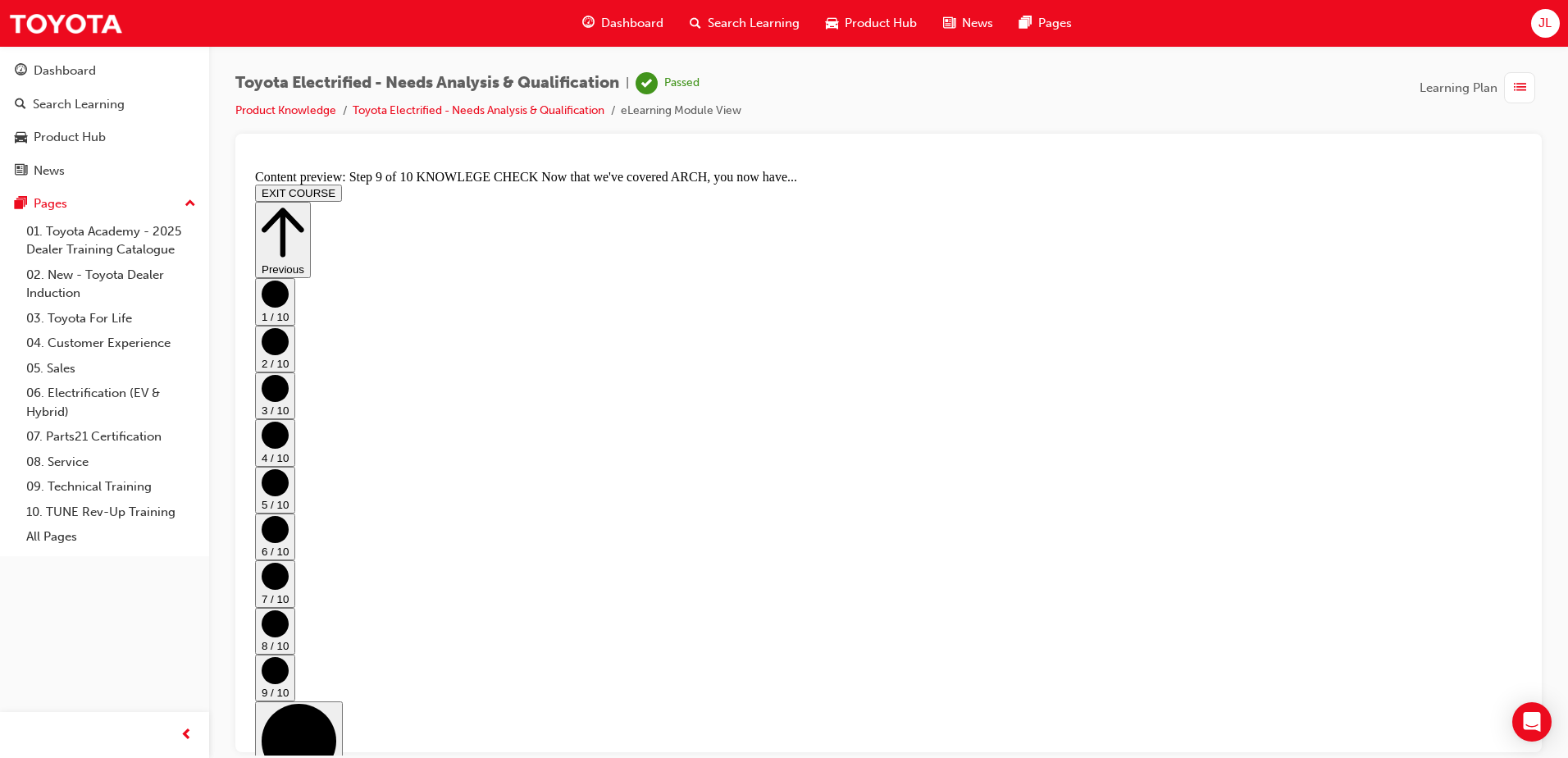
click at [342, 184] on button "EXIT COURSE" at bounding box center [298, 192] width 87 height 17
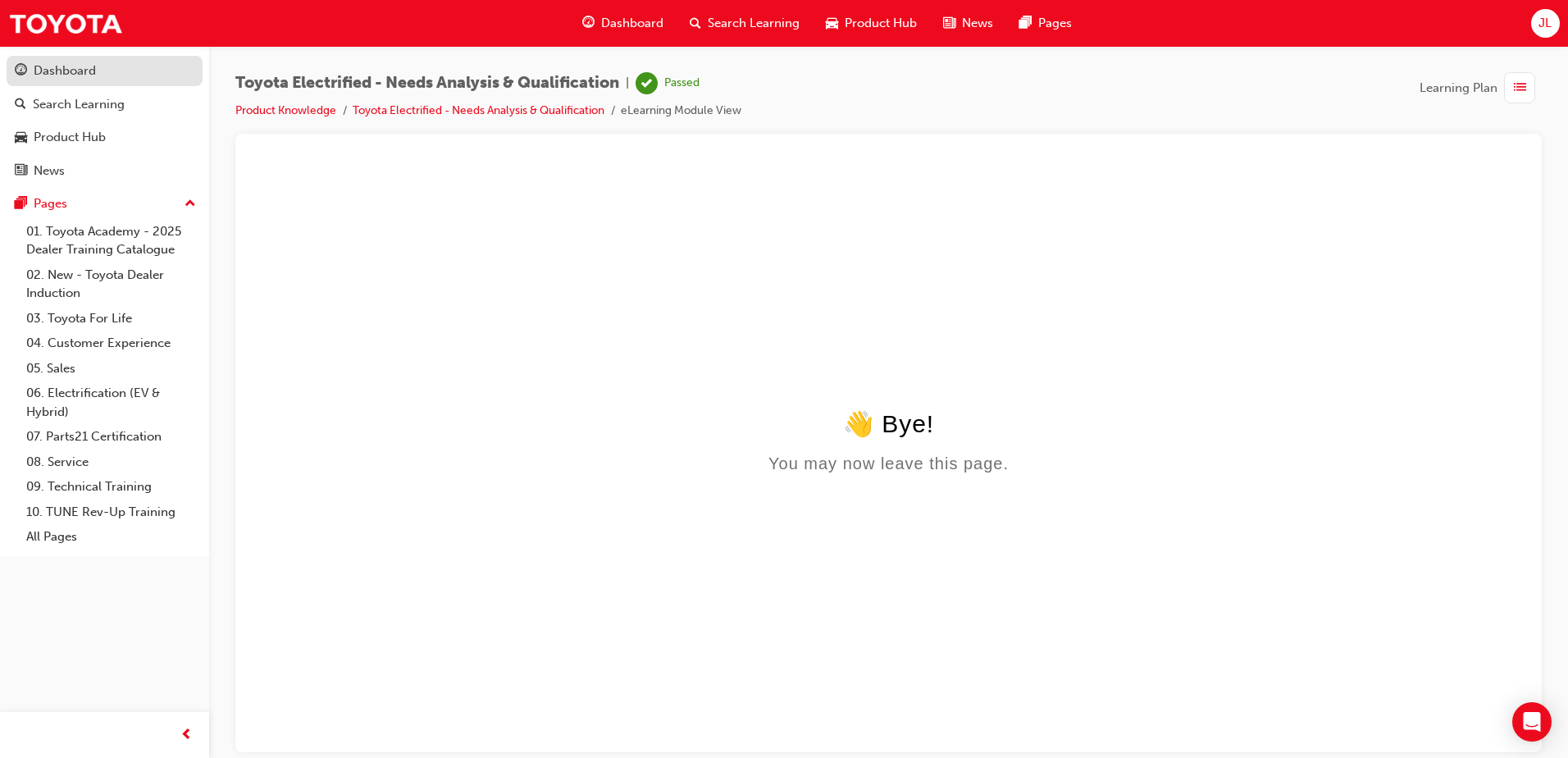
click at [138, 65] on div "Dashboard" at bounding box center [105, 71] width 180 height 21
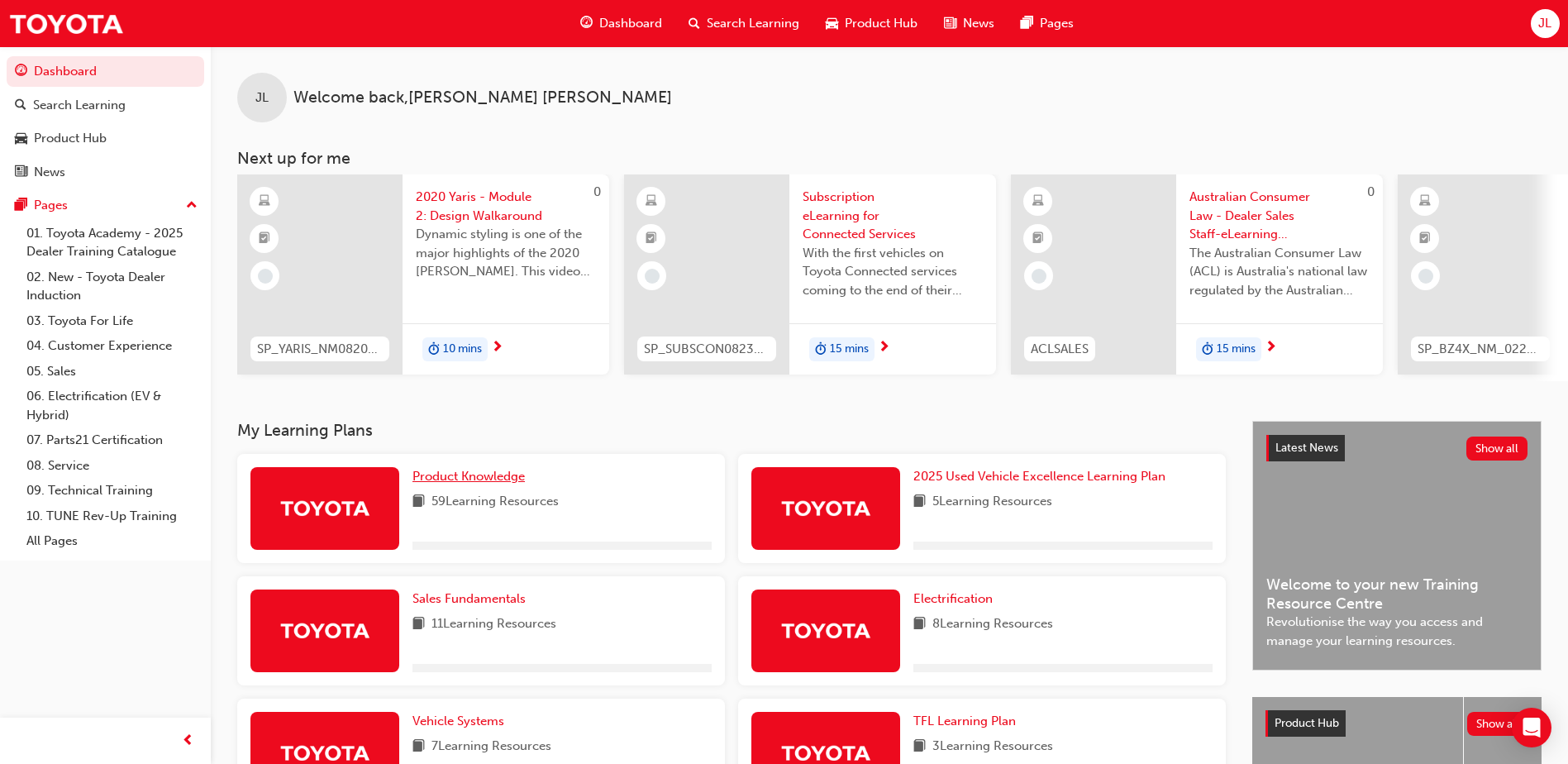
click at [458, 483] on span "Product Knowledge" at bounding box center [468, 476] width 112 height 15
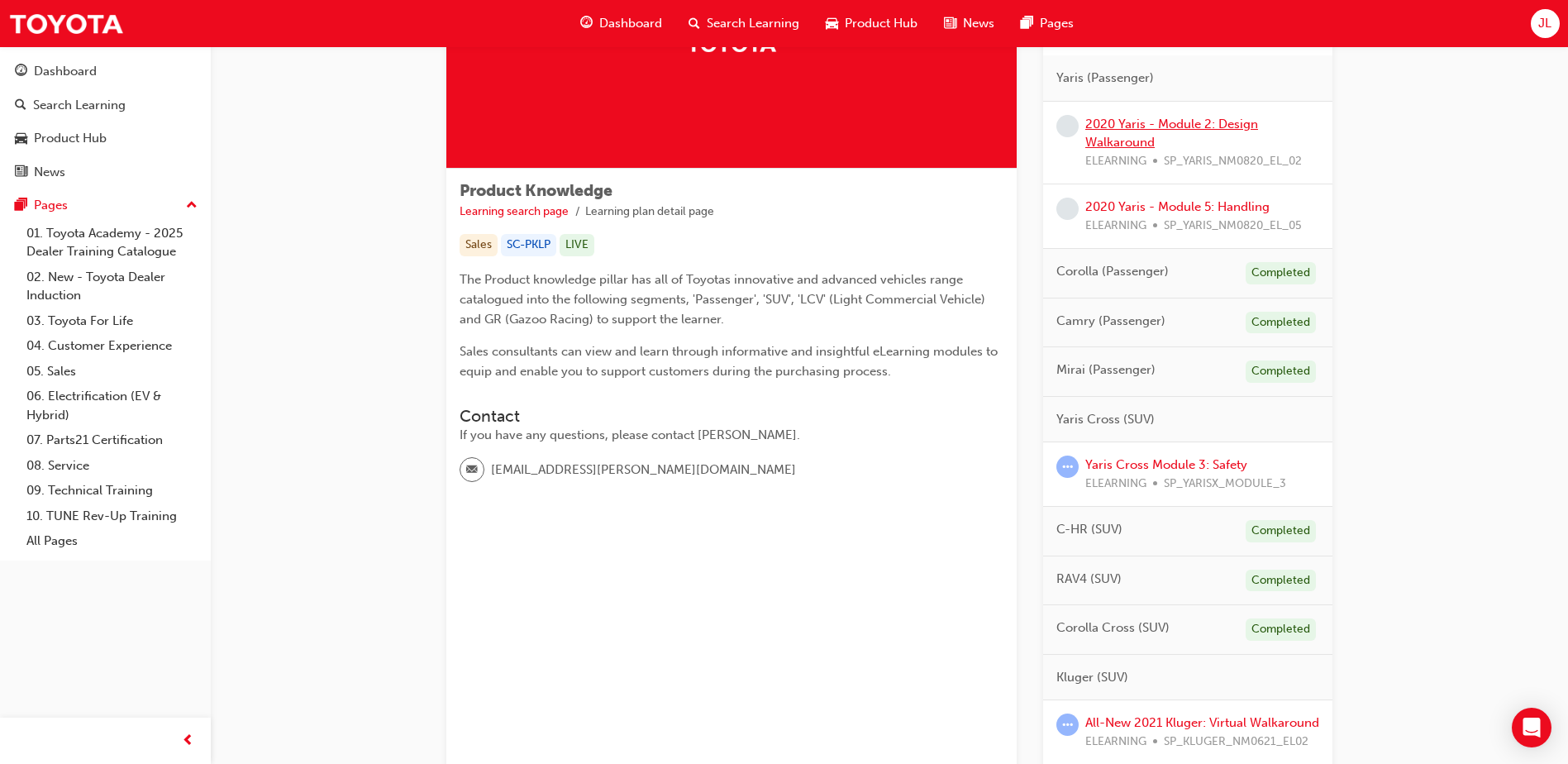
click at [1154, 128] on link "2020 Yaris - Module 2: Design Walkaround" at bounding box center [1172, 133] width 173 height 34
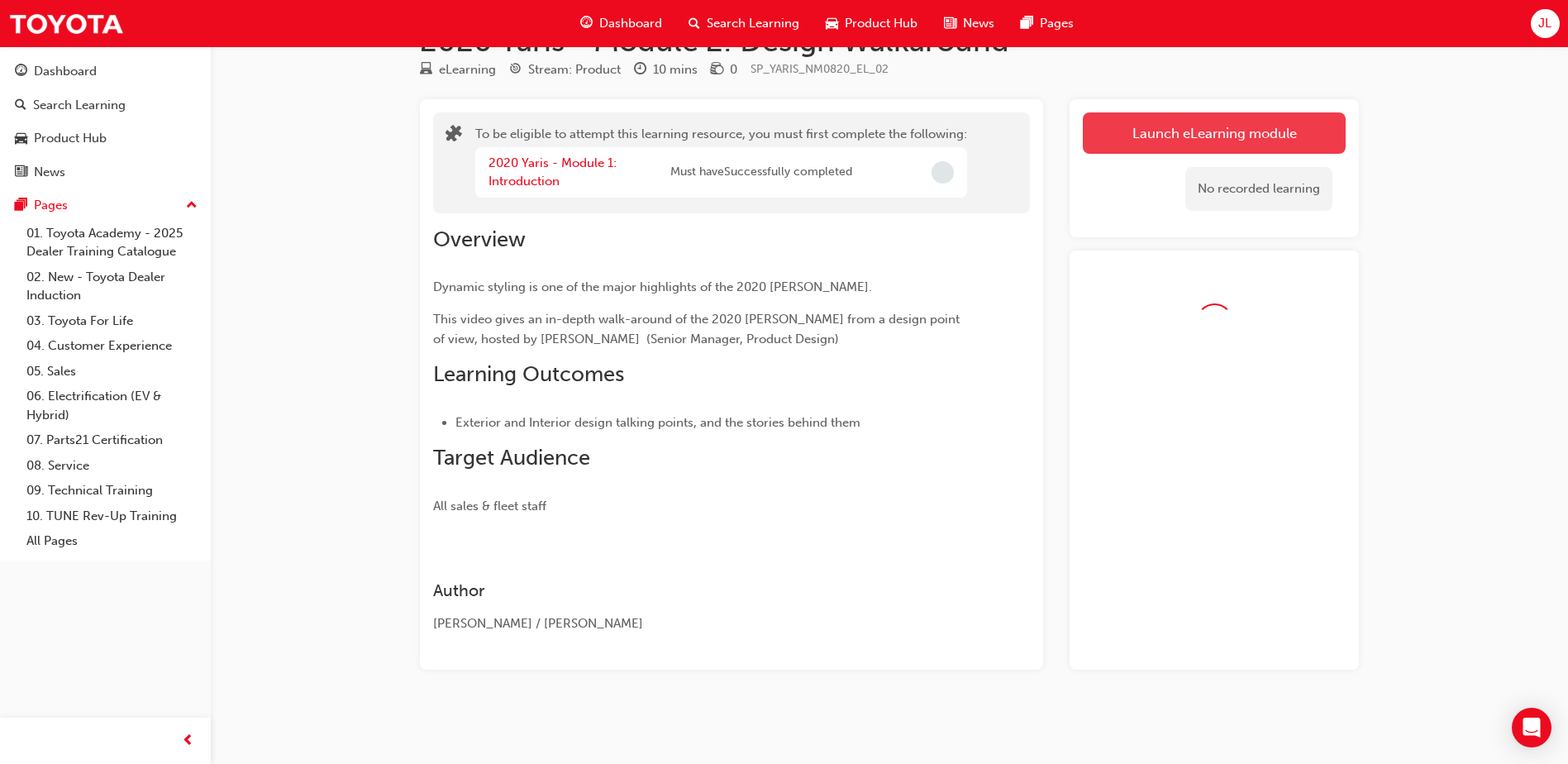
click at [1163, 128] on button "Launch eLearning module" at bounding box center [1214, 132] width 263 height 41
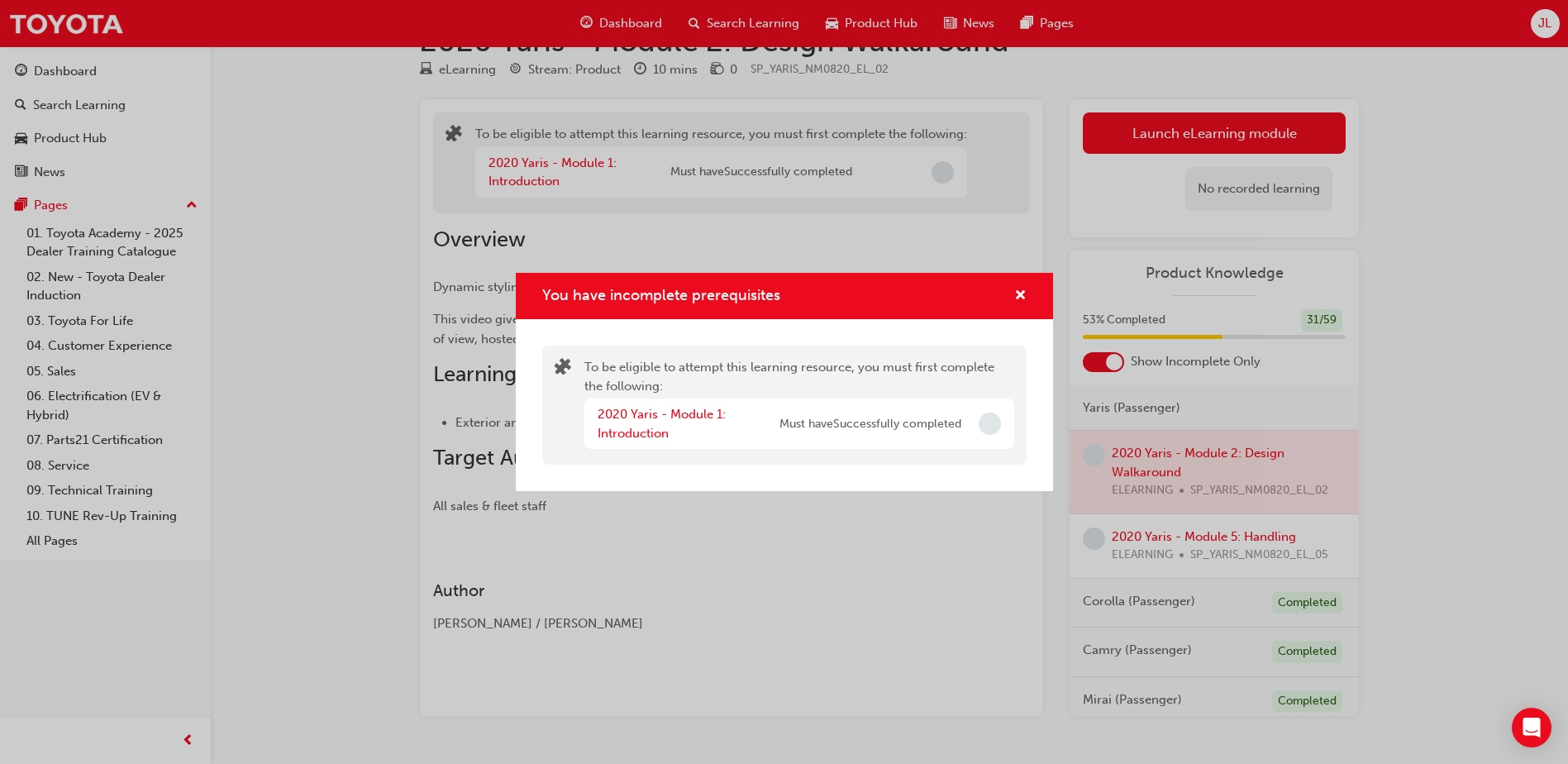
click at [901, 440] on div "2020 Yaris - Module 1: Introduction Must have Successfully completed" at bounding box center [779, 423] width 363 height 37
click at [1013, 296] on div "You have incomplete prerequisites" at bounding box center [1014, 296] width 26 height 21
click at [1018, 291] on span "cross-icon" at bounding box center [1020, 297] width 12 height 15
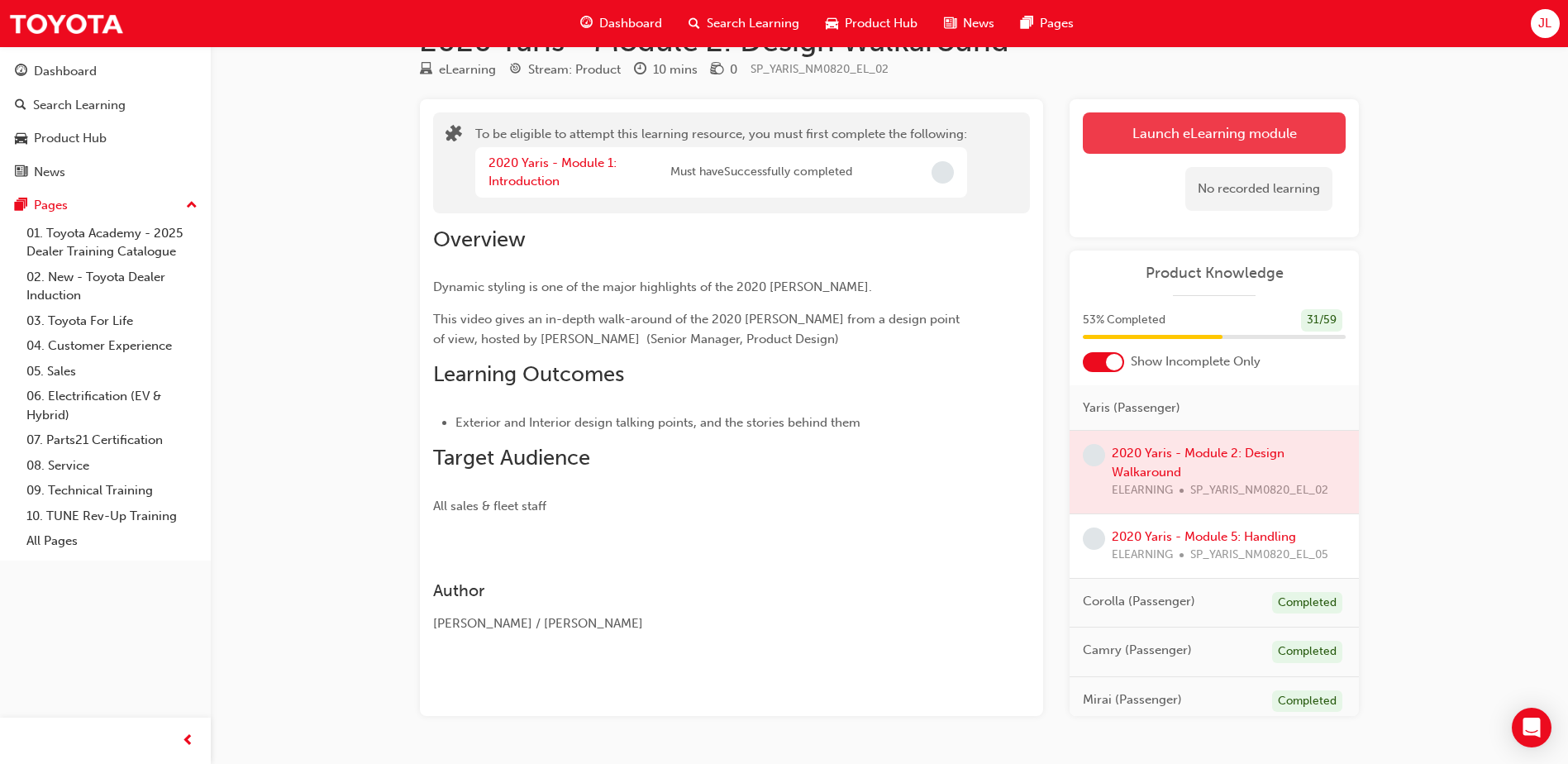
click at [1215, 132] on button "Launch eLearning module" at bounding box center [1214, 132] width 263 height 41
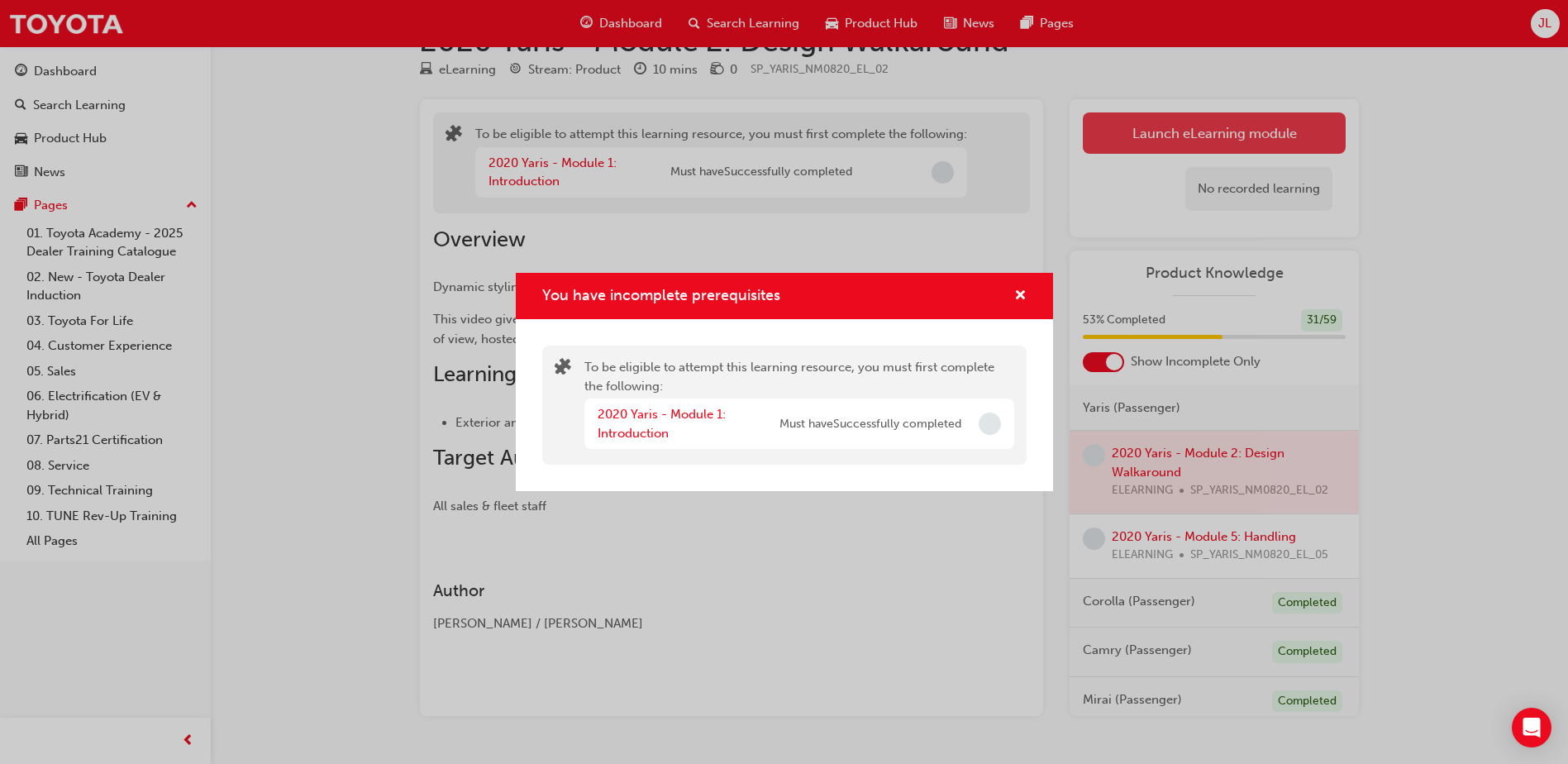
click at [1215, 132] on div "You have incomplete prerequisites To be eligible to attempt this learning resou…" at bounding box center [784, 382] width 1568 height 764
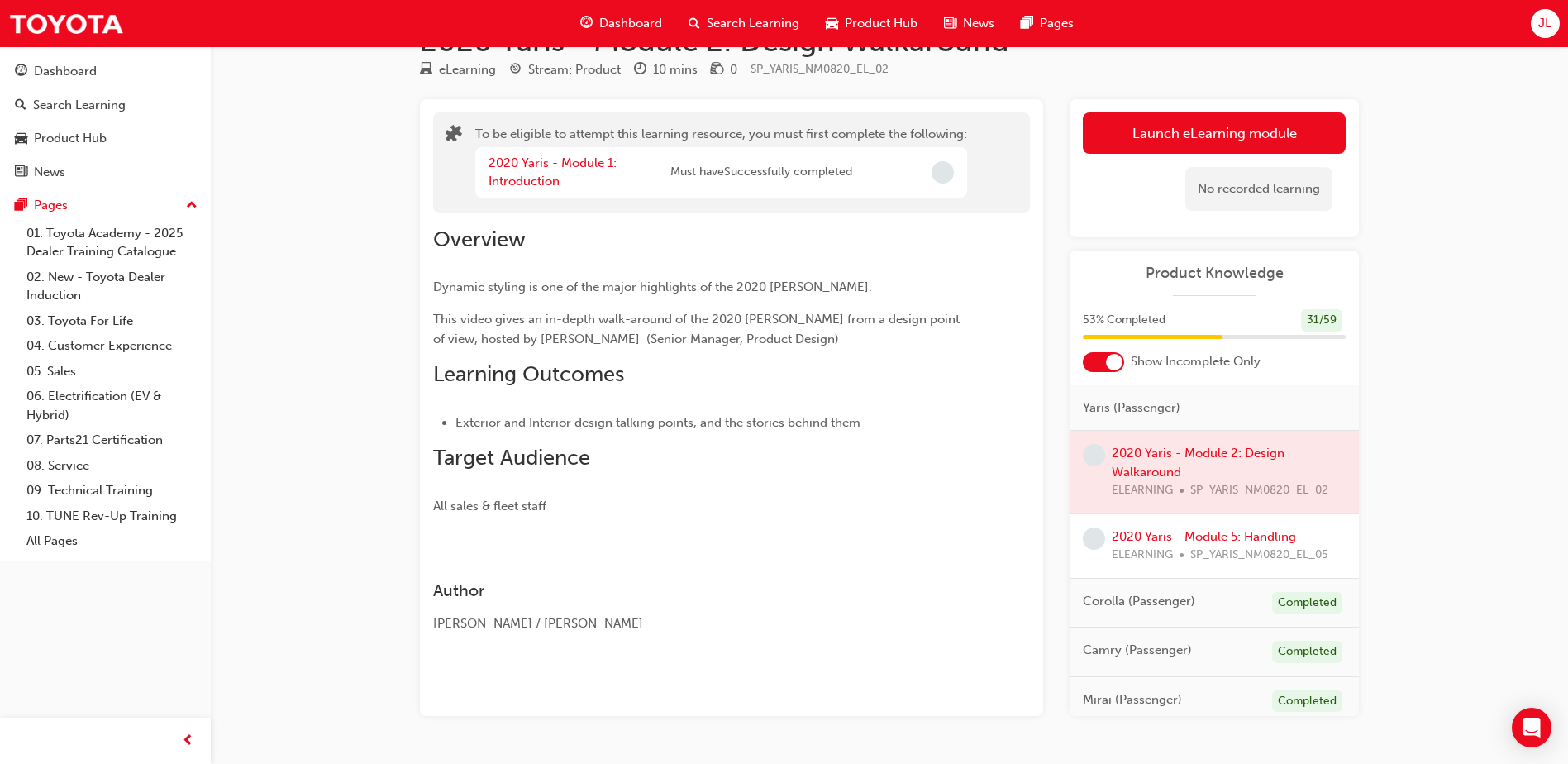
click at [1182, 516] on div "2020 Yaris - Module 5: Handling ELEARNING SP_YARIS_NM0820_EL_05" at bounding box center [1215, 545] width 290 height 64
click at [1194, 128] on button "Launch eLearning module" at bounding box center [1214, 132] width 263 height 41
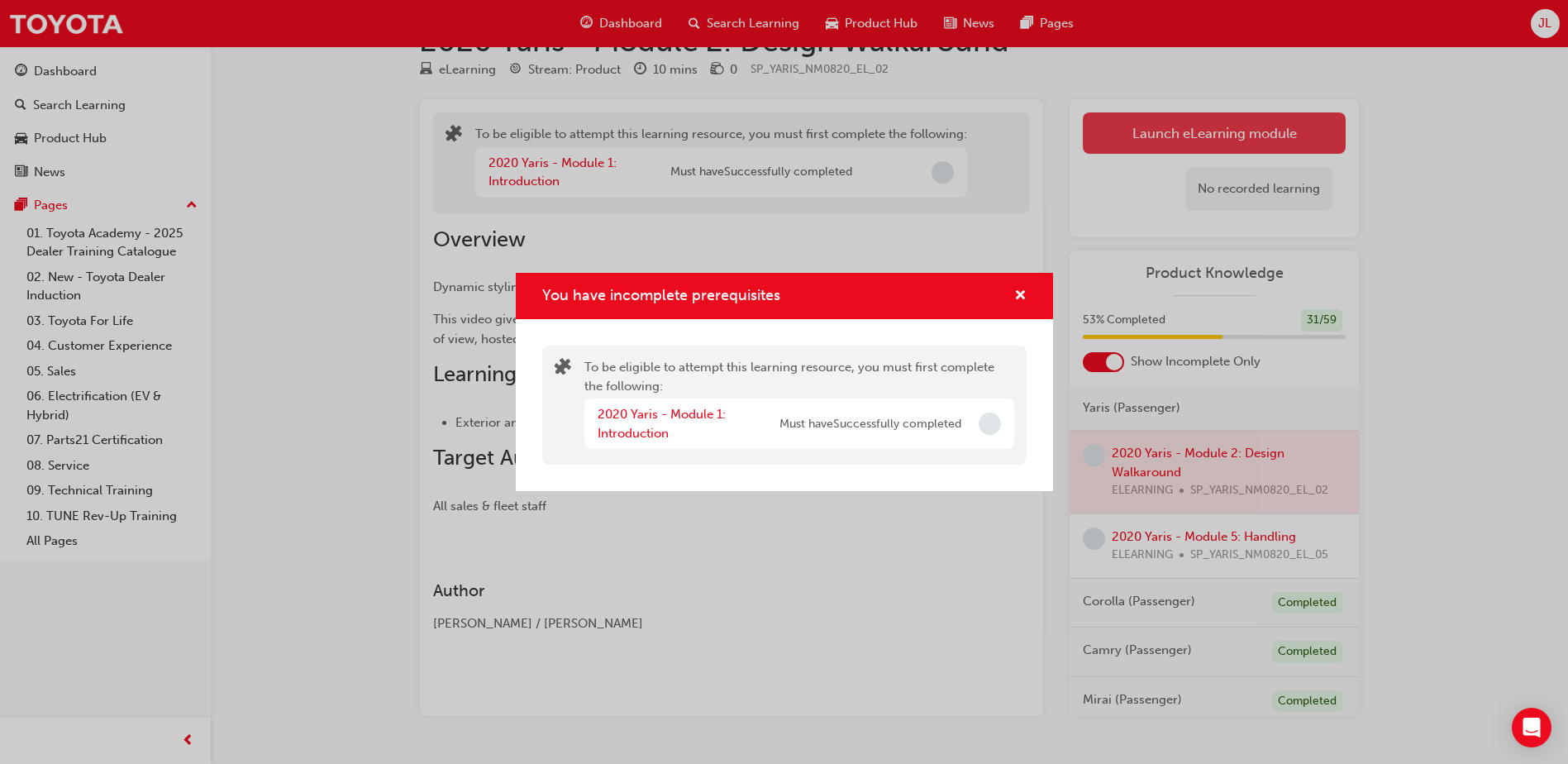
click at [1194, 128] on div "You have incomplete prerequisites To be eligible to attempt this learning resou…" at bounding box center [784, 382] width 1568 height 764
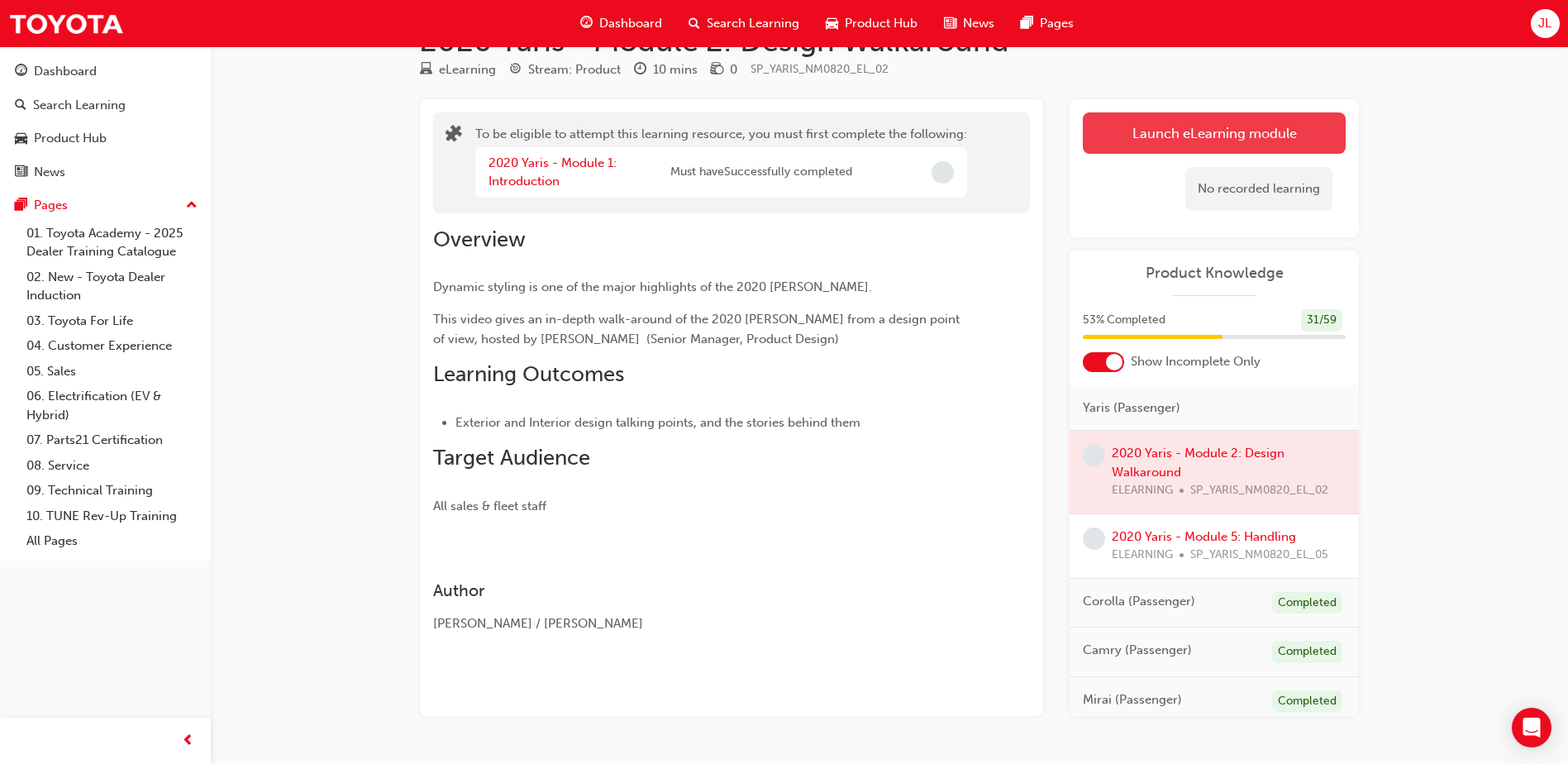
click at [1194, 128] on button "Launch eLearning module" at bounding box center [1214, 132] width 263 height 41
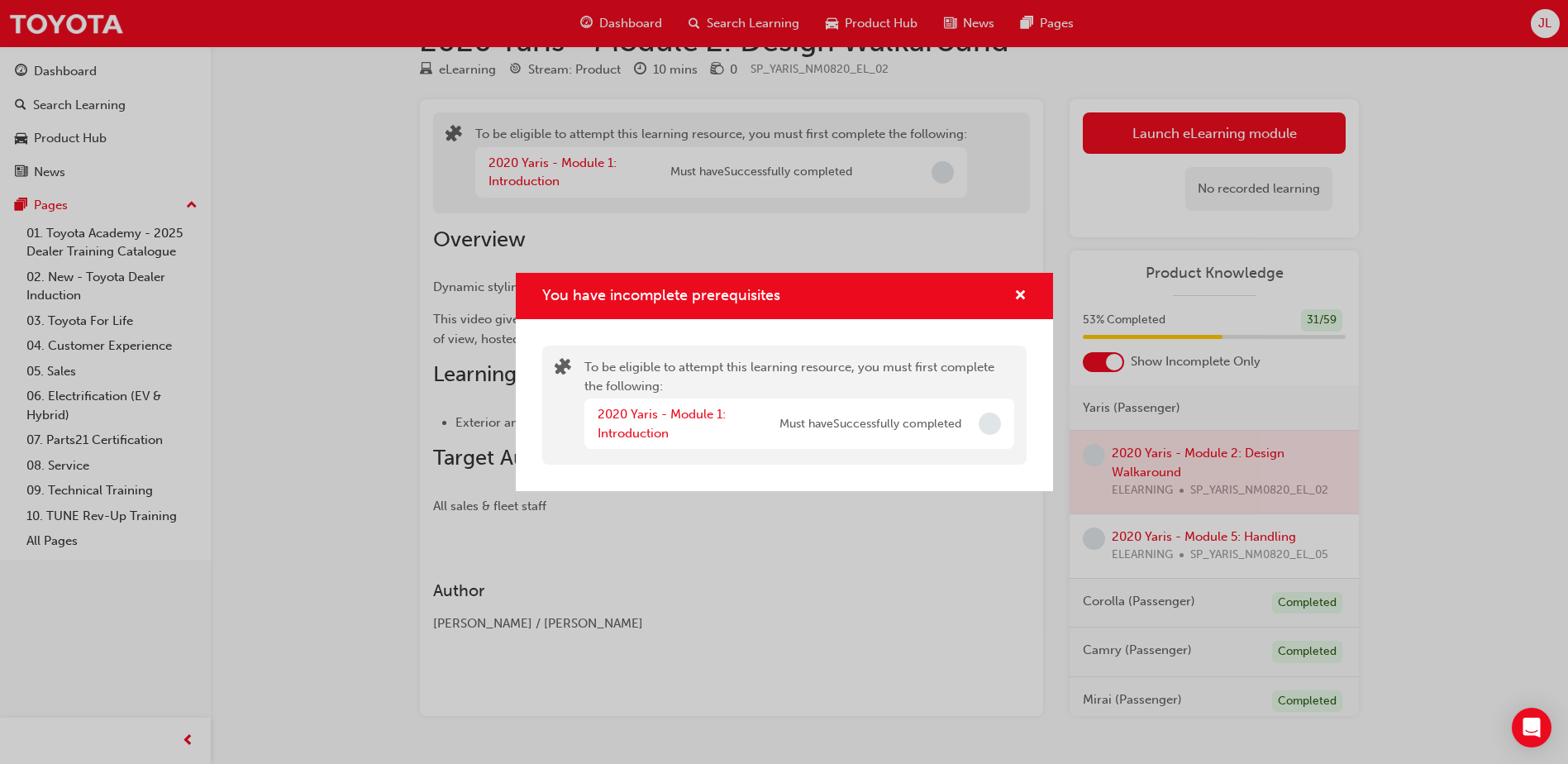
click at [1190, 233] on div "You have incomplete prerequisites To be eligible to attempt this learning resou…" at bounding box center [784, 382] width 1568 height 764
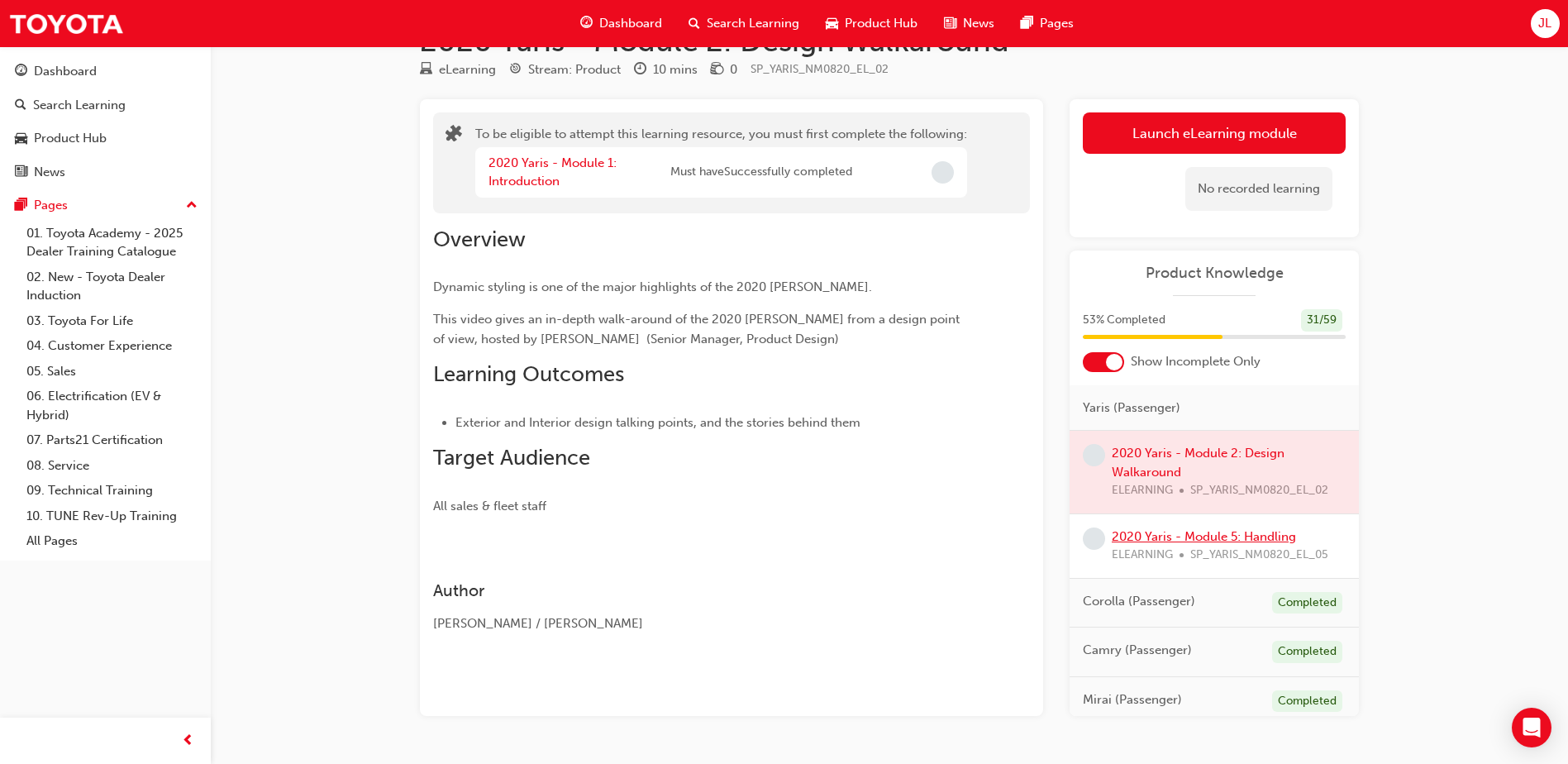
click at [1182, 541] on link "2020 Yaris - Module 5: Handling" at bounding box center [1205, 537] width 184 height 15
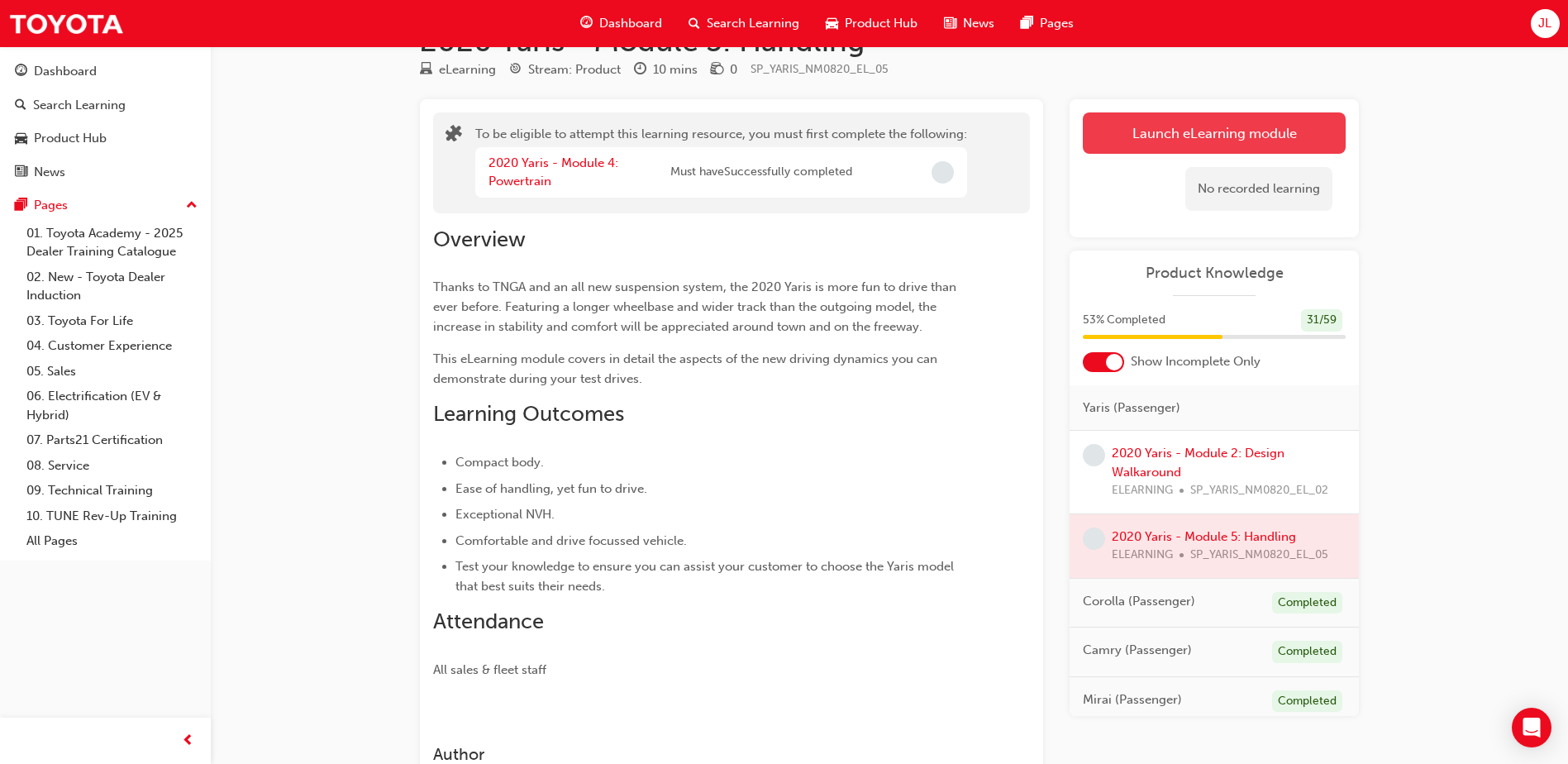
click at [1200, 126] on button "Launch eLearning module" at bounding box center [1214, 132] width 263 height 41
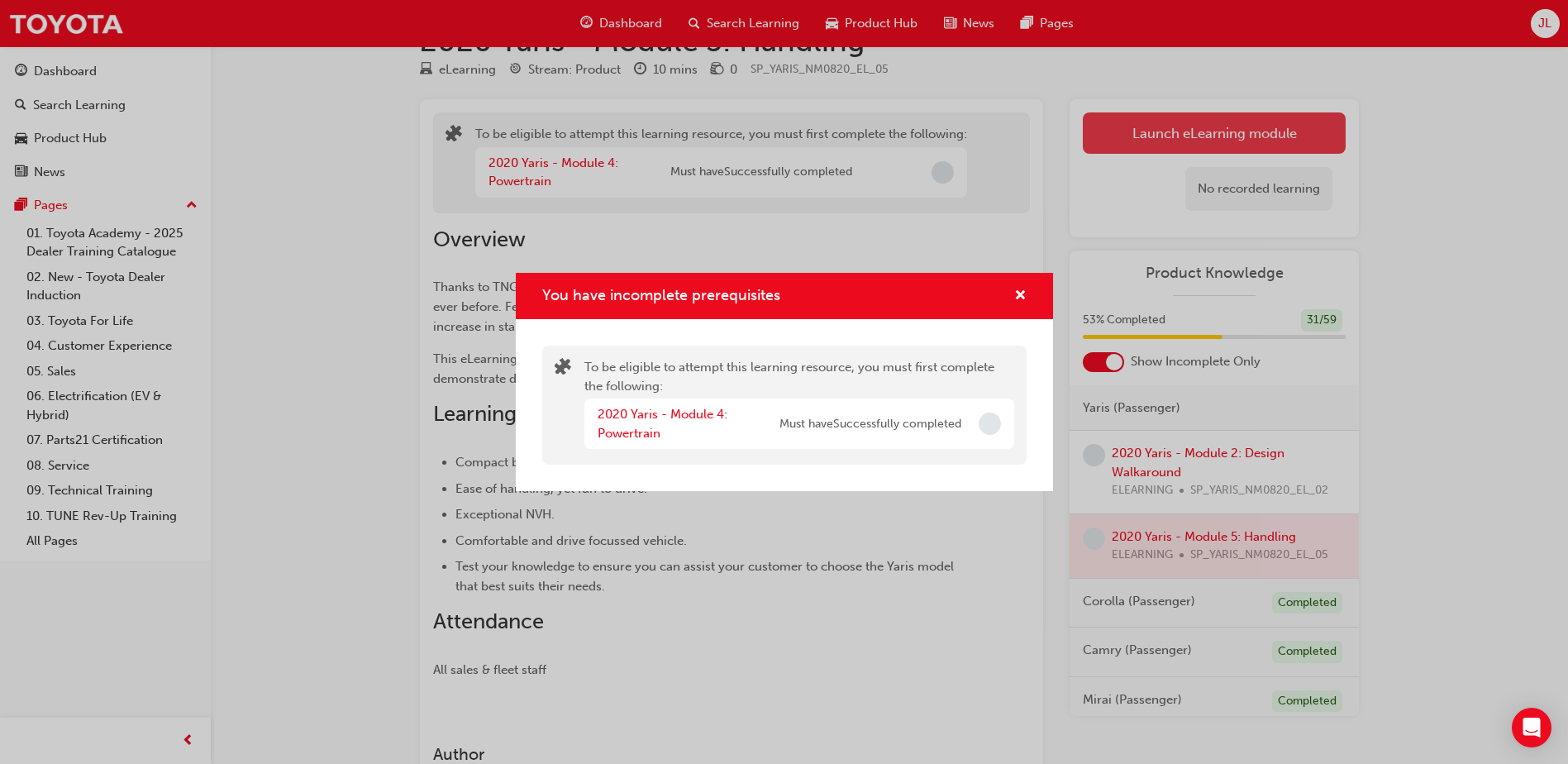
click at [1200, 126] on div "You have incomplete prerequisites To be eligible to attempt this learning resou…" at bounding box center [784, 382] width 1568 height 764
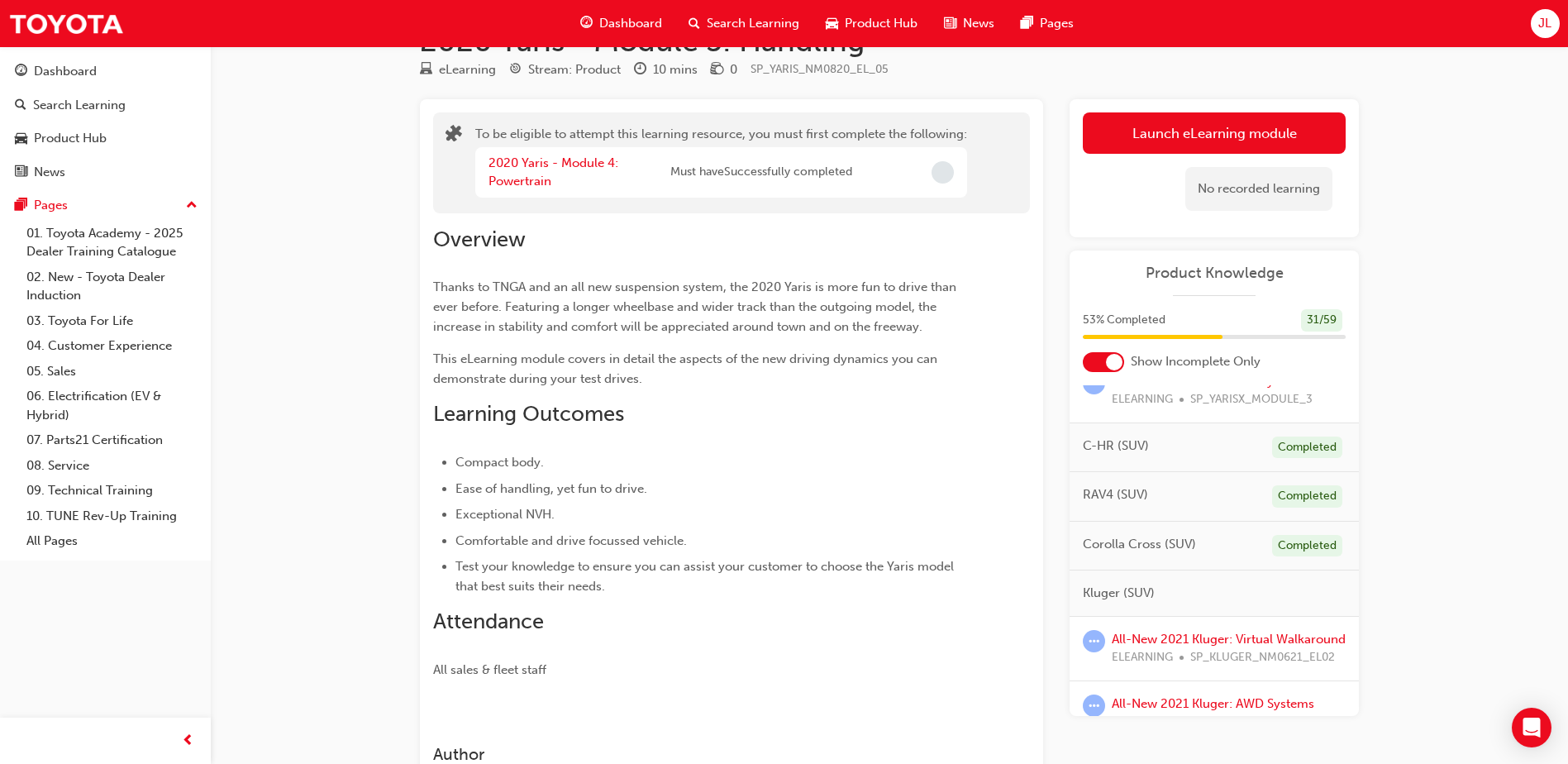
scroll to position [744, 0]
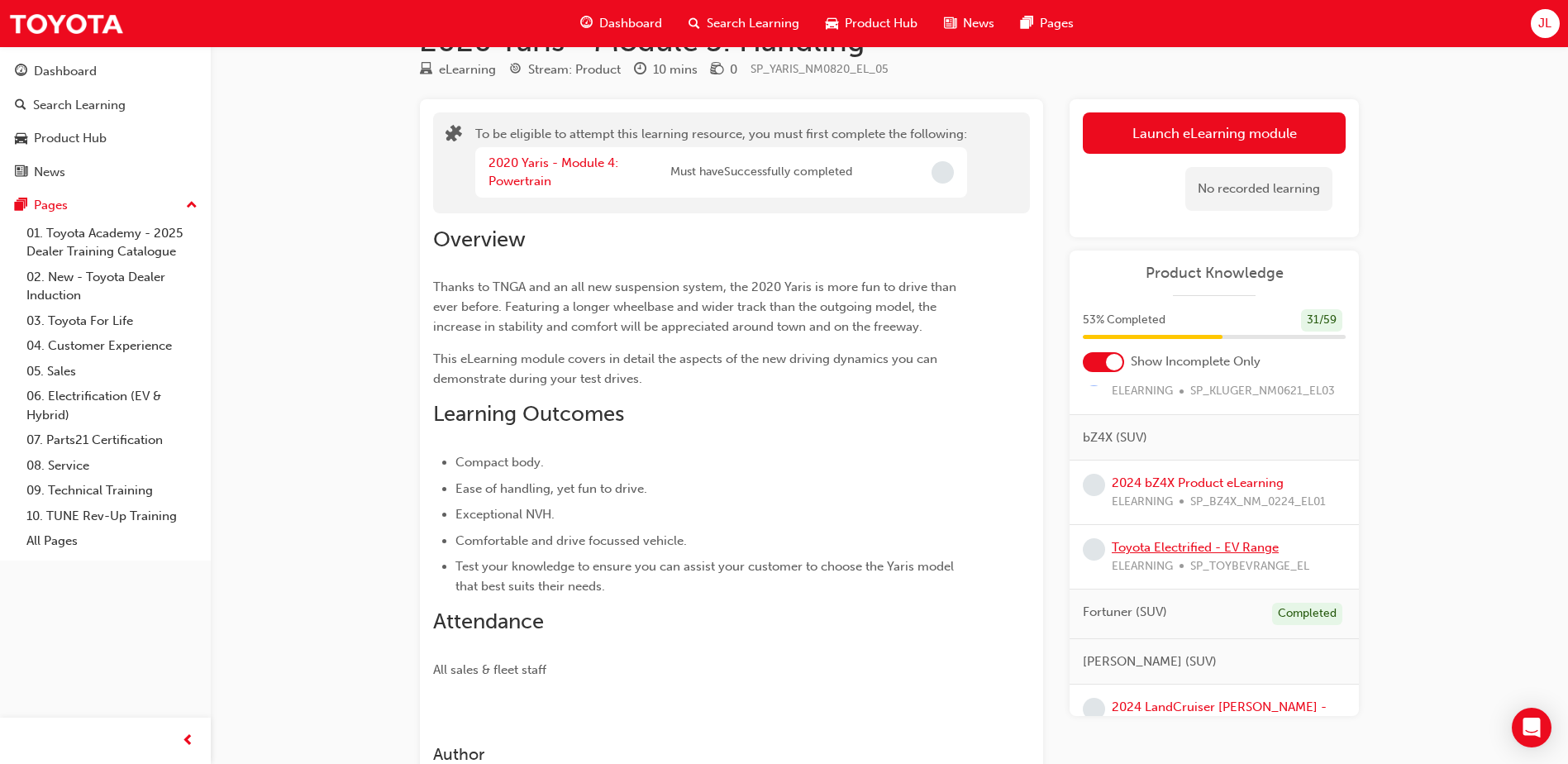
click at [1192, 554] on link "Toyota Electrified - EV Range" at bounding box center [1196, 547] width 167 height 15
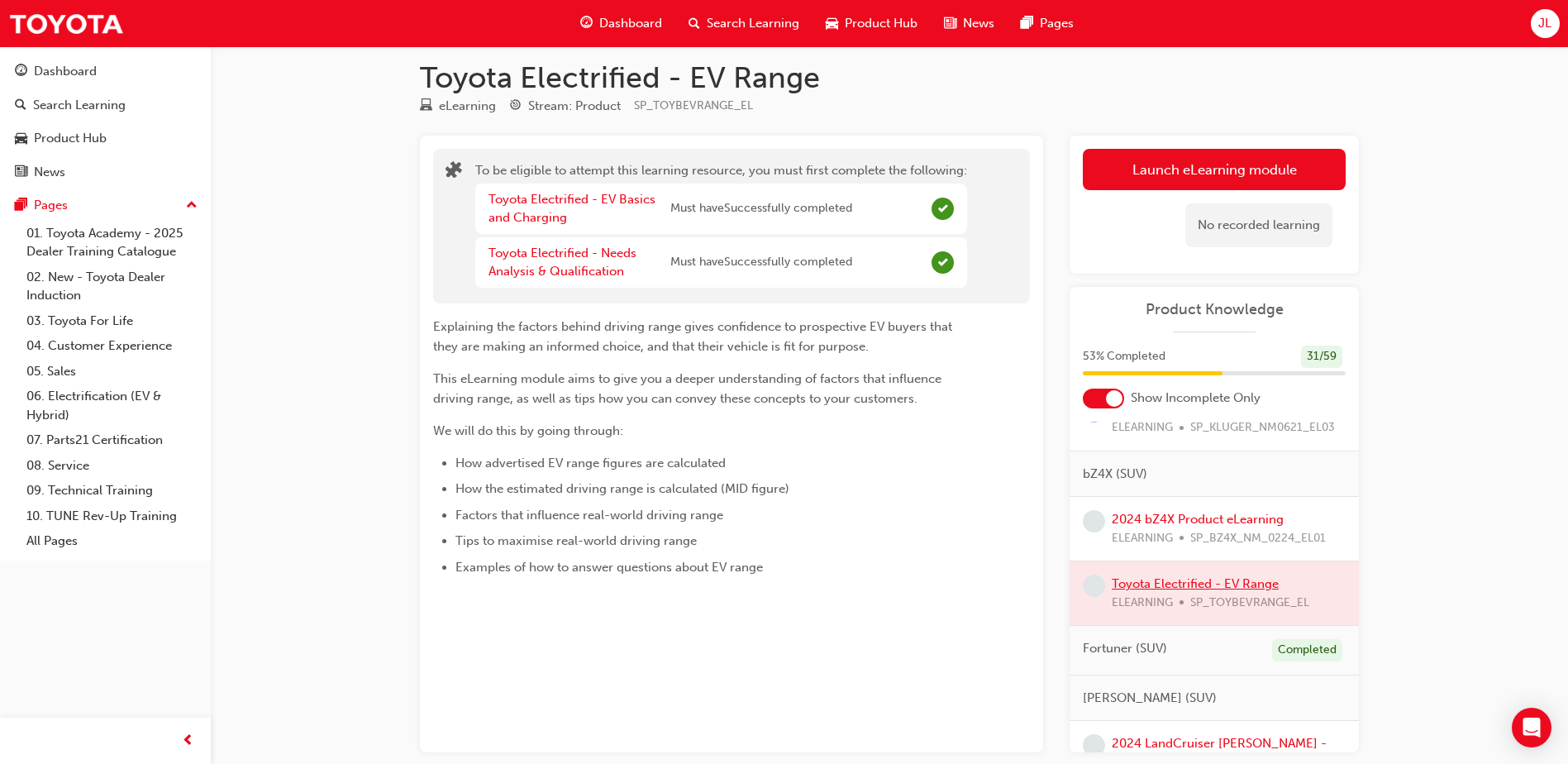
scroll to position [826, 0]
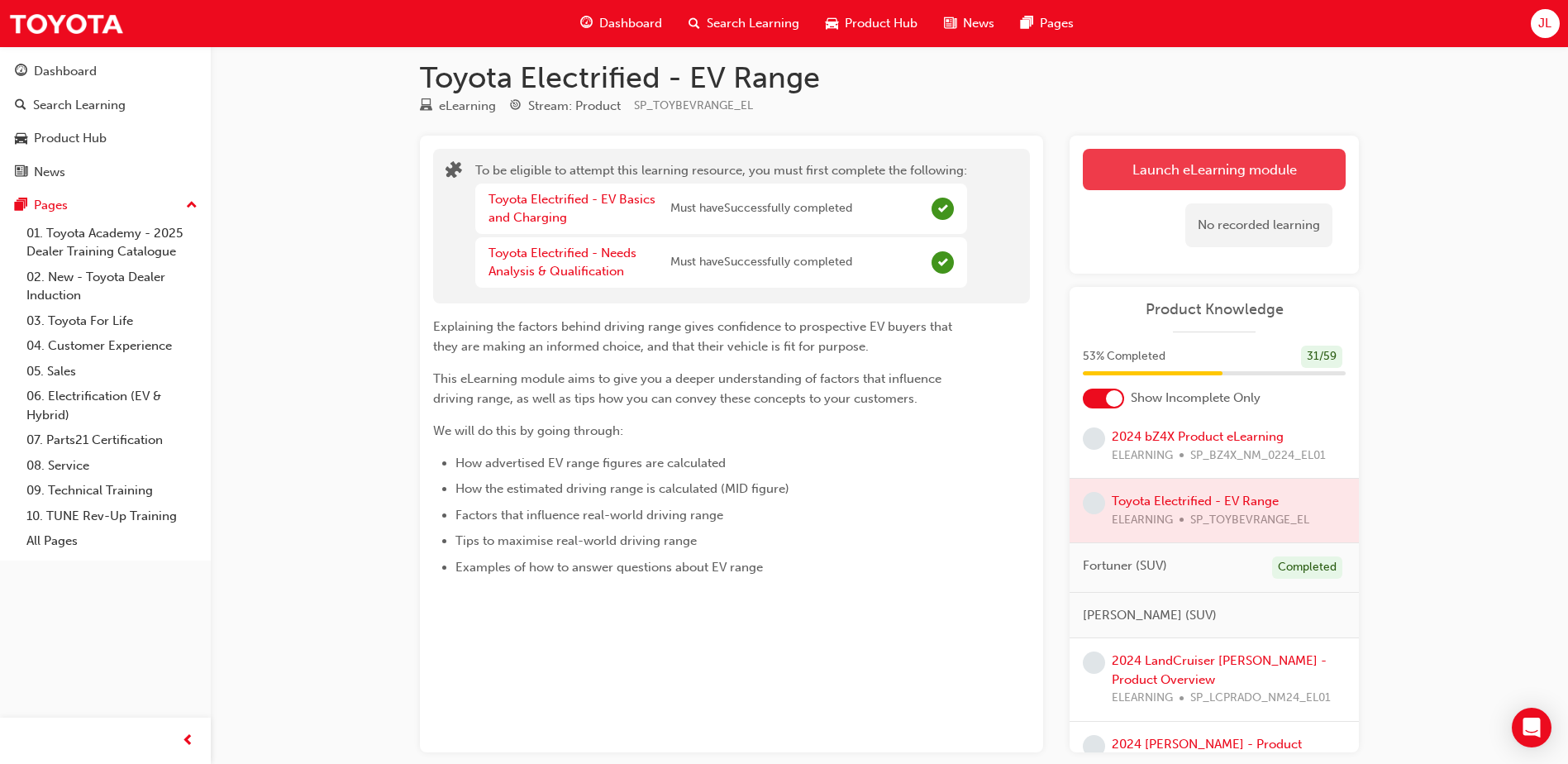
click at [1200, 178] on button "Launch eLearning module" at bounding box center [1214, 169] width 263 height 41
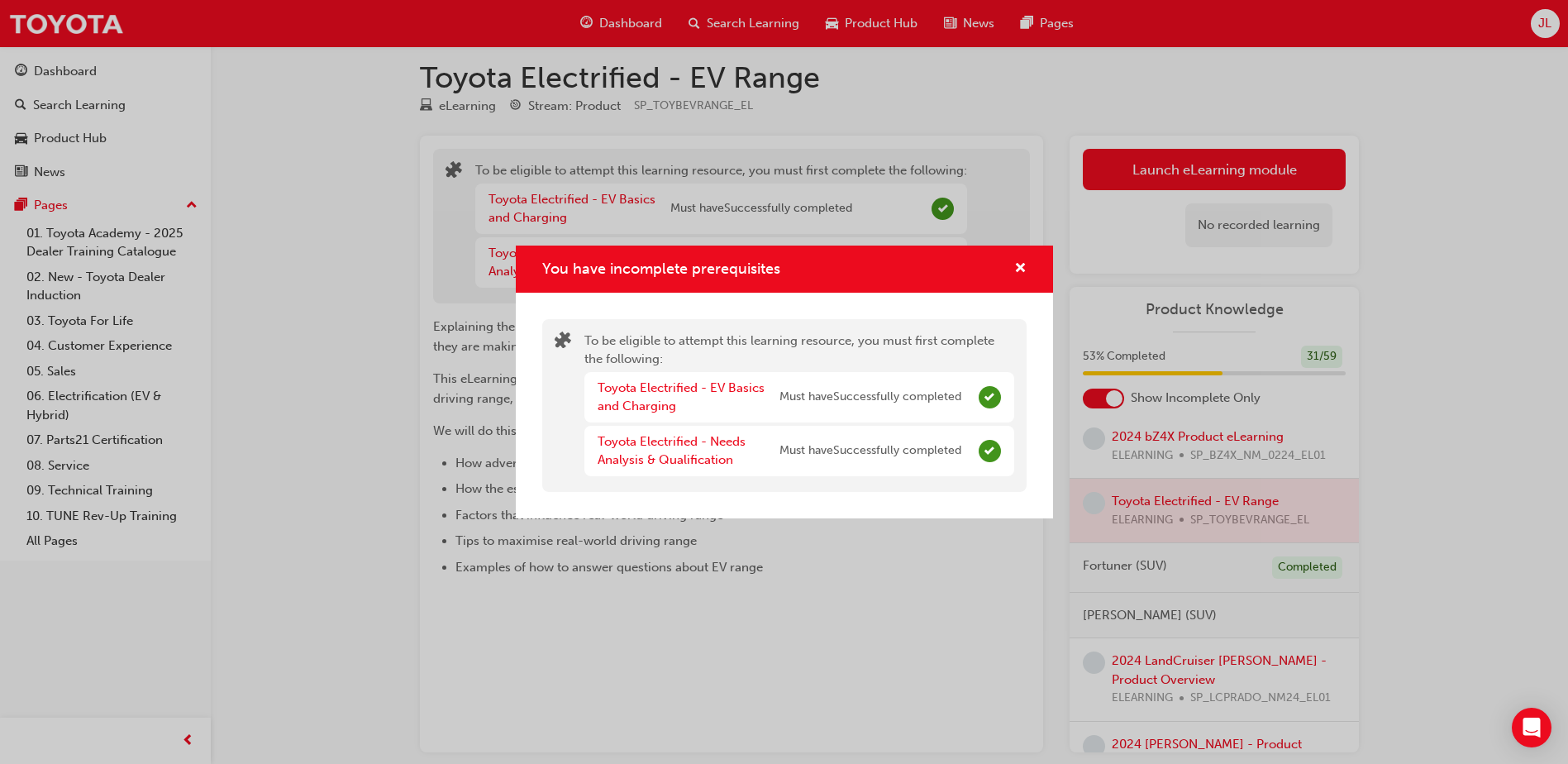
click at [1069, 292] on div "You have incomplete prerequisites To be eligible to attempt this learning resou…" at bounding box center [784, 382] width 1568 height 764
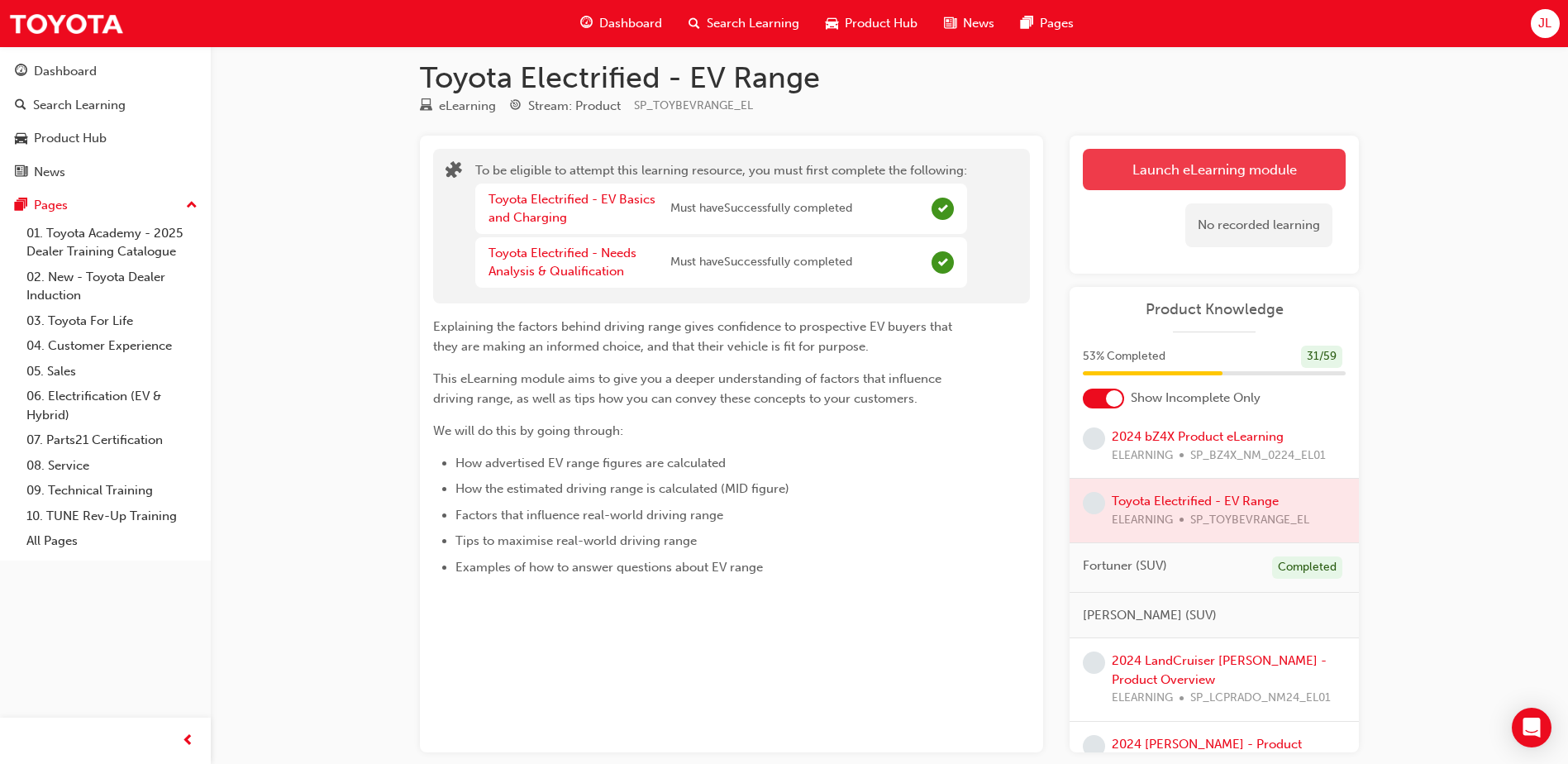
click at [1179, 159] on button "Launch eLearning module" at bounding box center [1214, 169] width 263 height 41
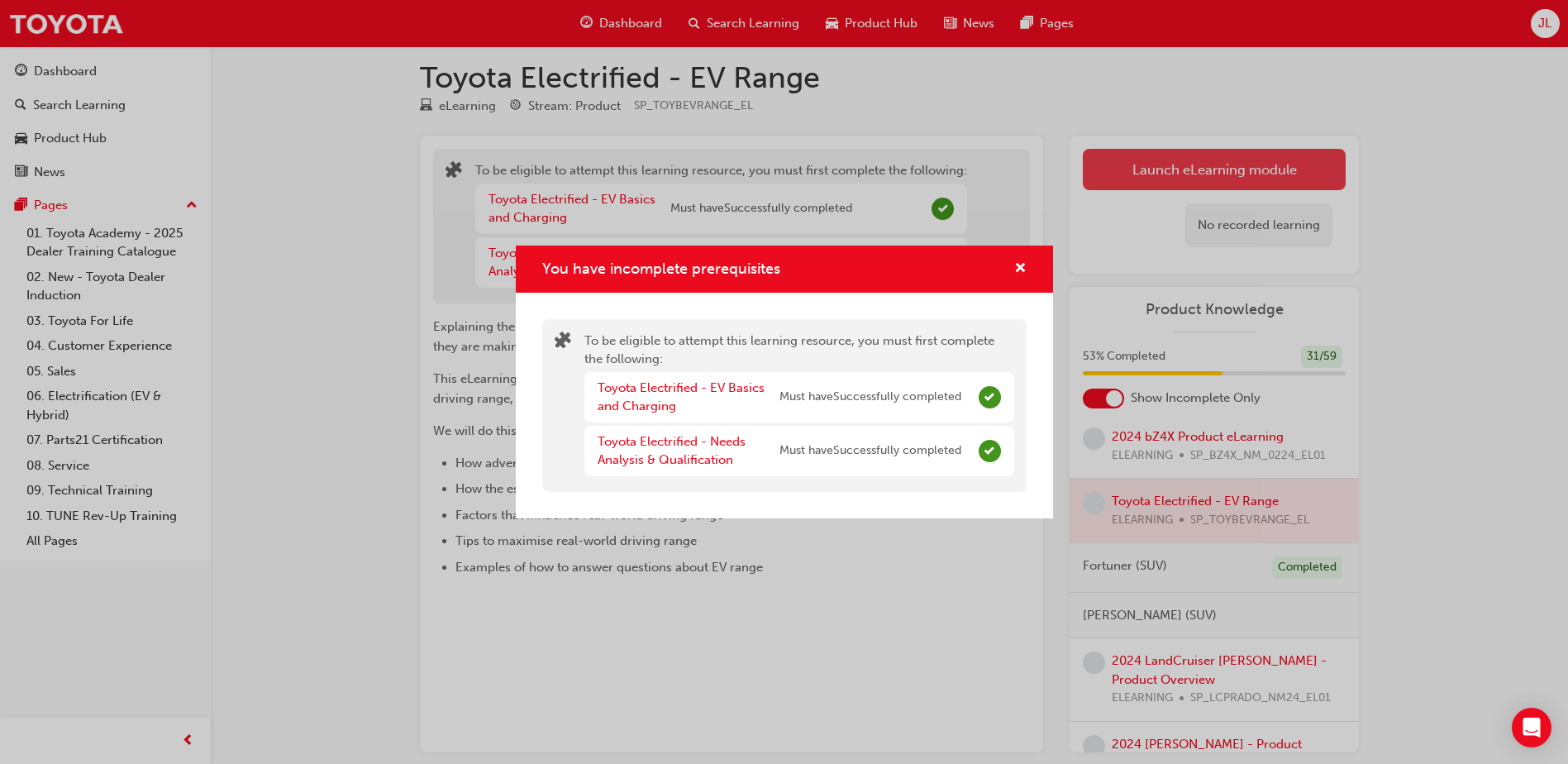
click at [1179, 159] on div "You have incomplete prerequisites To be eligible to attempt this learning resou…" at bounding box center [784, 382] width 1568 height 764
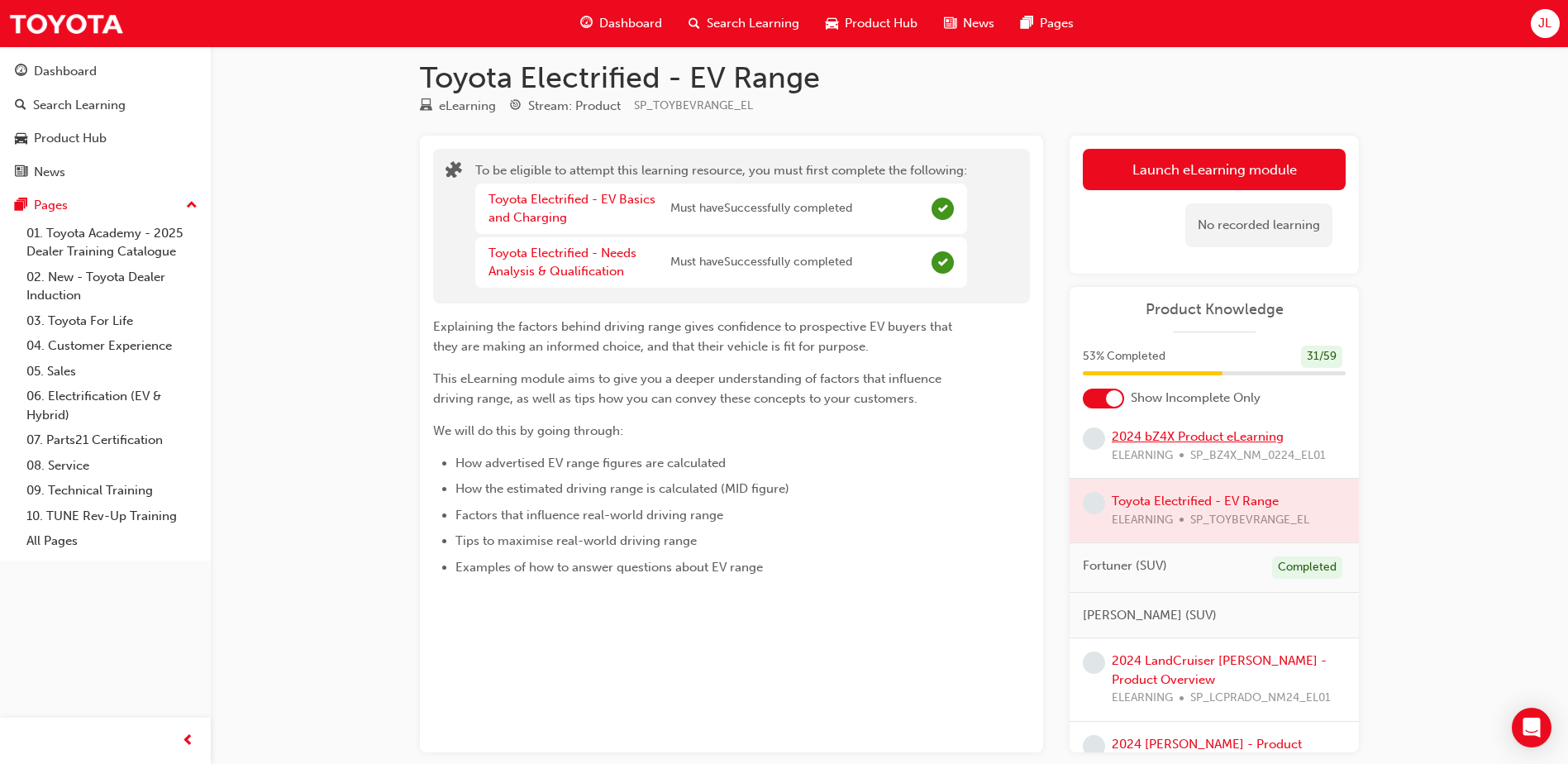
click at [1163, 444] on link "2024 bZ4X Product eLearning" at bounding box center [1198, 436] width 172 height 15
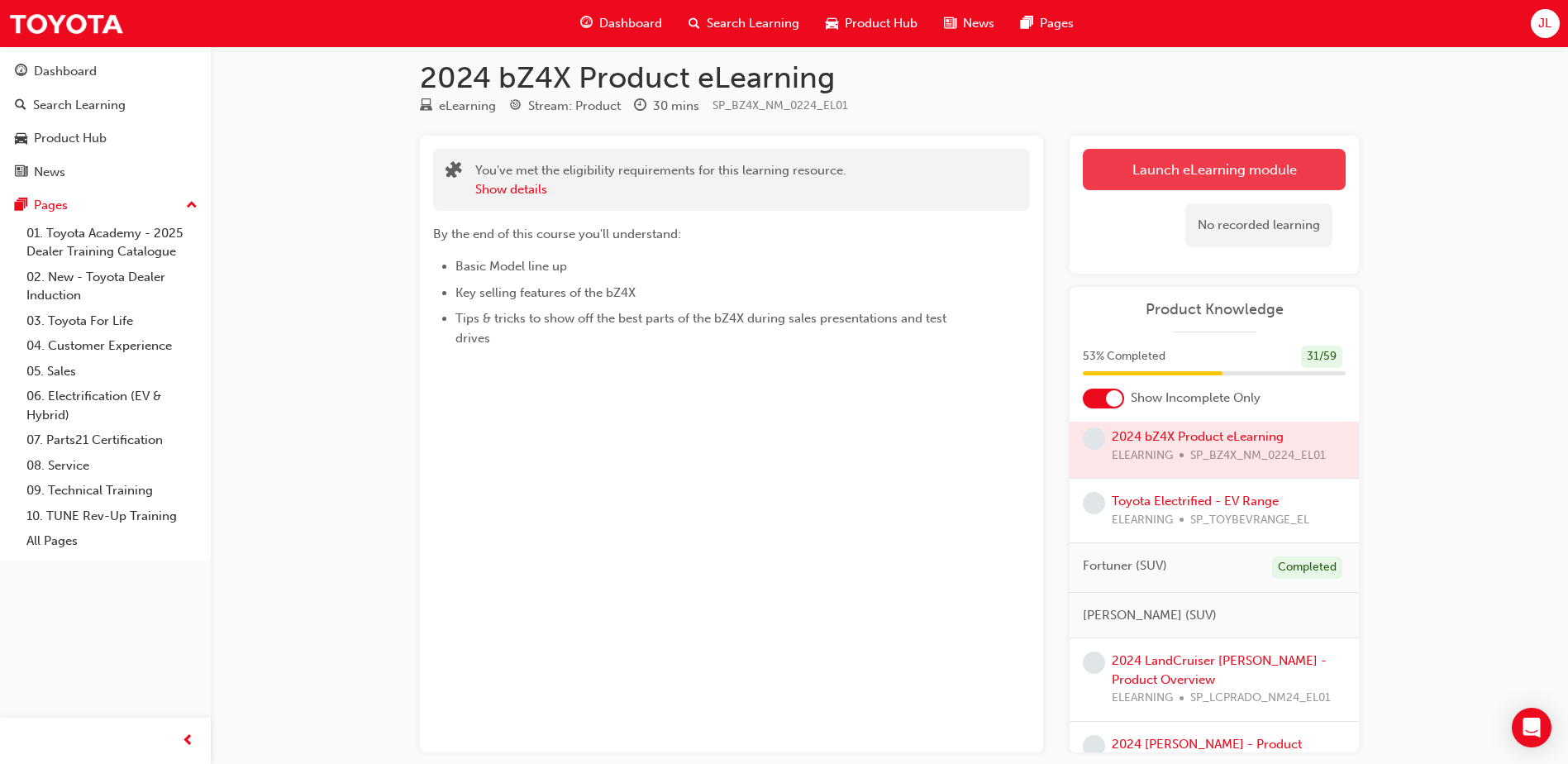
click at [1238, 153] on link "Launch eLearning module" at bounding box center [1214, 169] width 263 height 41
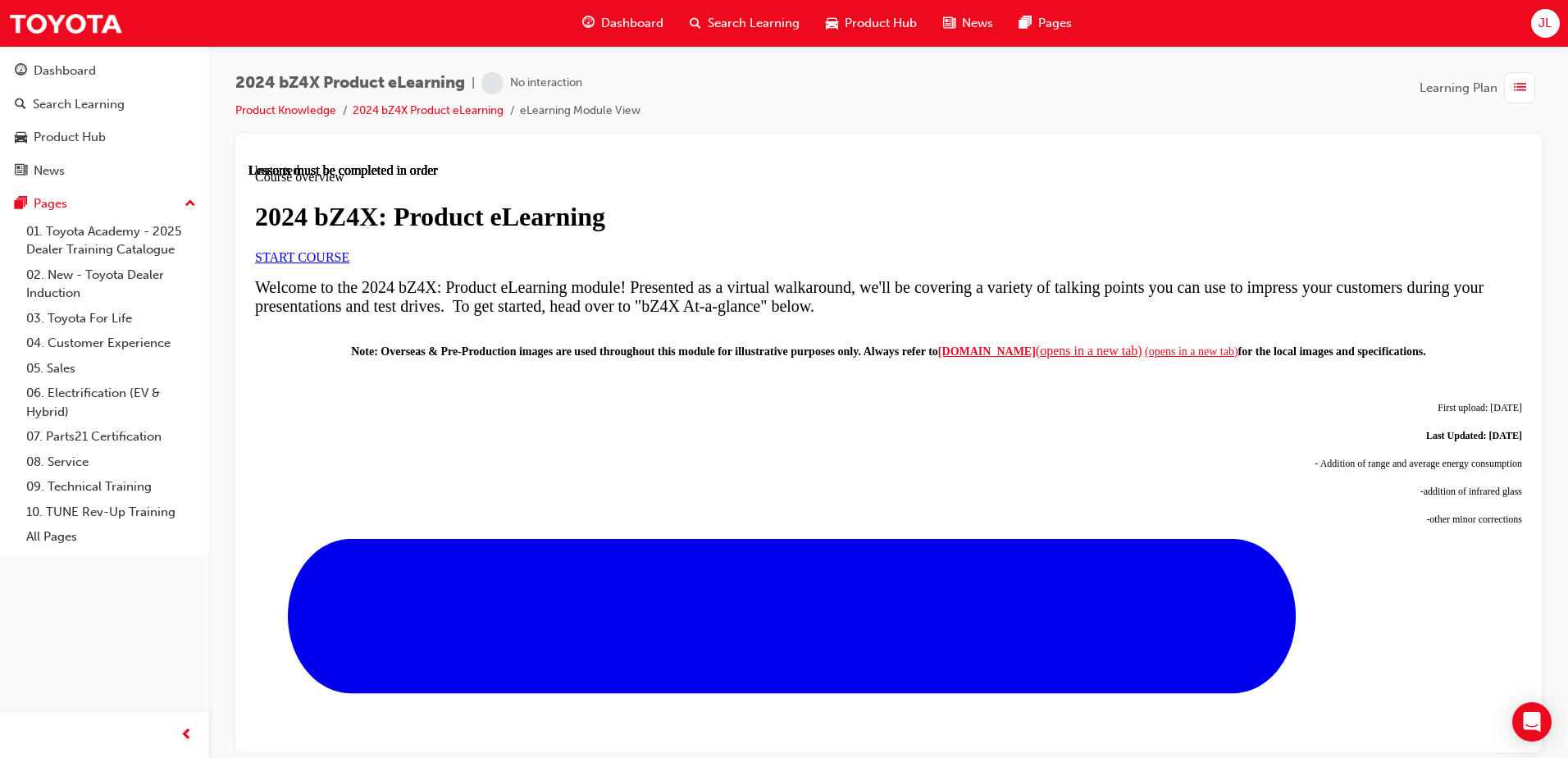
scroll to position [246, 0]
click at [349, 261] on span "START COURSE" at bounding box center [302, 256] width 94 height 14
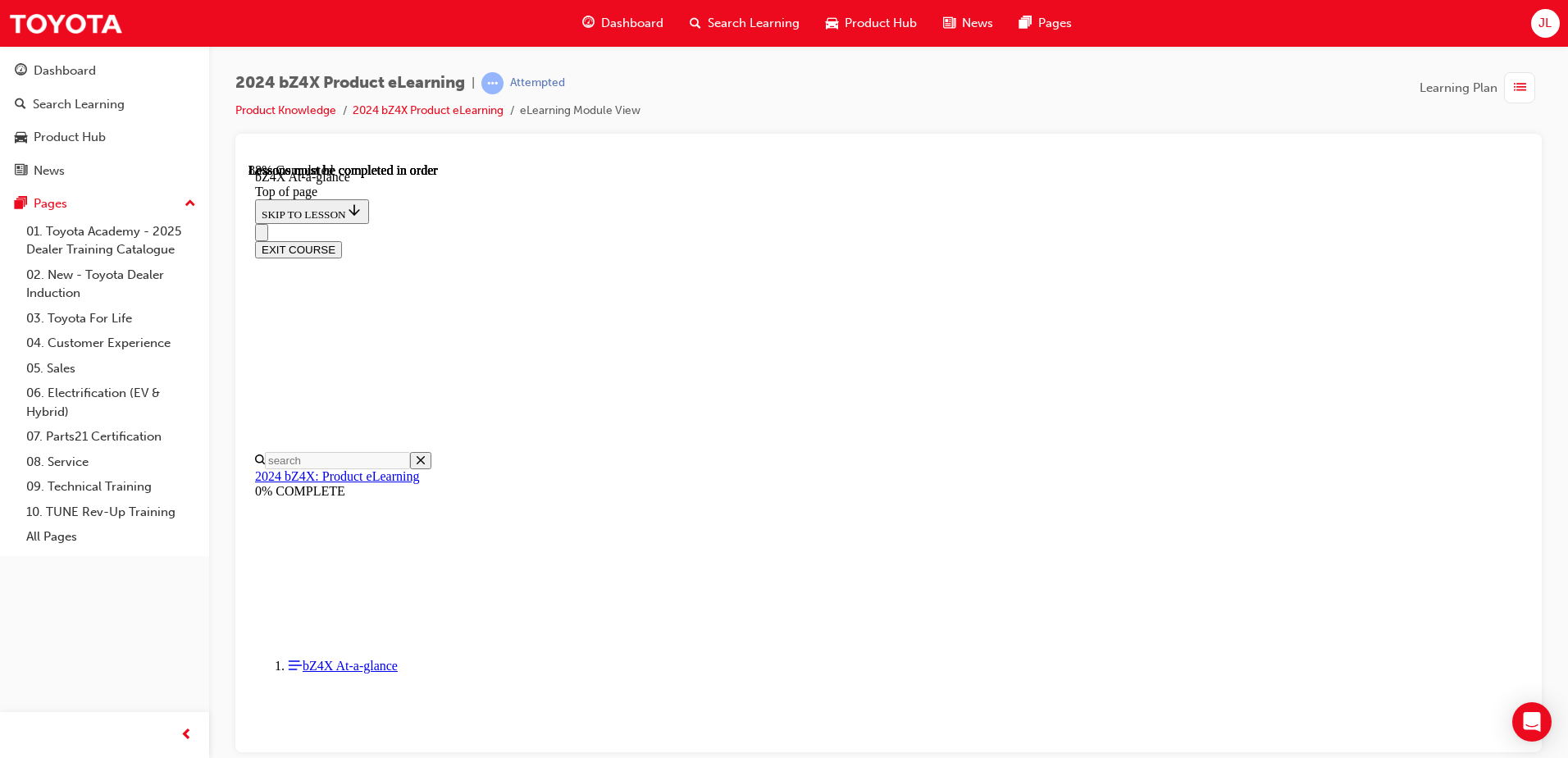
scroll to position [2417, 0]
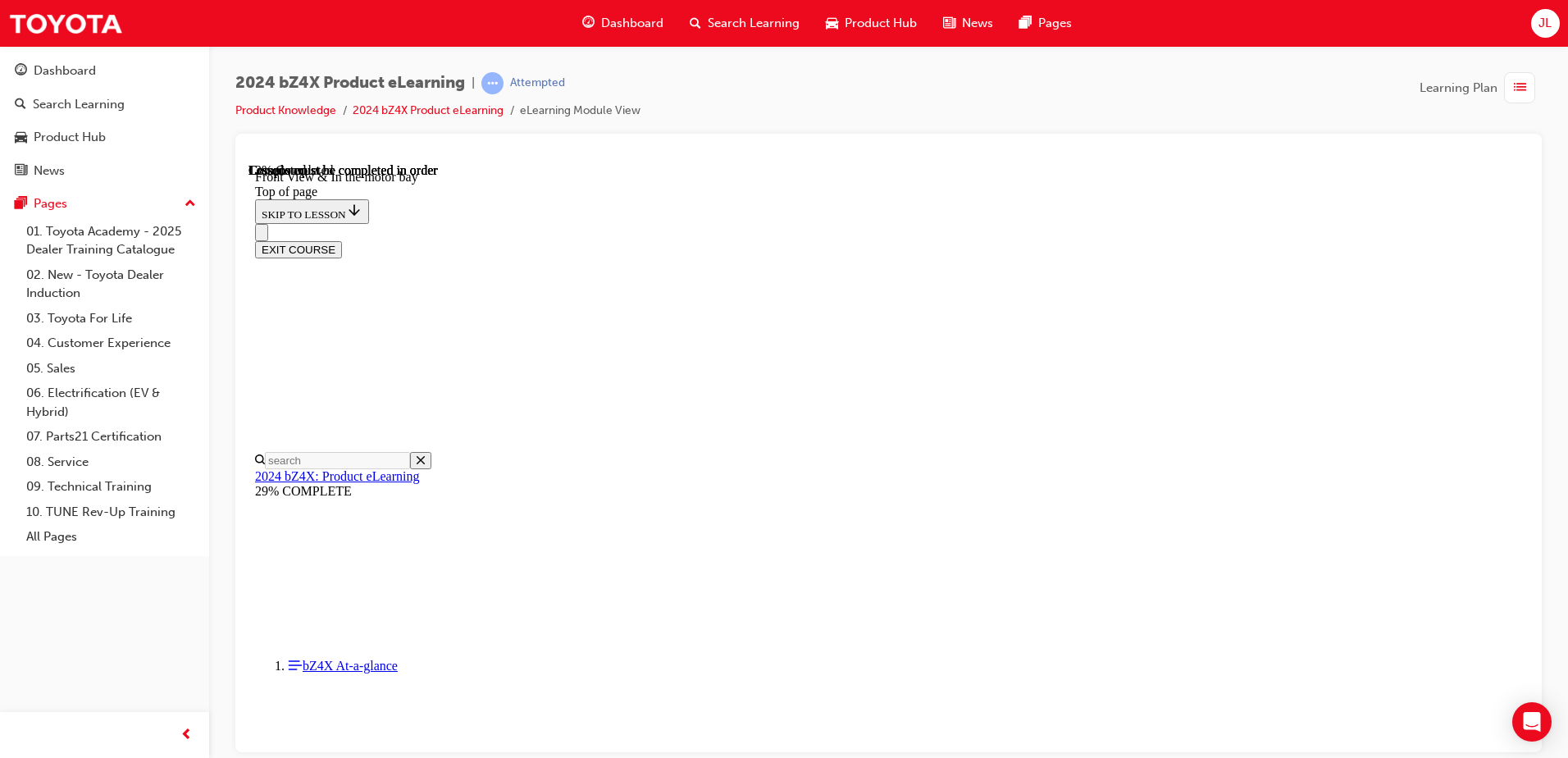
scroll to position [461, 0]
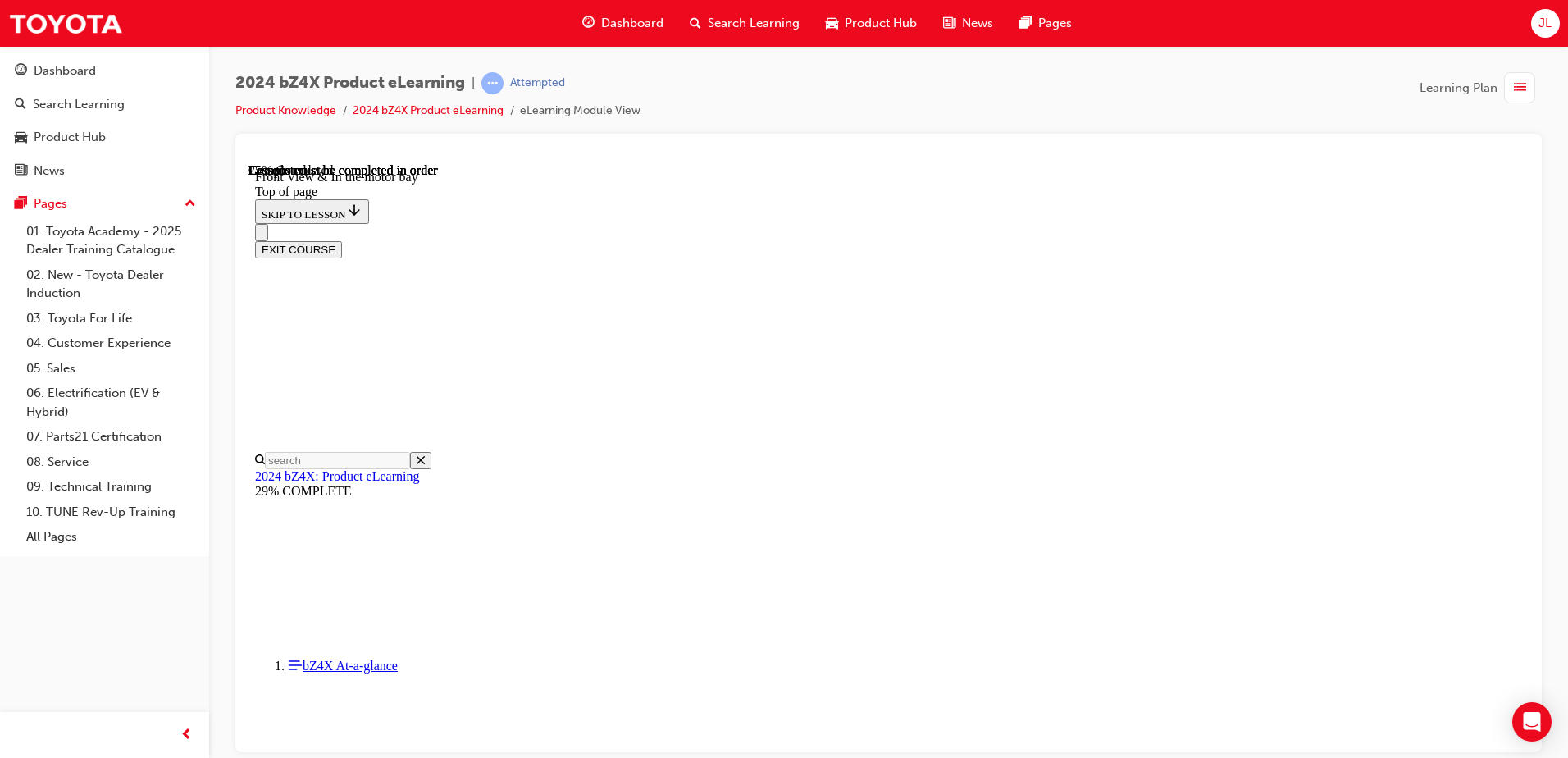
scroll to position [1035, 0]
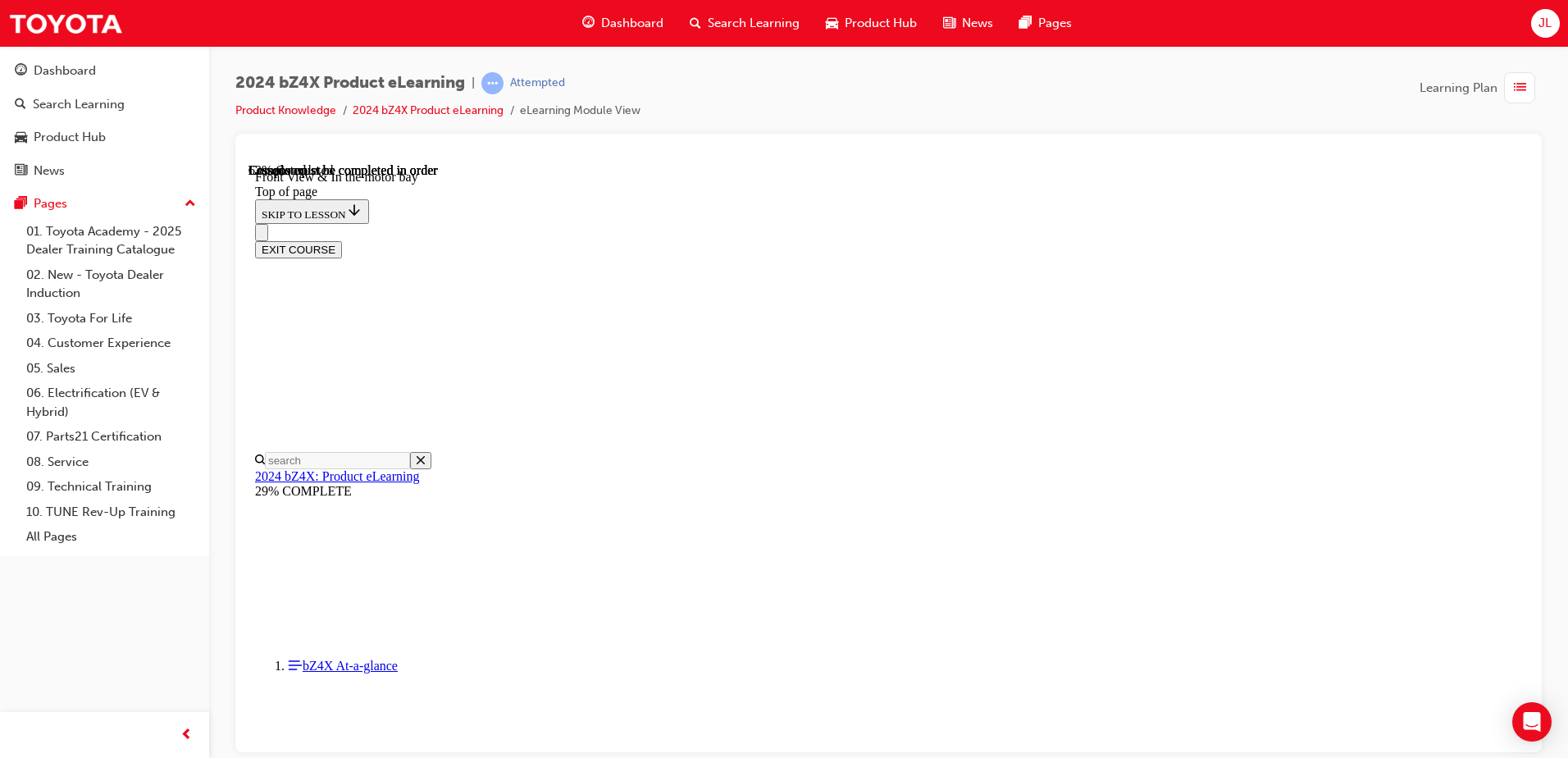
scroll to position [2327, 0]
drag, startPoint x: 625, startPoint y: 639, endPoint x: 1217, endPoint y: 632, distance: 592.0
drag, startPoint x: 1174, startPoint y: 633, endPoint x: 1205, endPoint y: 635, distance: 31.1
